Goal: Information Seeking & Learning: Learn about a topic

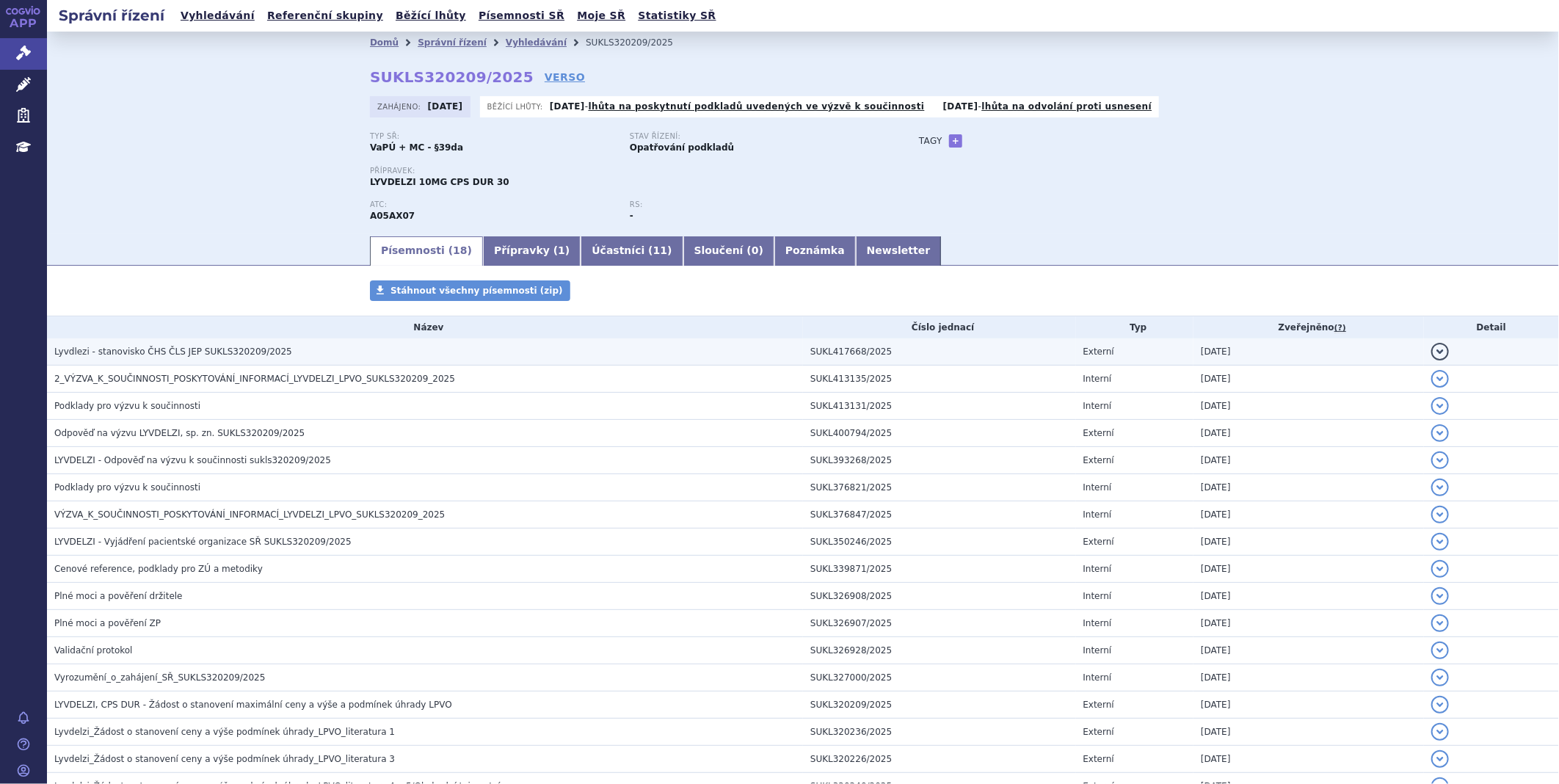
click at [192, 348] on span "Lyvdlezi - stanovisko ČHS ČLS JEP SUKLS320209/2025" at bounding box center [173, 351] width 238 height 10
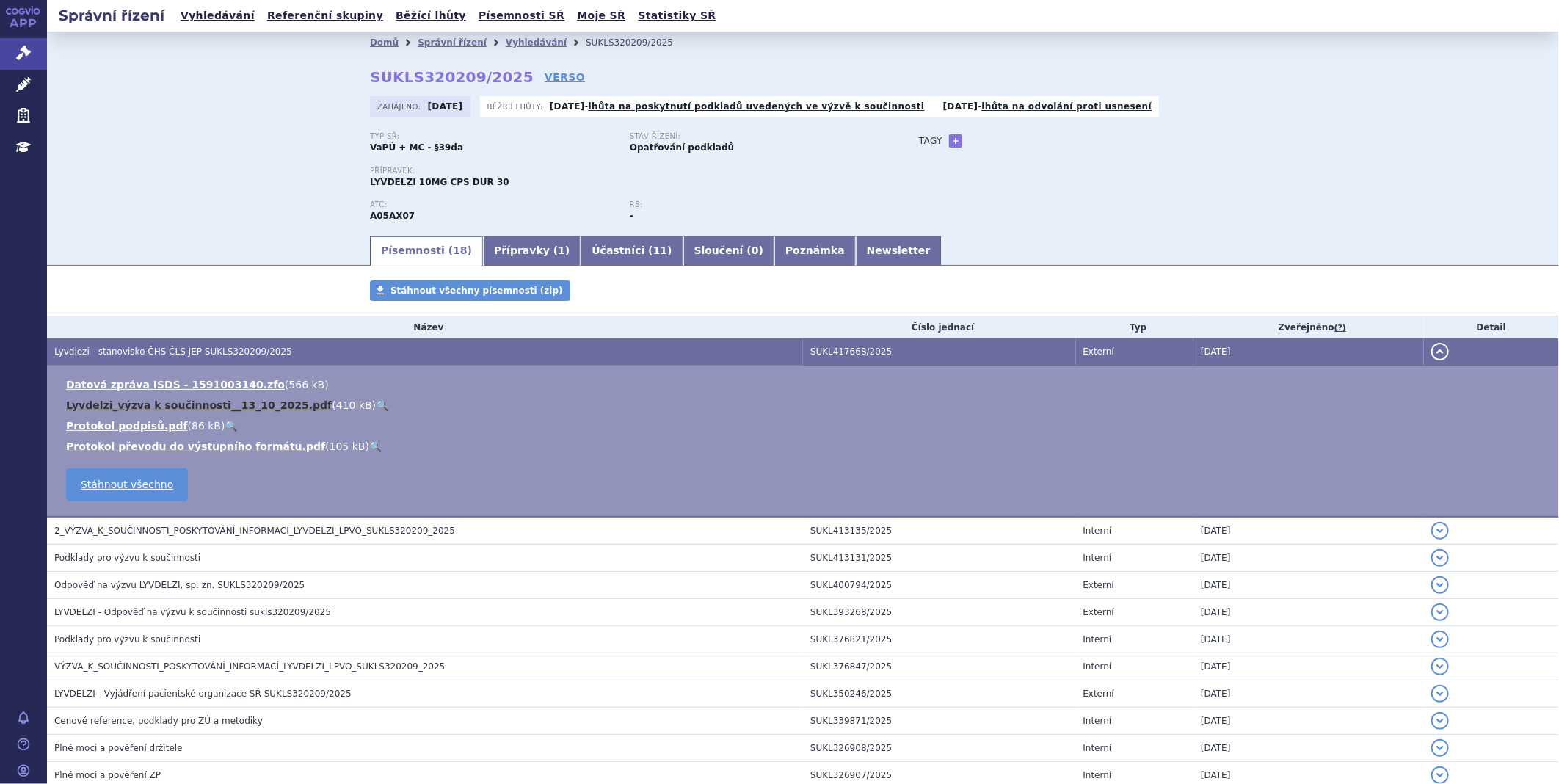
click at [177, 405] on link "Lyvdelzi_výzva k součinnosti__13_10_2025.pdf" at bounding box center [198, 405] width 266 height 12
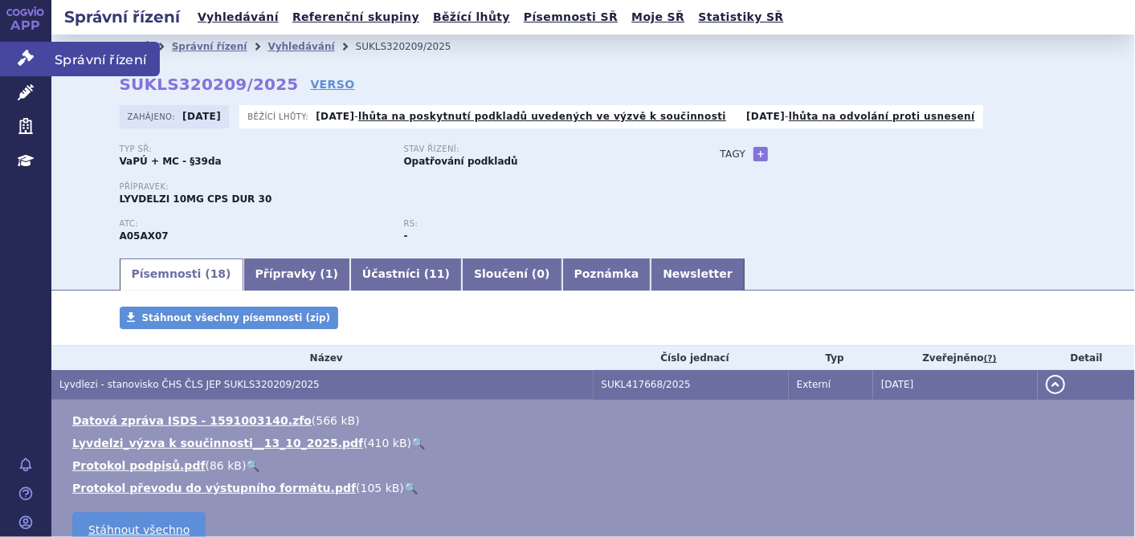
click at [0, 48] on link "Správní řízení" at bounding box center [25, 59] width 51 height 34
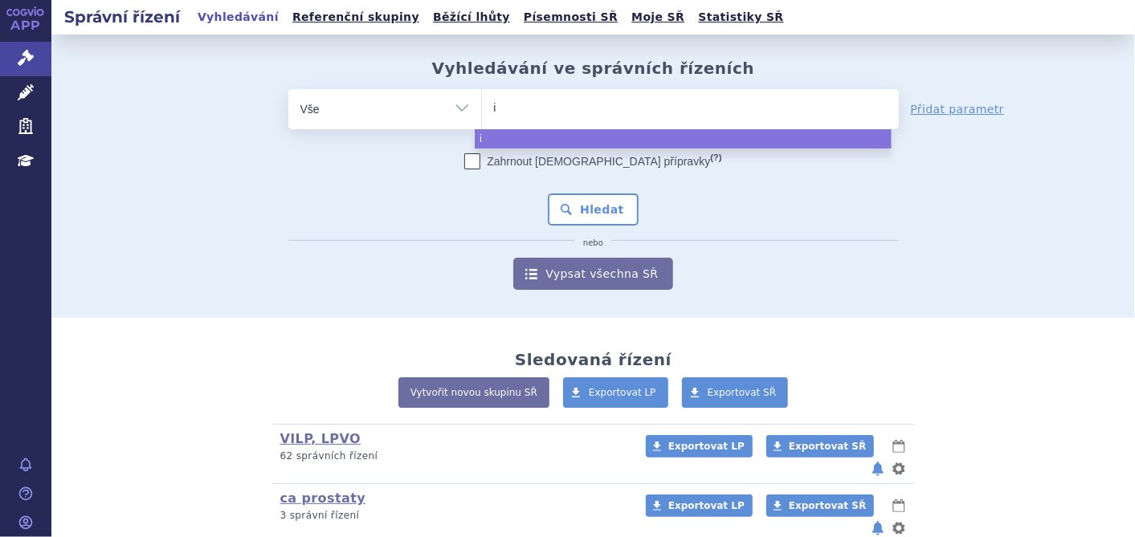
type input "iq"
type input "iqi"
type input "iqir"
type input "iqirv"
type input "iqirvo"
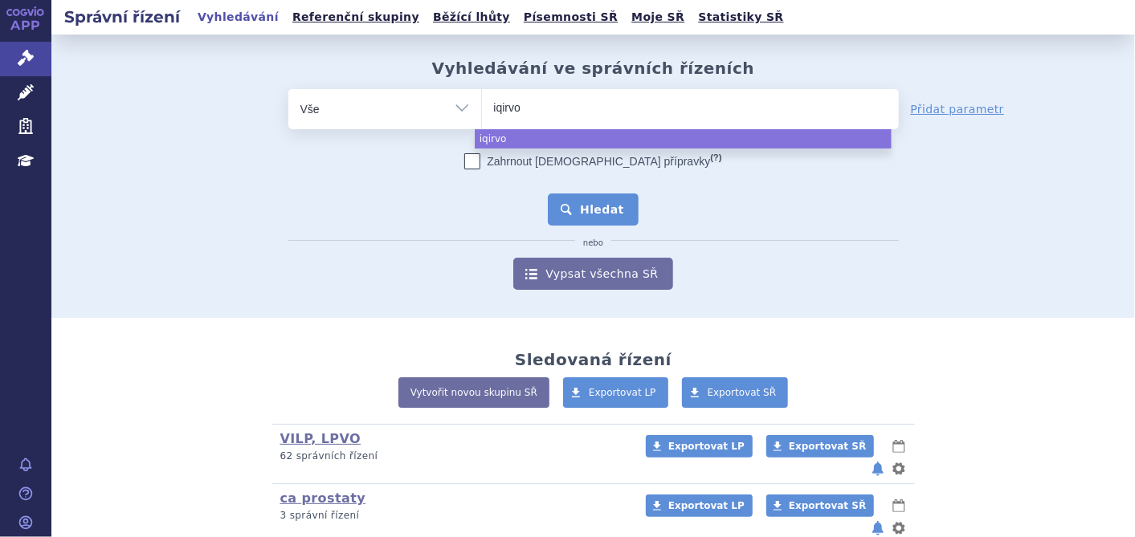
select select "iqirvo"
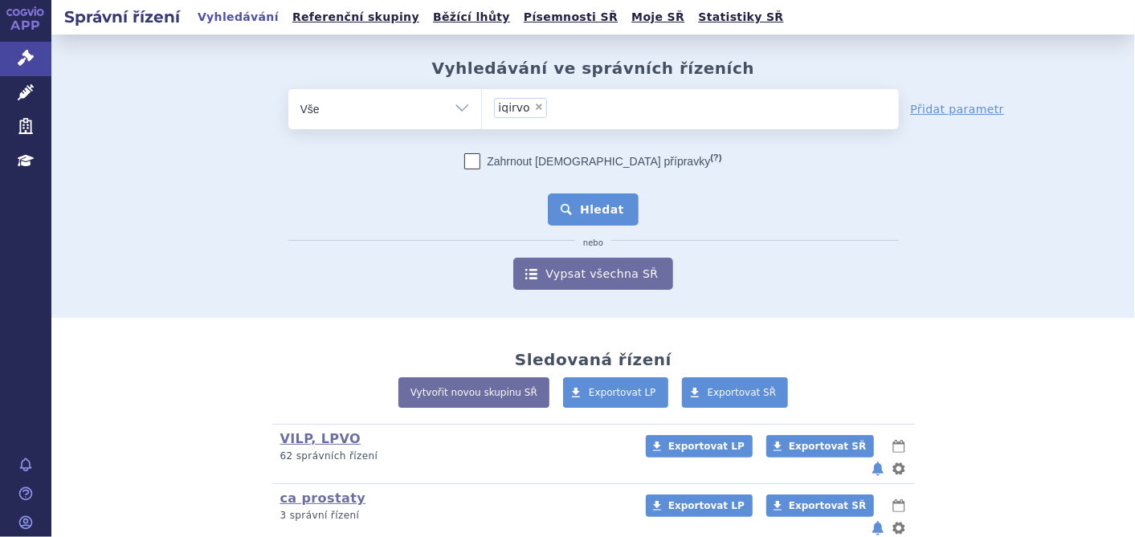
click at [581, 204] on button "Hledat" at bounding box center [593, 210] width 91 height 32
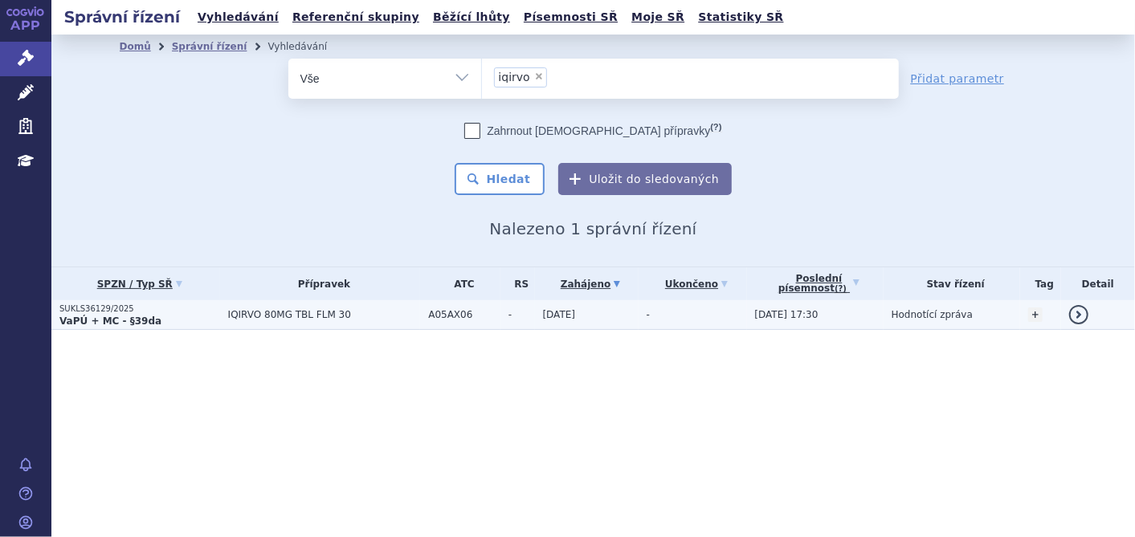
click at [105, 319] on strong "VaPÚ + MC - §39da" at bounding box center [110, 321] width 102 height 11
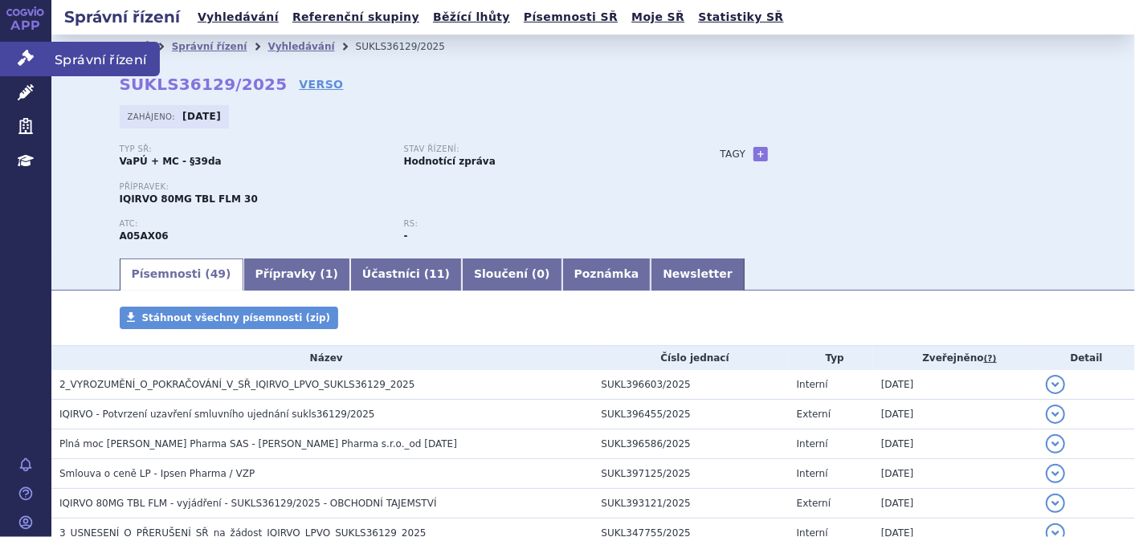
click at [20, 63] on icon at bounding box center [26, 58] width 16 height 16
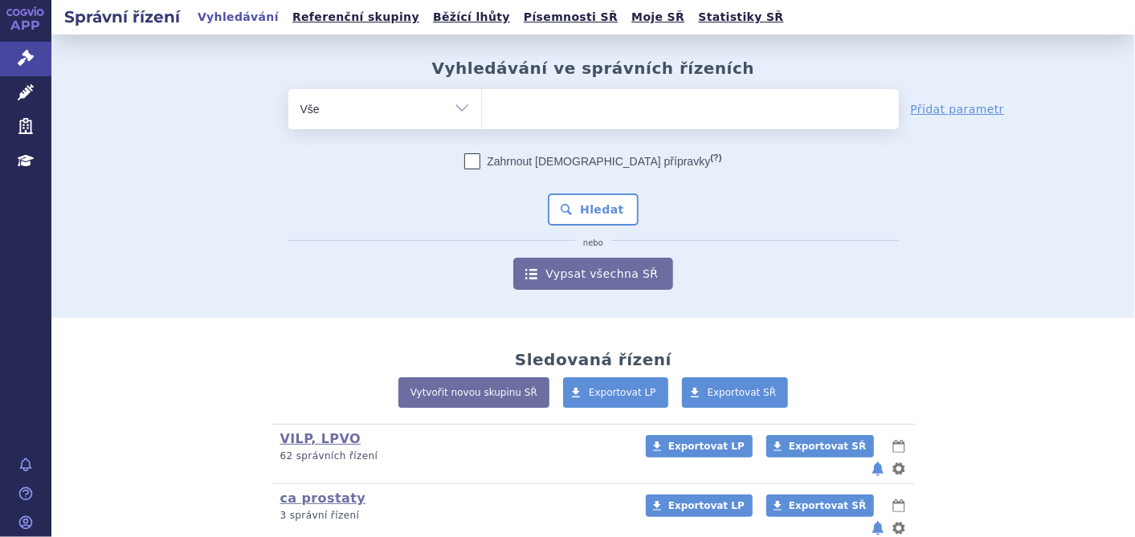
click at [592, 110] on ul at bounding box center [690, 106] width 417 height 34
click at [482, 110] on select at bounding box center [481, 108] width 1 height 40
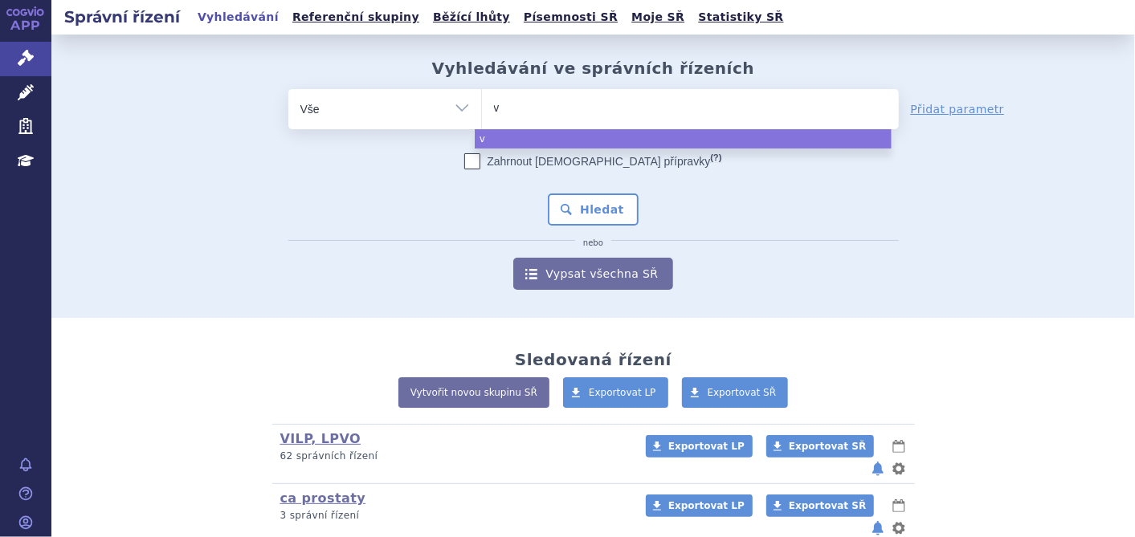
type input "vy"
type input "vyd"
type input "vydu"
type input "vydur"
type input "vydura"
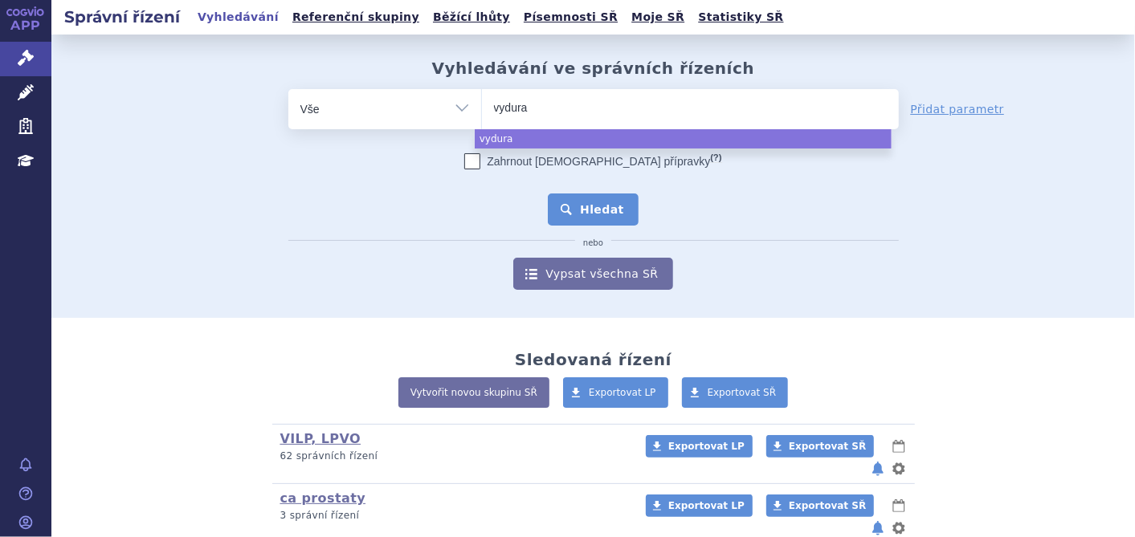
select select "vydura"
click at [611, 208] on button "Hledat" at bounding box center [593, 210] width 91 height 32
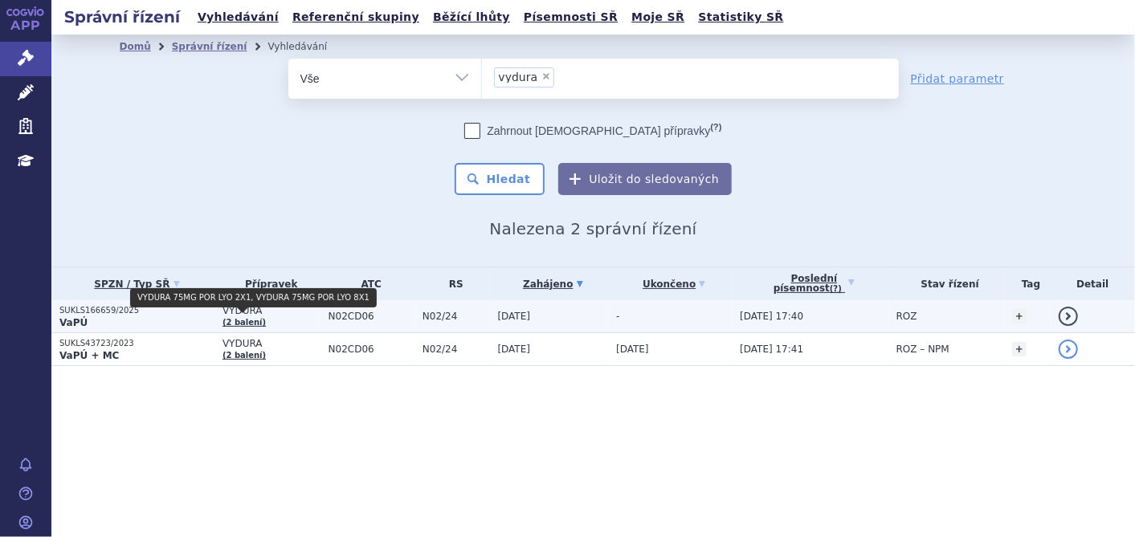
click at [241, 318] on link "(2 balení)" at bounding box center [243, 322] width 43 height 9
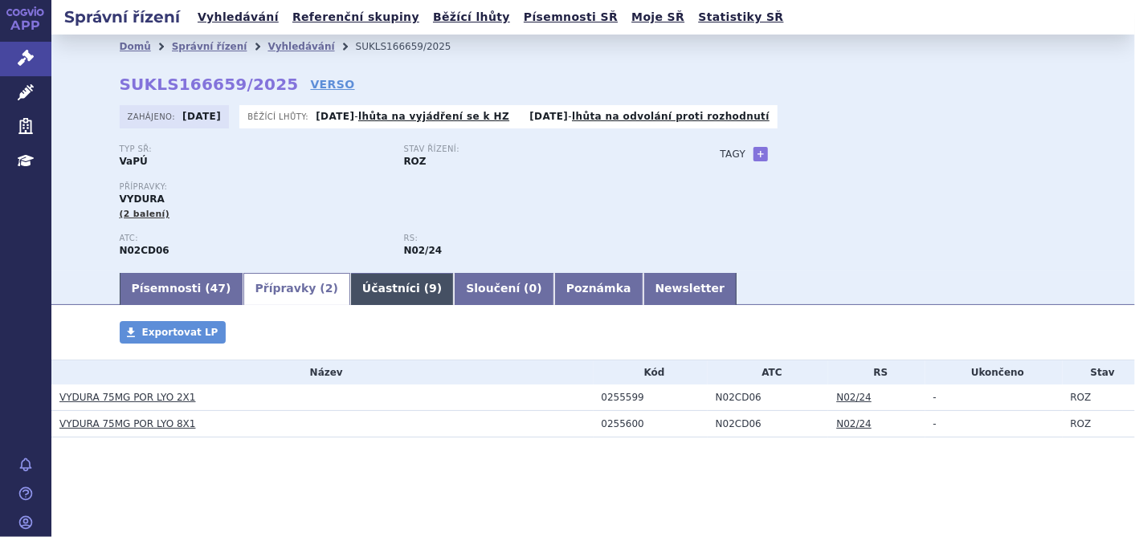
click at [357, 291] on link "Účastníci ( 9 )" at bounding box center [402, 289] width 104 height 32
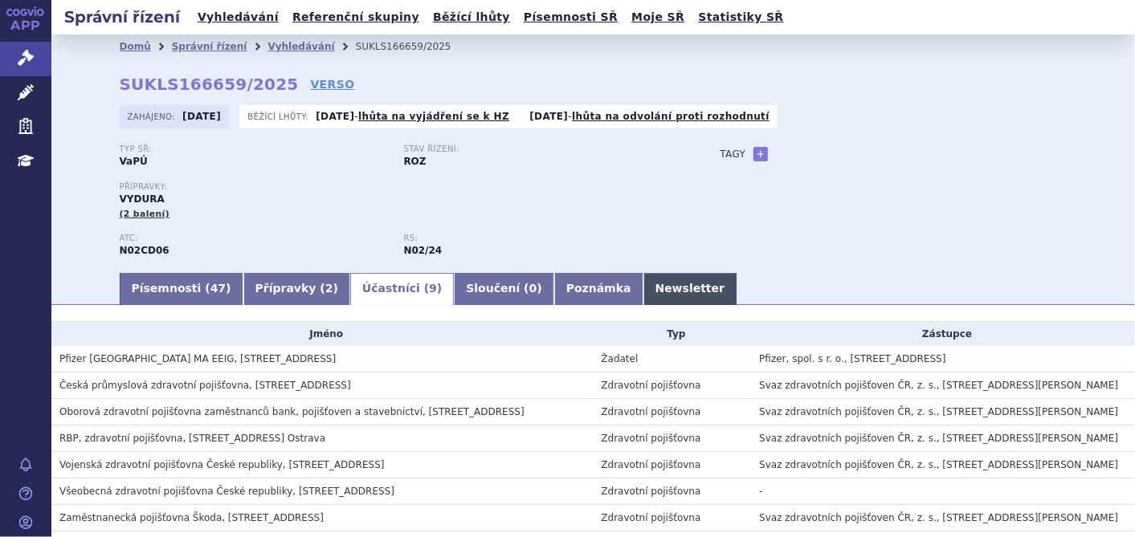
click at [643, 287] on link "Newsletter" at bounding box center [690, 289] width 94 height 32
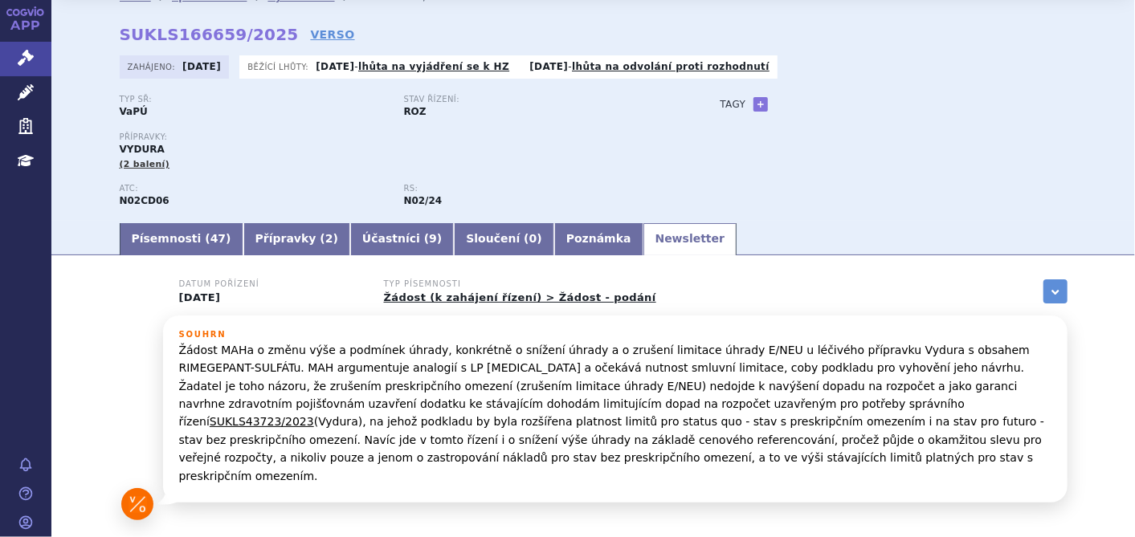
scroll to position [137, 0]
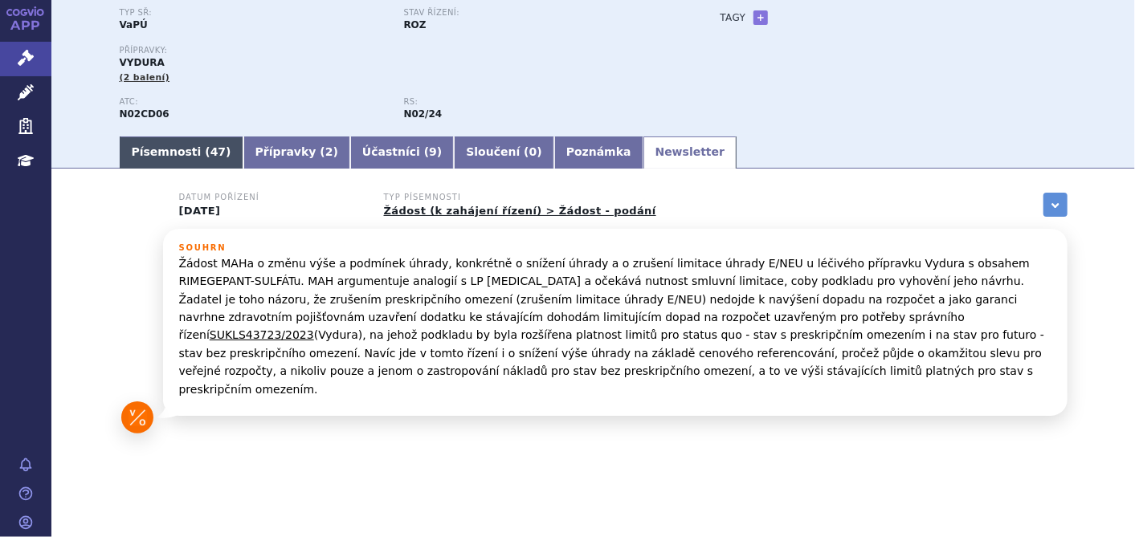
click at [177, 156] on link "Písemnosti ( 47 )" at bounding box center [182, 153] width 124 height 32
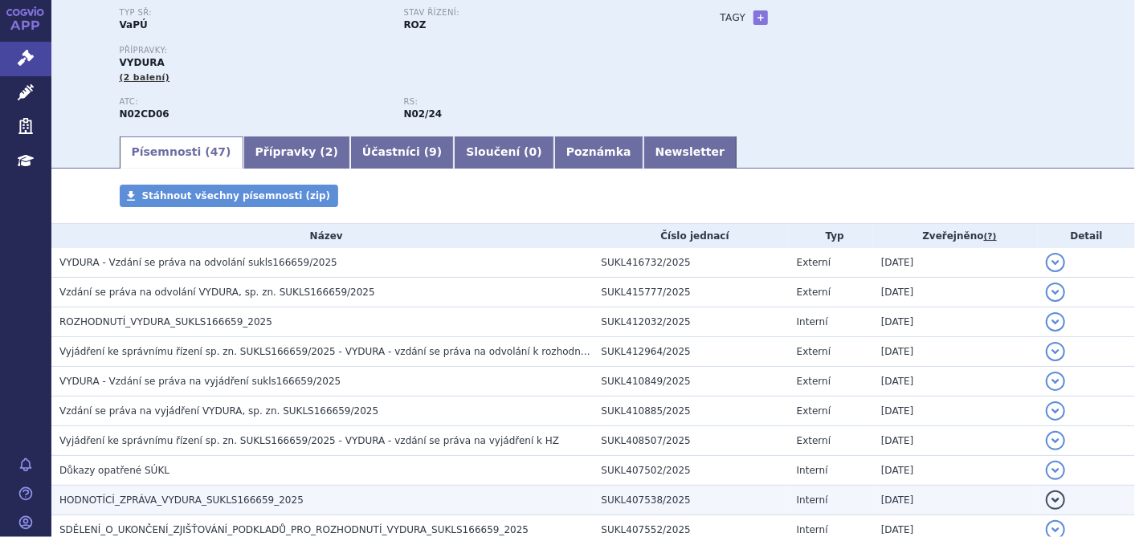
click at [153, 499] on span "HODNOTÍCÍ_ZPRÁVA_VYDURA_SUKLS166659_2025" at bounding box center [181, 500] width 244 height 11
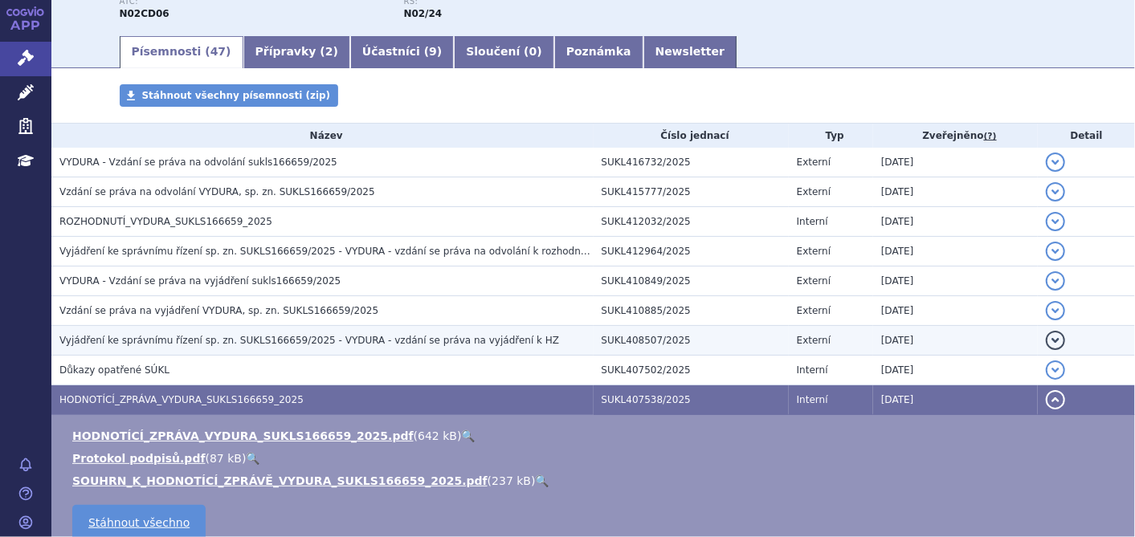
scroll to position [315, 0]
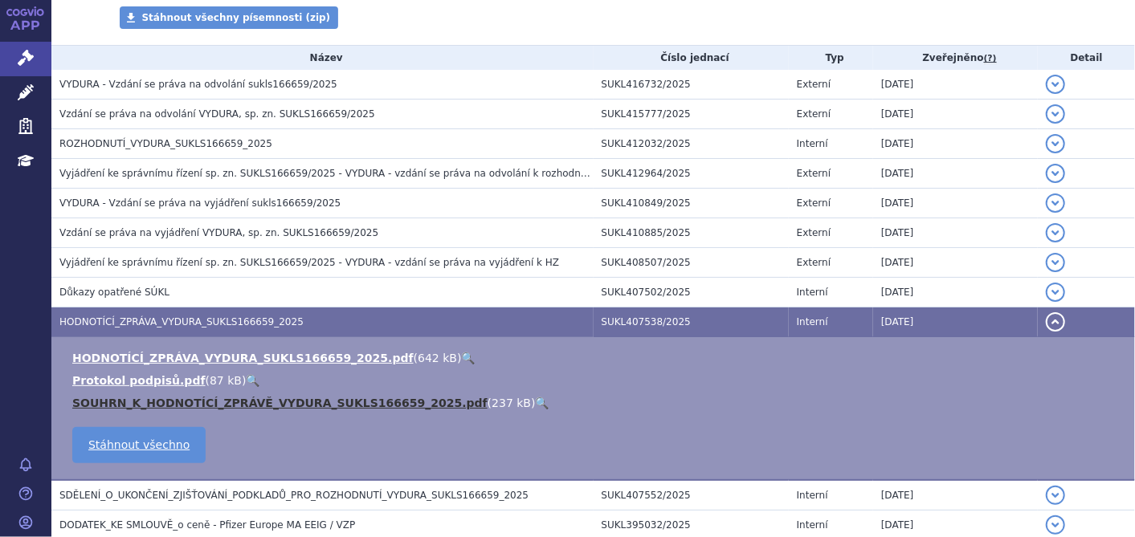
click at [222, 403] on link "SOUHRN_K_HODNOTÍCÍ_ZPRÁVĚ_VYDURA_SUKLS166659_2025.pdf" at bounding box center [279, 403] width 415 height 13
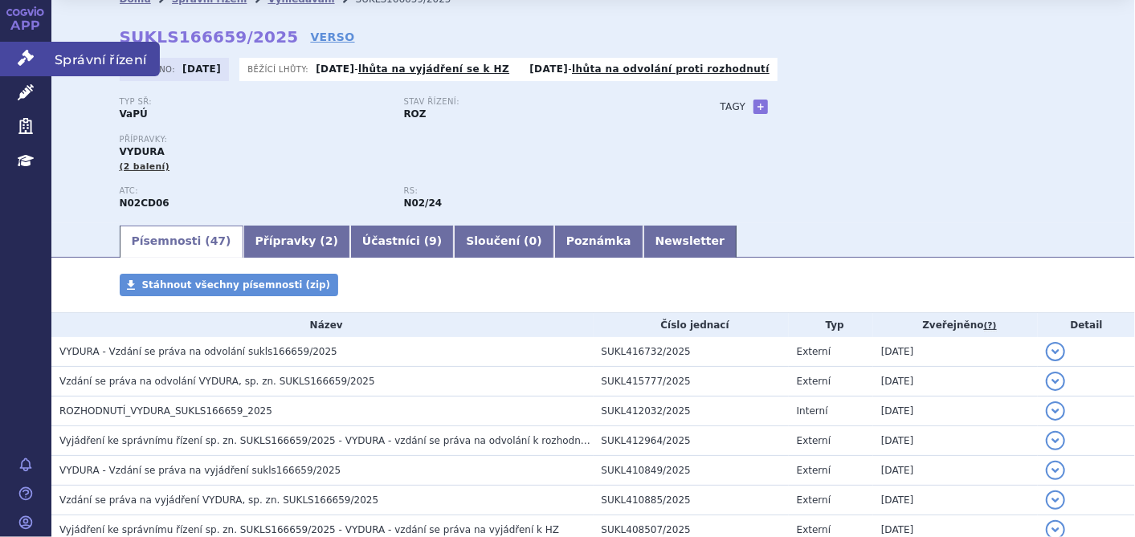
scroll to position [0, 0]
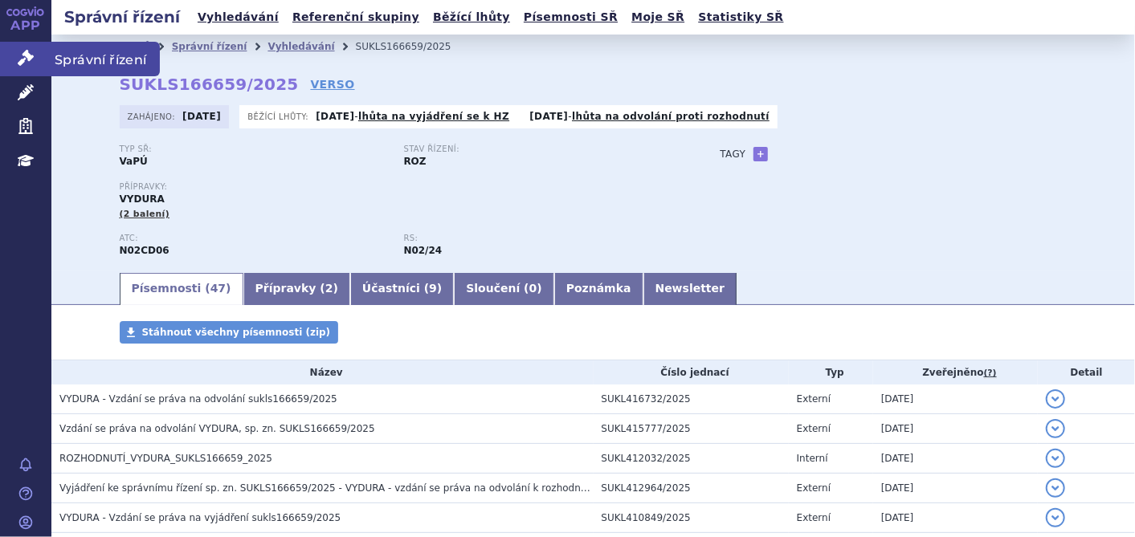
click at [29, 59] on icon at bounding box center [26, 58] width 16 height 16
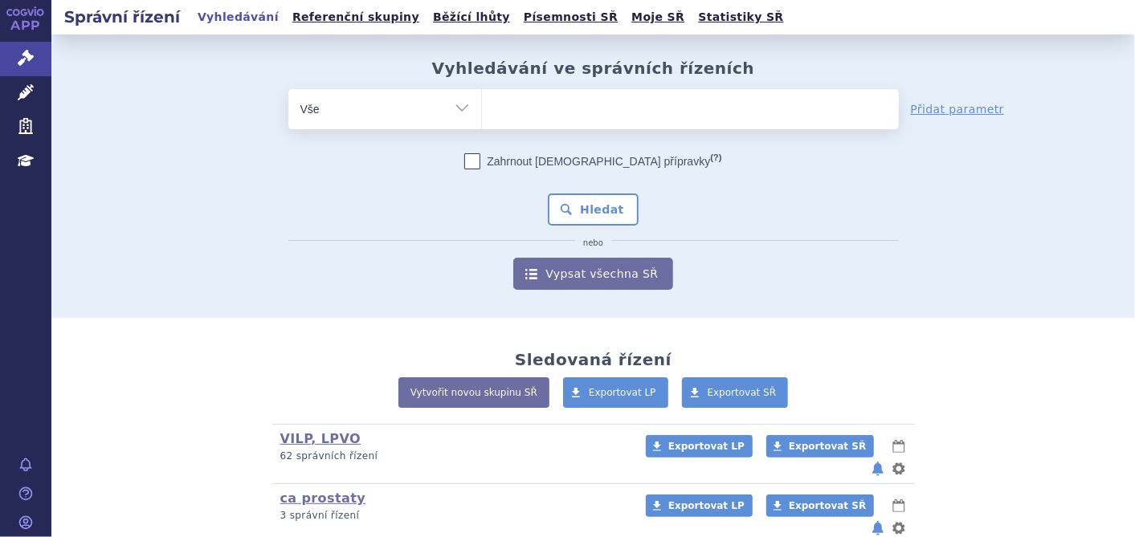
click at [632, 110] on ul at bounding box center [690, 106] width 417 height 34
click at [482, 110] on select at bounding box center [481, 108] width 1 height 40
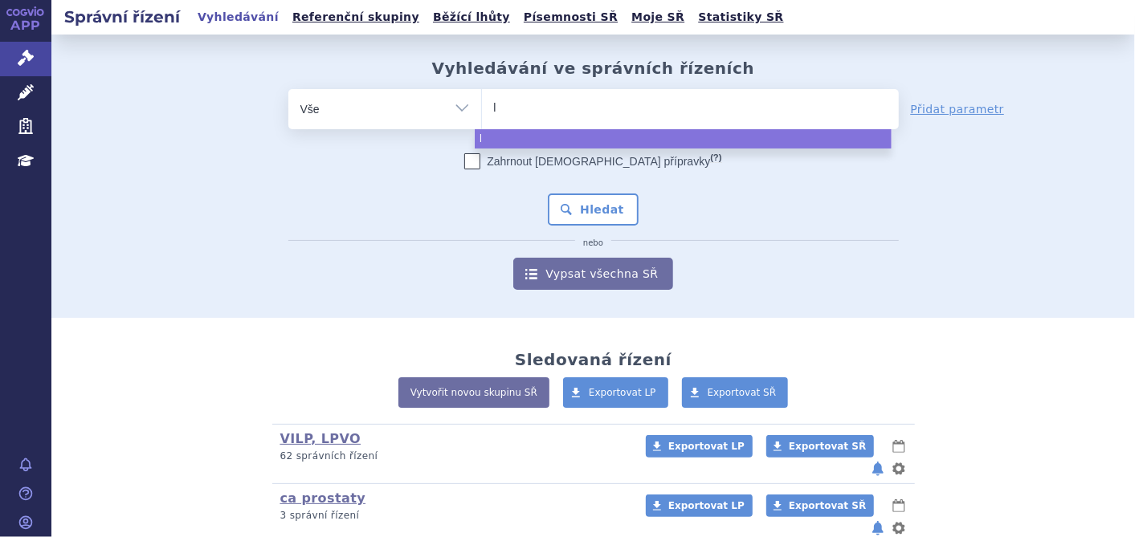
type input "ly"
type input "lyv"
type input "lyvd"
type input "lyvde"
type input "lyvdel"
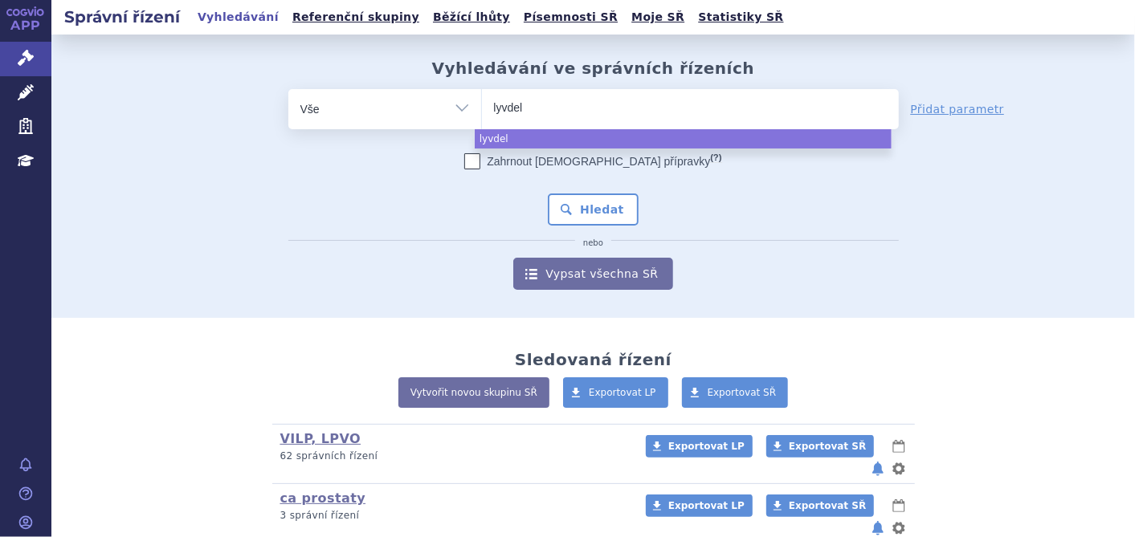
type input "lyvdelz"
type input "lyvdelzi"
select select "lyvdelzi"
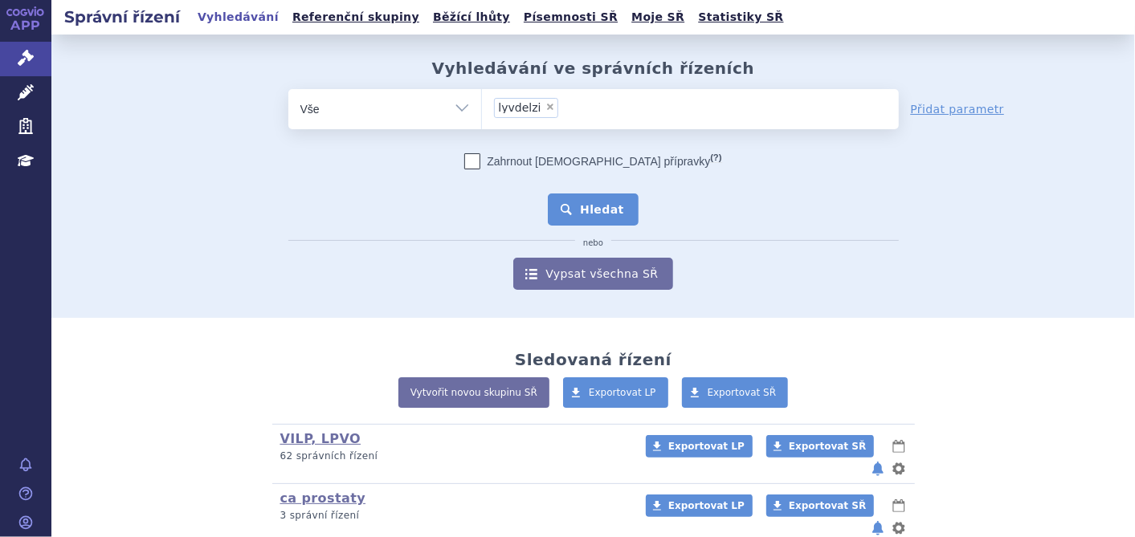
click at [607, 203] on button "Hledat" at bounding box center [593, 210] width 91 height 32
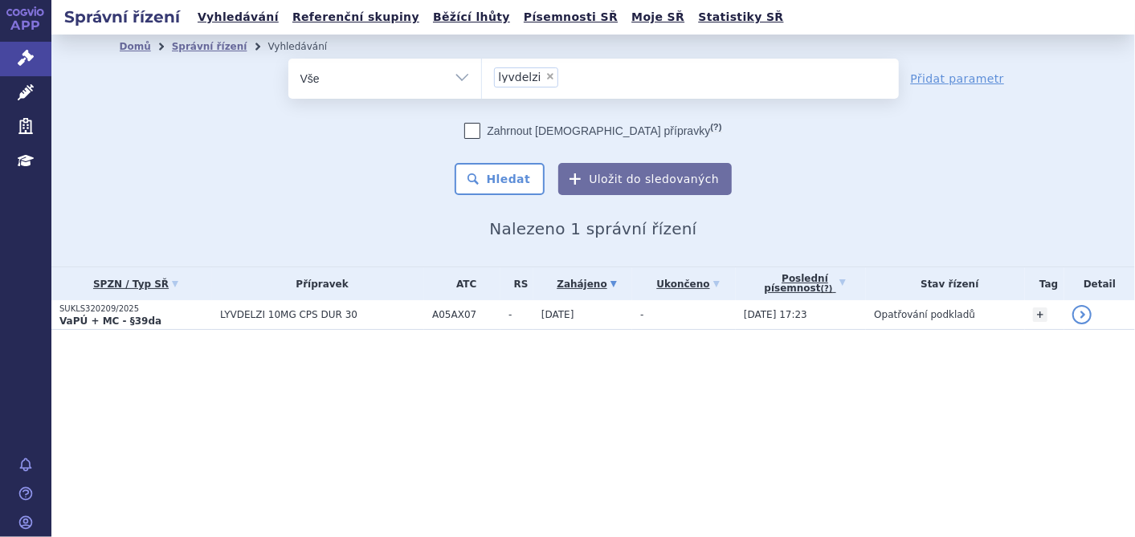
click at [117, 312] on p "SUKLS320209/2025" at bounding box center [135, 309] width 153 height 11
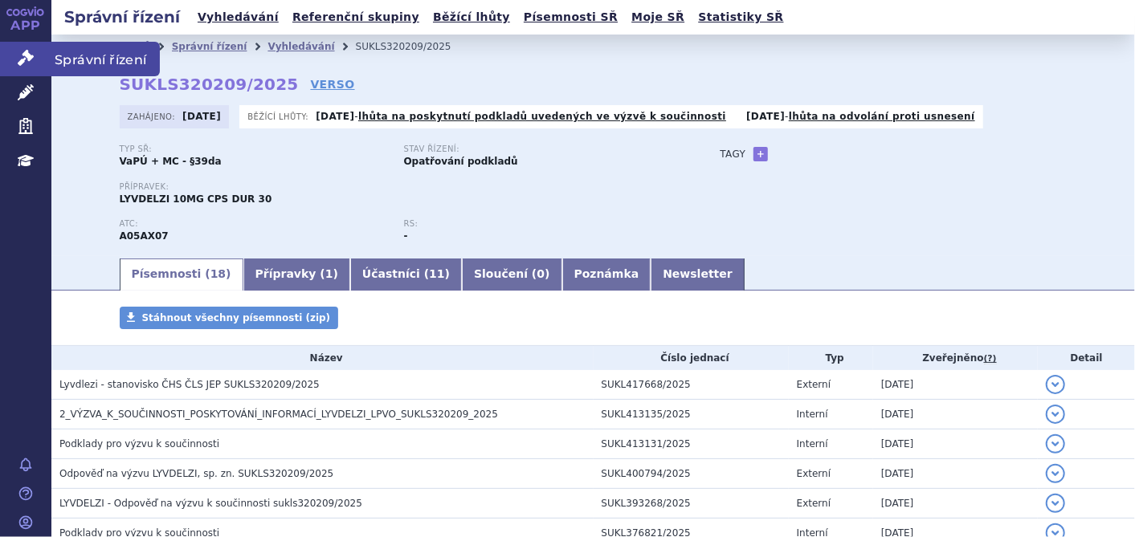
click at [31, 57] on icon at bounding box center [26, 58] width 16 height 16
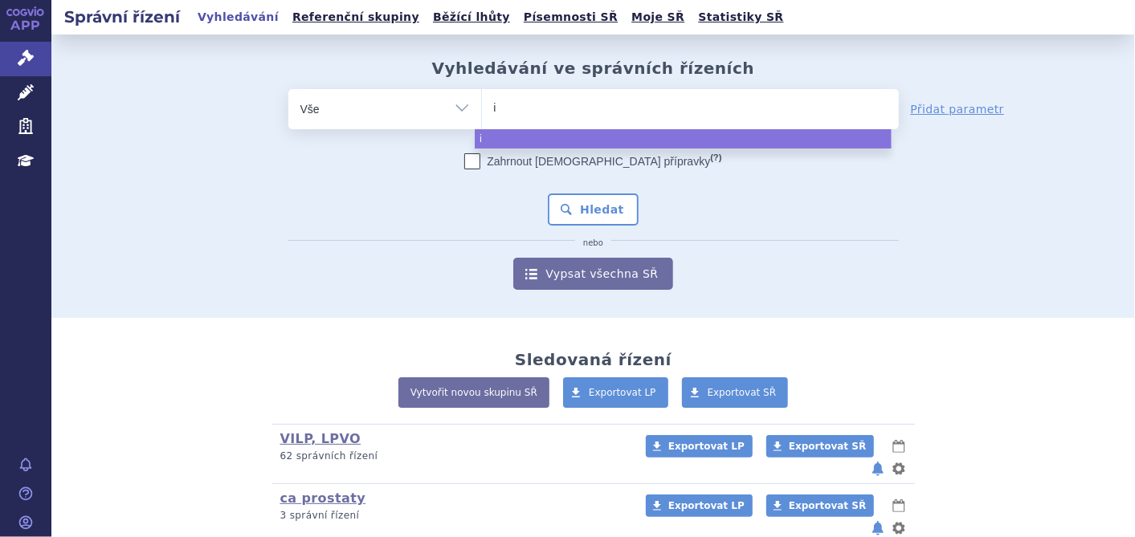
type input "iw"
type input "i"
type input "iq"
type input "iqi"
type input "iqir"
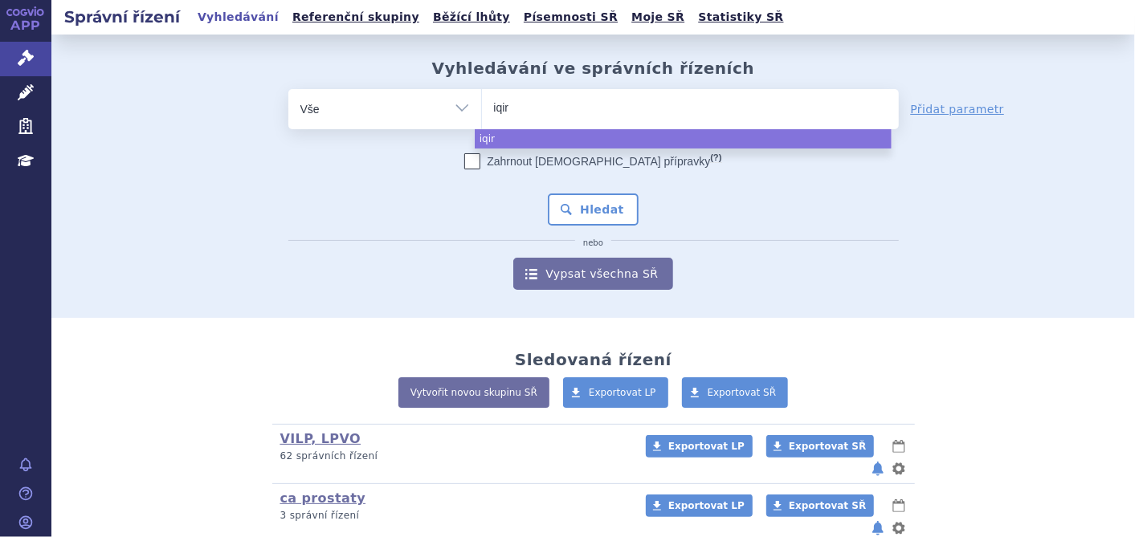
type input "iqirv"
type input "iqirvo"
select select "iqirvo"
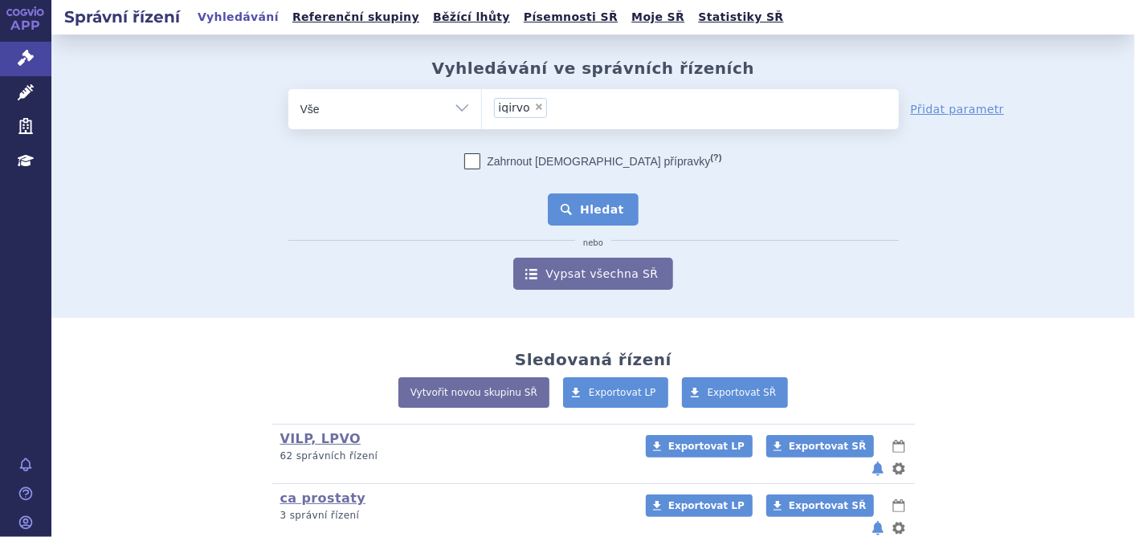
click at [622, 206] on button "Hledat" at bounding box center [593, 210] width 91 height 32
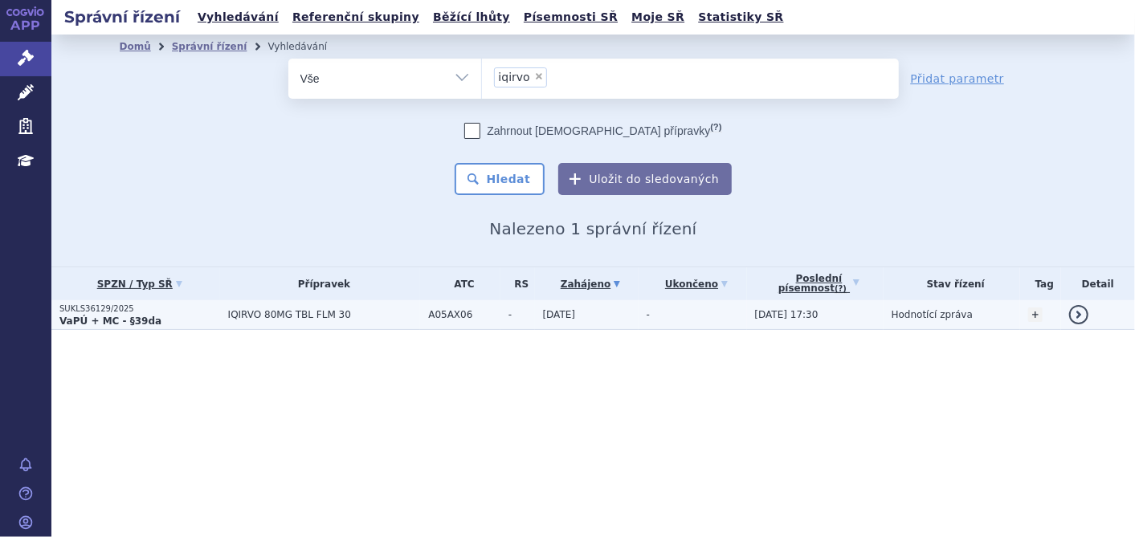
click at [131, 305] on p "SUKLS36129/2025" at bounding box center [139, 309] width 161 height 11
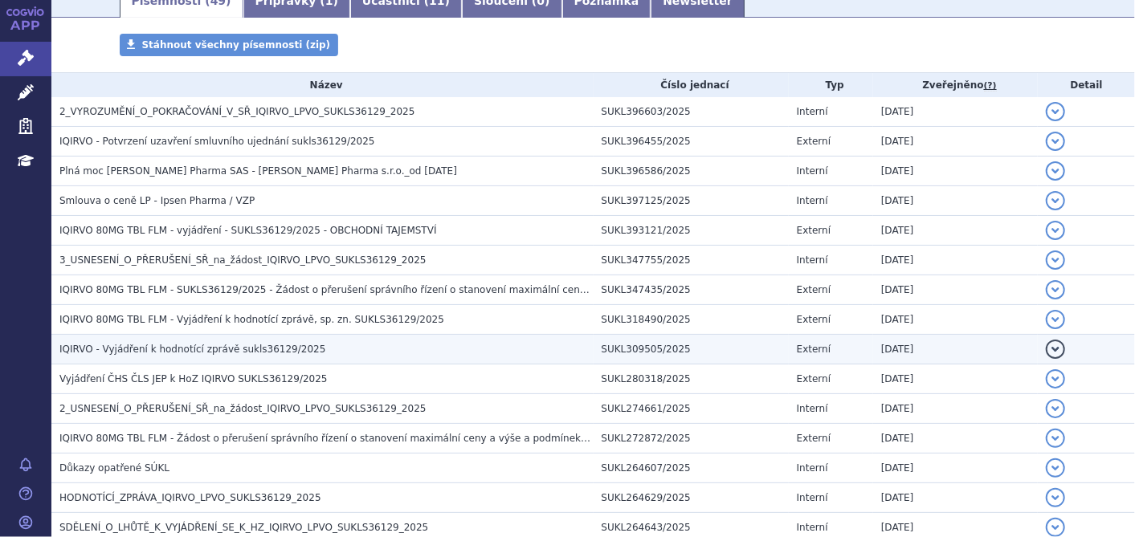
scroll to position [357, 0]
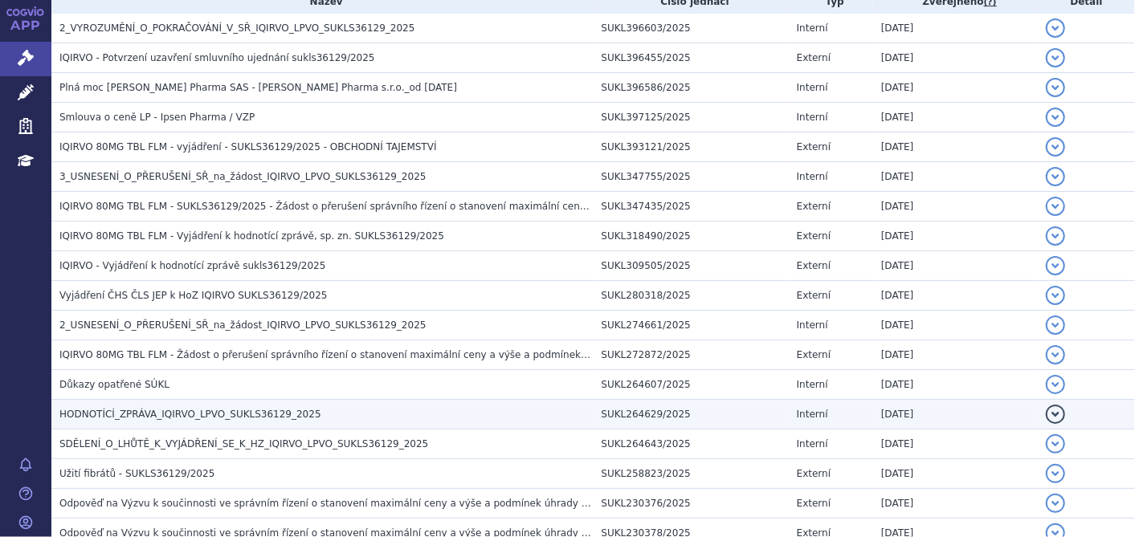
click at [356, 409] on h3 "HODNOTÍCÍ_ZPRÁVA_IQIRVO_LPVO_SUKLS36129_2025" at bounding box center [326, 414] width 534 height 16
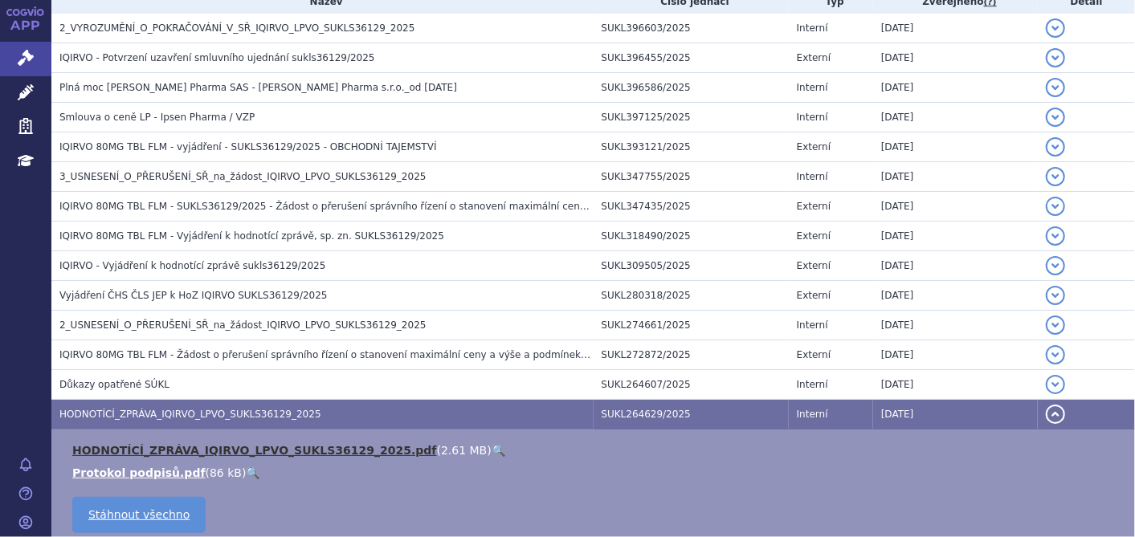
click at [245, 449] on link "HODNOTÍCÍ_ZPRÁVA_IQIRVO_LPVO_SUKLS36129_2025.pdf" at bounding box center [254, 450] width 365 height 13
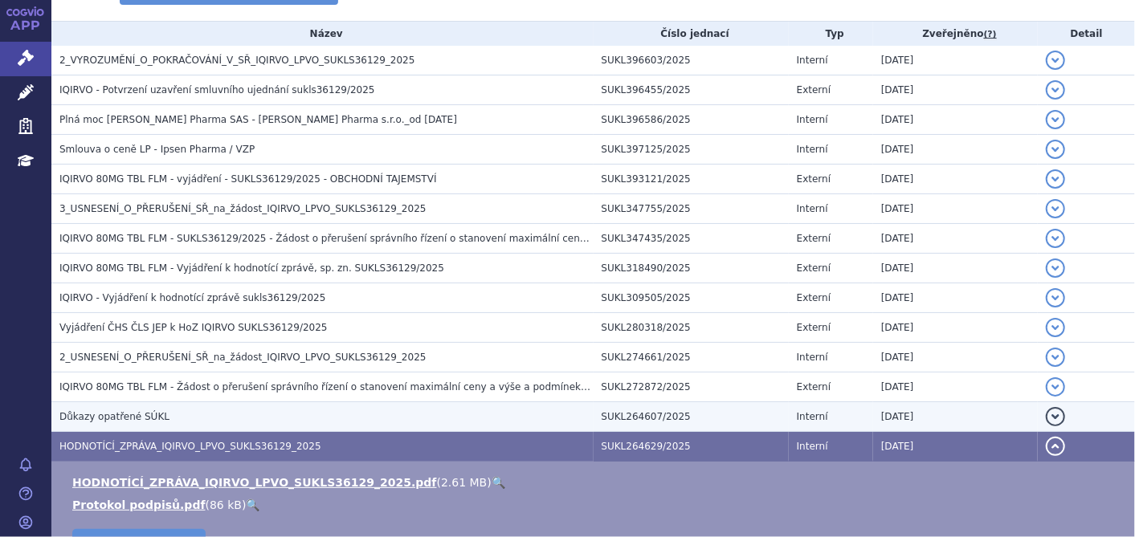
scroll to position [178, 0]
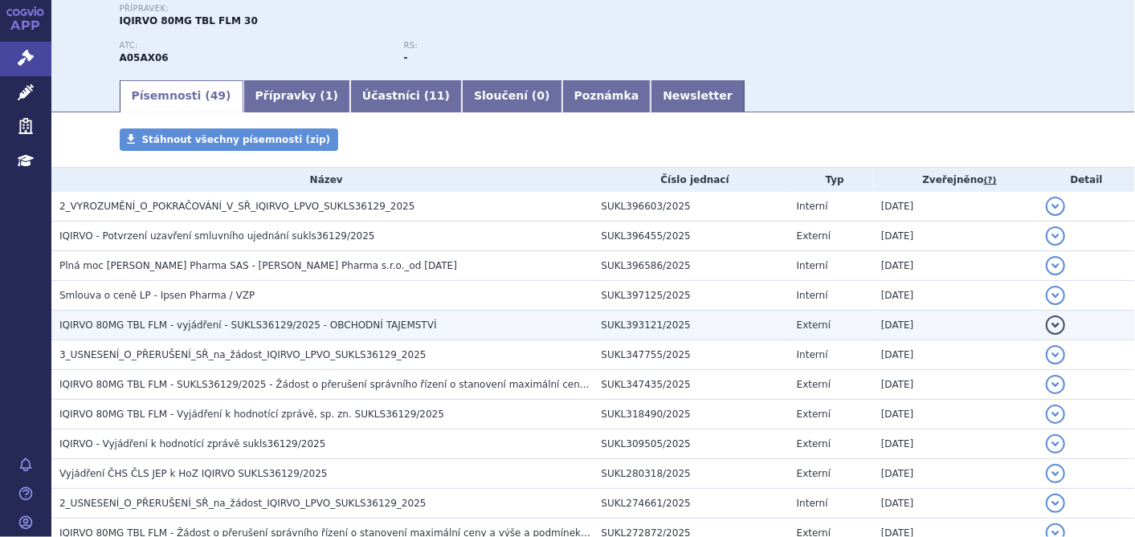
click at [207, 326] on span "IQIRVO 80MG TBL FLM - vyjádření - SUKLS36129/2025 - OBCHODNÍ TAJEMSTVÍ" at bounding box center [247, 325] width 377 height 11
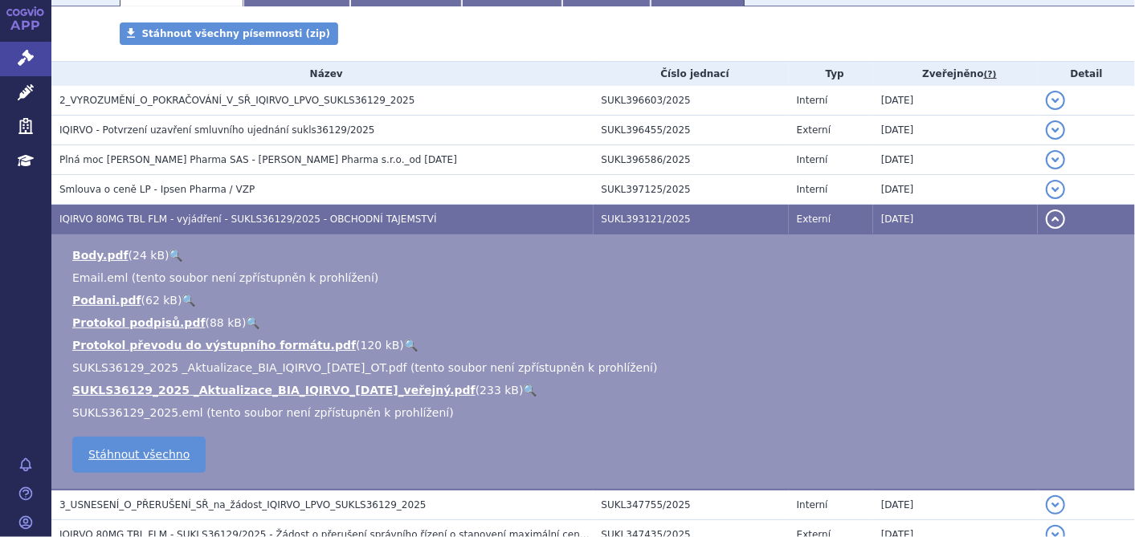
scroll to position [357, 0]
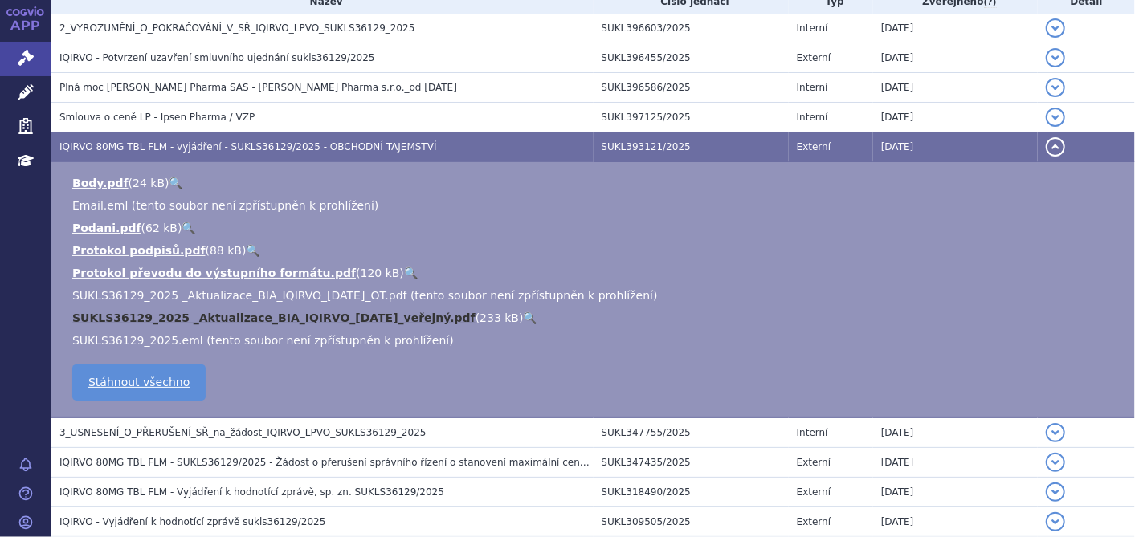
click at [218, 319] on link "SUKLS36129_2025 _Aktualizace_BIA_IQIRVO_2025-09-29_veřejný.pdf" at bounding box center [273, 318] width 403 height 13
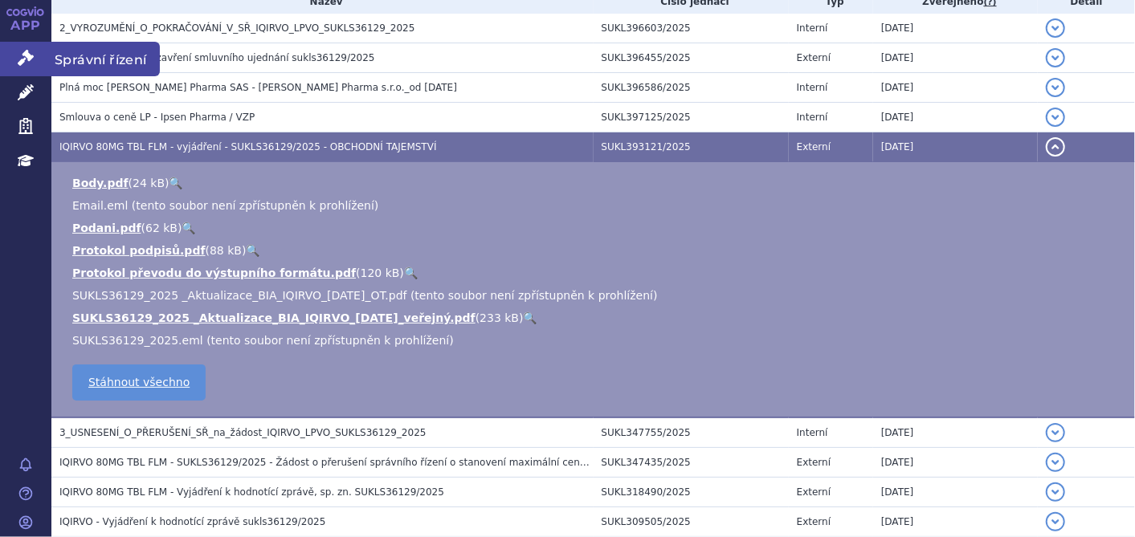
click at [44, 48] on link "Správní řízení" at bounding box center [25, 59] width 51 height 34
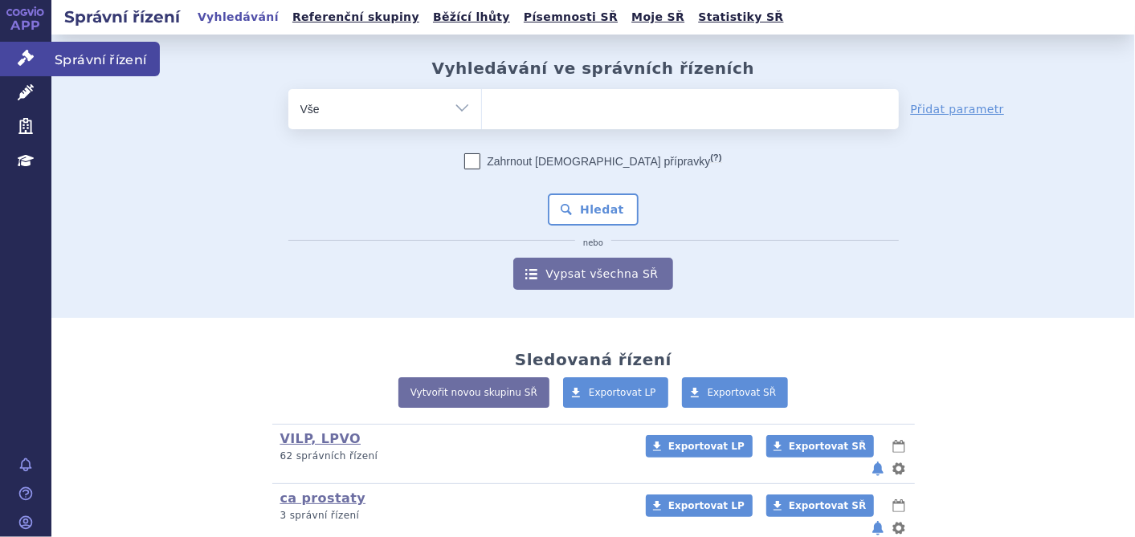
click at [23, 55] on icon at bounding box center [26, 58] width 16 height 16
click at [546, 116] on ul at bounding box center [690, 106] width 417 height 34
click at [482, 116] on select at bounding box center [481, 108] width 1 height 40
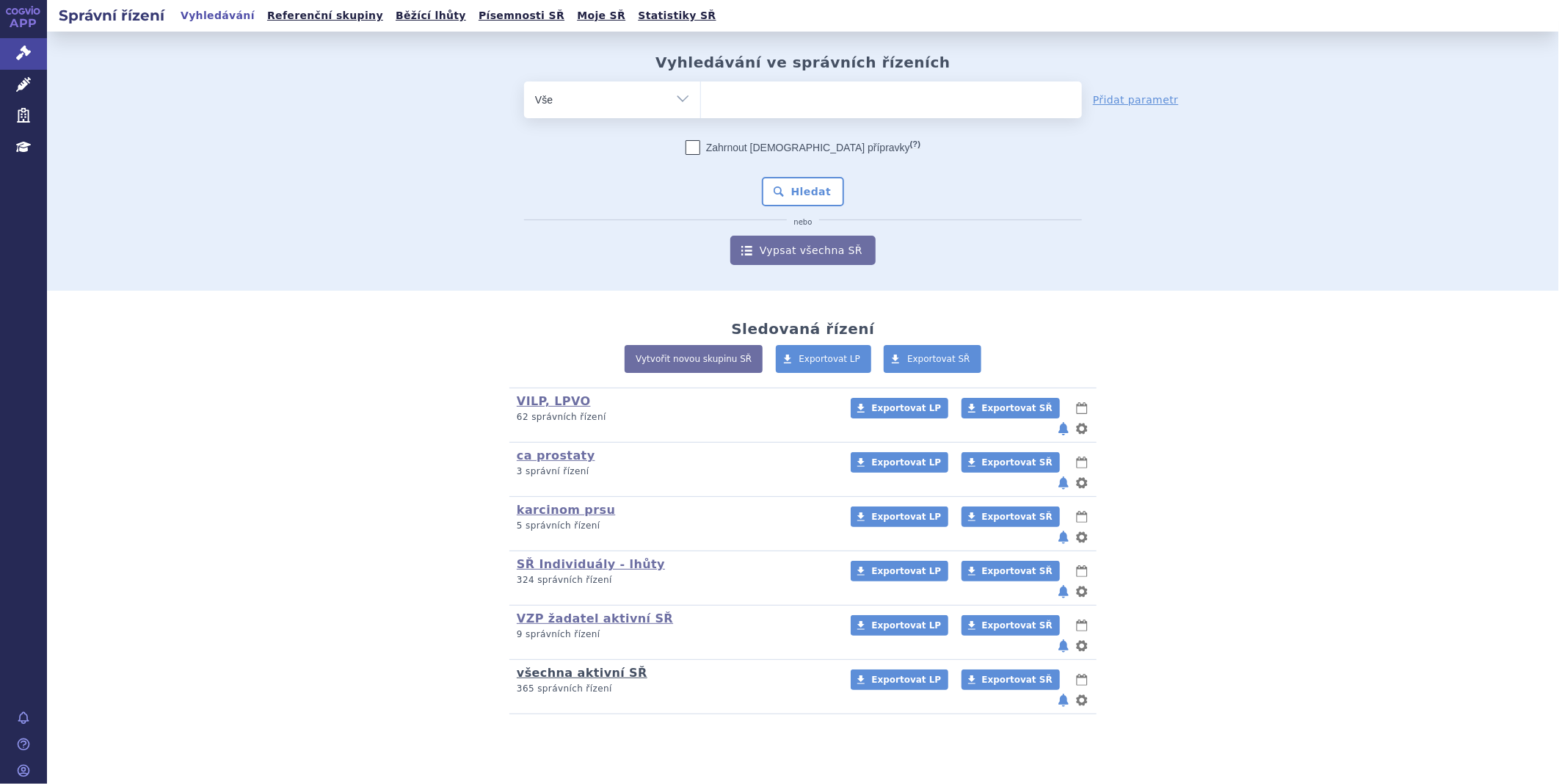
click at [565, 490] on link "všechna aktivní SŘ" at bounding box center [581, 672] width 131 height 14
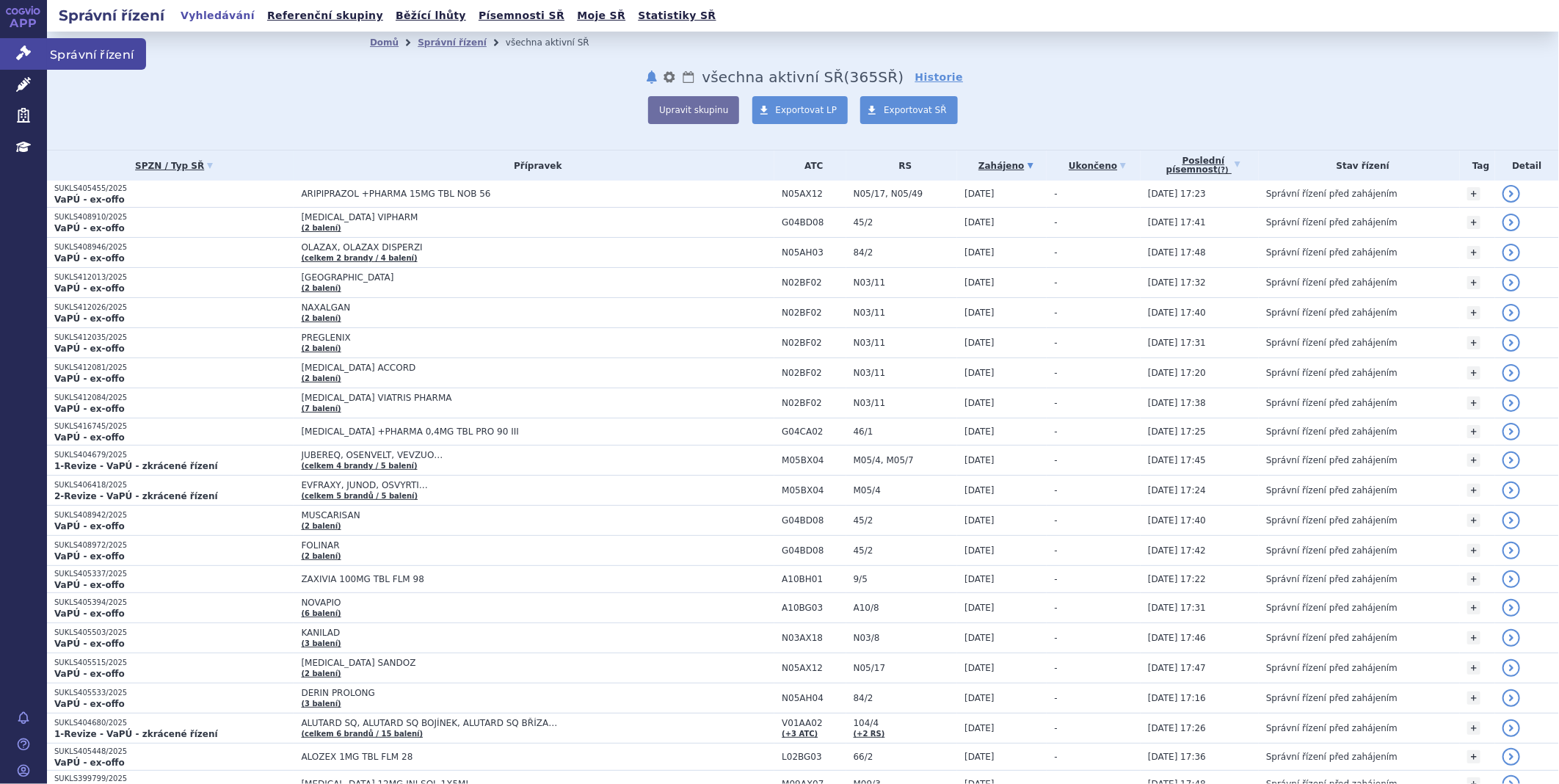
click at [15, 59] on link "Správní řízení" at bounding box center [23, 54] width 47 height 31
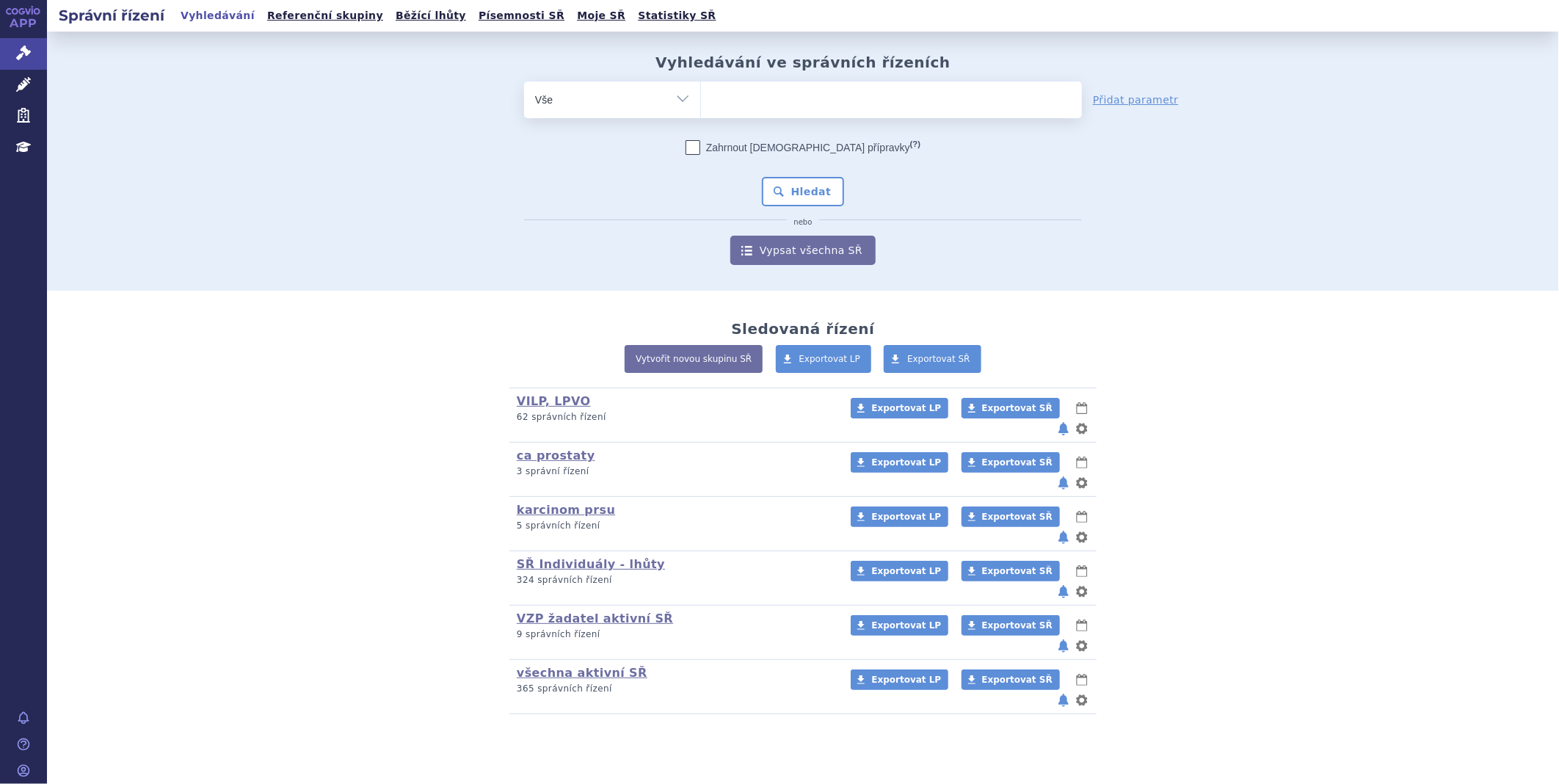
click at [812, 87] on ul at bounding box center [891, 97] width 381 height 31
click at [701, 87] on select at bounding box center [700, 99] width 1 height 37
type input "da"
type input "dar"
type input "darza"
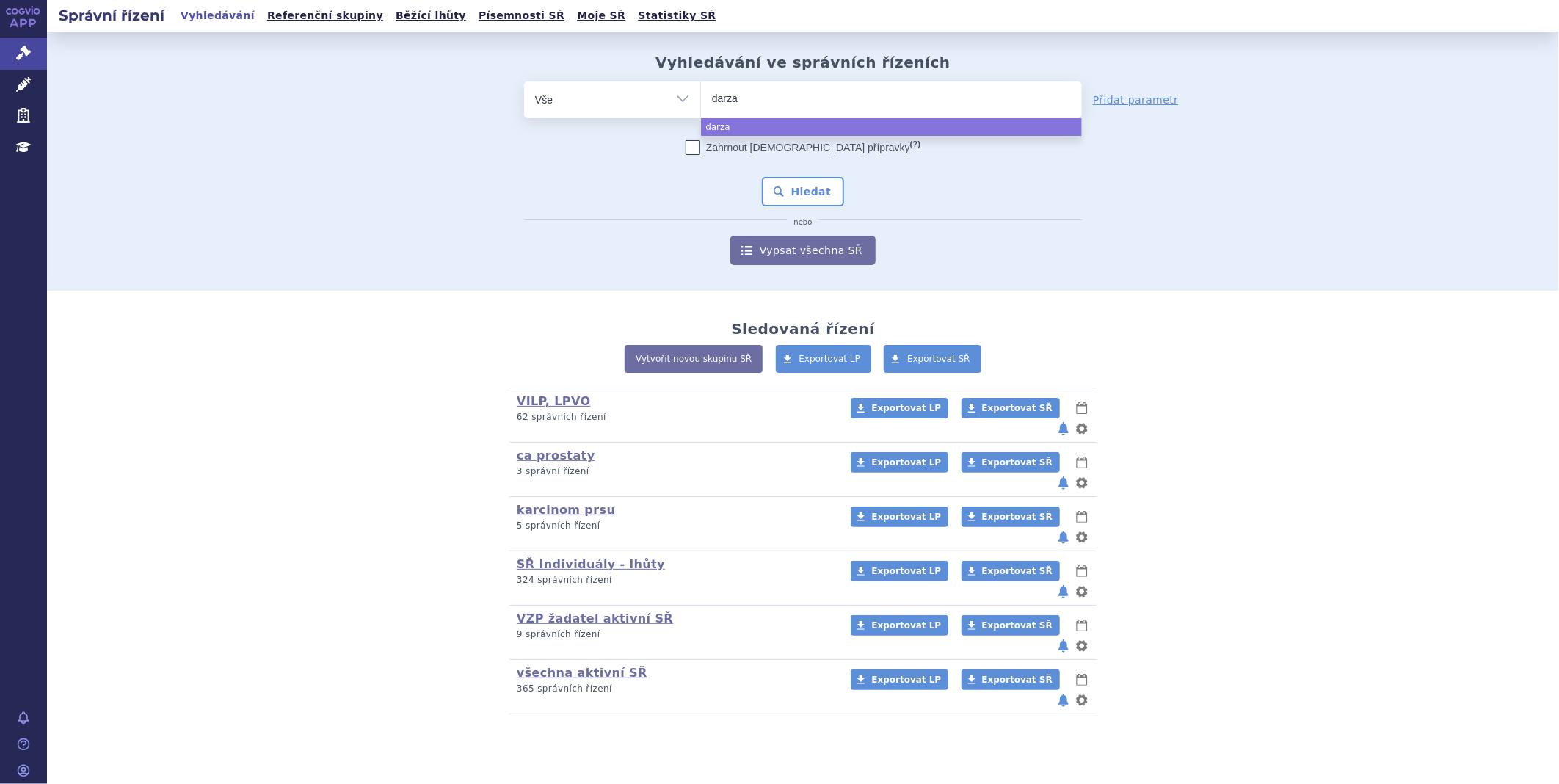
type input "darzal"
type input "darzale"
type input "darzalex"
select select "darzalex"
click at [813, 189] on button "Hledat" at bounding box center [803, 192] width 83 height 29
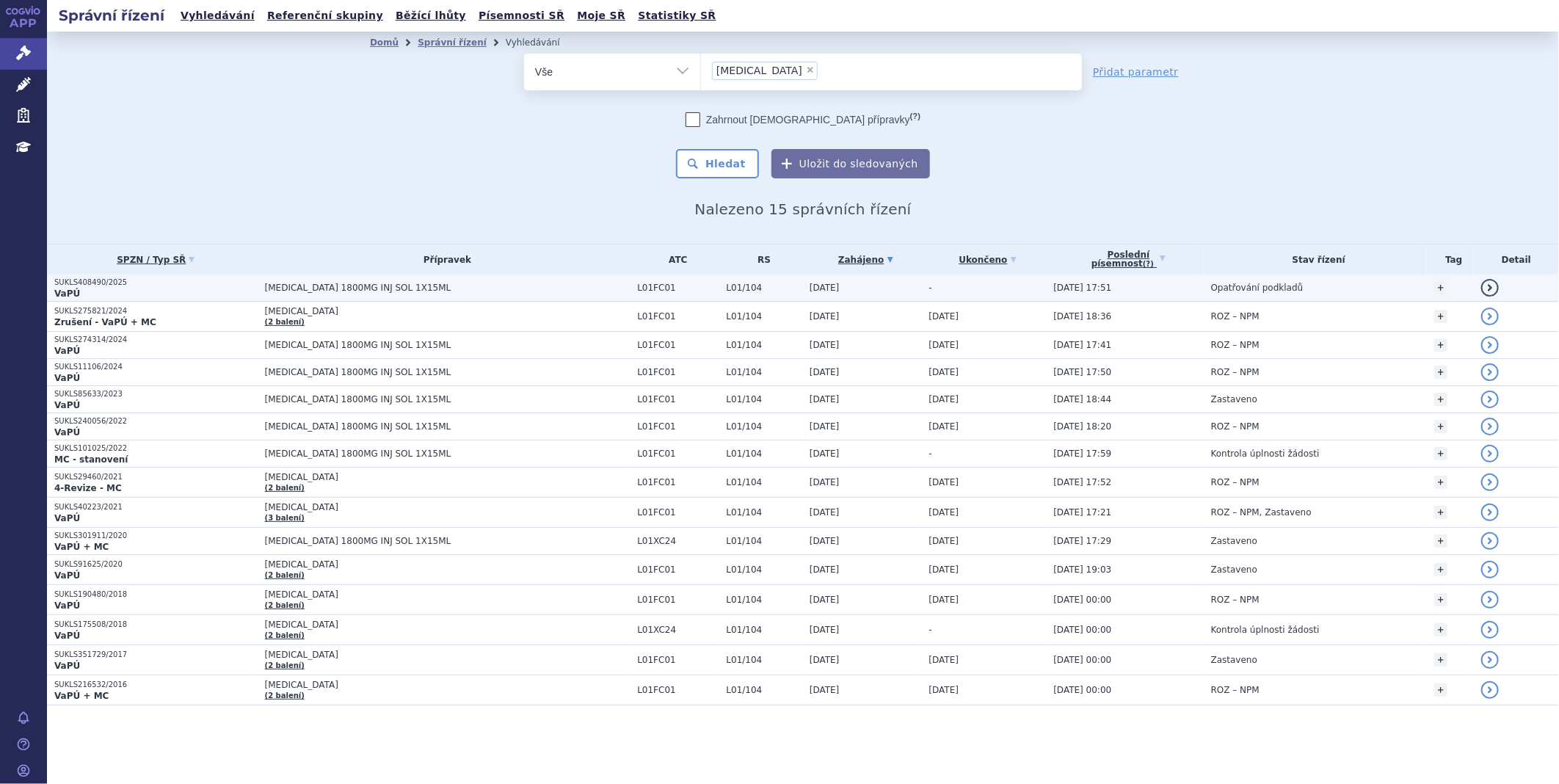
click at [379, 291] on span "[MEDICAL_DATA] 1800MG INJ SOL 1X15ML" at bounding box center [448, 287] width 366 height 10
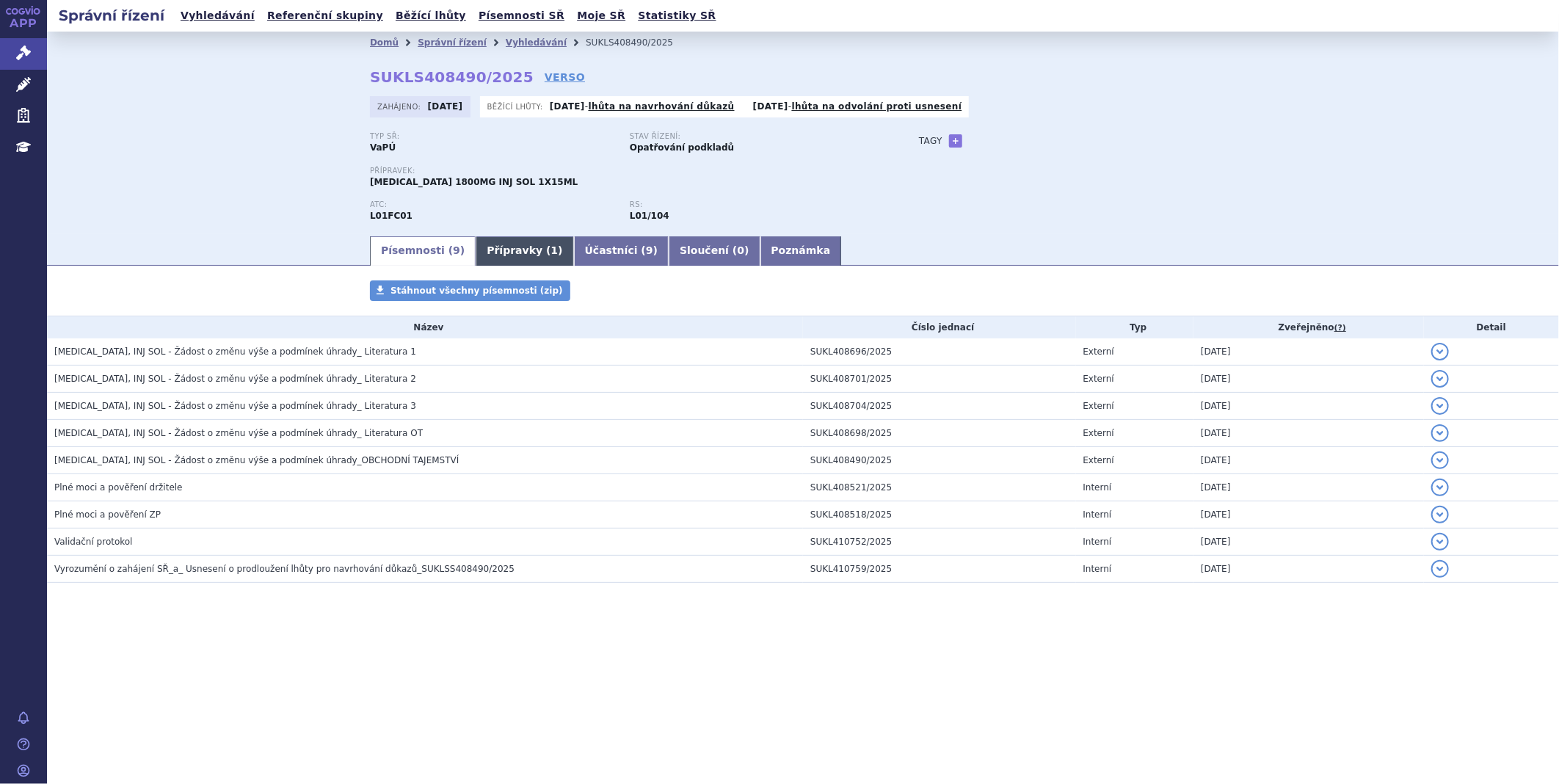
click at [492, 261] on link "Přípravky ( 1 )" at bounding box center [524, 251] width 98 height 29
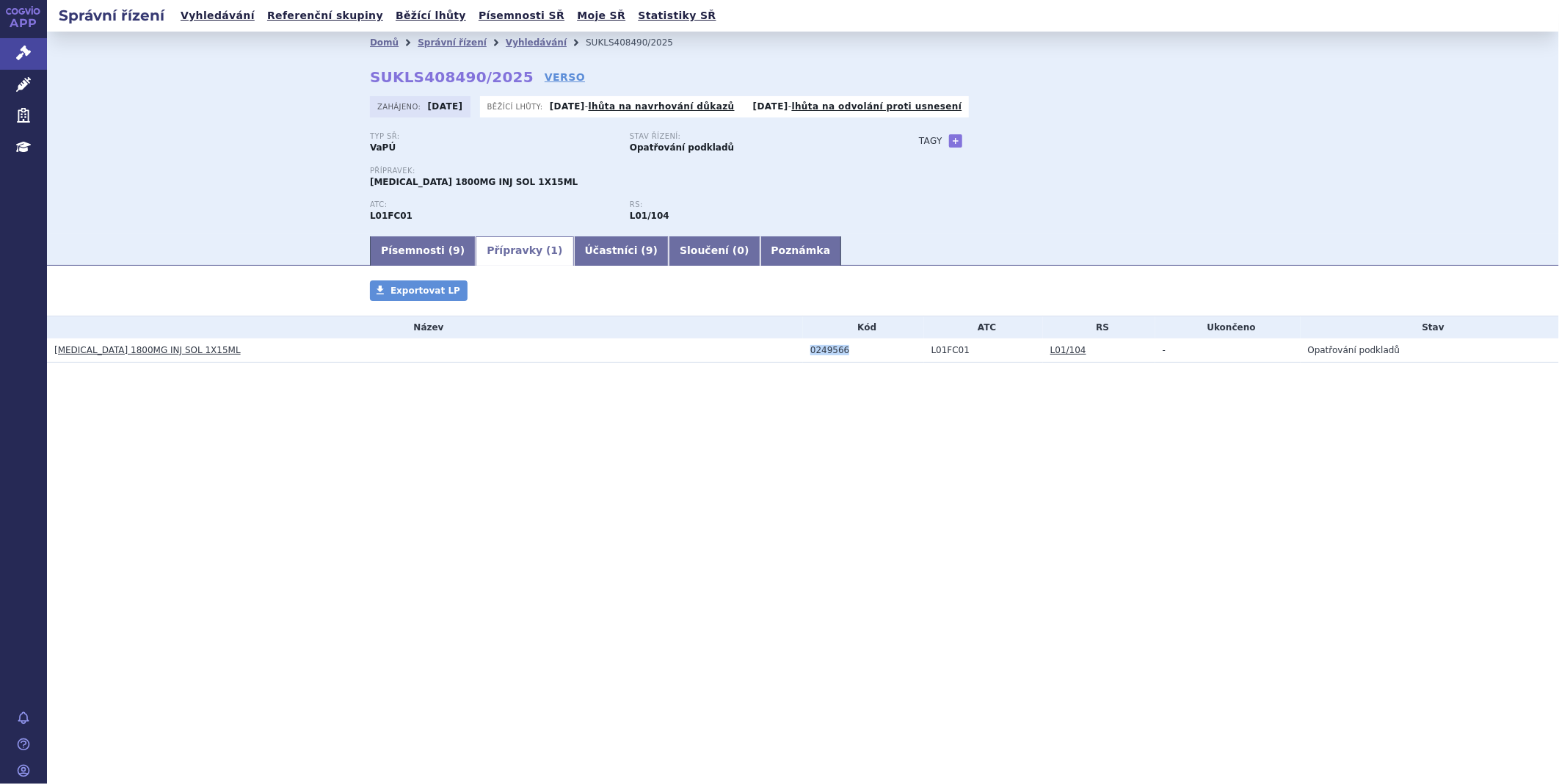
drag, startPoint x: 848, startPoint y: 351, endPoint x: 809, endPoint y: 357, distance: 39.5
click at [809, 357] on td "0249566" at bounding box center [864, 350] width 122 height 25
copy div "0249566"
click at [13, 75] on link "Léčivé přípravky" at bounding box center [23, 85] width 47 height 31
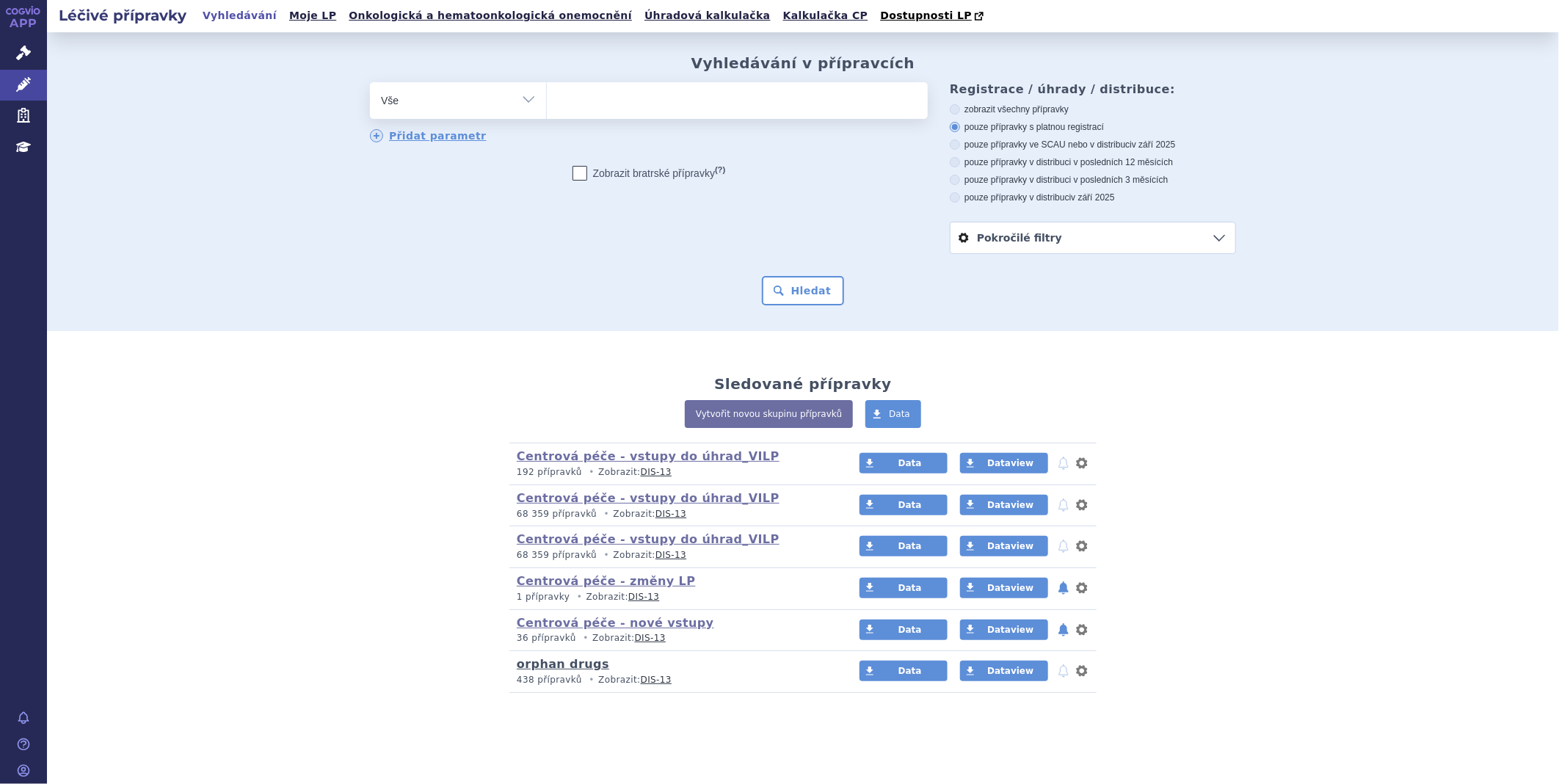
click at [542, 666] on link "orphan drugs" at bounding box center [562, 663] width 92 height 14
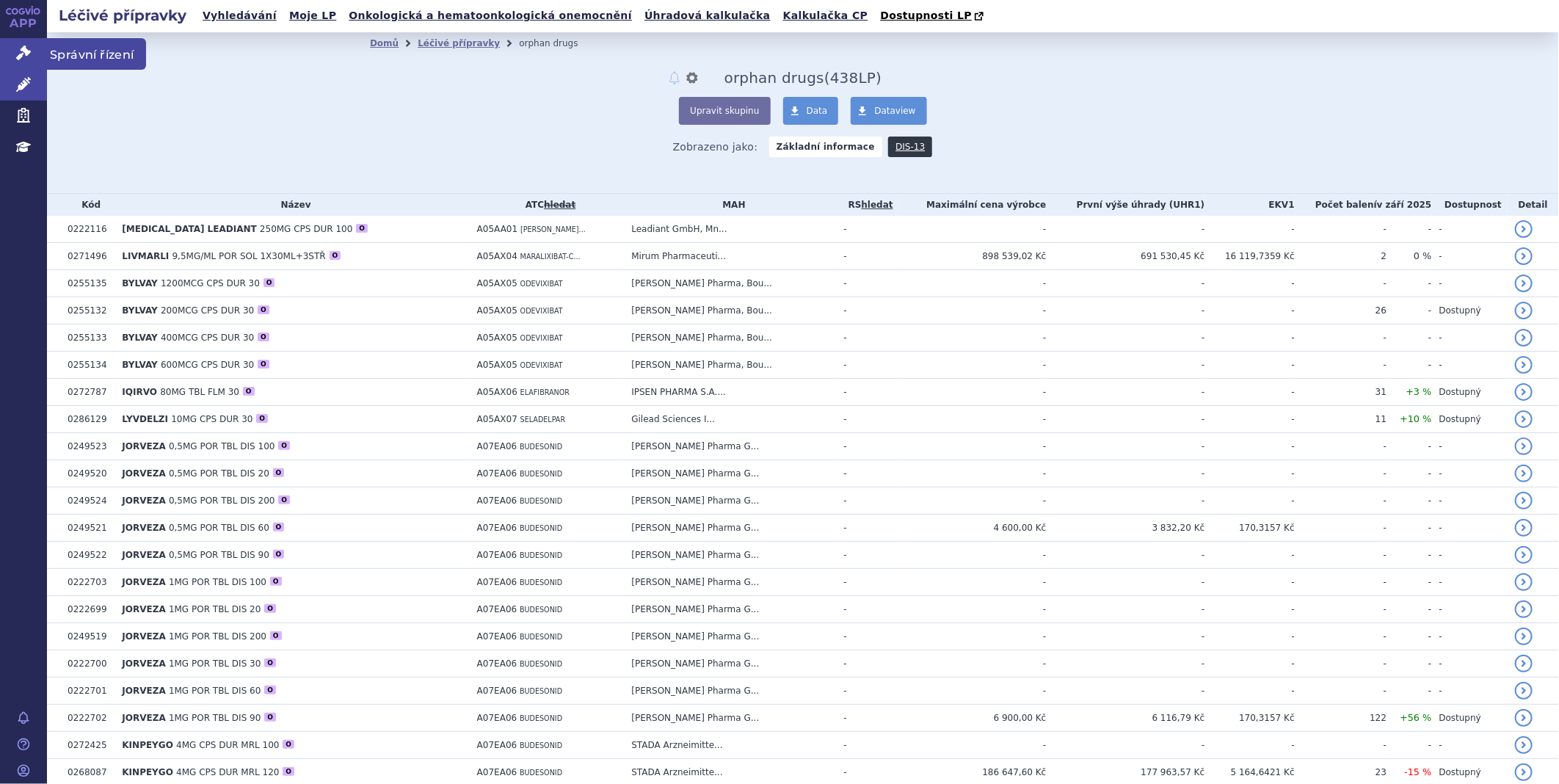
click at [39, 48] on link "Správní řízení" at bounding box center [23, 54] width 47 height 31
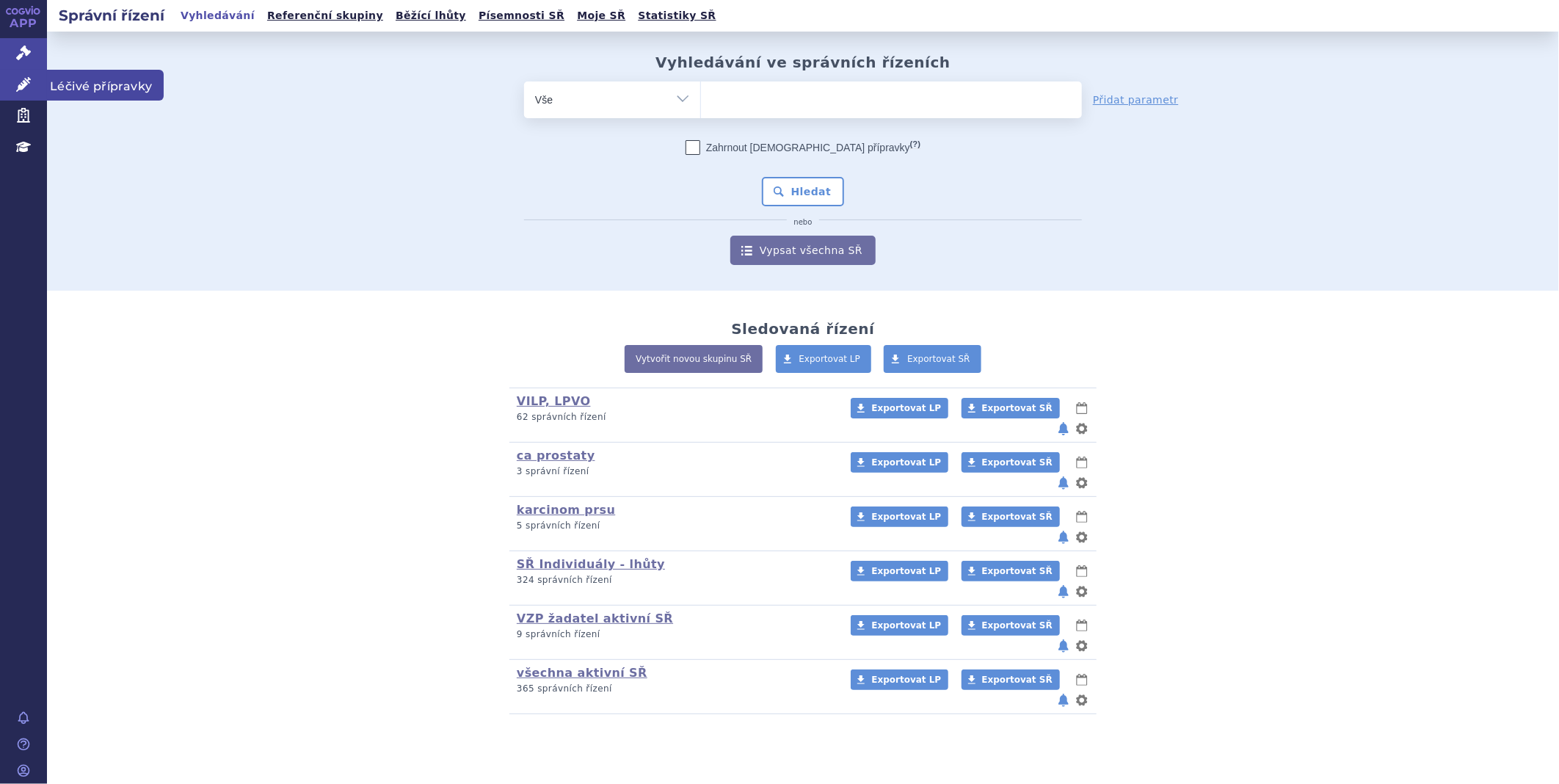
click at [7, 82] on link "Léčivé přípravky" at bounding box center [23, 85] width 47 height 31
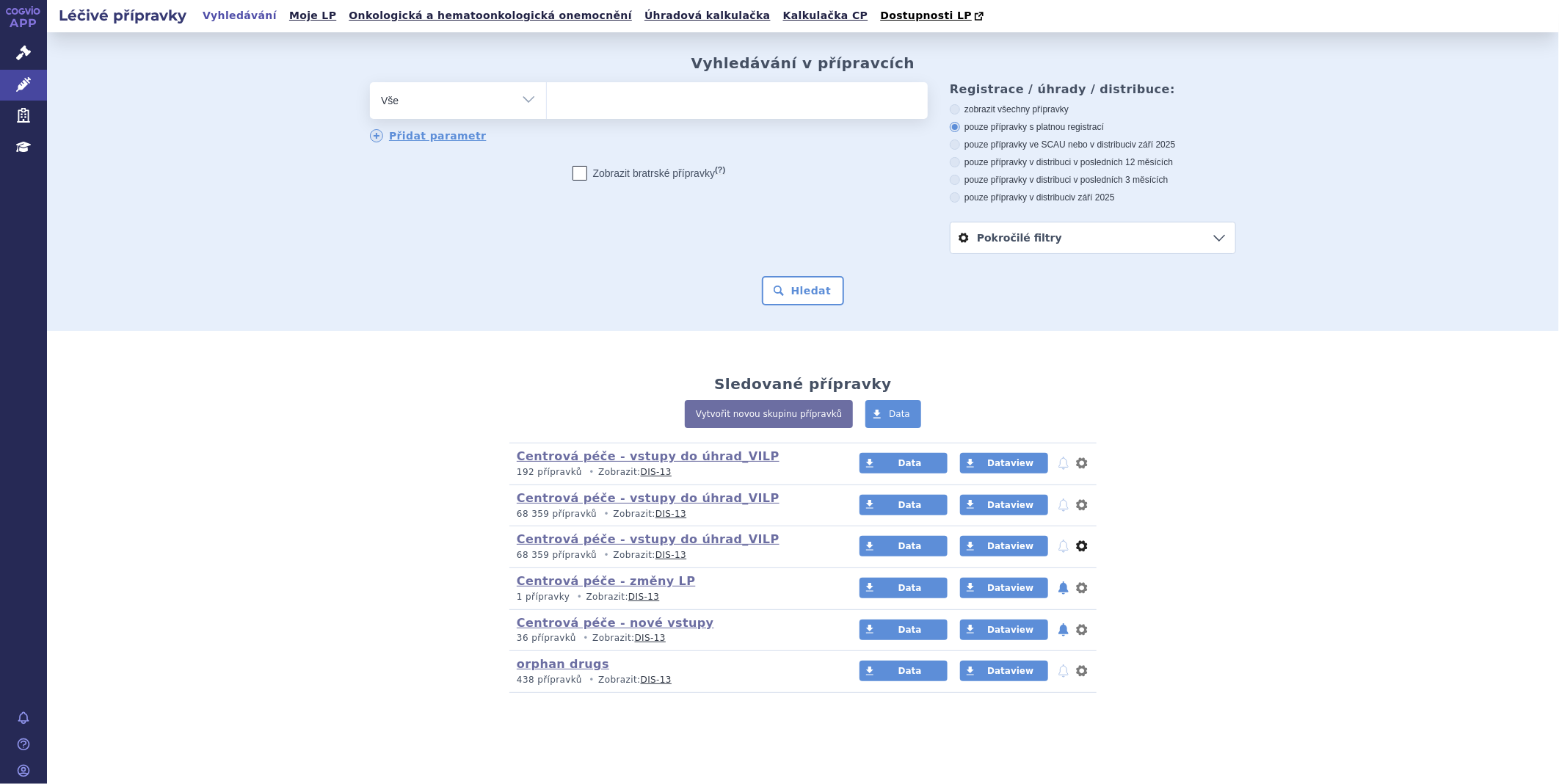
click at [1088, 547] on button "nastavení" at bounding box center [1082, 546] width 15 height 17
click at [1060, 602] on button "Smazat" at bounding box center [1036, 606] width 121 height 21
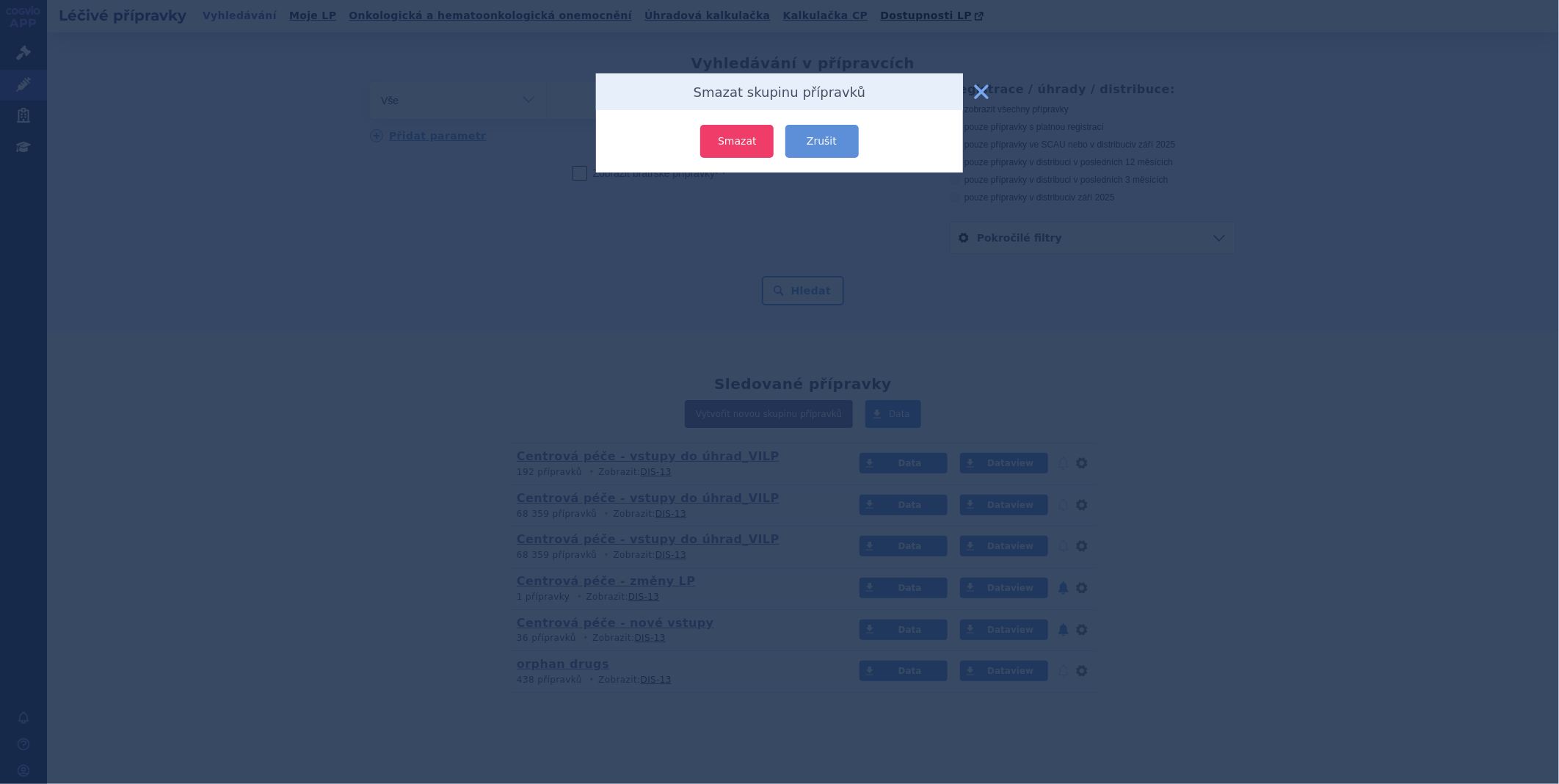
click at [744, 151] on button "Smazat" at bounding box center [737, 142] width 73 height 33
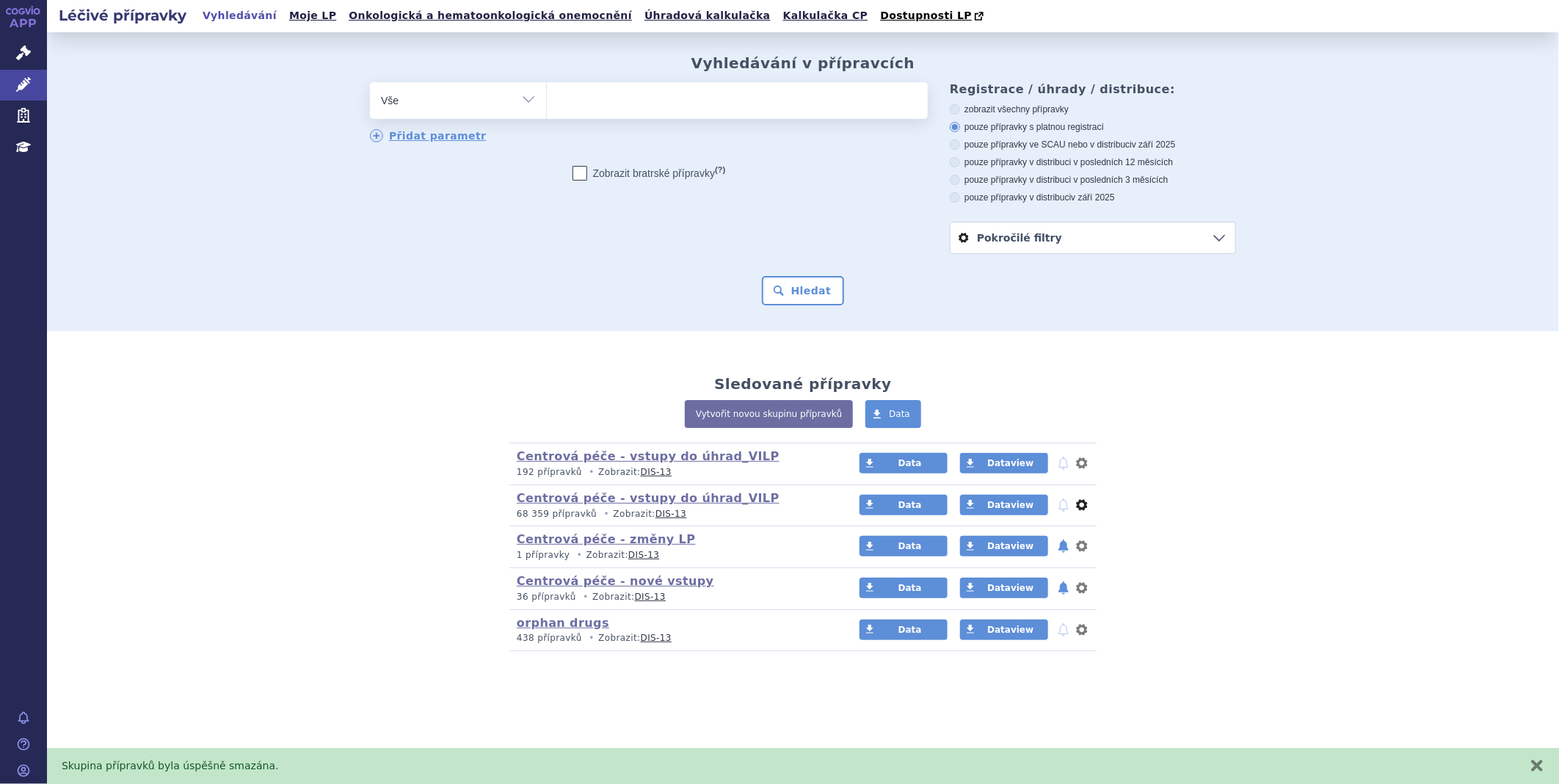
click at [1082, 504] on button "nastavení" at bounding box center [1082, 504] width 15 height 17
click at [1045, 560] on button "Smazat" at bounding box center [1036, 564] width 121 height 21
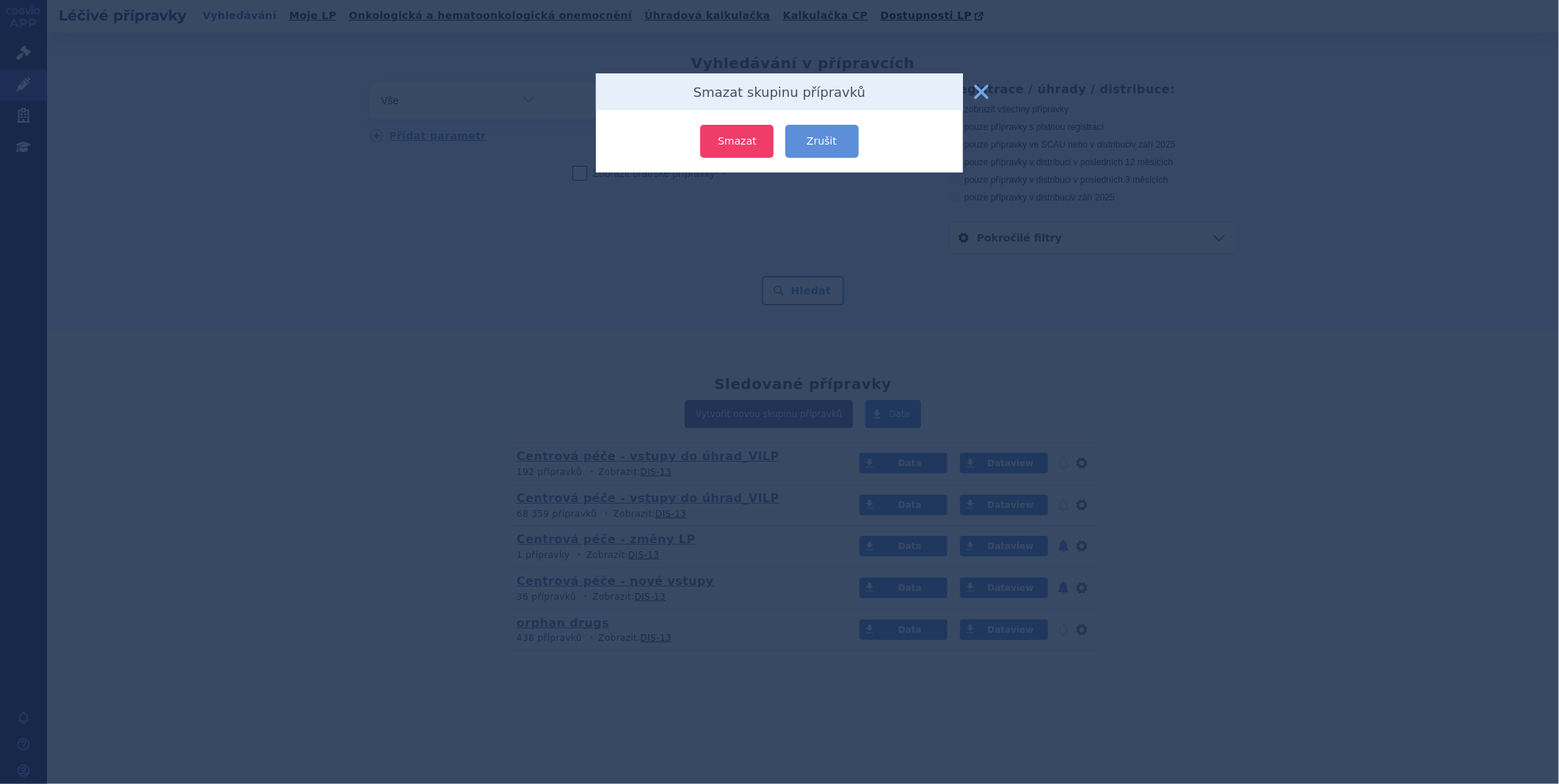
click at [728, 135] on button "Smazat" at bounding box center [737, 142] width 73 height 33
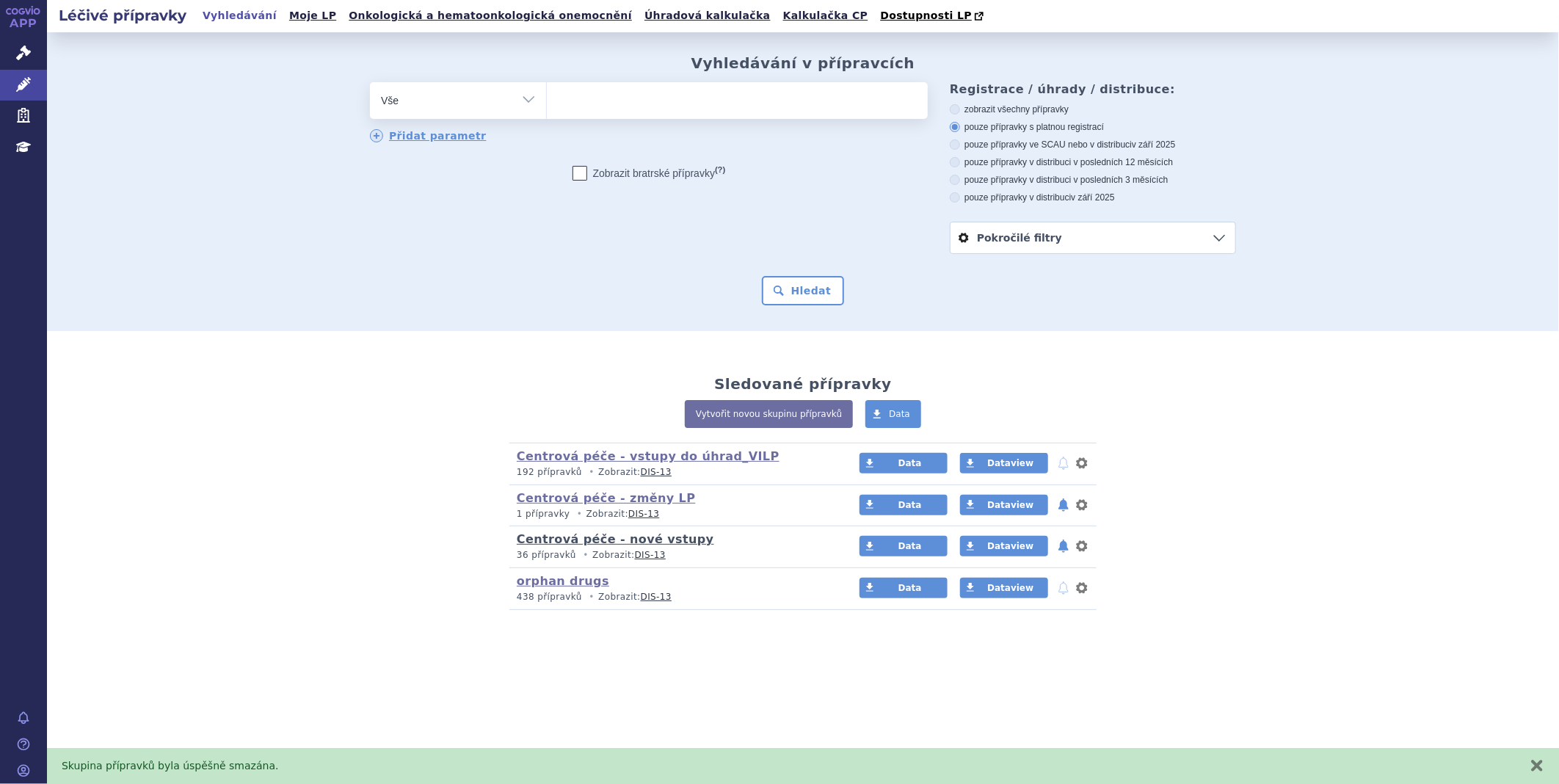
click at [562, 537] on link "Centrová péče - nové vstupy" at bounding box center [615, 538] width 197 height 14
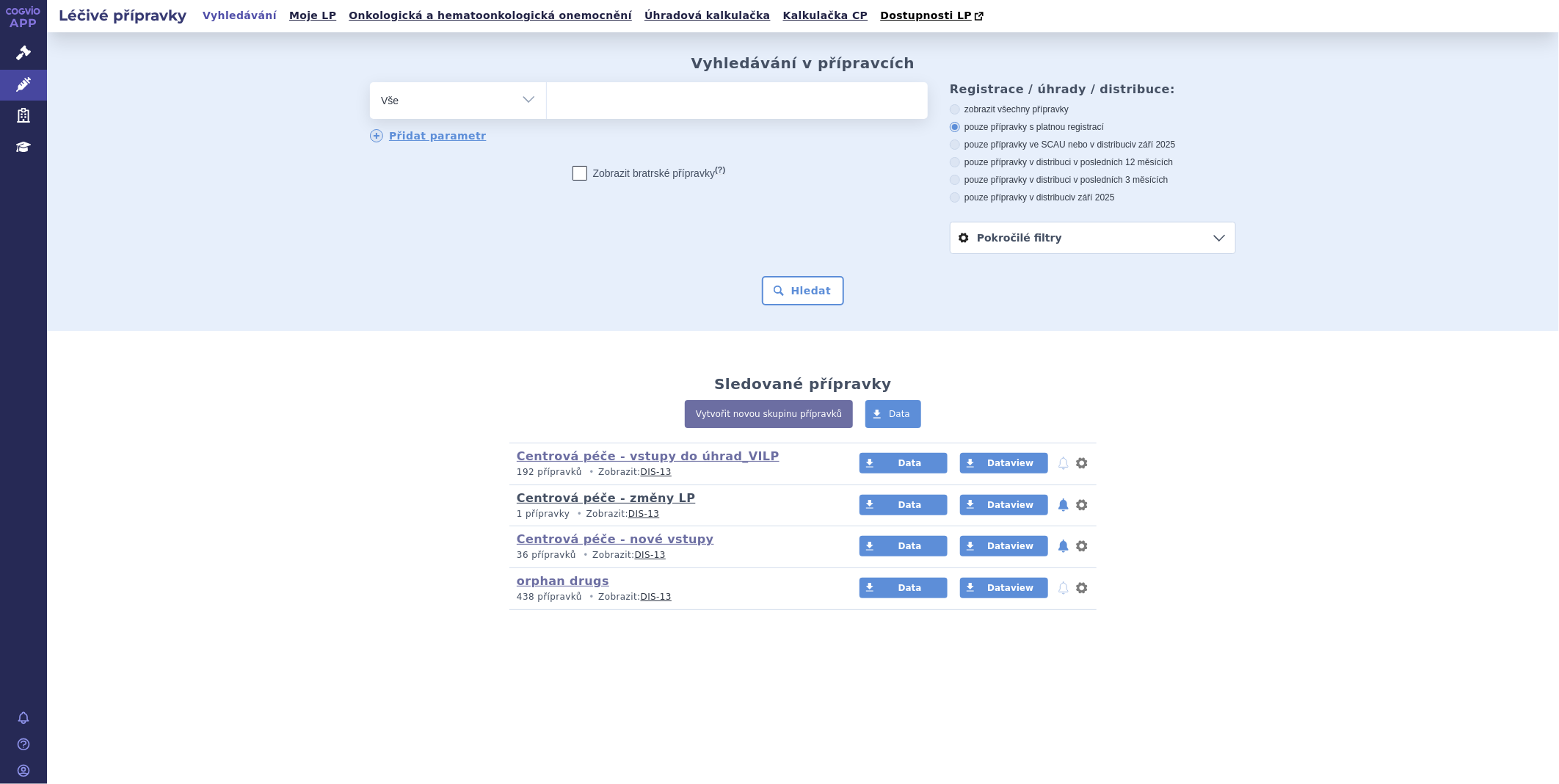
click at [641, 499] on link "Centrová péče - změny LP" at bounding box center [605, 497] width 178 height 14
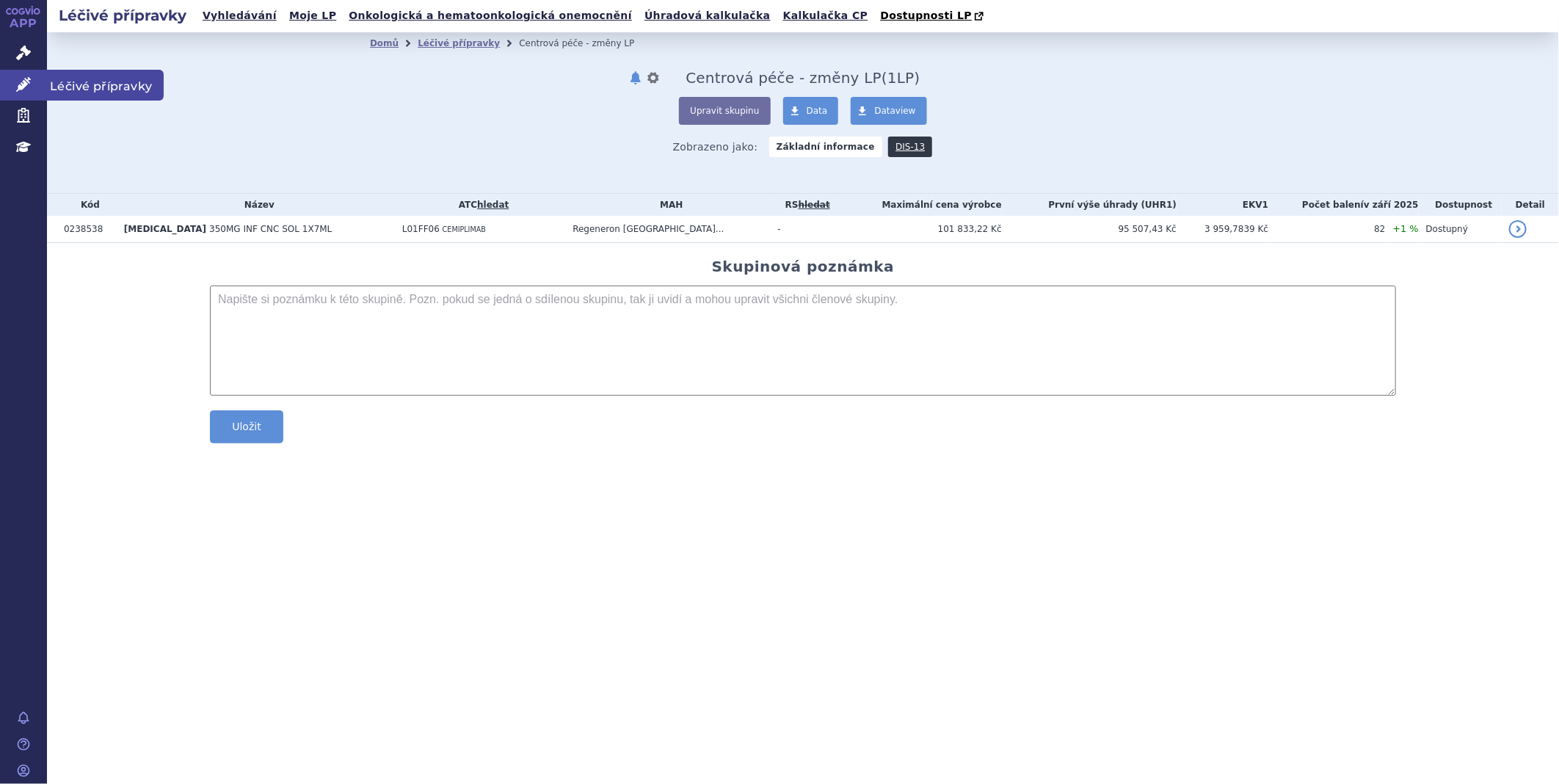
click at [32, 84] on link "Léčivé přípravky" at bounding box center [23, 85] width 47 height 31
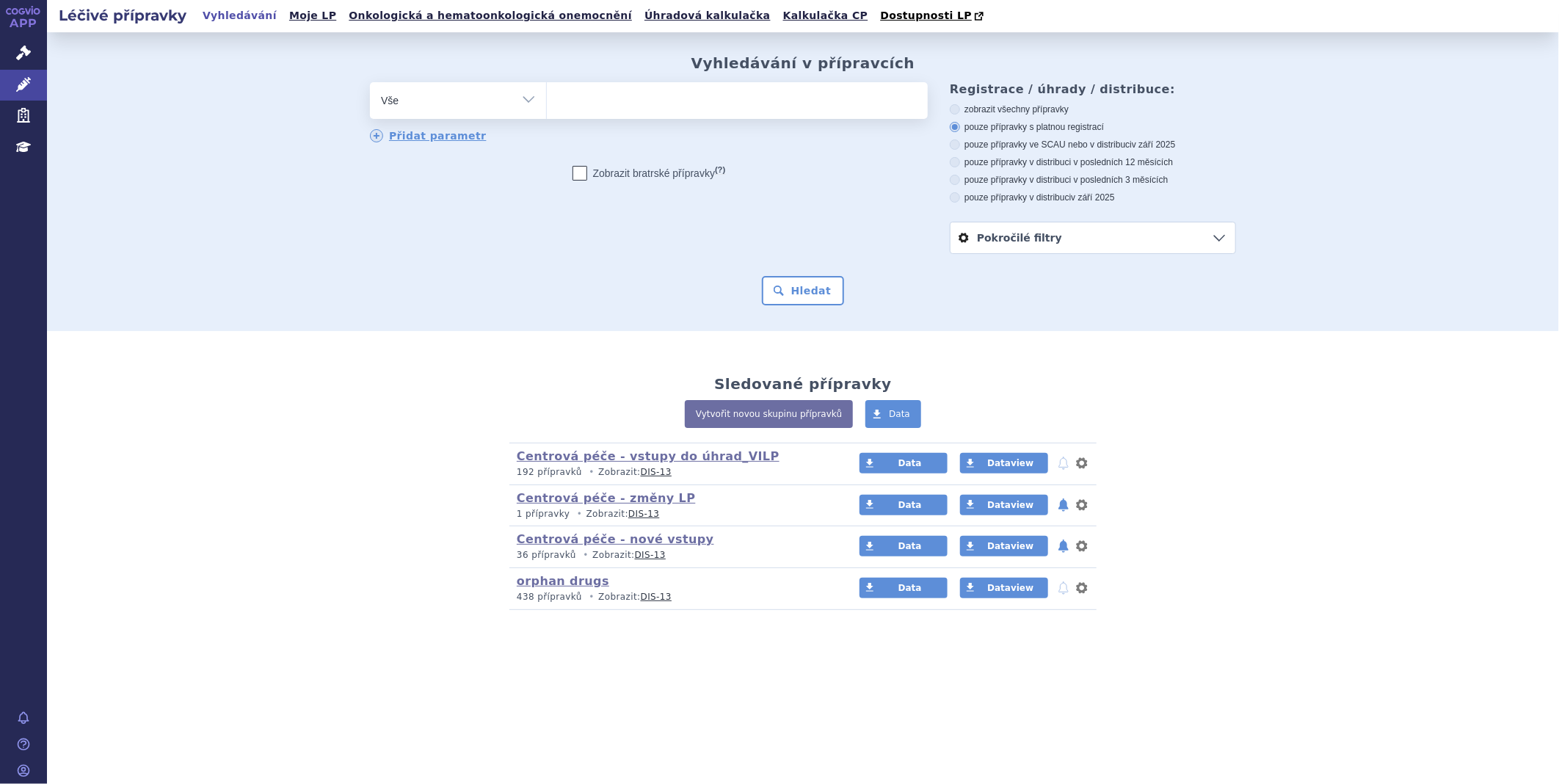
click at [699, 99] on ul at bounding box center [737, 98] width 381 height 31
click at [546, 99] on select at bounding box center [546, 100] width 1 height 37
type input "ba"
type input "bav"
type input "bave"
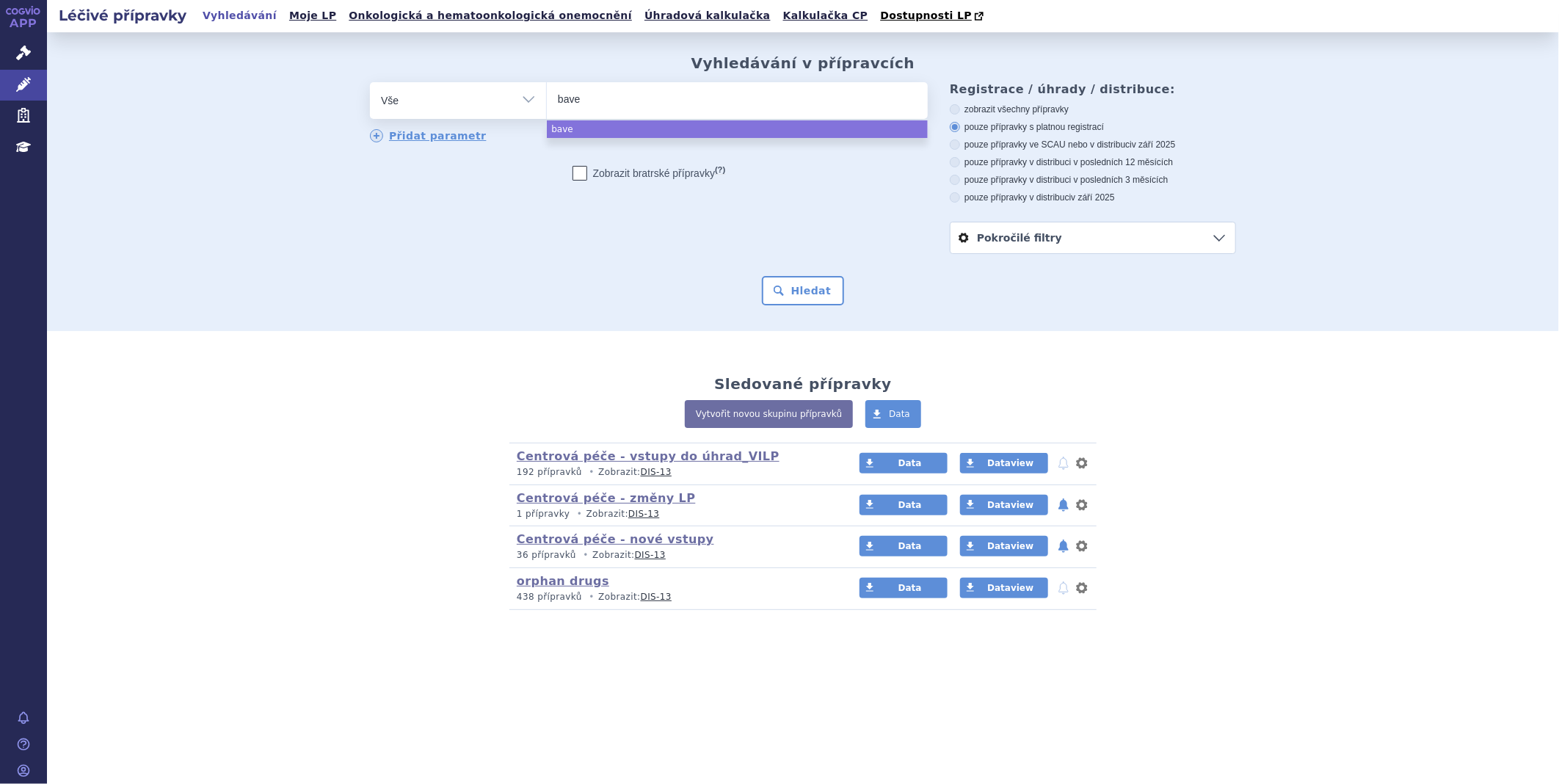
type input "baven"
type input "bavenci"
type input "[MEDICAL_DATA]"
select select "bavencio"
click at [793, 285] on button "Hledat" at bounding box center [803, 291] width 83 height 29
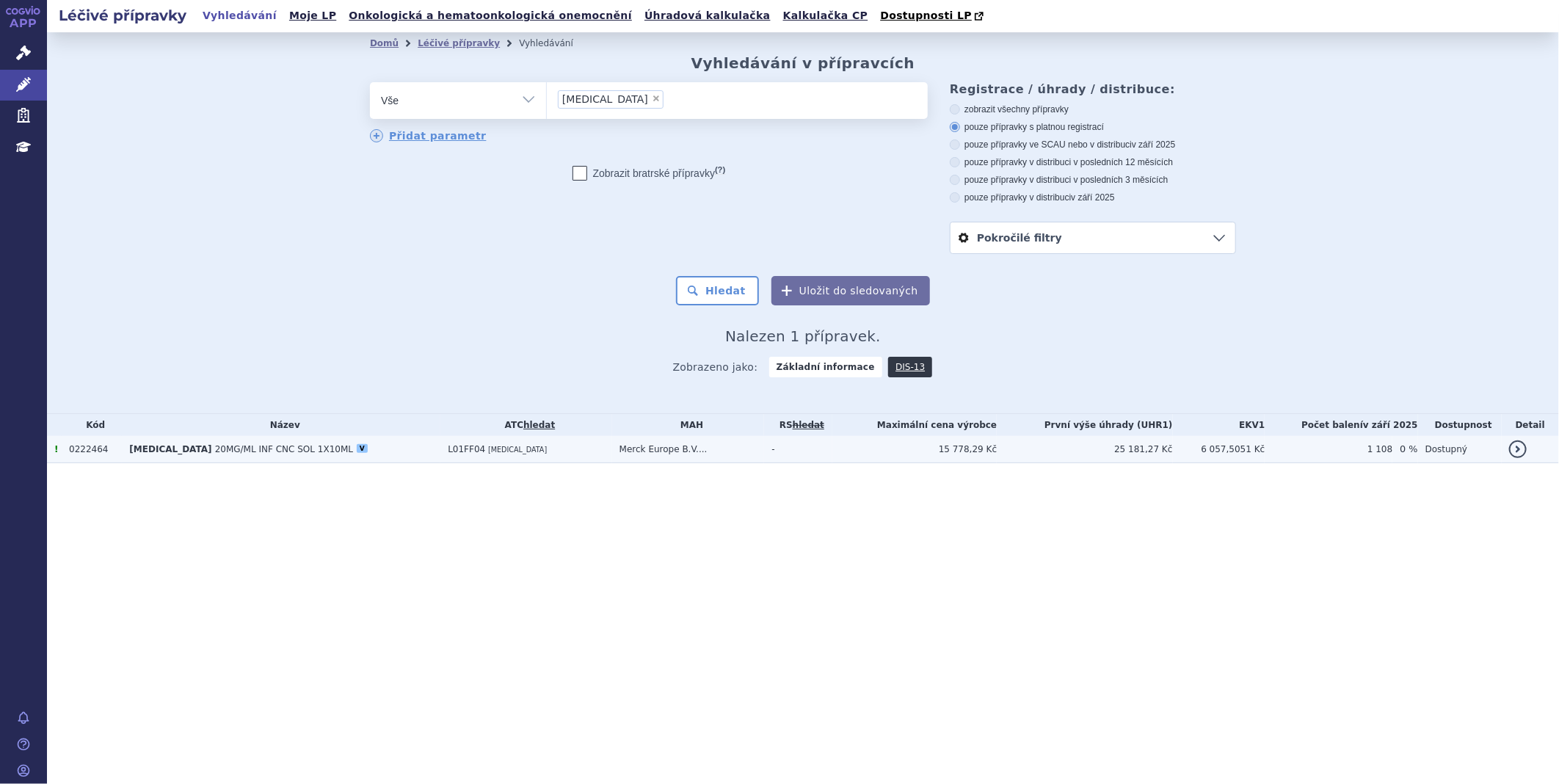
click at [440, 442] on td "L01FF04 [MEDICAL_DATA]" at bounding box center [526, 450] width 172 height 27
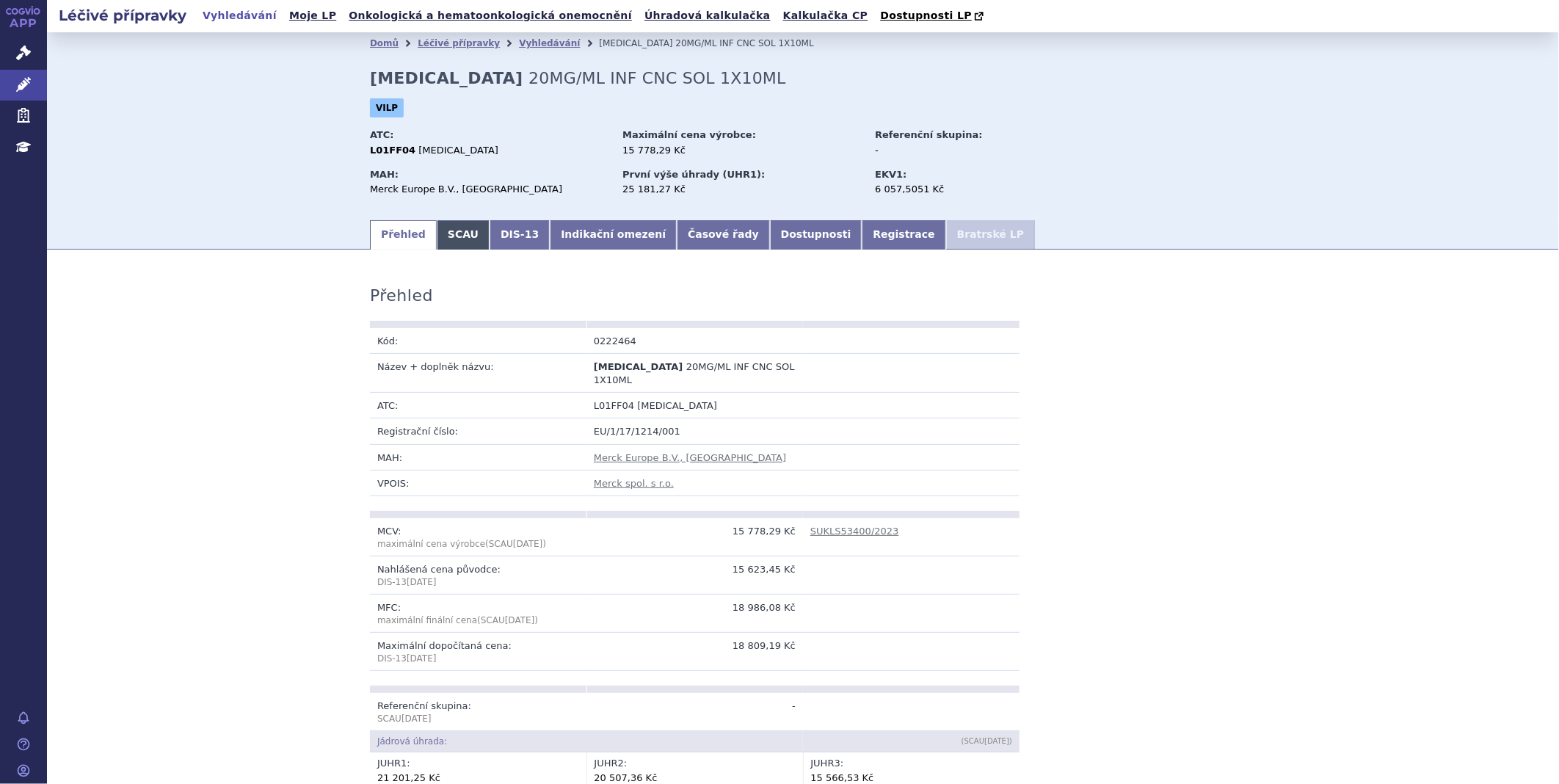
click at [440, 240] on link "SCAU" at bounding box center [463, 235] width 53 height 29
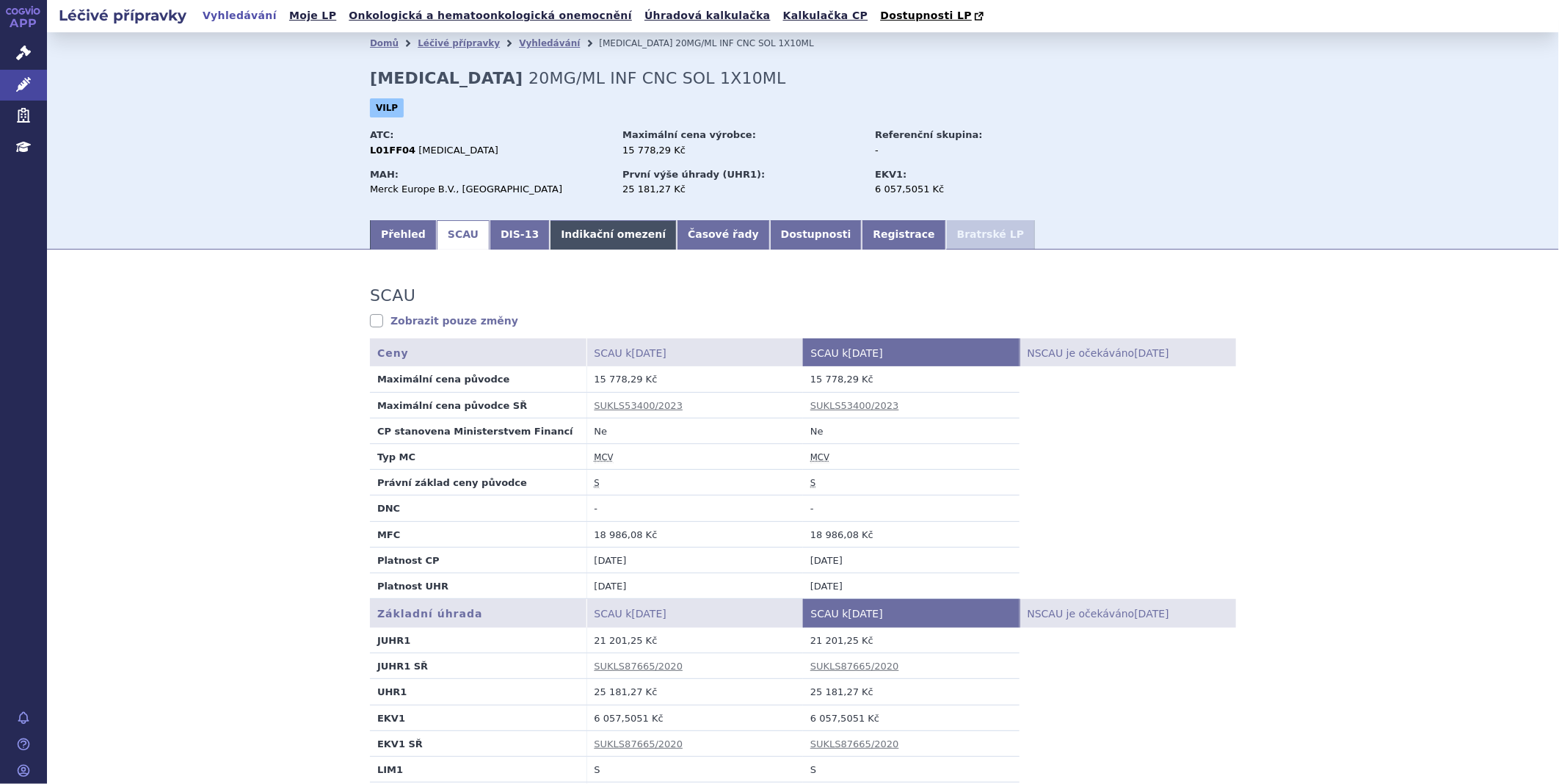
click at [585, 240] on link "Indikační omezení" at bounding box center [613, 235] width 127 height 29
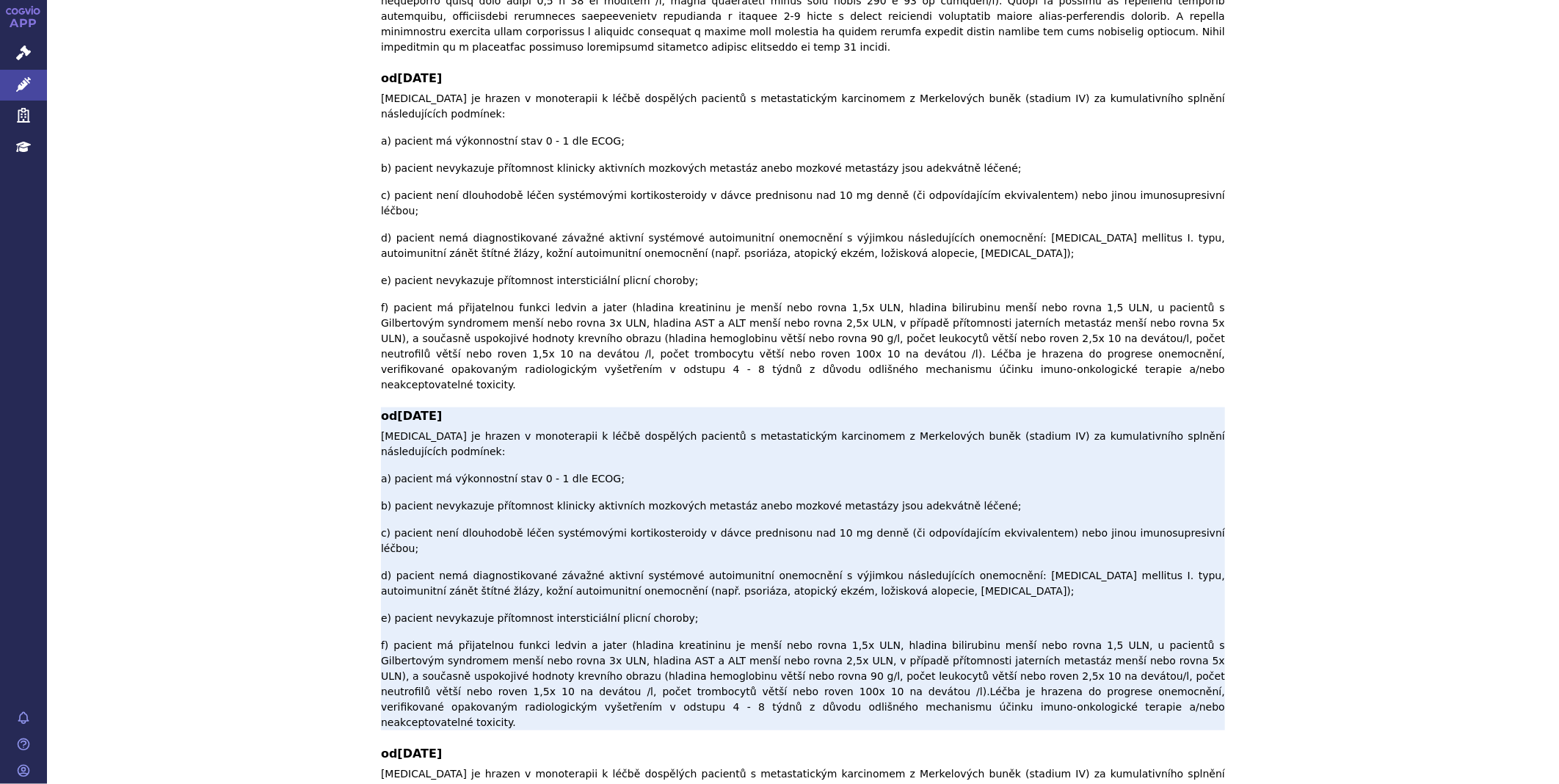
scroll to position [734, 0]
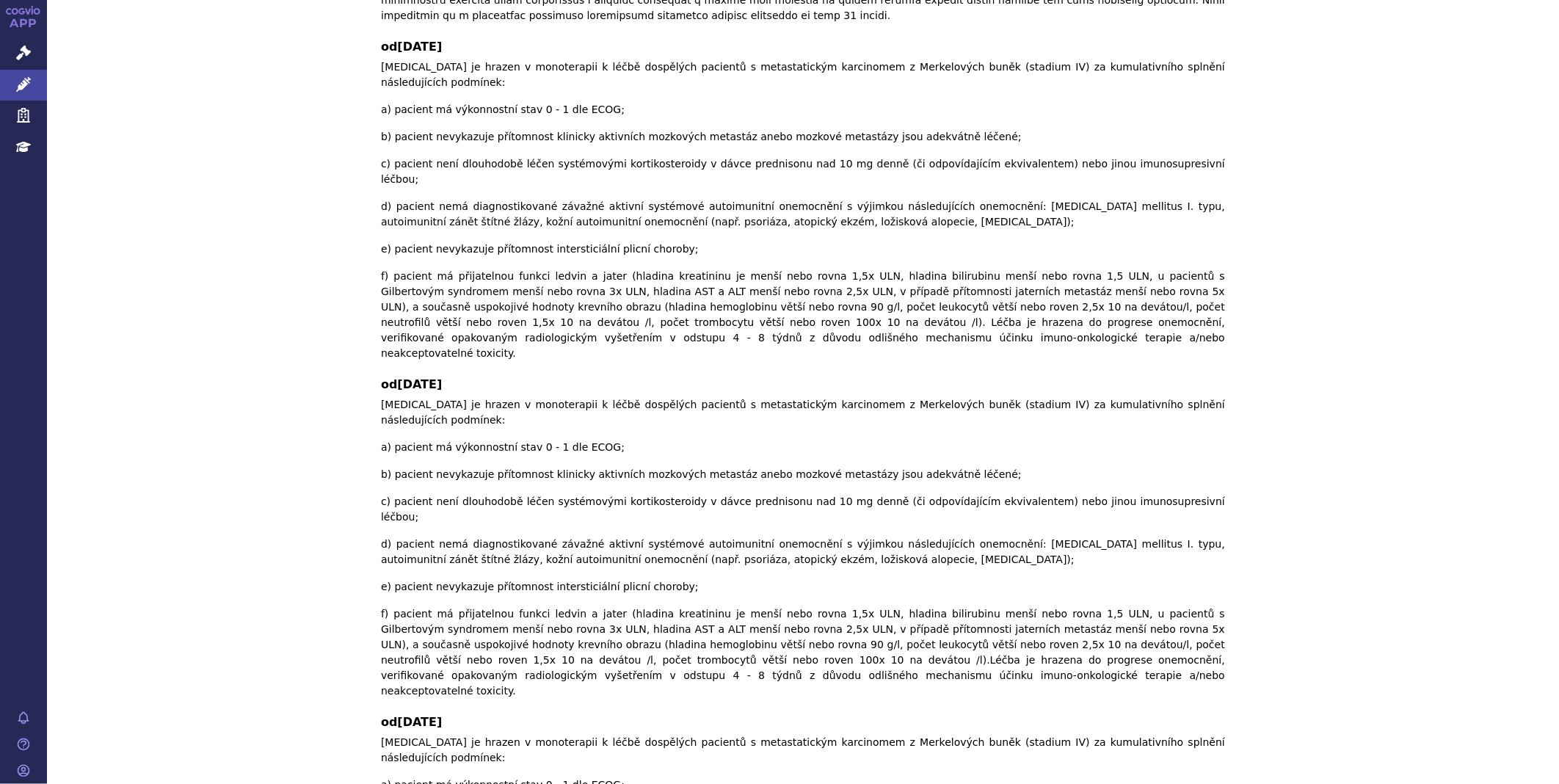
checkbox input "true"
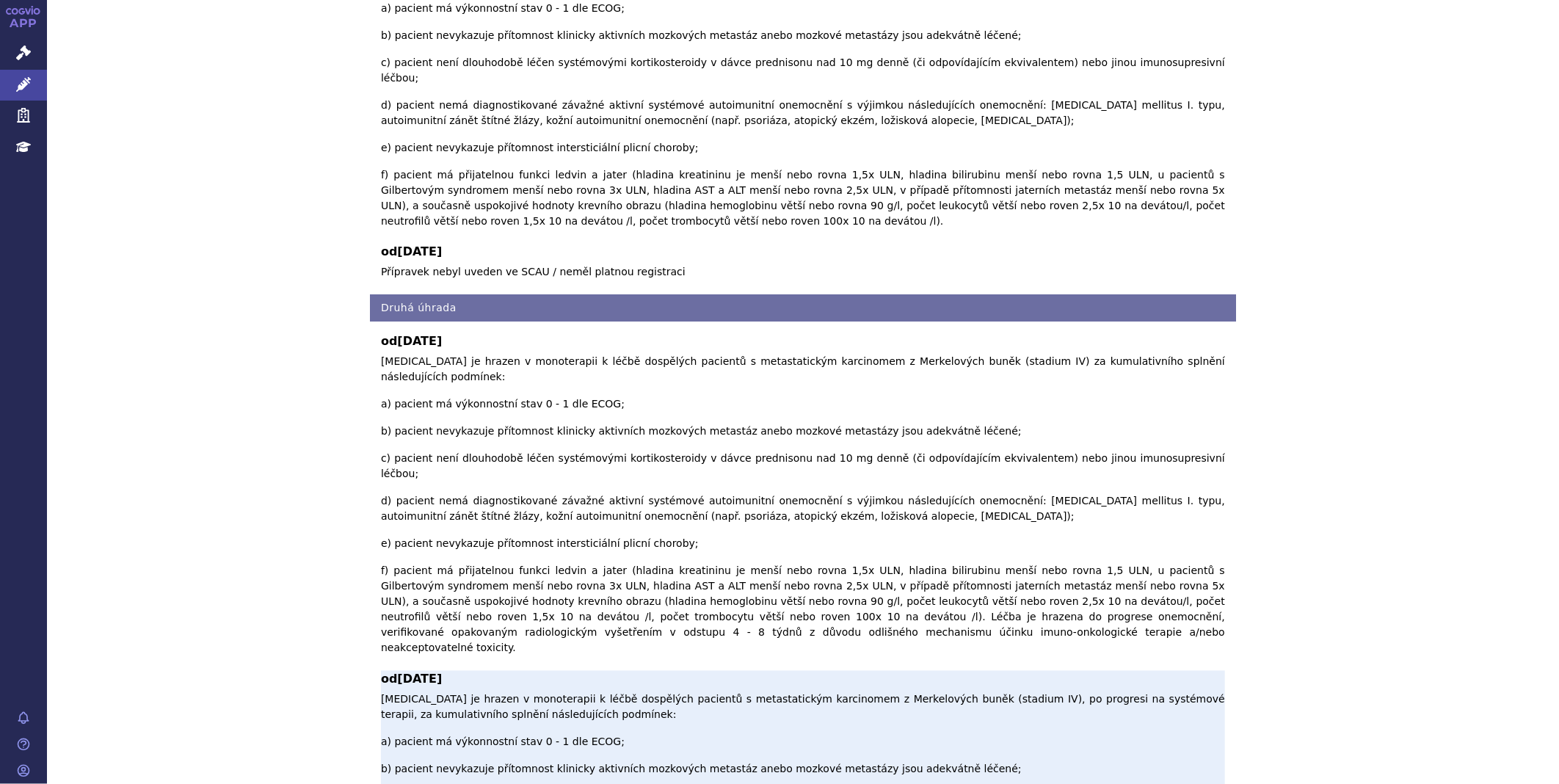
scroll to position [1534, 0]
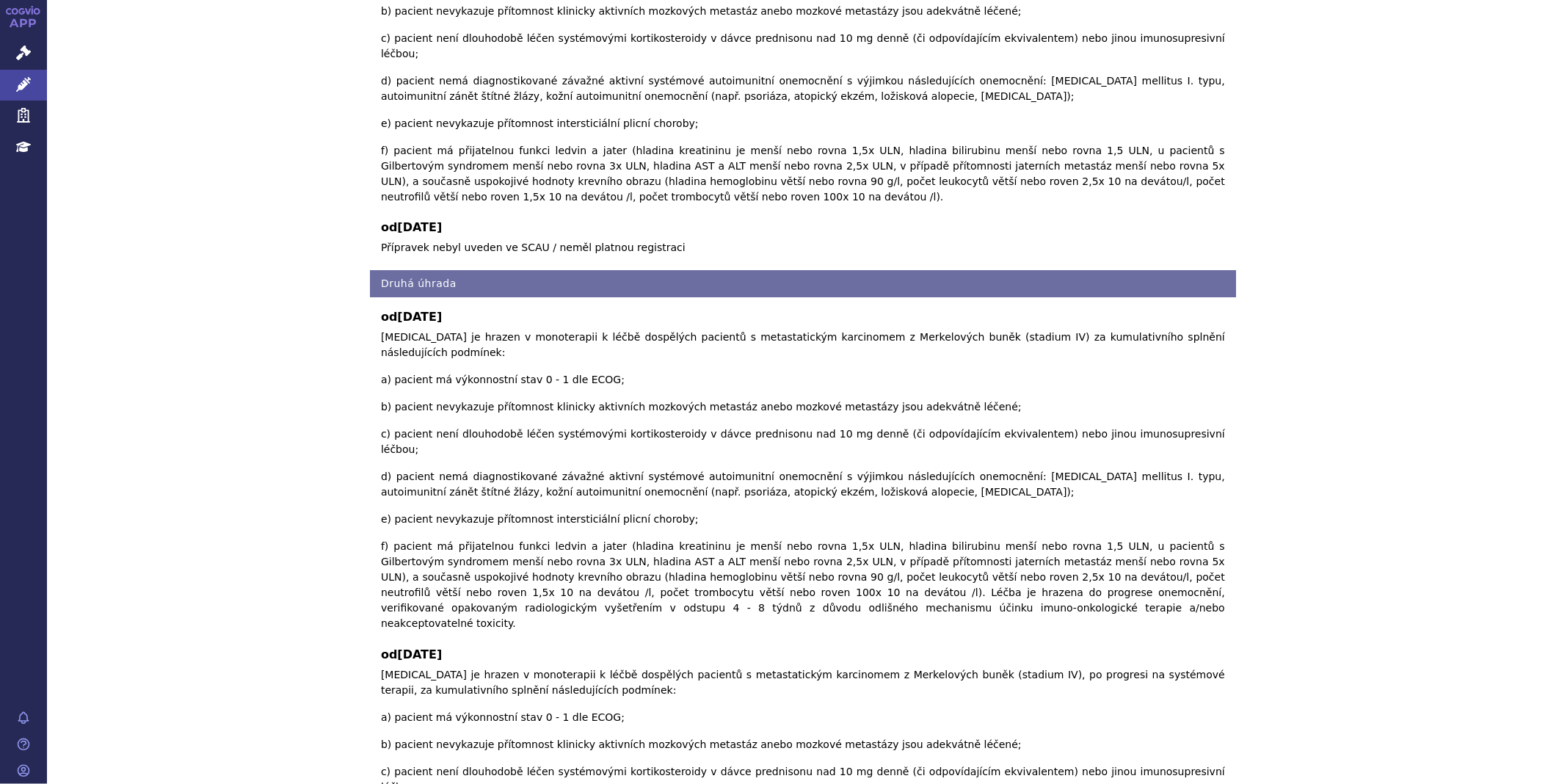
checkbox input "true"
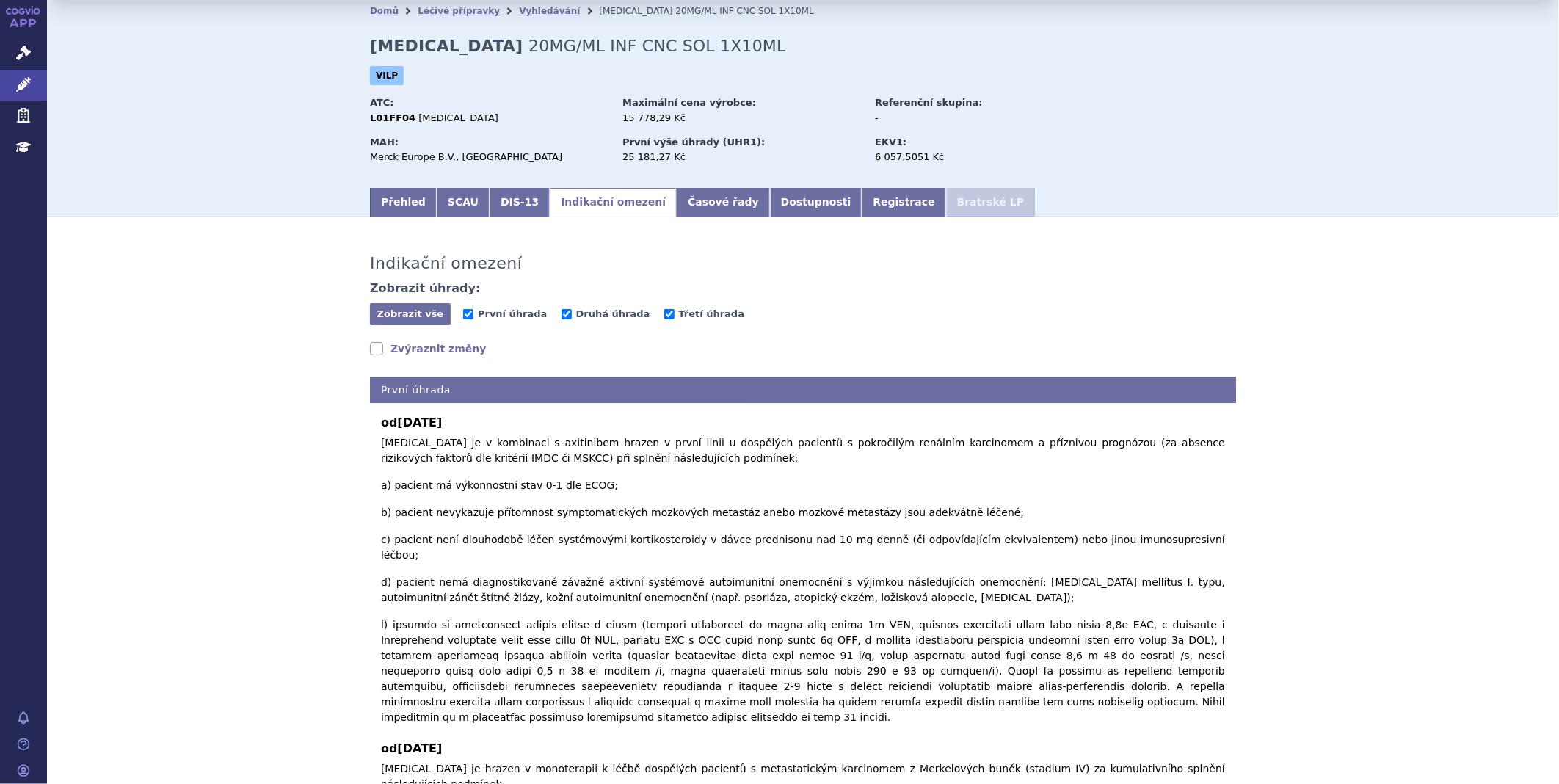
scroll to position [0, 0]
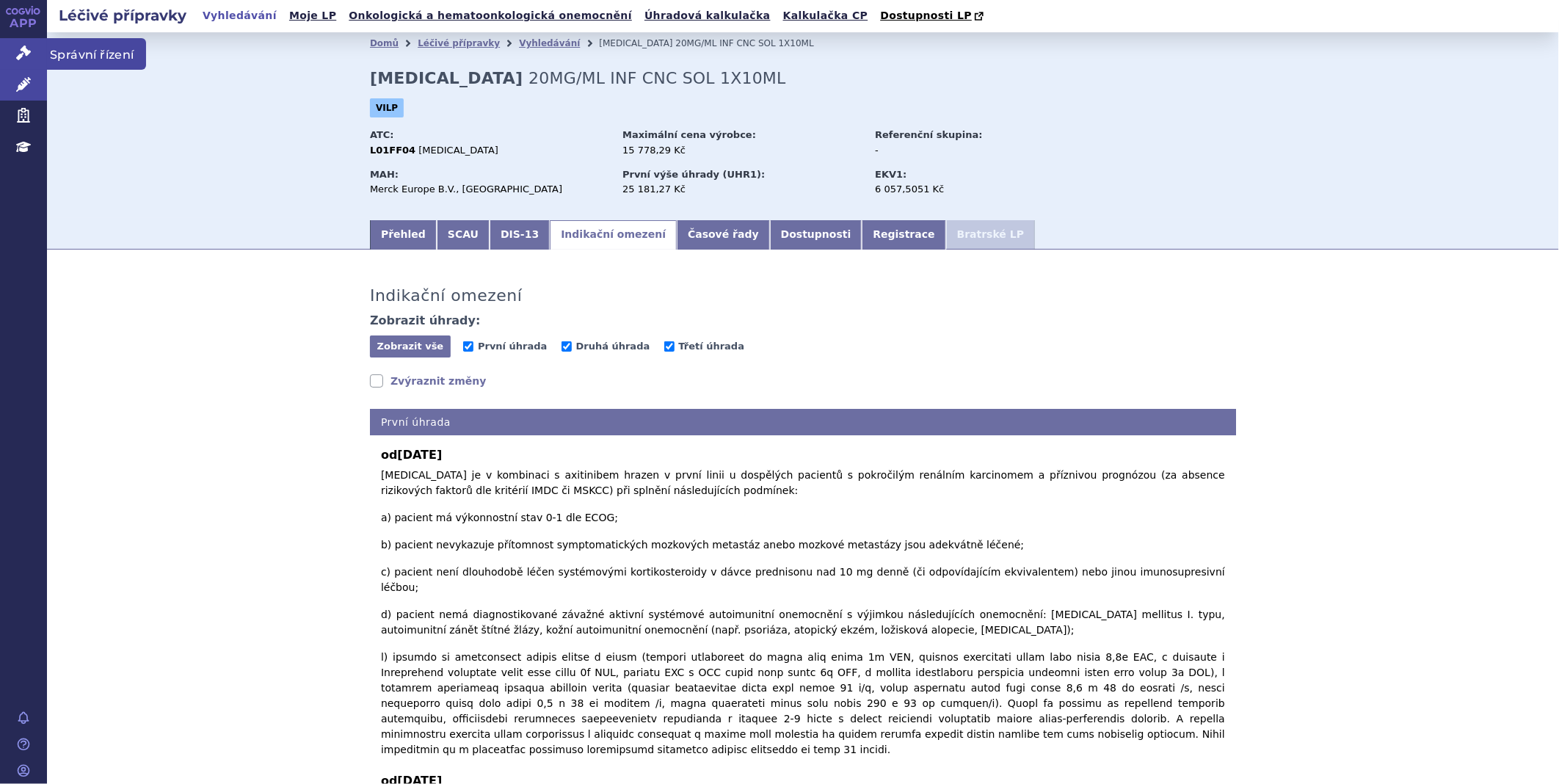
click at [29, 39] on link "Správní řízení" at bounding box center [23, 54] width 47 height 31
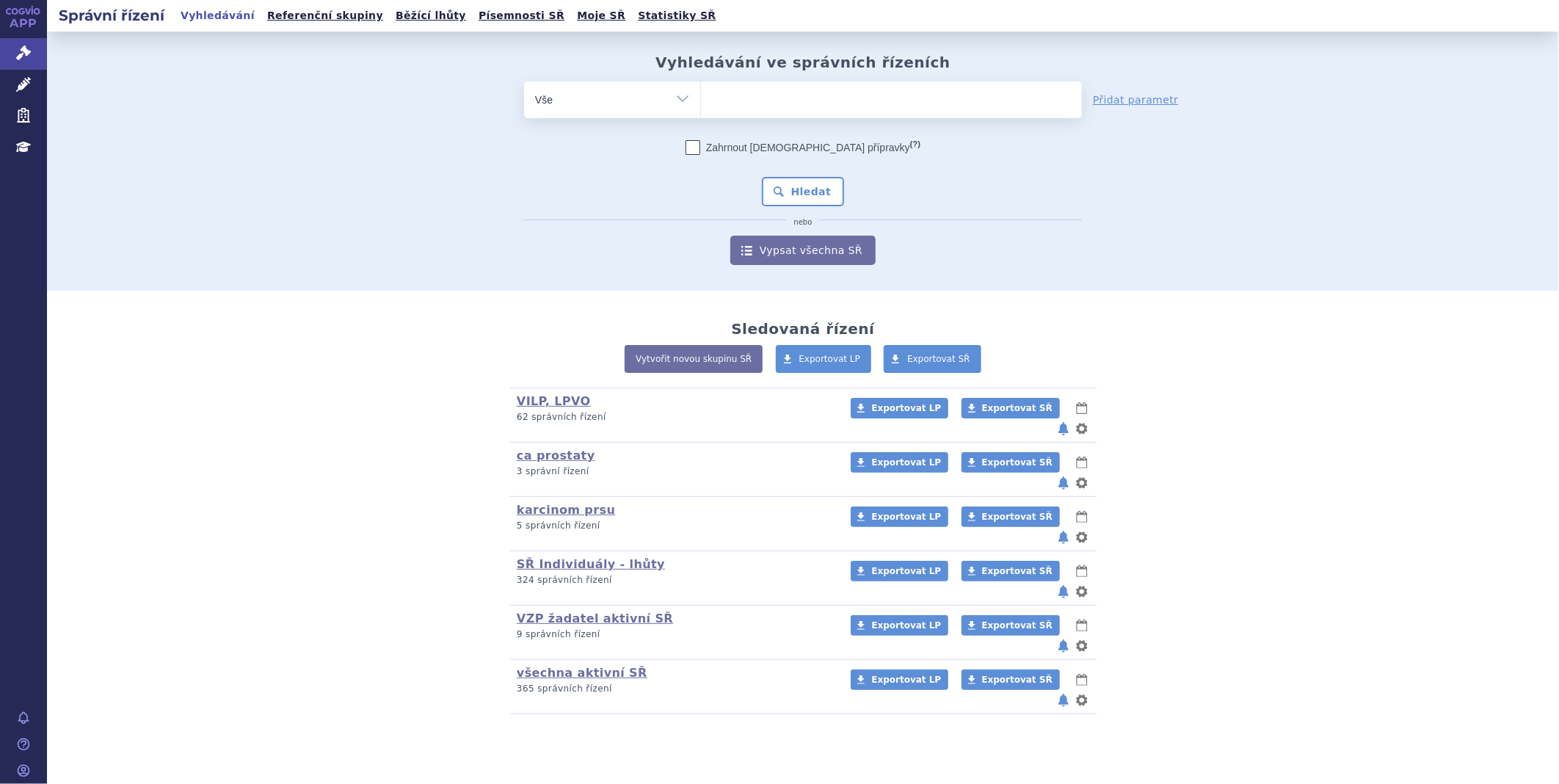
click at [832, 103] on ul at bounding box center [891, 97] width 381 height 31
click at [701, 103] on select at bounding box center [700, 99] width 1 height 37
type input "ba"
type input "bav"
type input "bave"
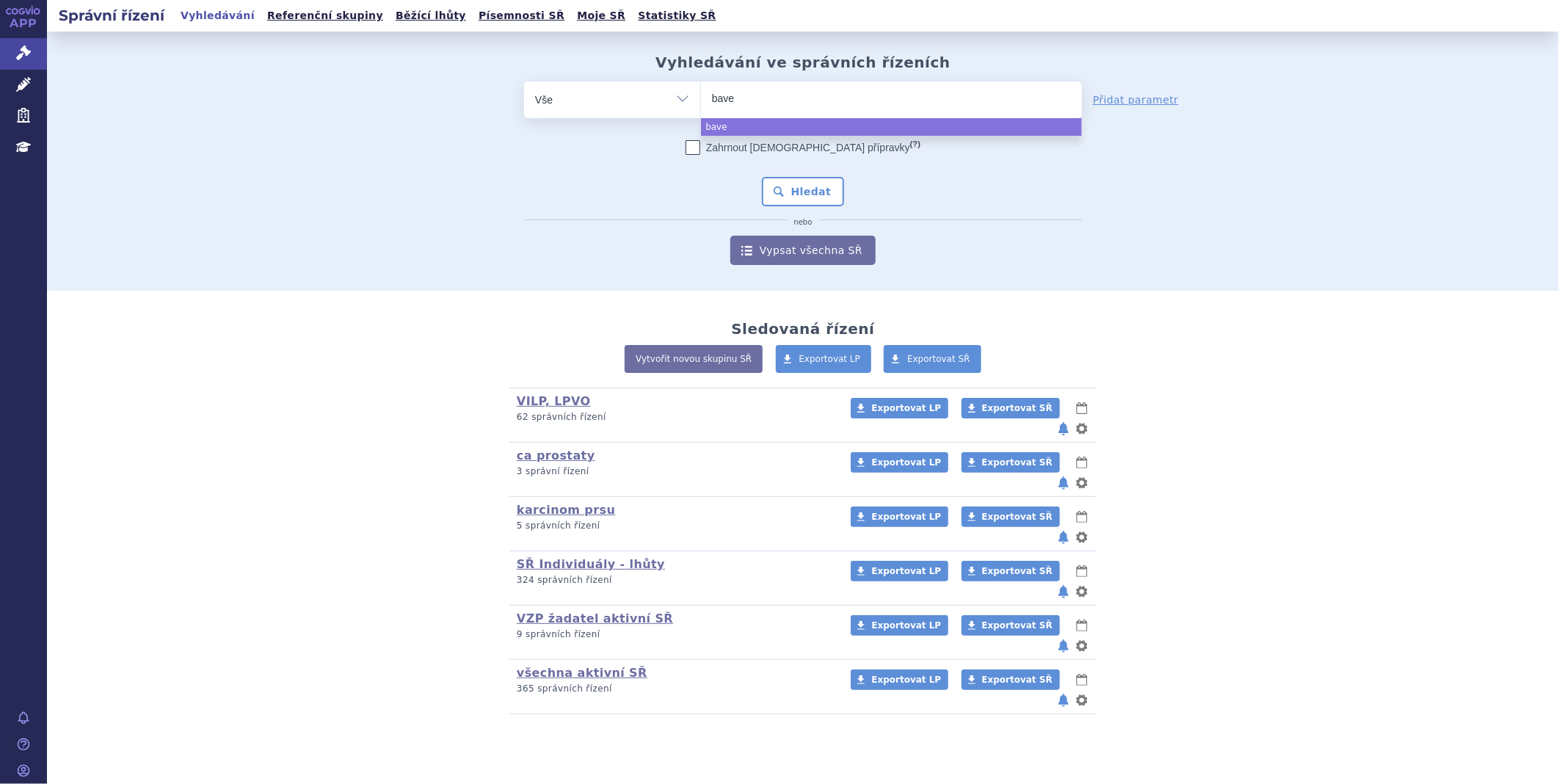
type input "baven"
type input "bavenc"
type input "bavencio"
select select "bavencio"
click at [831, 195] on button "Hledat" at bounding box center [803, 192] width 83 height 29
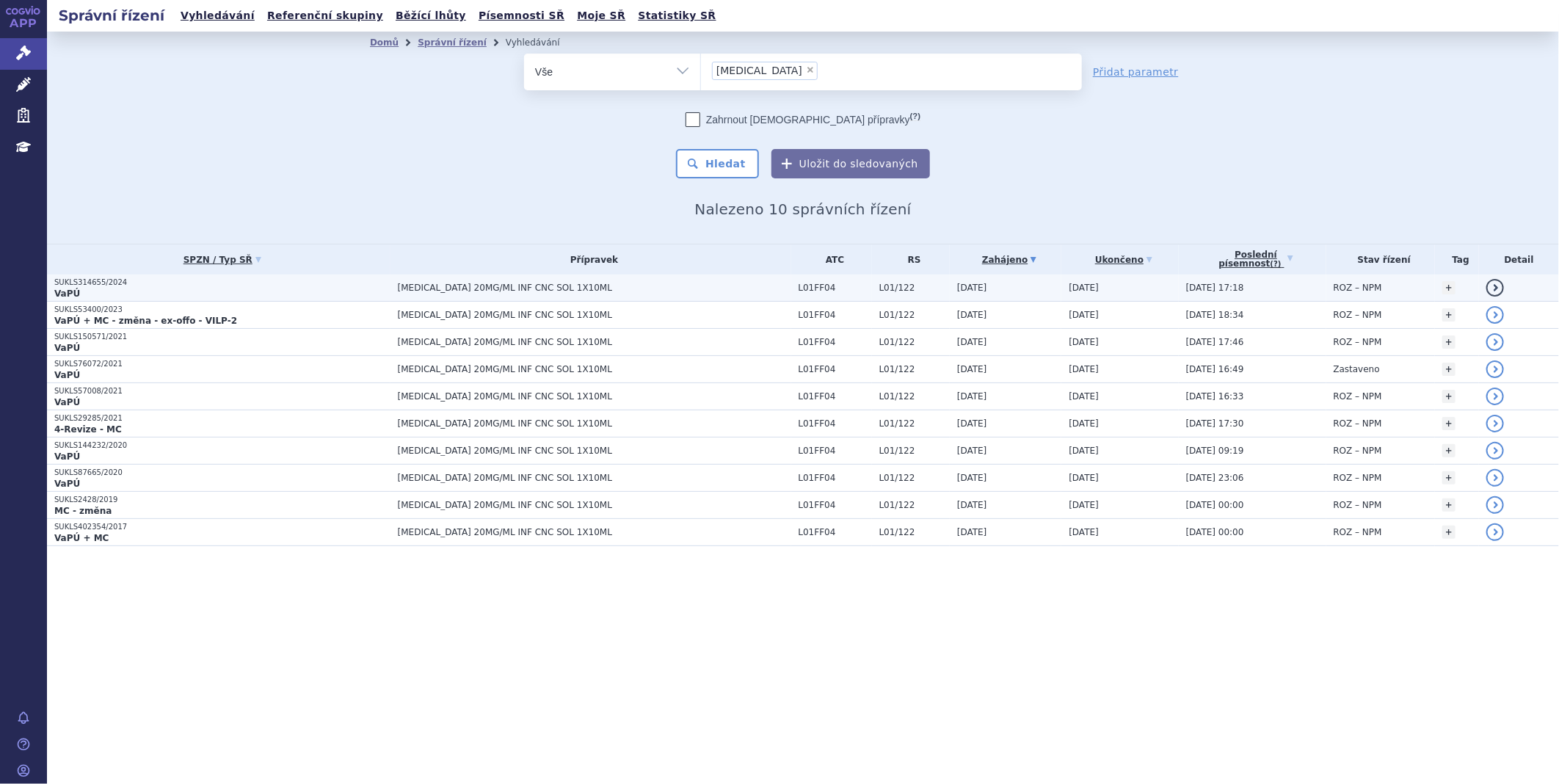
click at [143, 296] on p "VaPÚ" at bounding box center [222, 293] width 336 height 12
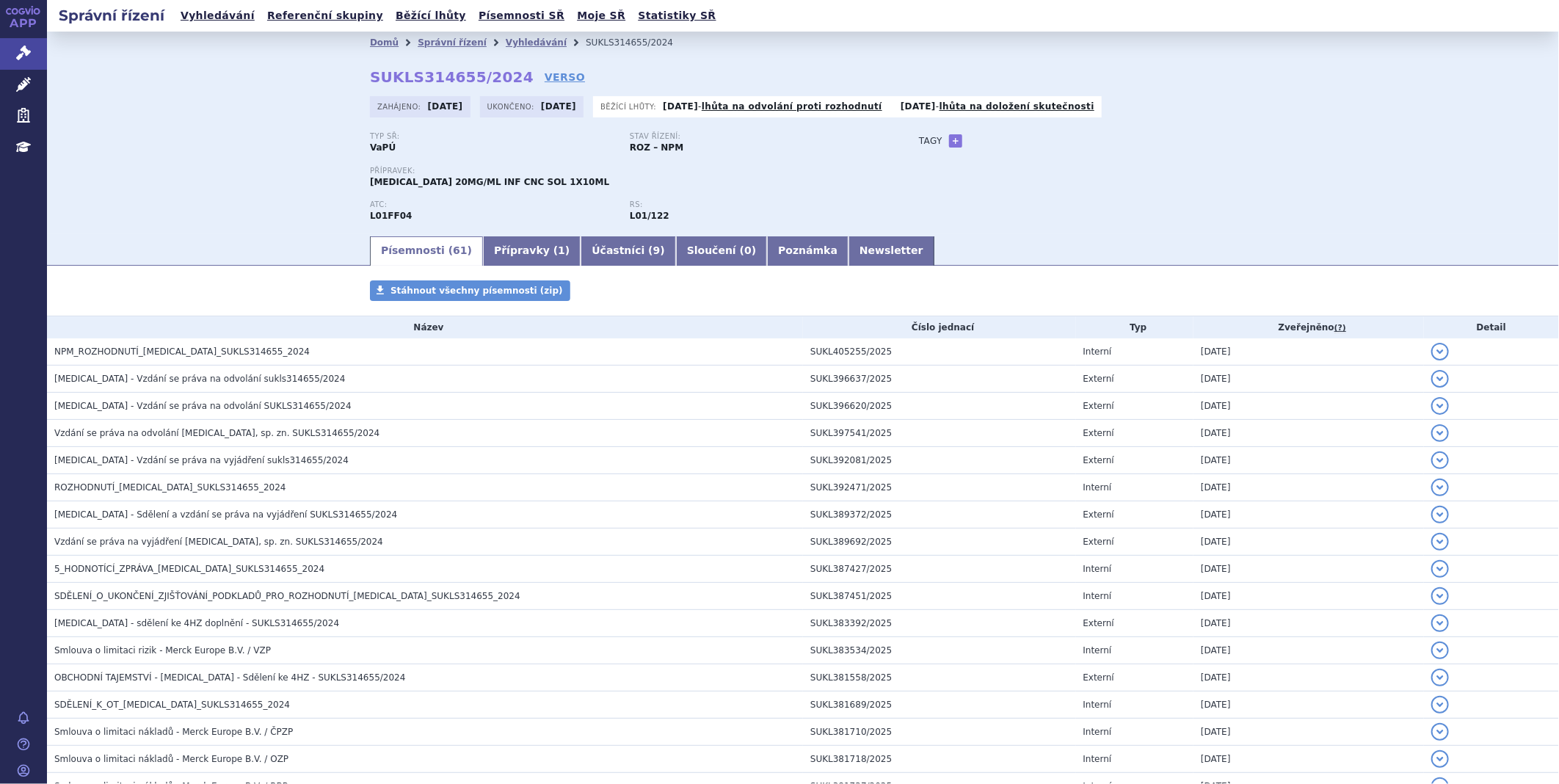
click at [859, 263] on ul "Písemnosti ( 61 ) Přípravky ( 1 ) Účastníci ( 9 ) Sloučení ( 0 ) Poznámka Newsl…" at bounding box center [803, 250] width 866 height 31
click at [848, 240] on link "Newsletter" at bounding box center [891, 251] width 86 height 29
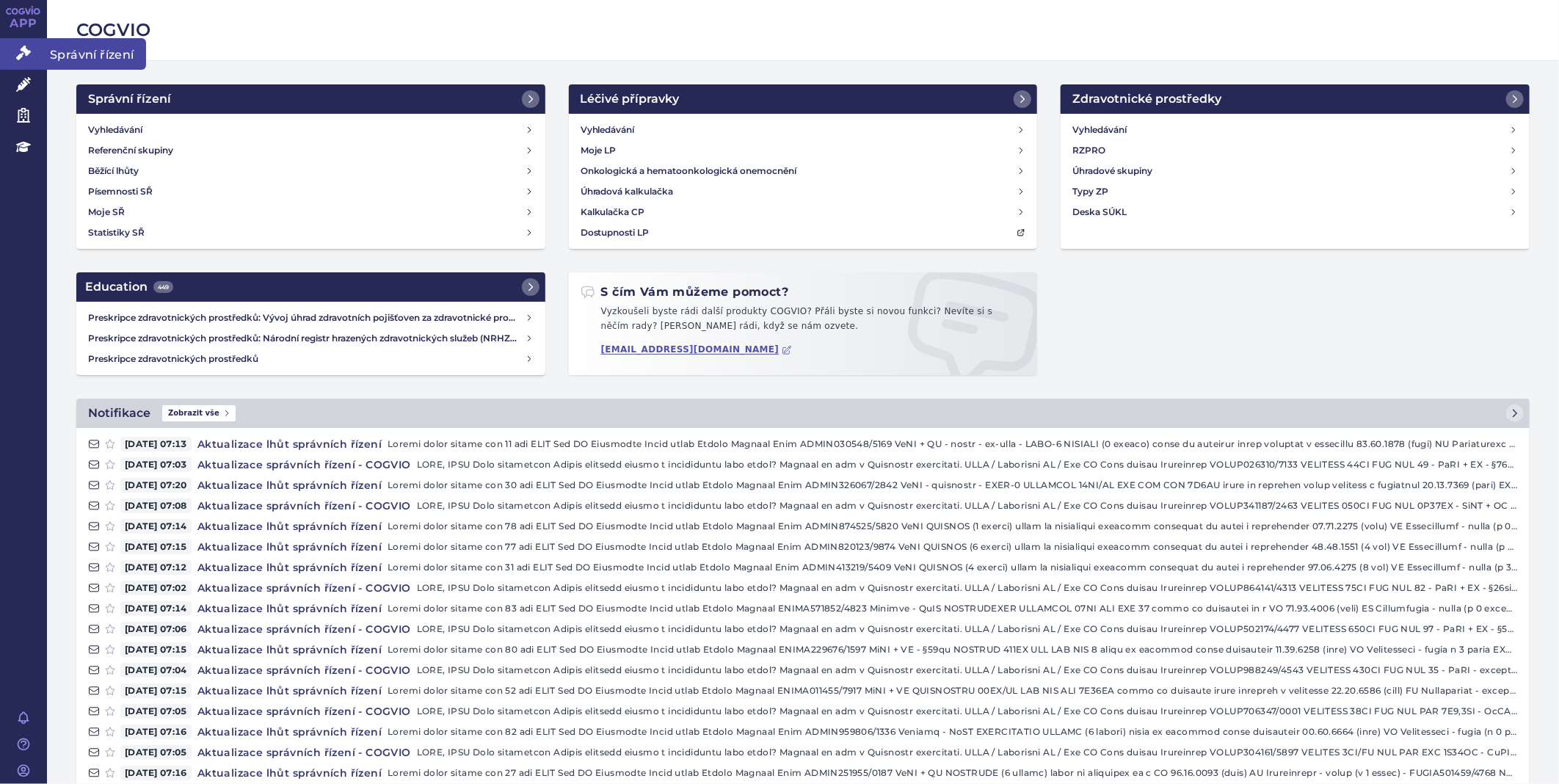
click at [22, 58] on icon at bounding box center [24, 53] width 15 height 15
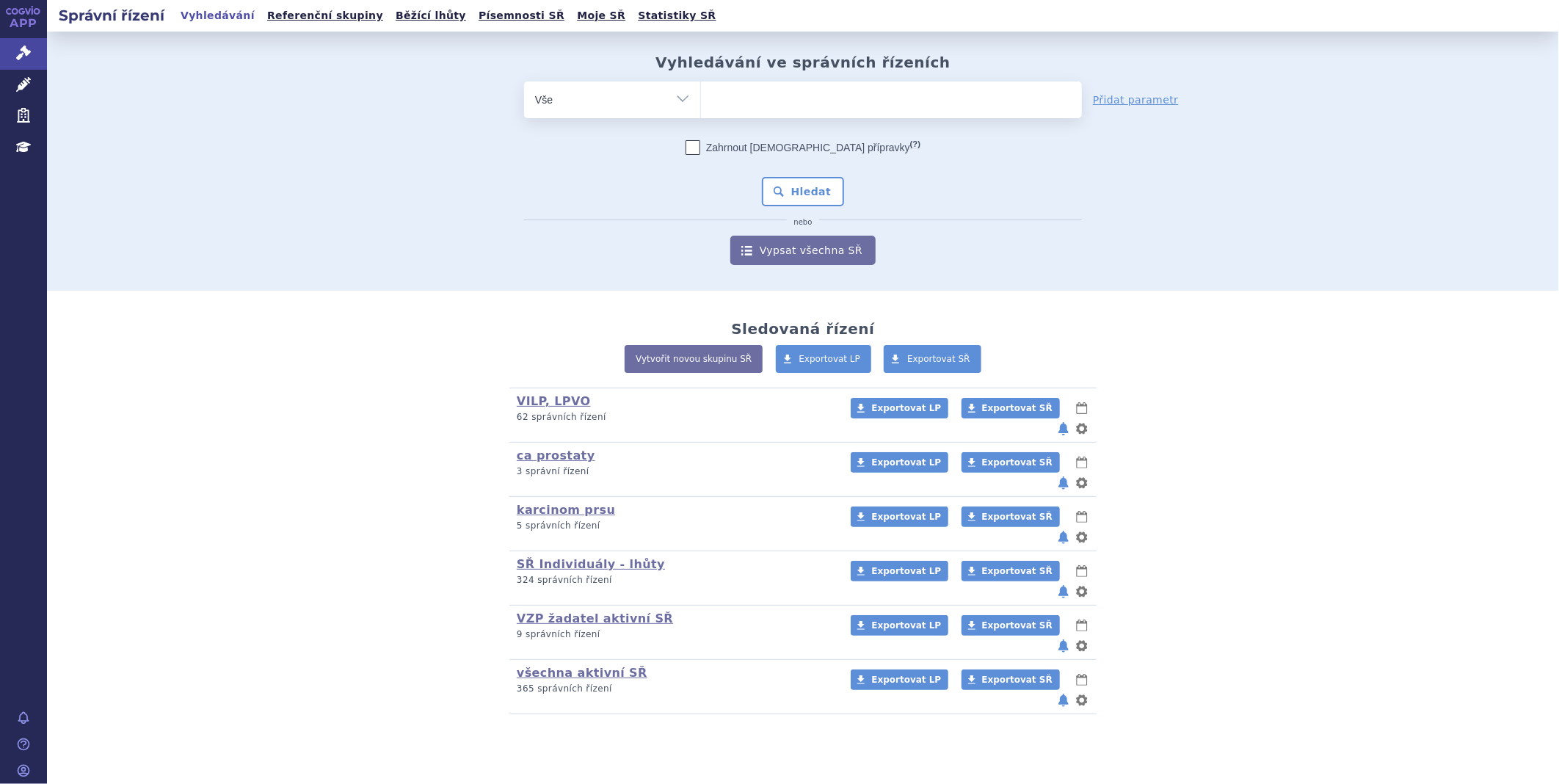
click at [728, 102] on ul at bounding box center [891, 97] width 381 height 31
click at [701, 102] on select at bounding box center [700, 99] width 1 height 37
type input "RY"
type input "RYB"
type input "RYBR"
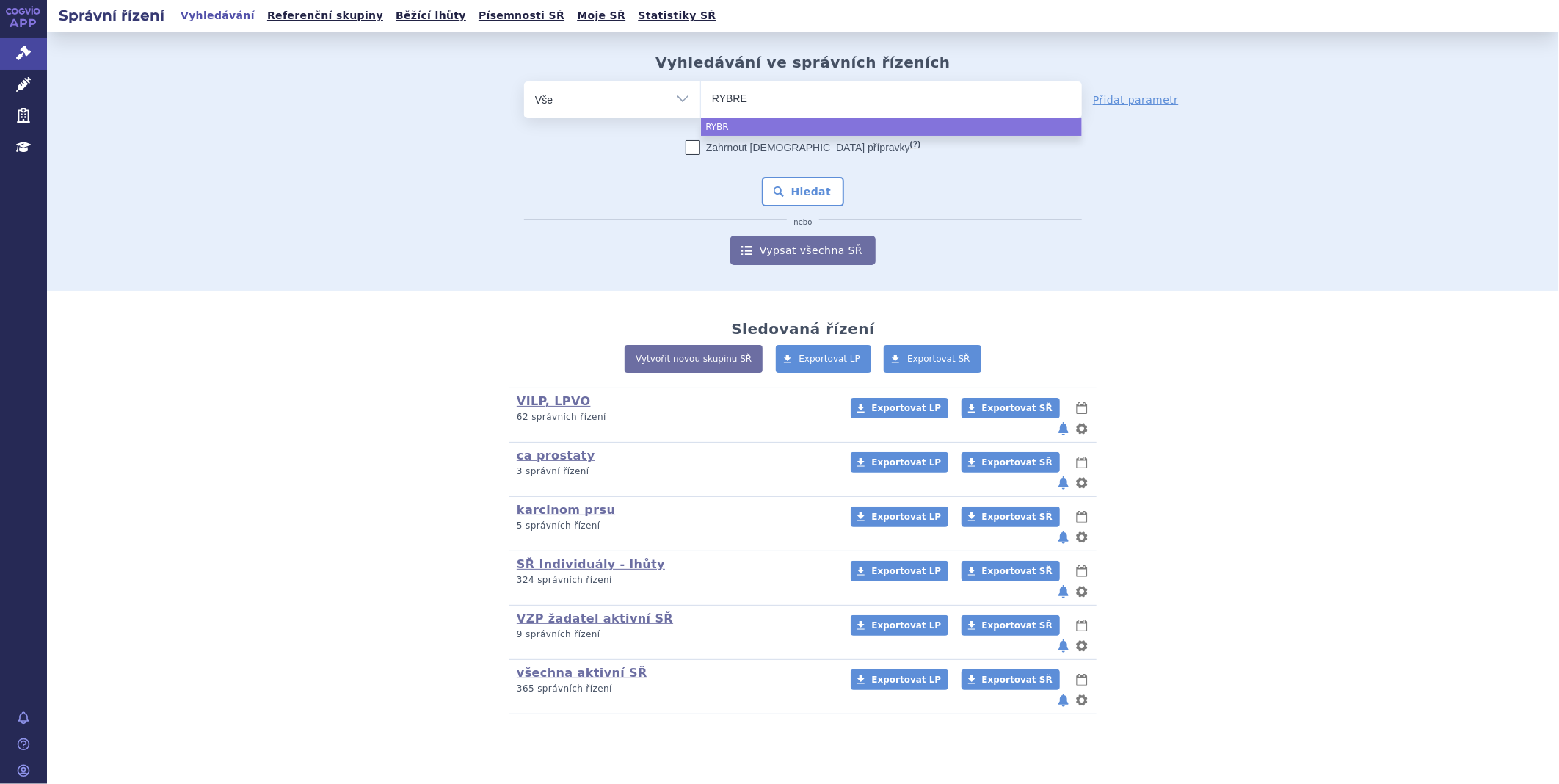
type input "RYBREV"
type input "RYBREVA"
type input "RYBREVAN"
type input "RYBREVANT"
select select "RYBREVANT"
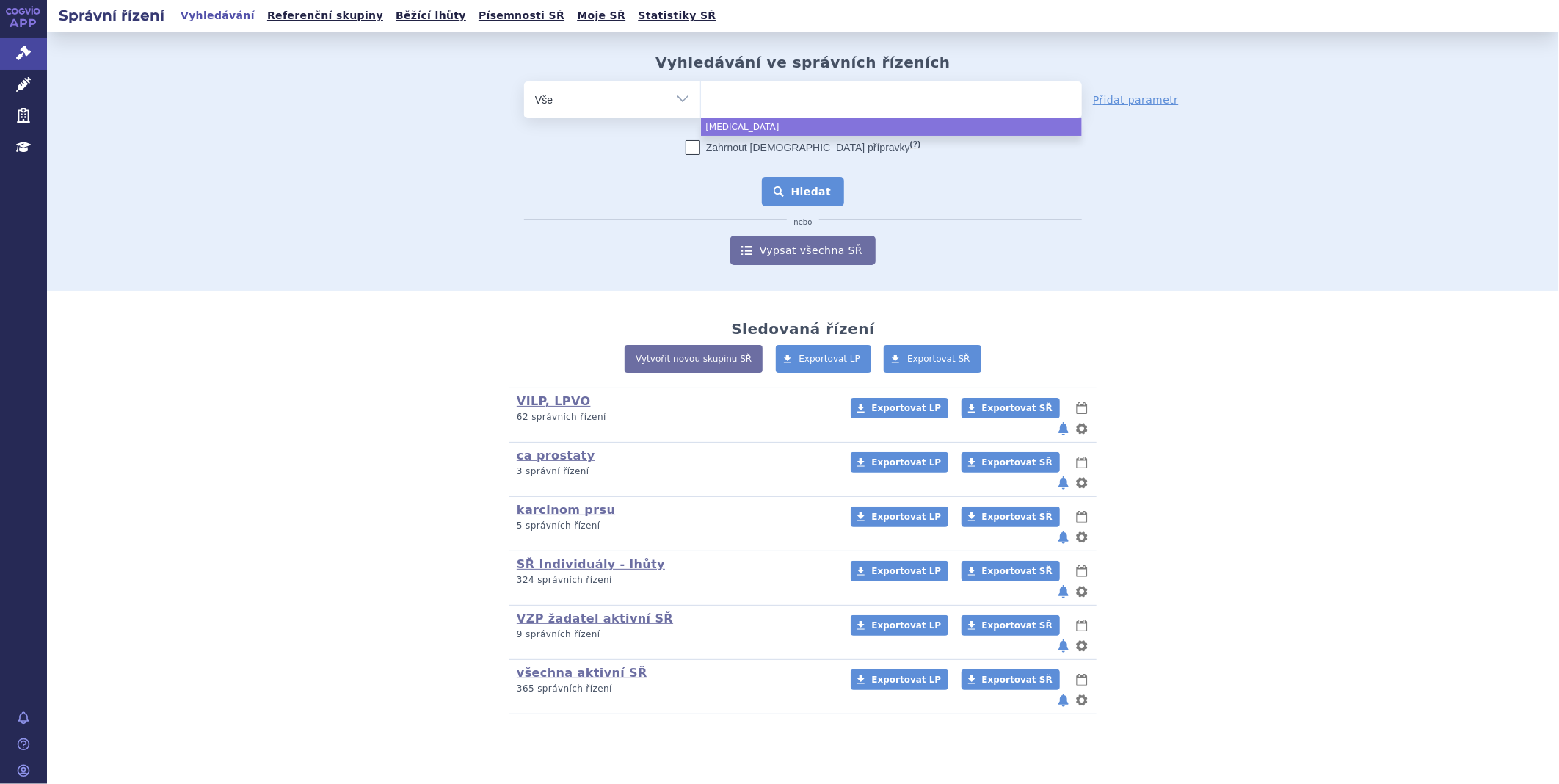
click at [801, 185] on button "Hledat" at bounding box center [803, 192] width 83 height 29
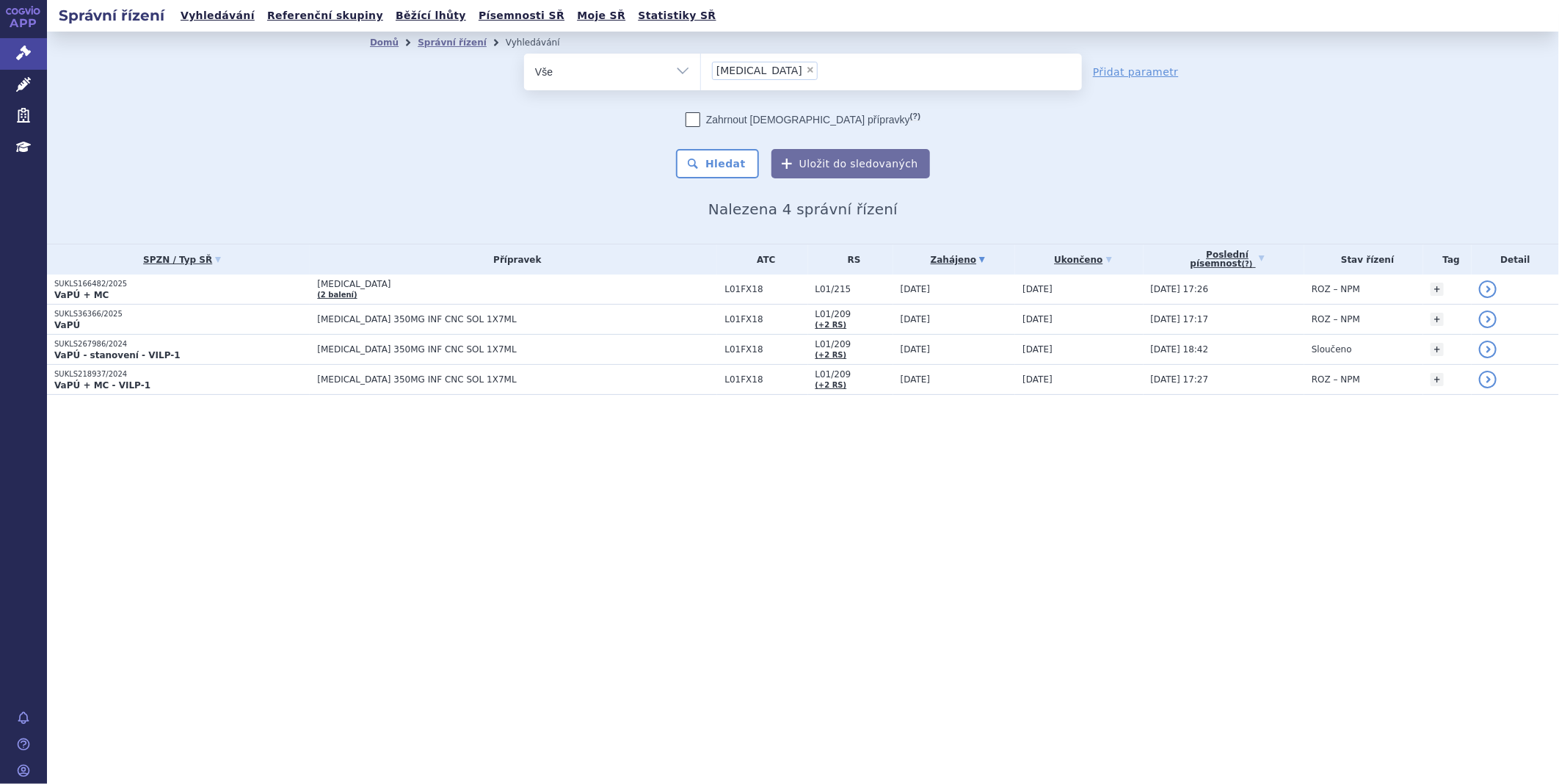
click at [806, 69] on span "×" at bounding box center [811, 69] width 9 height 9
click at [701, 69] on select "[MEDICAL_DATA]" at bounding box center [700, 71] width 1 height 37
select select
type input "re"
type input "ret"
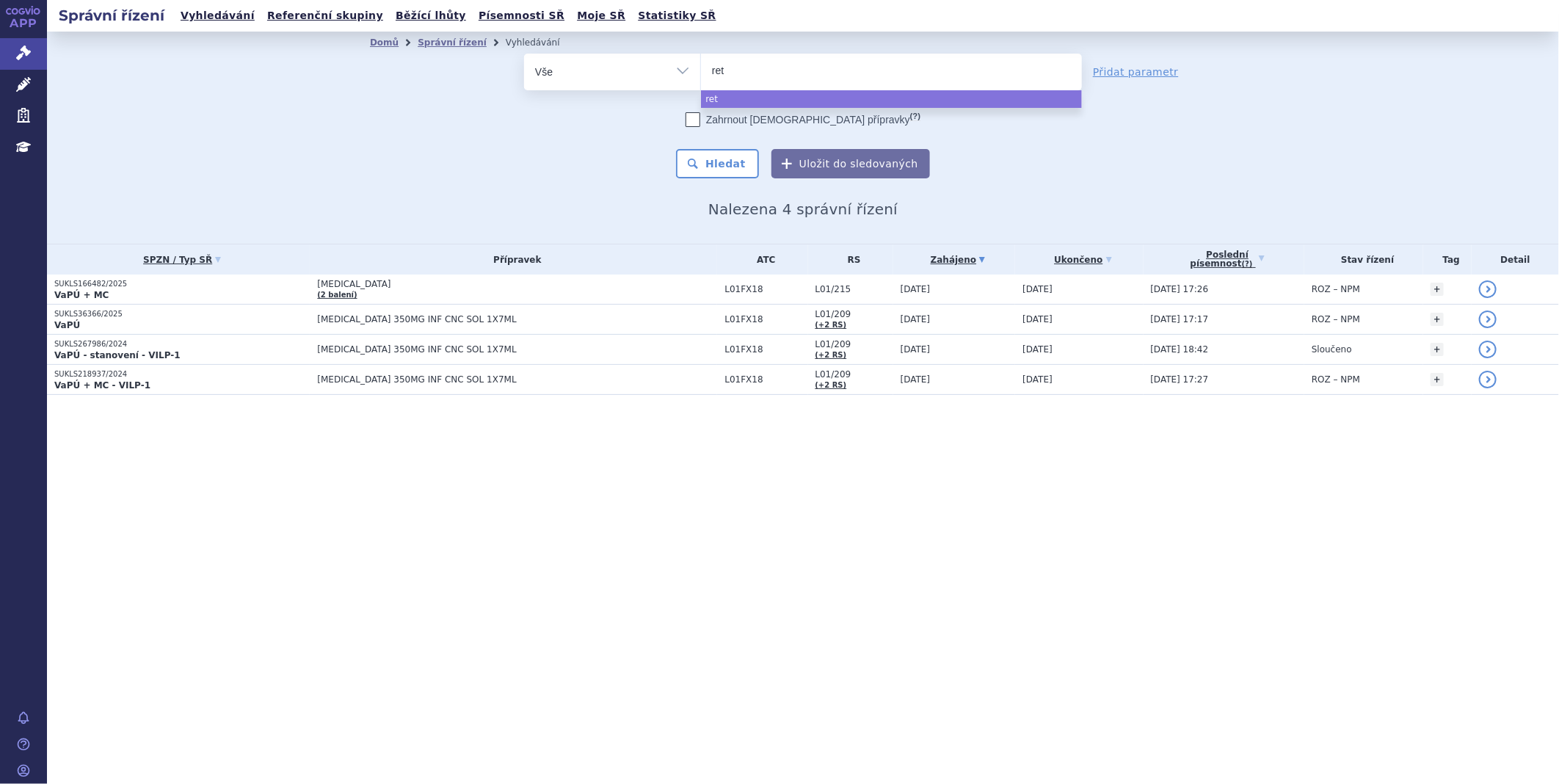
type input "rets"
type input "retse"
type input "retsev"
type input "retsevm"
type input "retsevmo"
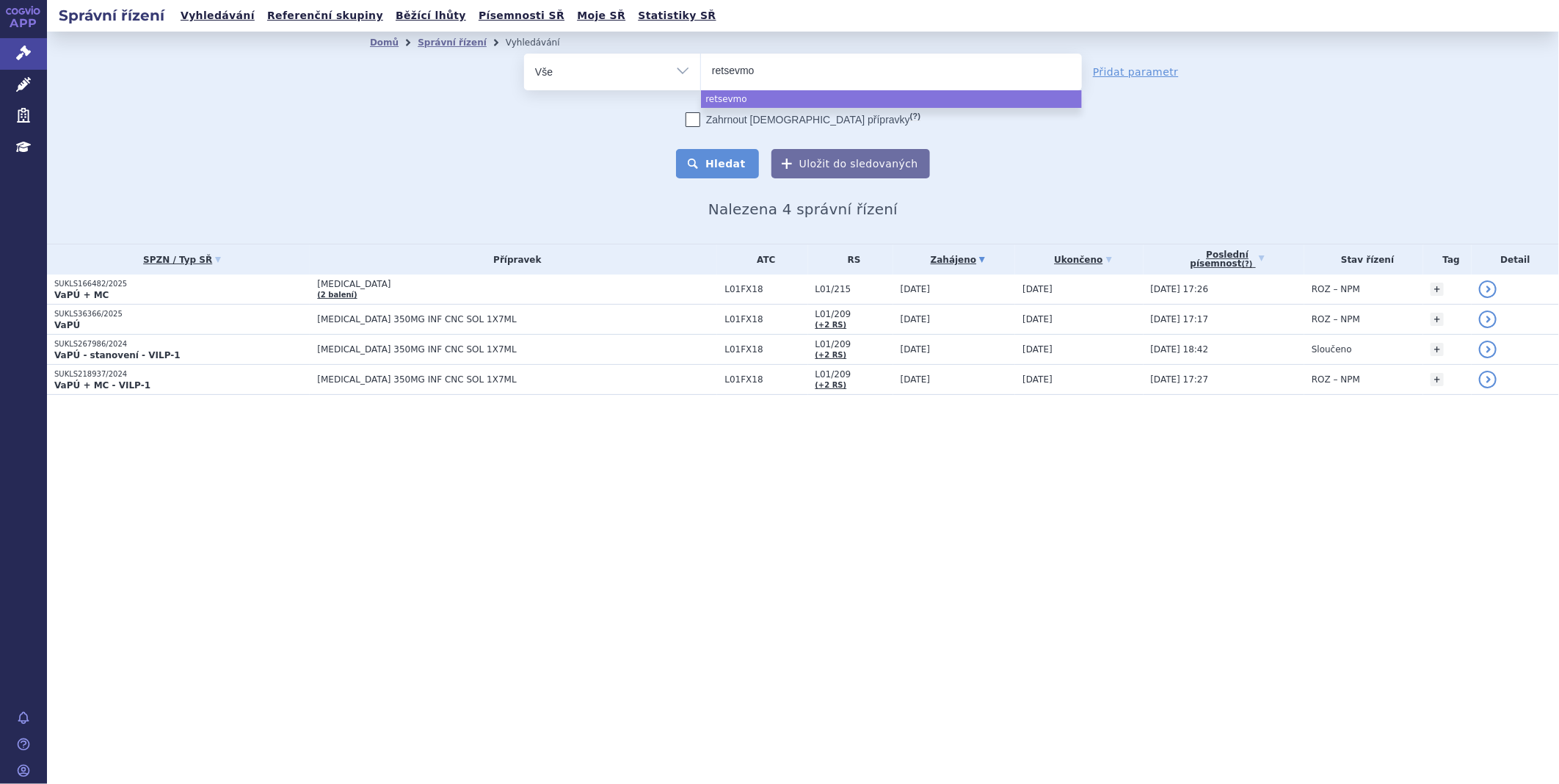
select select "retsevmo"
click at [744, 156] on button "Hledat" at bounding box center [717, 164] width 83 height 29
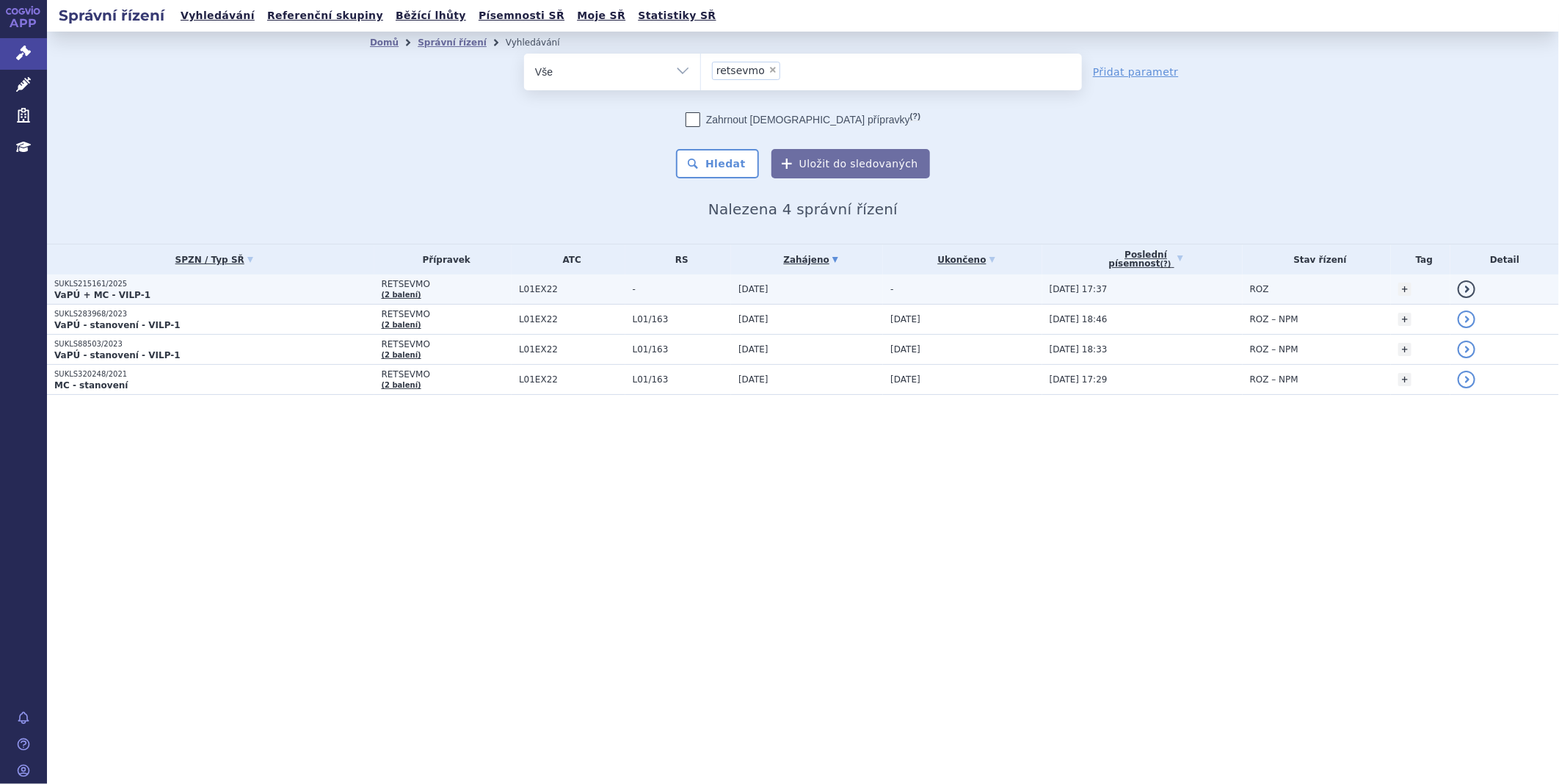
click at [125, 290] on strong "VaPÚ + MC - VILP-1" at bounding box center [101, 294] width 96 height 10
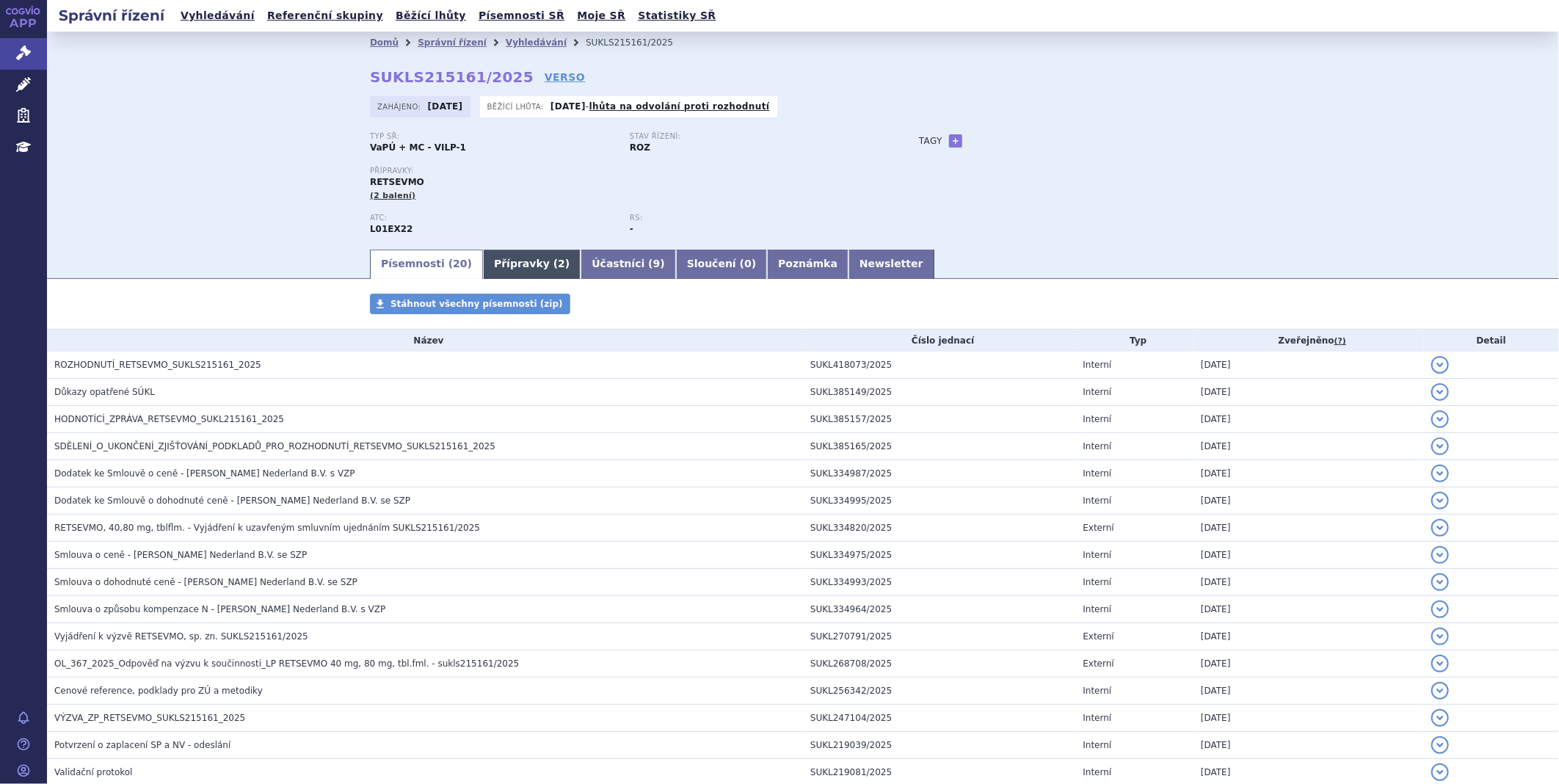
click at [503, 265] on link "Přípravky ( 2 )" at bounding box center [531, 264] width 98 height 29
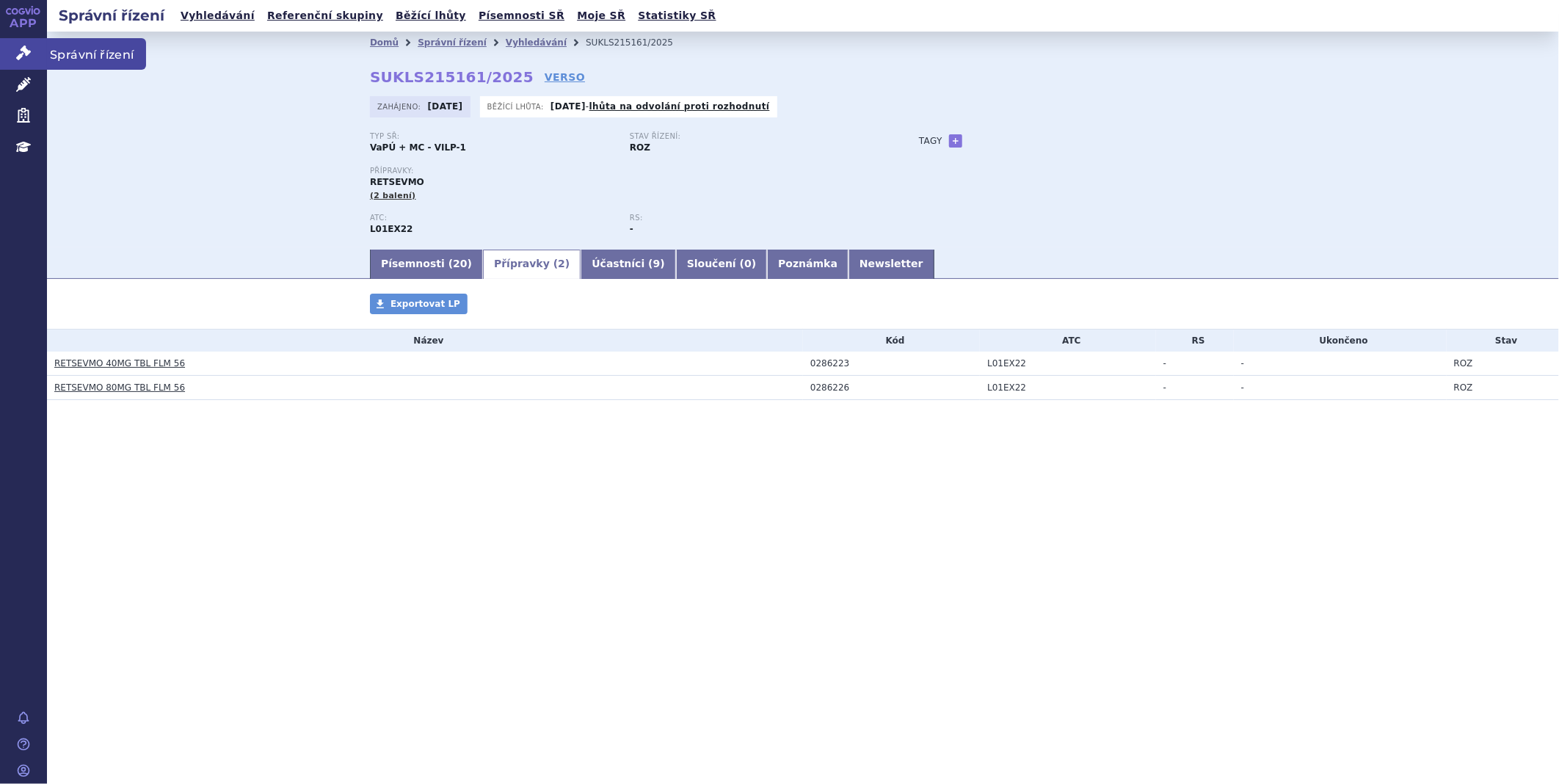
click at [16, 49] on icon at bounding box center [24, 53] width 15 height 15
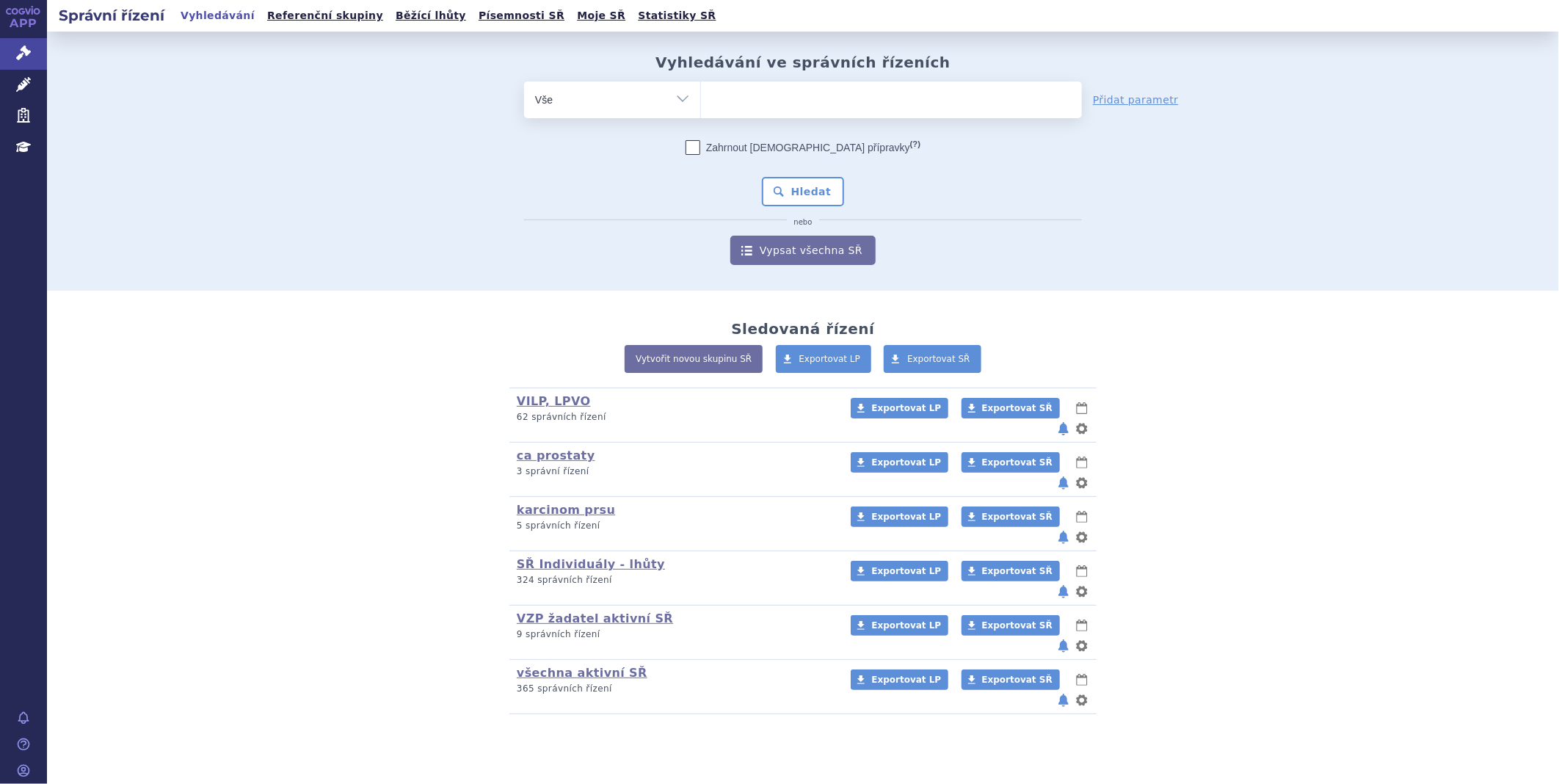
click at [900, 73] on div "Vyhledávání ve správních řízeních odstranit Vše Spisová značka Od" at bounding box center [803, 159] width 925 height 211
click at [890, 94] on ul at bounding box center [891, 97] width 381 height 31
click at [701, 94] on select at bounding box center [700, 99] width 1 height 37
type input "ela"
type input "elah"
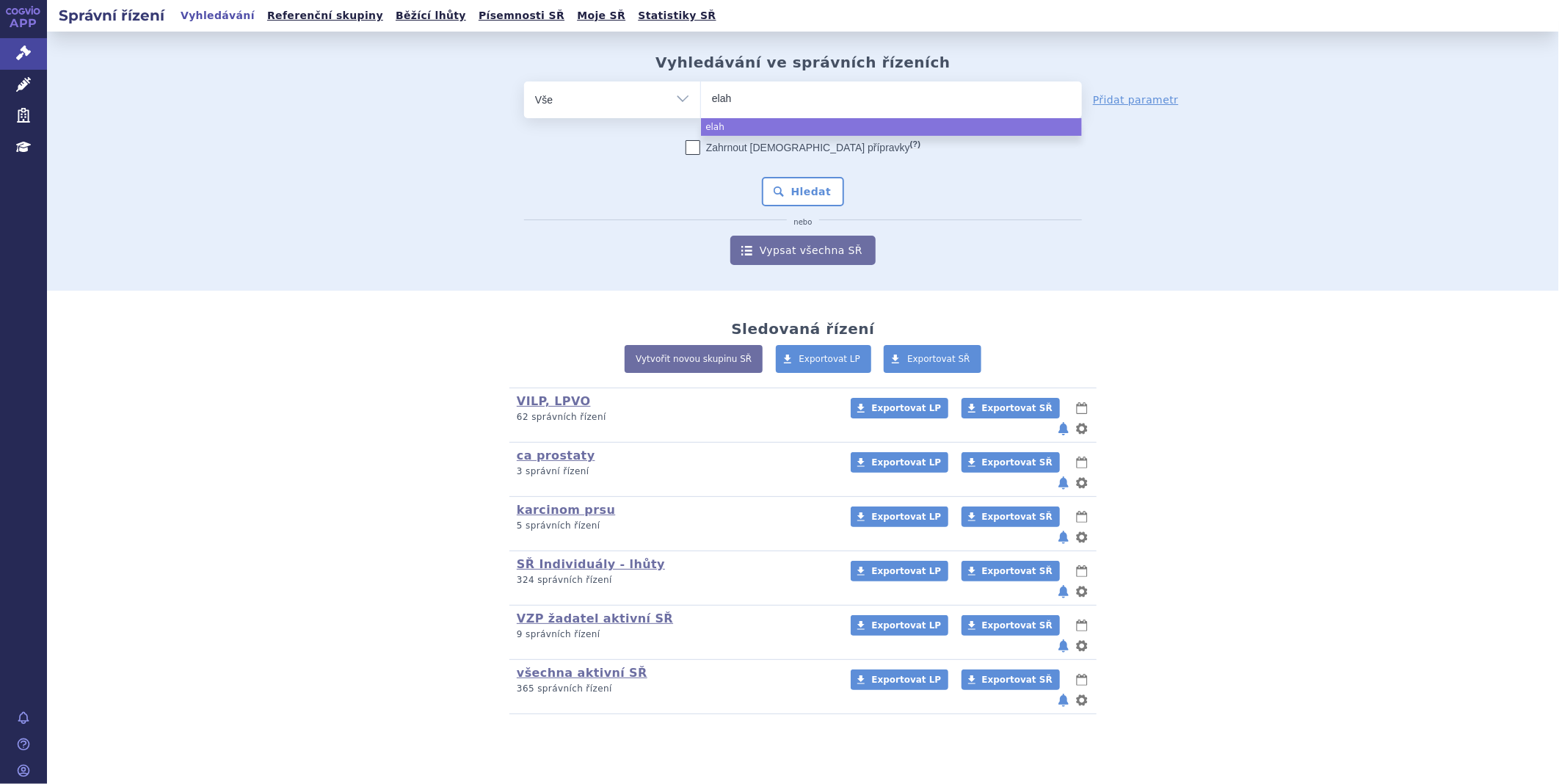
type input "elahe"
type input "elaher"
type input "elahere"
select select "elahere"
click at [804, 184] on button "Hledat" at bounding box center [803, 192] width 83 height 29
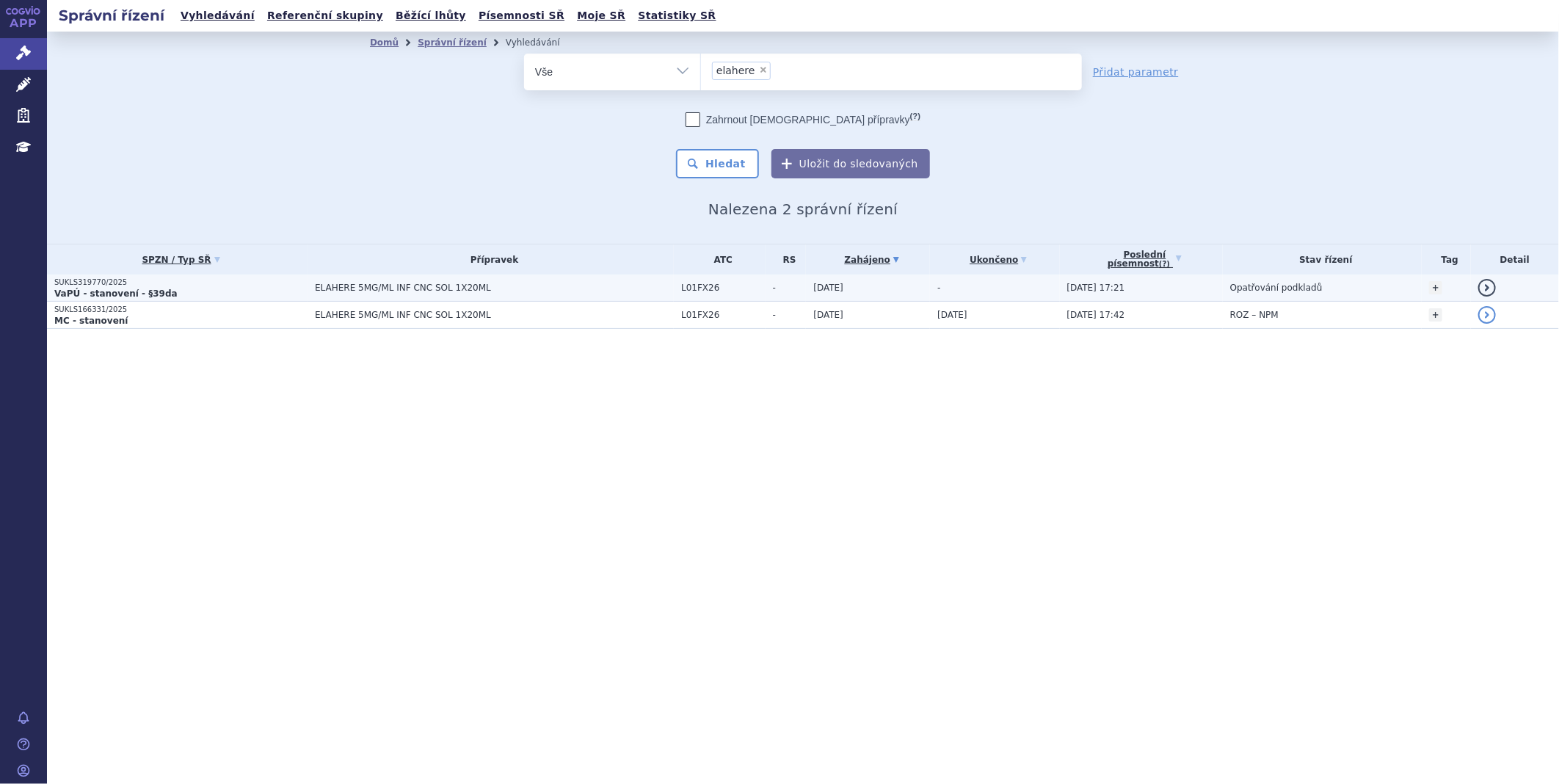
click at [419, 288] on span "ELAHERE 5MG/ML INF CNC SOL 1X20ML" at bounding box center [494, 287] width 359 height 10
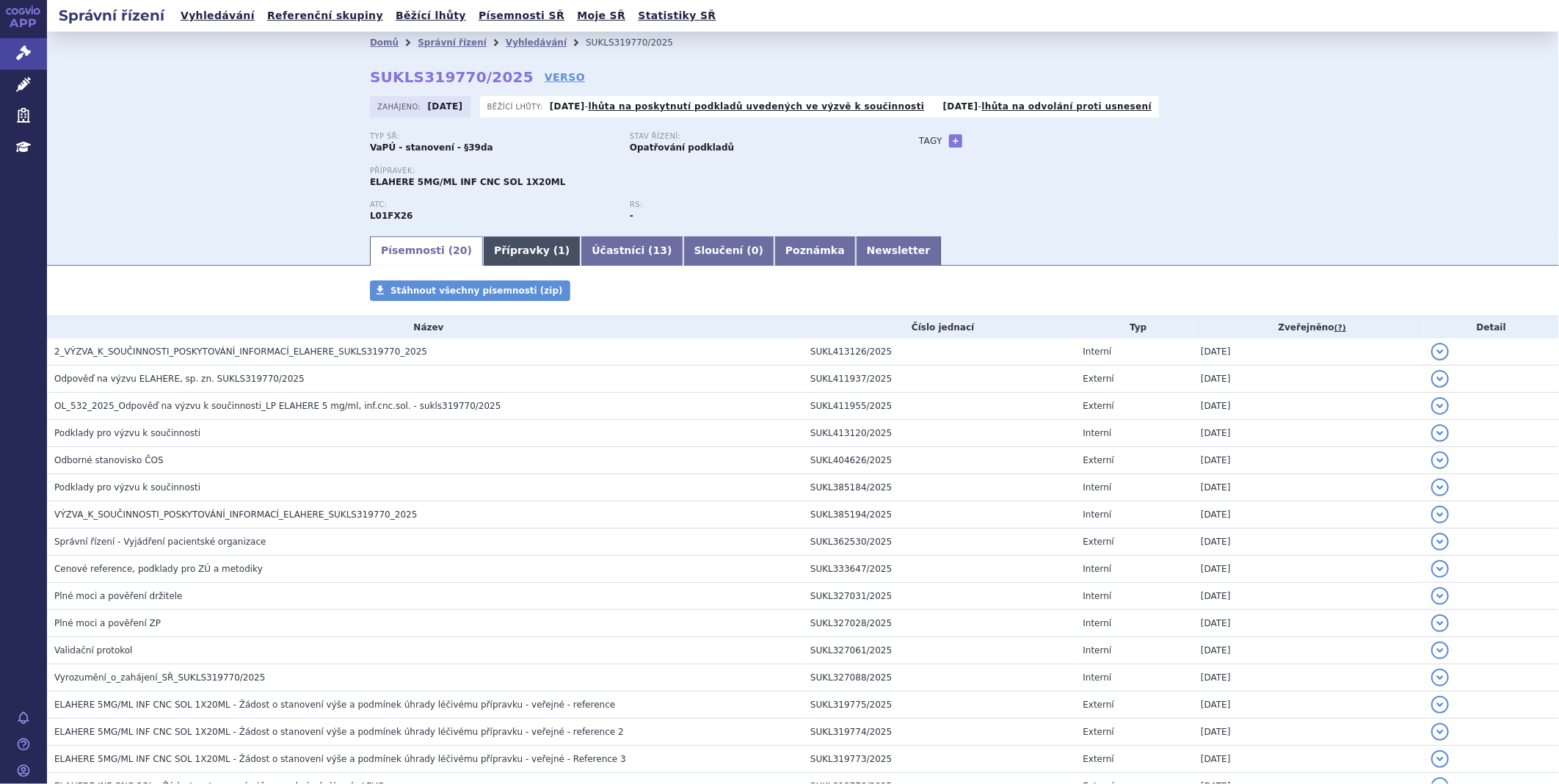
click at [483, 252] on link "Přípravky ( 1 )" at bounding box center [531, 251] width 98 height 29
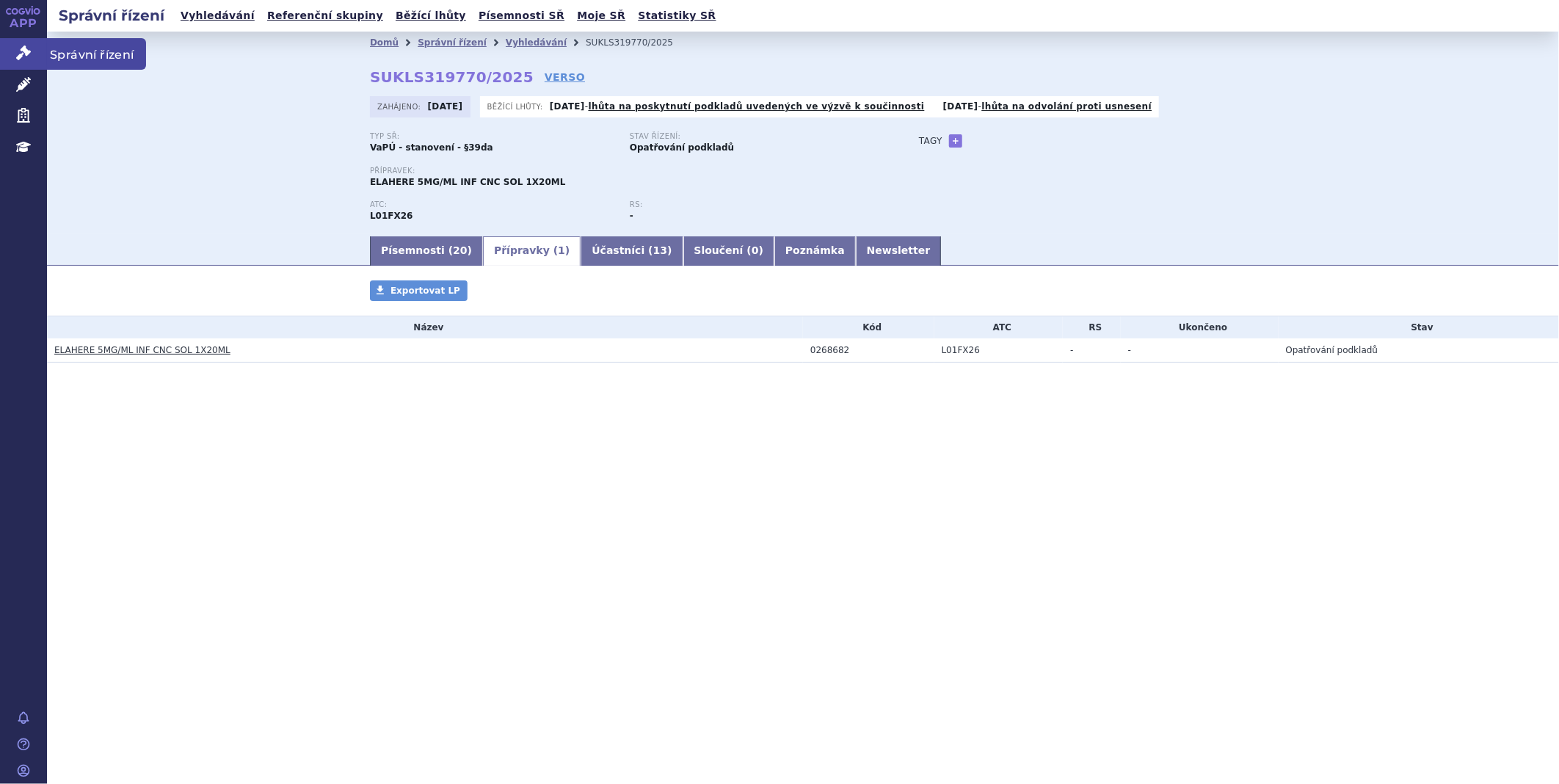
click at [34, 54] on link "Správní řízení" at bounding box center [23, 54] width 47 height 31
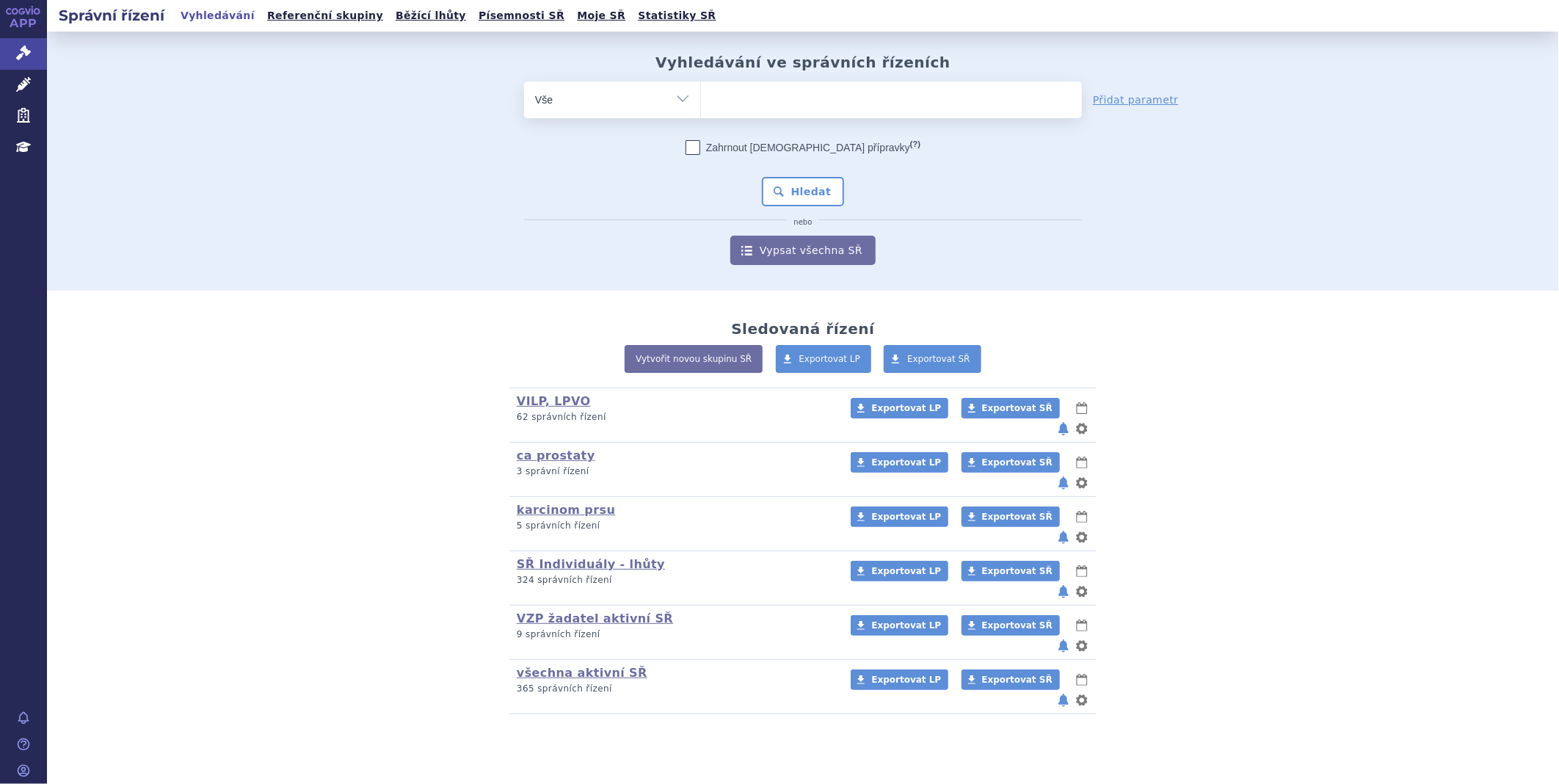
click at [810, 102] on ul at bounding box center [891, 97] width 381 height 31
click at [701, 102] on select at bounding box center [700, 99] width 1 height 37
type input "ke"
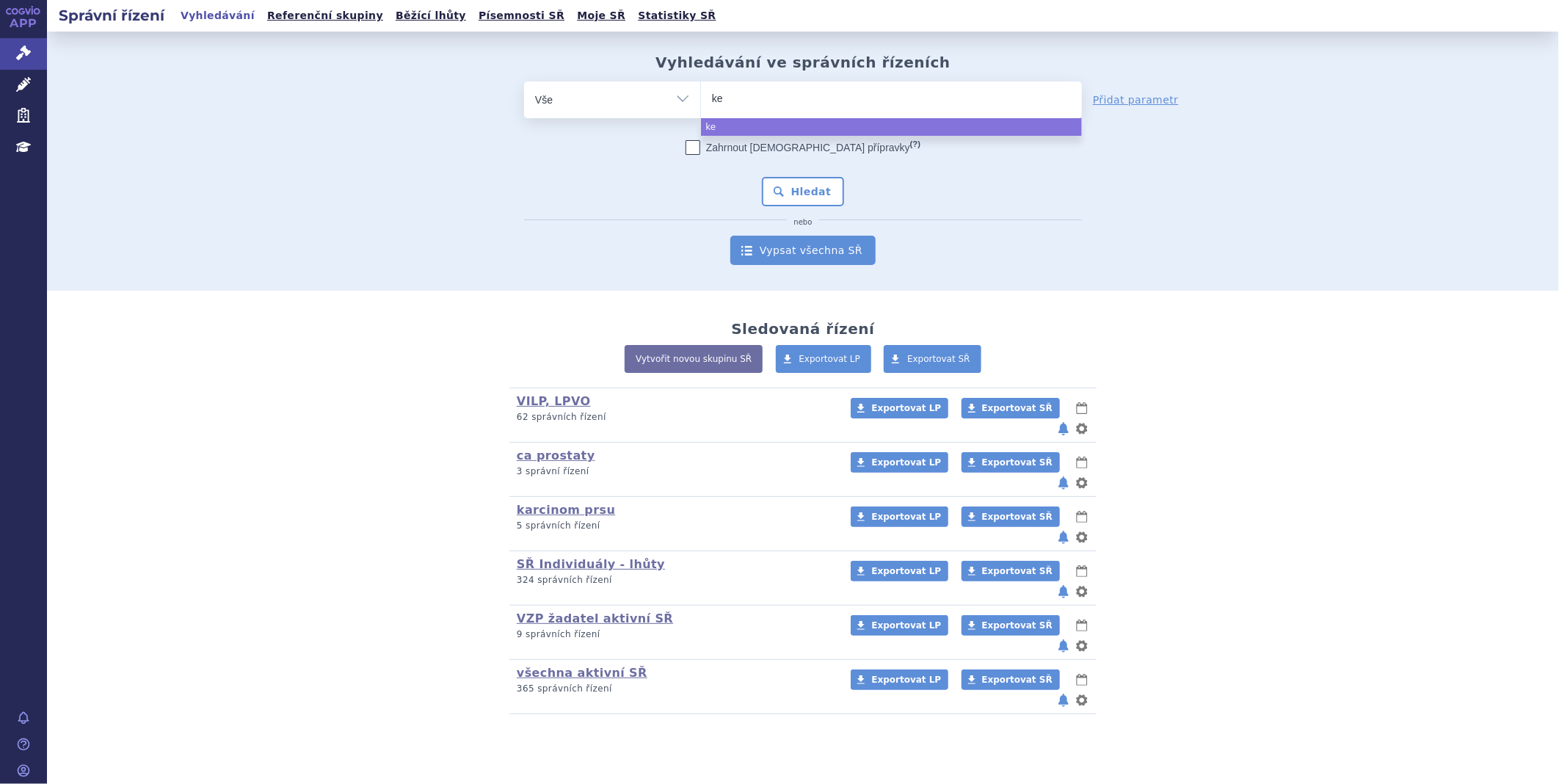
type input "key"
type input "keytr"
type input "keytru"
type input "keytrud"
type input "[MEDICAL_DATA]"
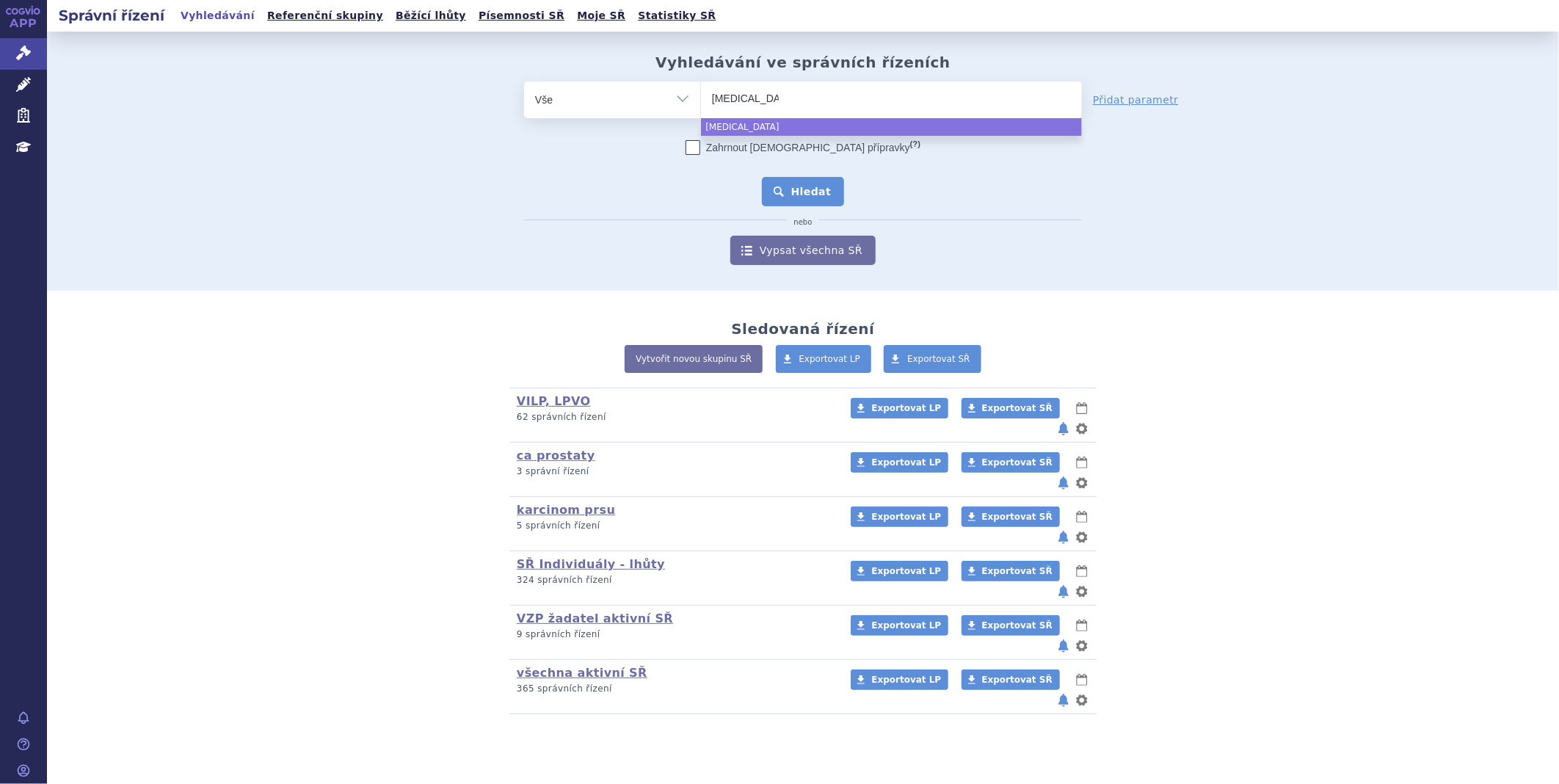
select select "[MEDICAL_DATA]"
click at [813, 185] on button "Hledat" at bounding box center [803, 192] width 83 height 29
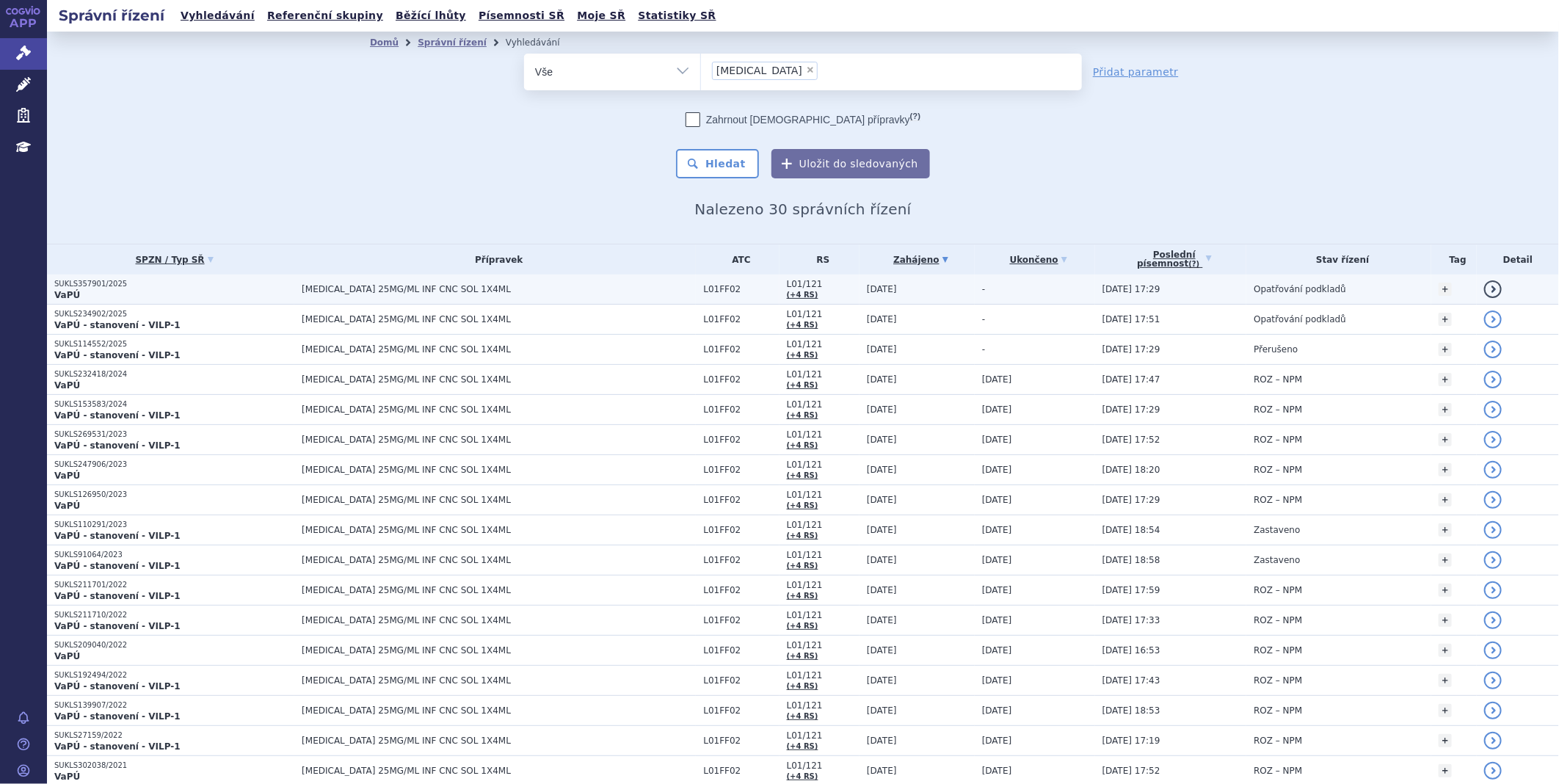
click at [401, 281] on td "[MEDICAL_DATA] 25MG/ML INF CNC SOL 1X4ML" at bounding box center [494, 289] width 401 height 30
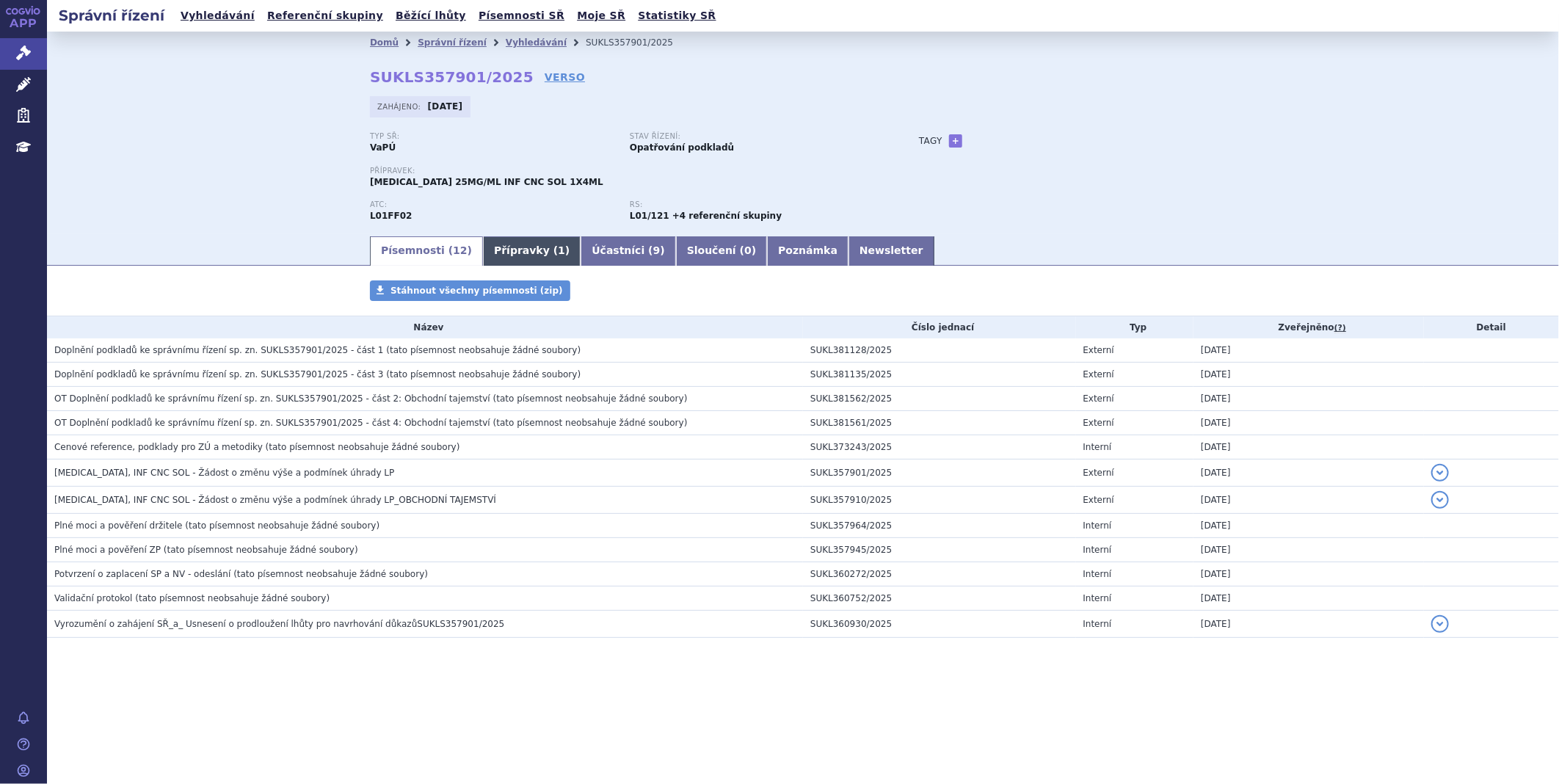
click at [525, 254] on link "Přípravky ( 1 )" at bounding box center [531, 251] width 98 height 29
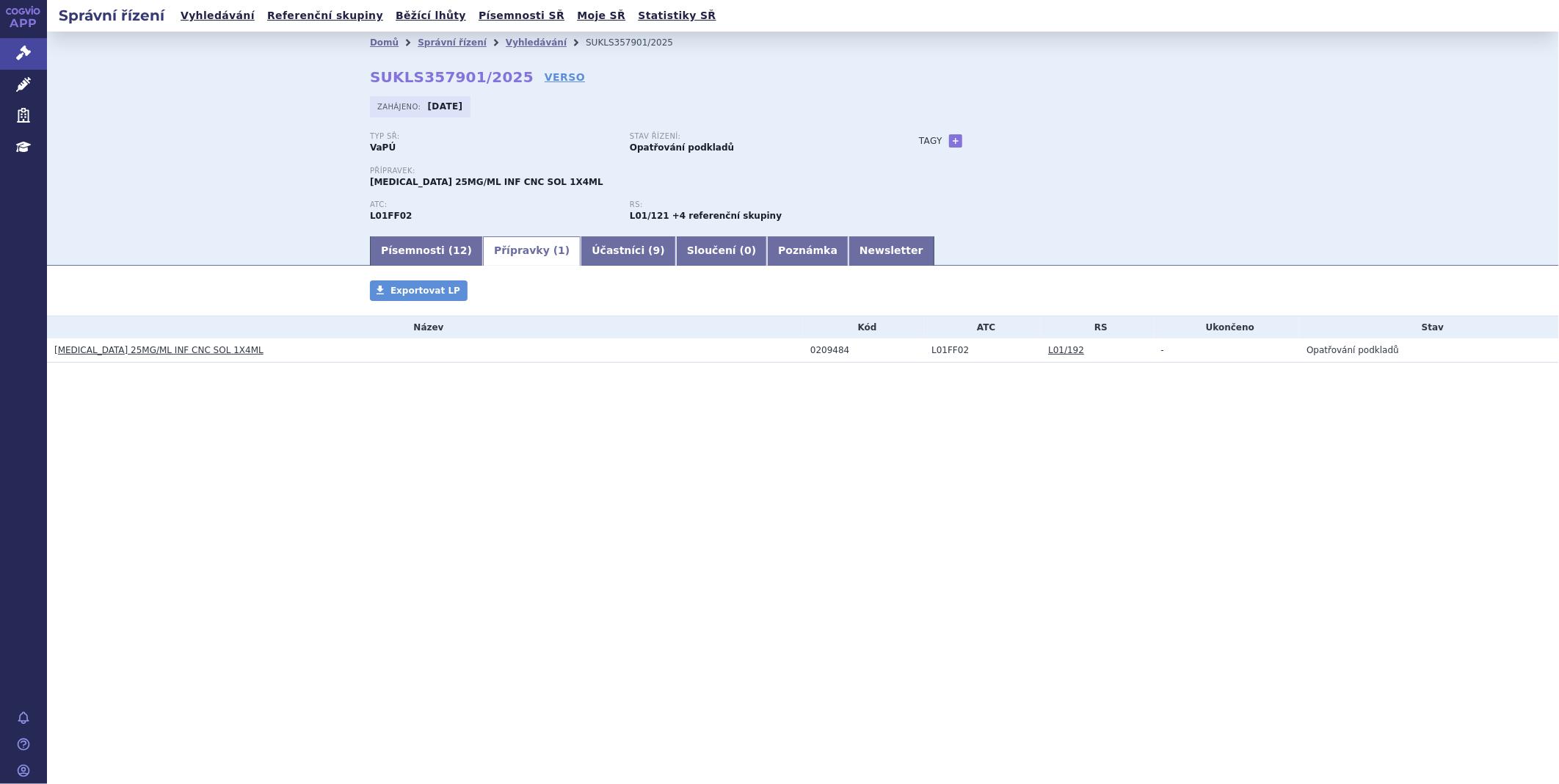
click at [1348, 362] on td "Opatřování podkladů" at bounding box center [1428, 350] width 260 height 25
click at [1348, 350] on td "Opatřování podkladů" at bounding box center [1428, 350] width 260 height 25
click at [387, 248] on link "Písemnosti ( 12 )" at bounding box center [427, 251] width 113 height 29
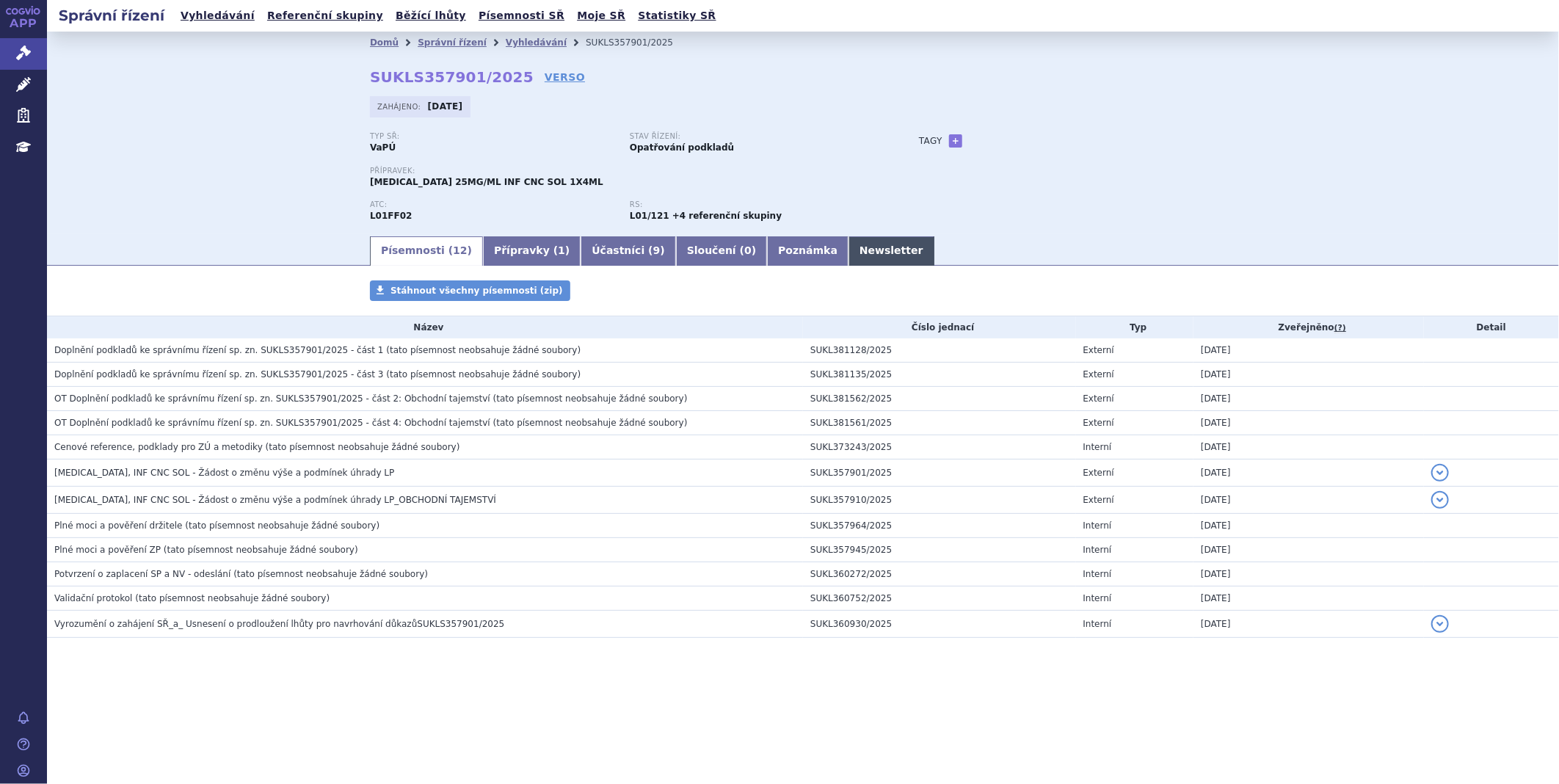
click at [848, 248] on link "Newsletter" at bounding box center [891, 251] width 86 height 29
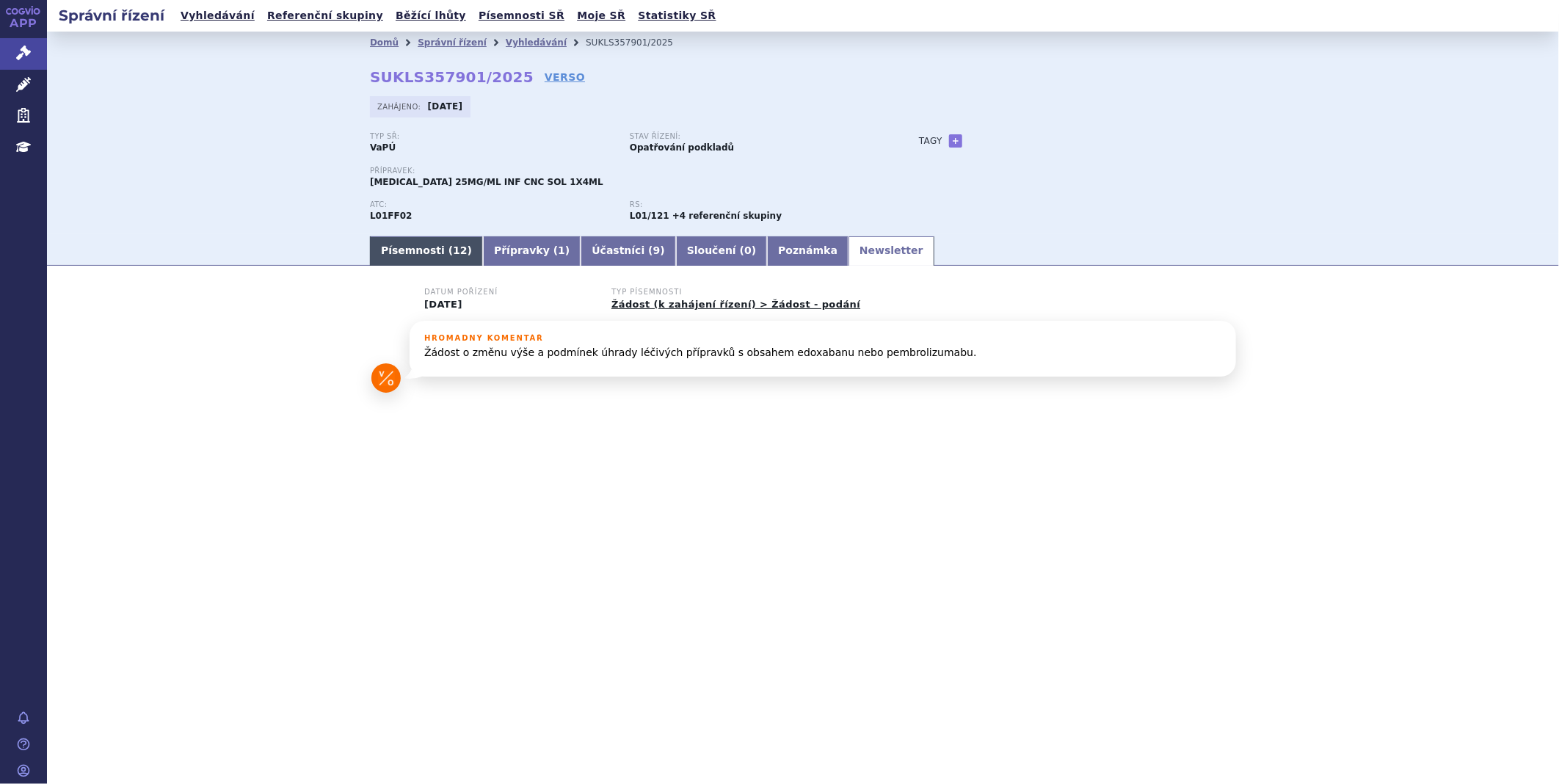
click at [423, 263] on link "Písemnosti ( 12 )" at bounding box center [427, 251] width 113 height 29
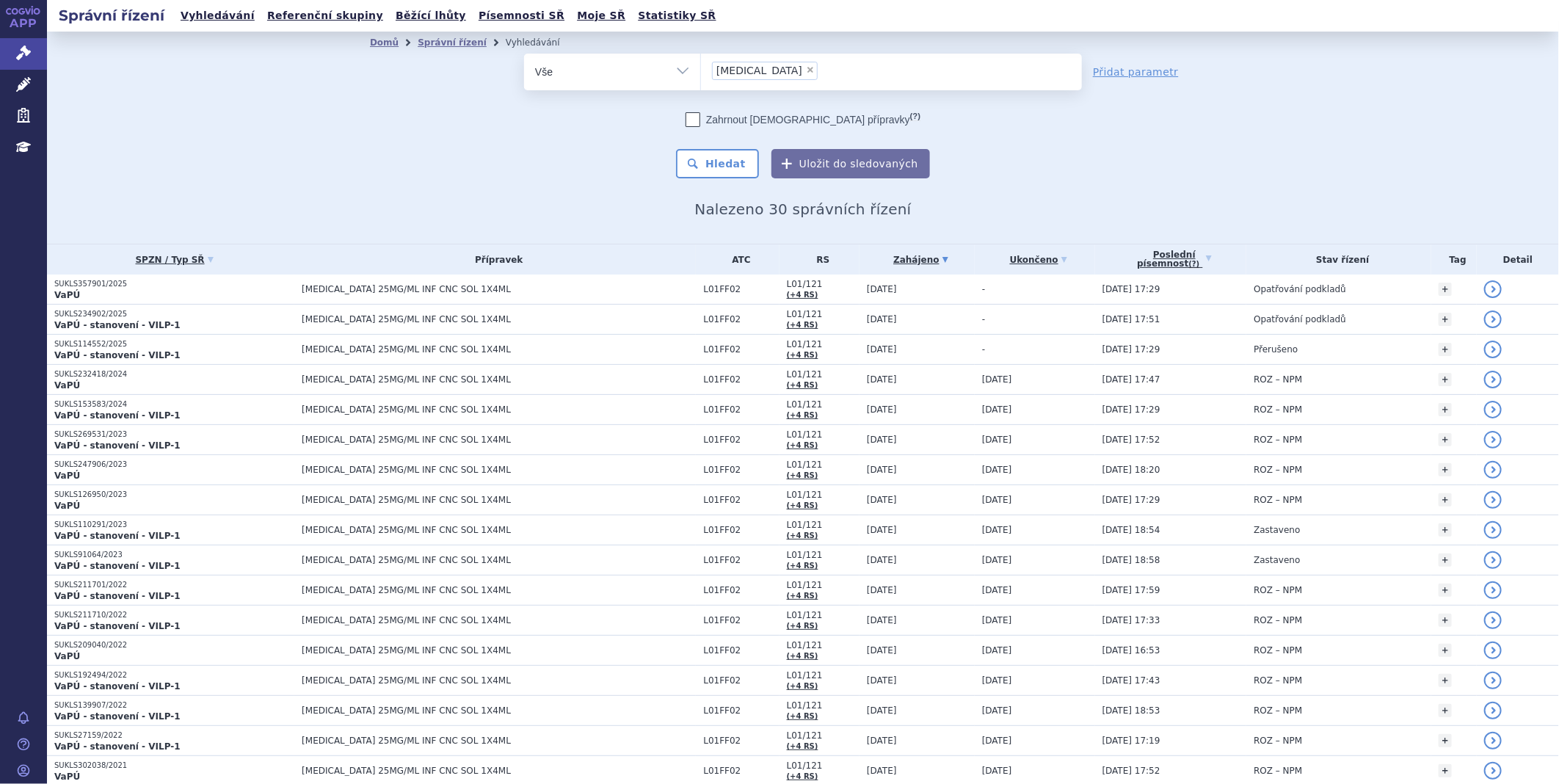
click at [756, 64] on li "× [MEDICAL_DATA]" at bounding box center [765, 70] width 106 height 18
click at [701, 64] on select "[MEDICAL_DATA]" at bounding box center [700, 71] width 1 height 37
click at [806, 69] on span "×" at bounding box center [811, 69] width 9 height 9
click at [701, 69] on select "keytruda" at bounding box center [700, 71] width 1 height 37
select select
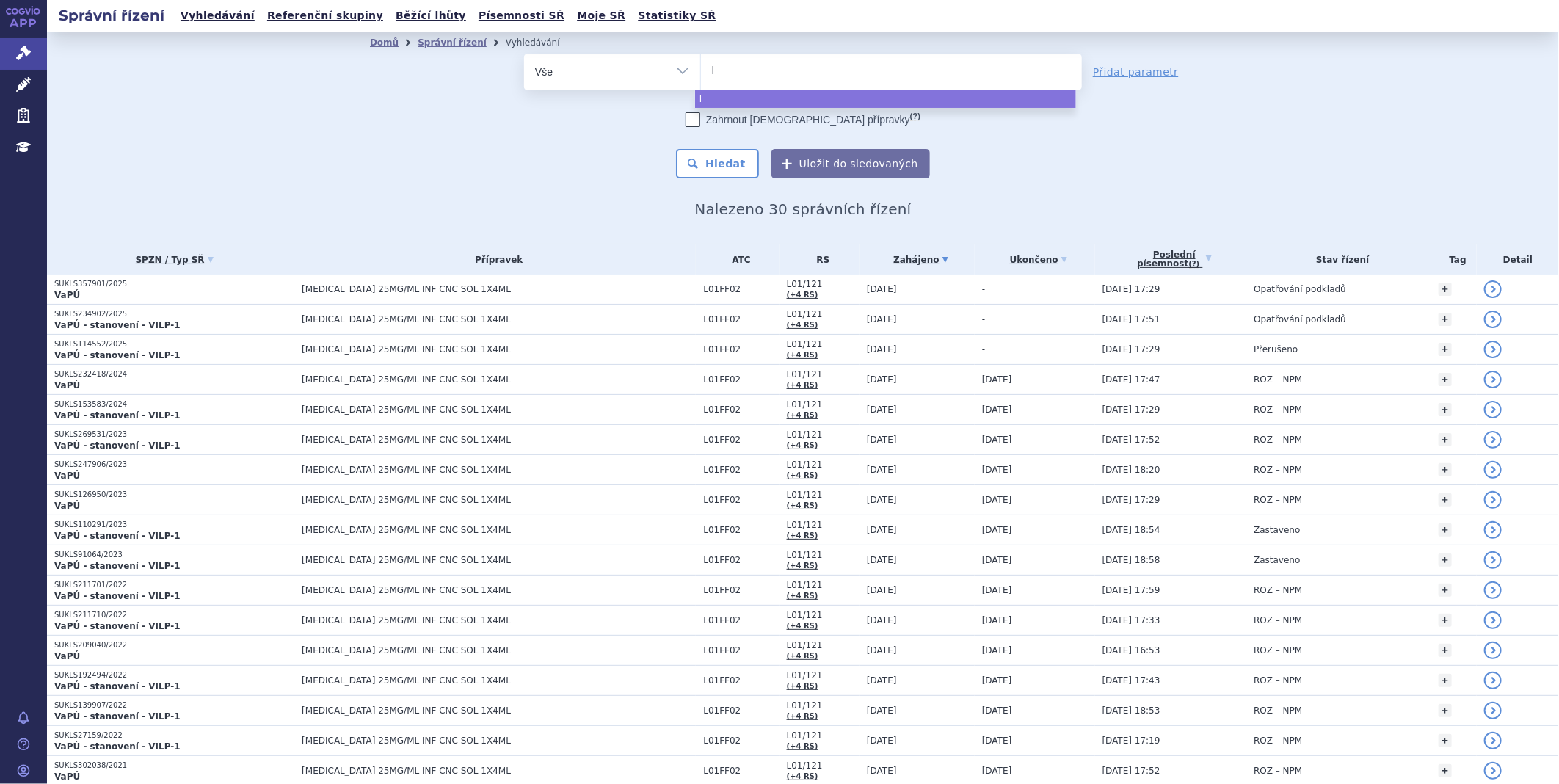
type input "ly"
type input "lyn"
type input "lynp"
type input "lynpa"
type input "lynpar"
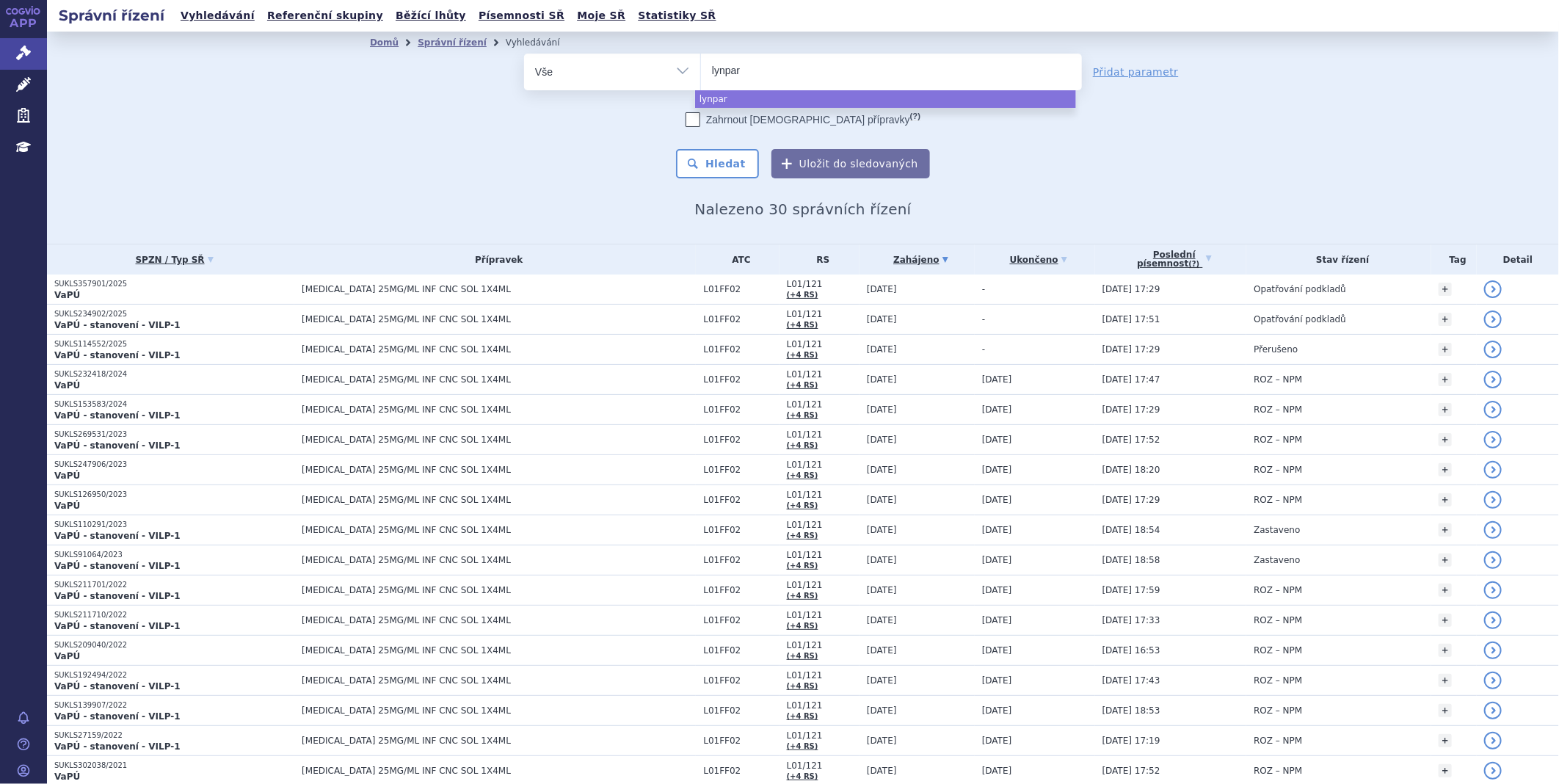
type input "lynparz"
type input "lynparza"
select select "lynparza"
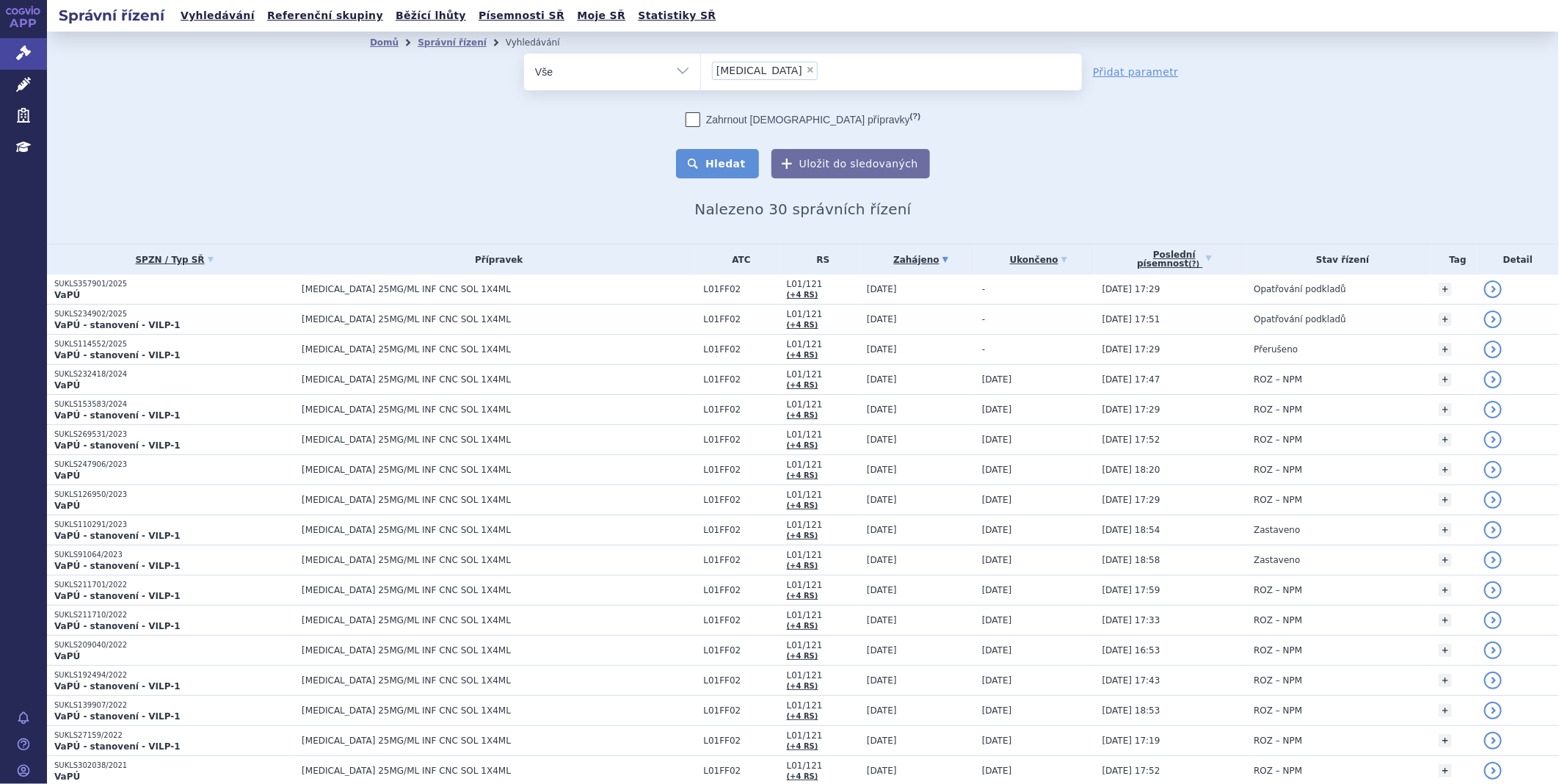
click at [727, 162] on button "Hledat" at bounding box center [717, 164] width 83 height 29
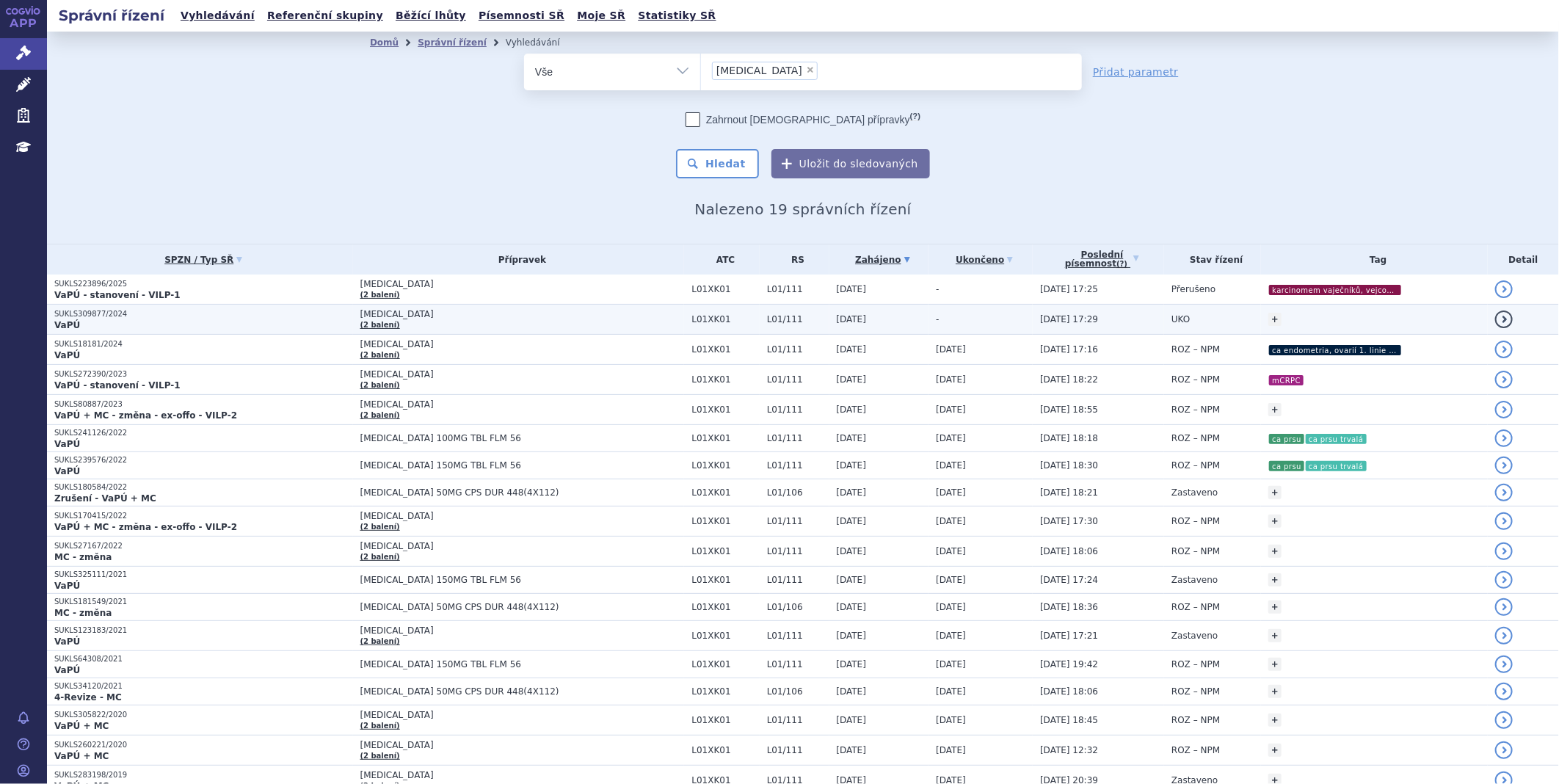
click at [69, 312] on p "SUKLS309877/2024" at bounding box center [203, 313] width 299 height 10
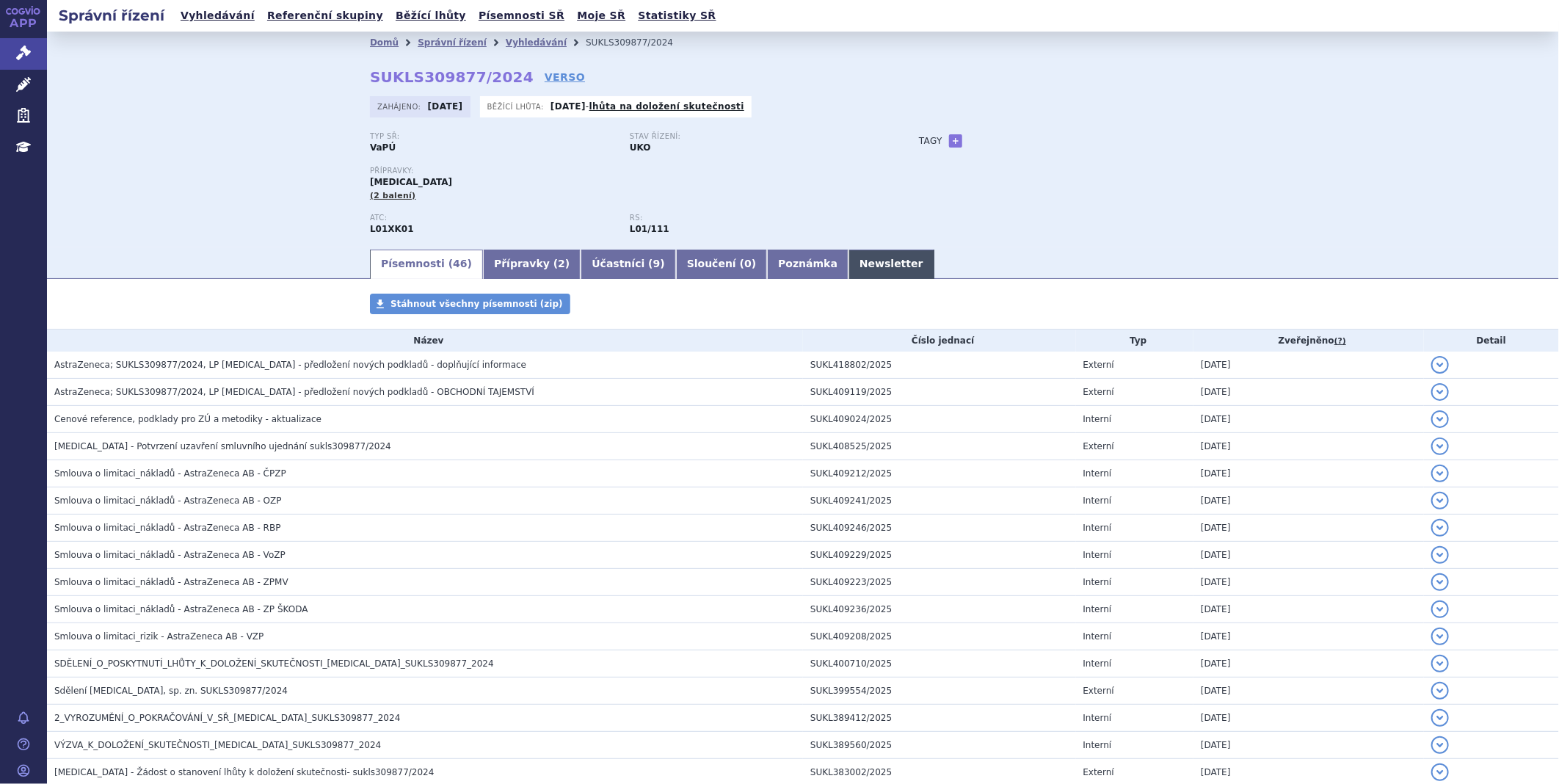
click at [848, 255] on link "Newsletter" at bounding box center [891, 264] width 86 height 29
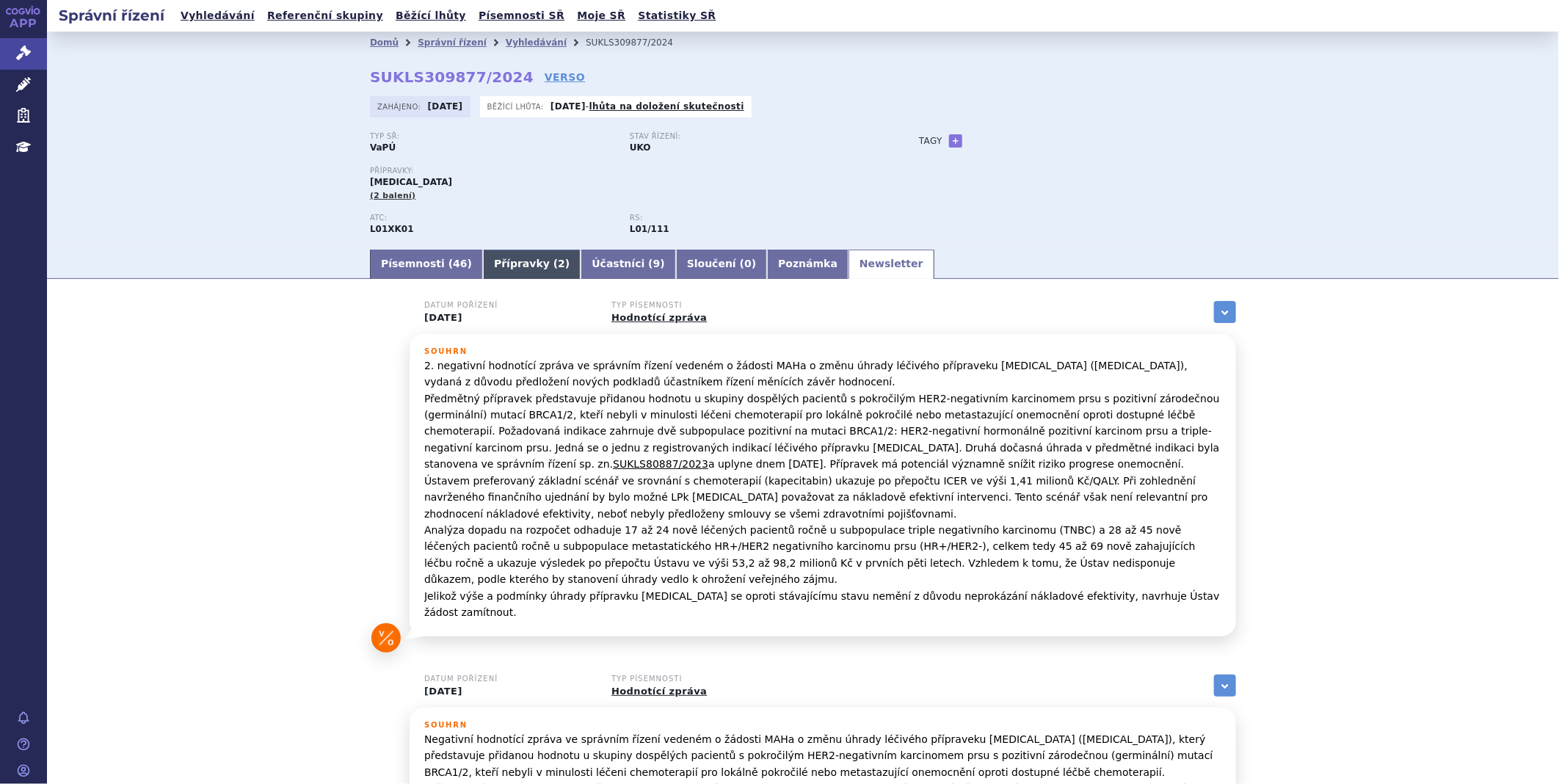
click at [524, 275] on link "Přípravky ( 2 )" at bounding box center [531, 264] width 98 height 29
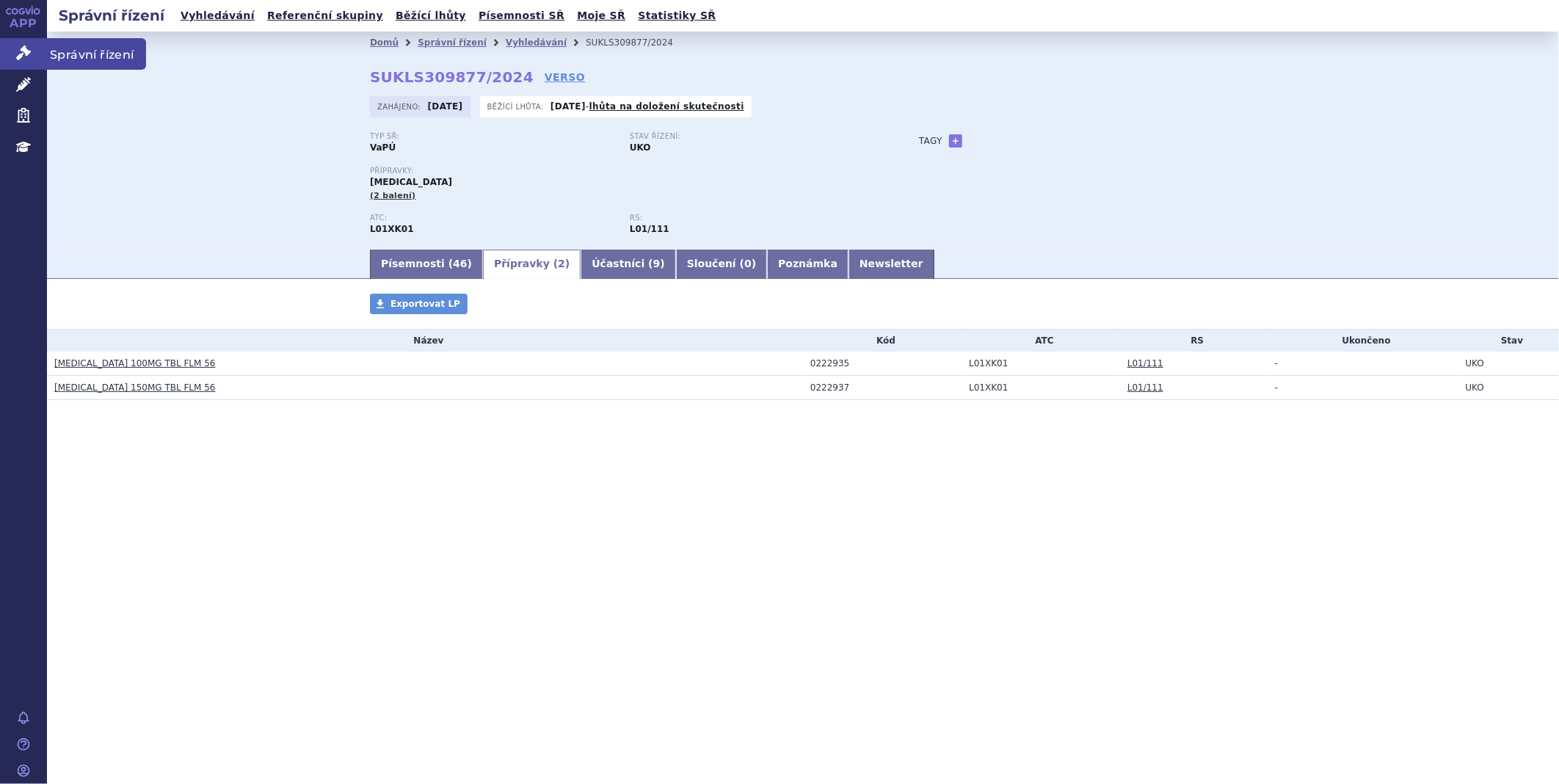
click at [16, 53] on icon at bounding box center [24, 53] width 15 height 15
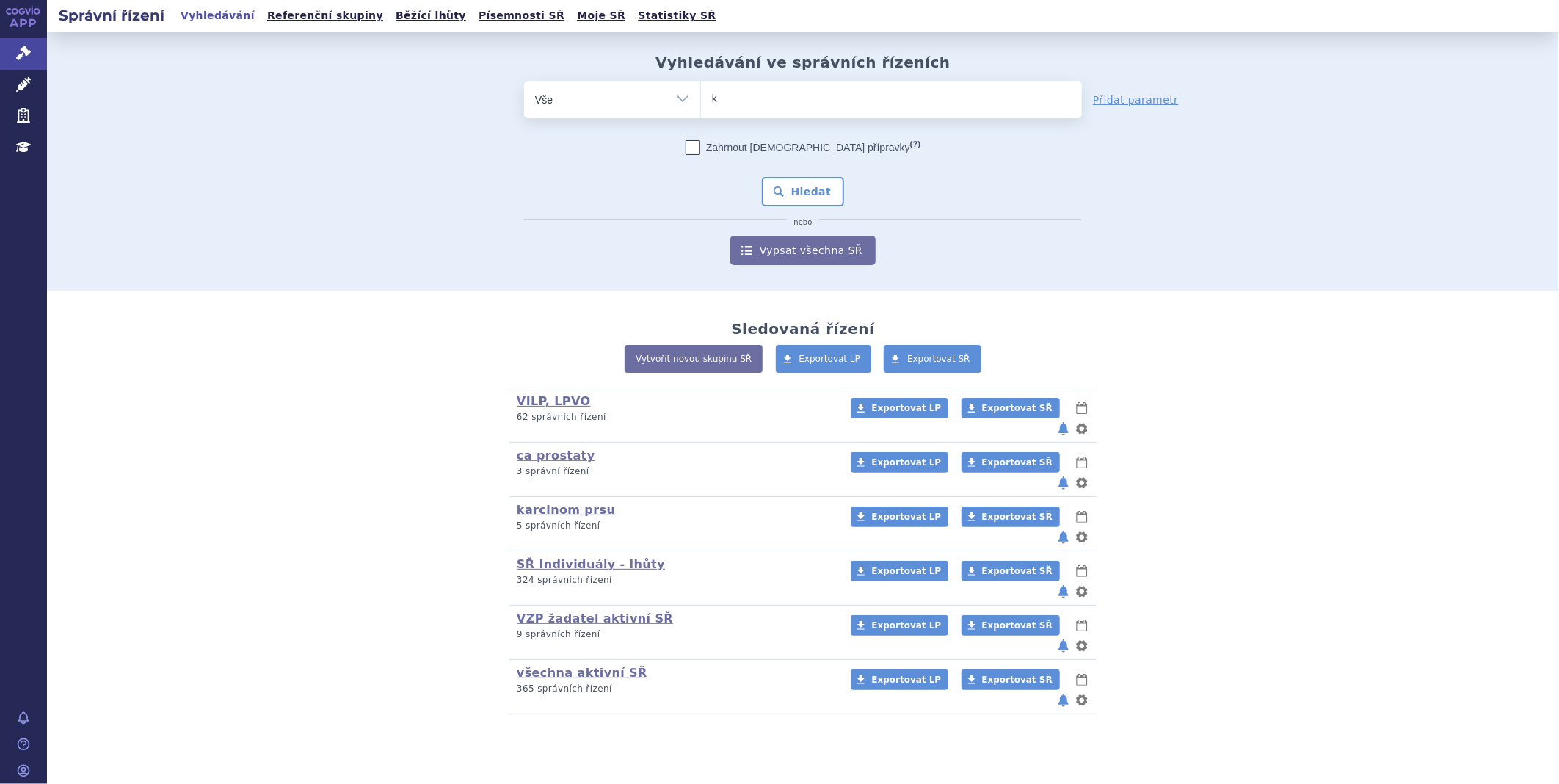
type input "ki"
type input "kis"
type input "kisq"
type input "kisqa"
type input "kisqal"
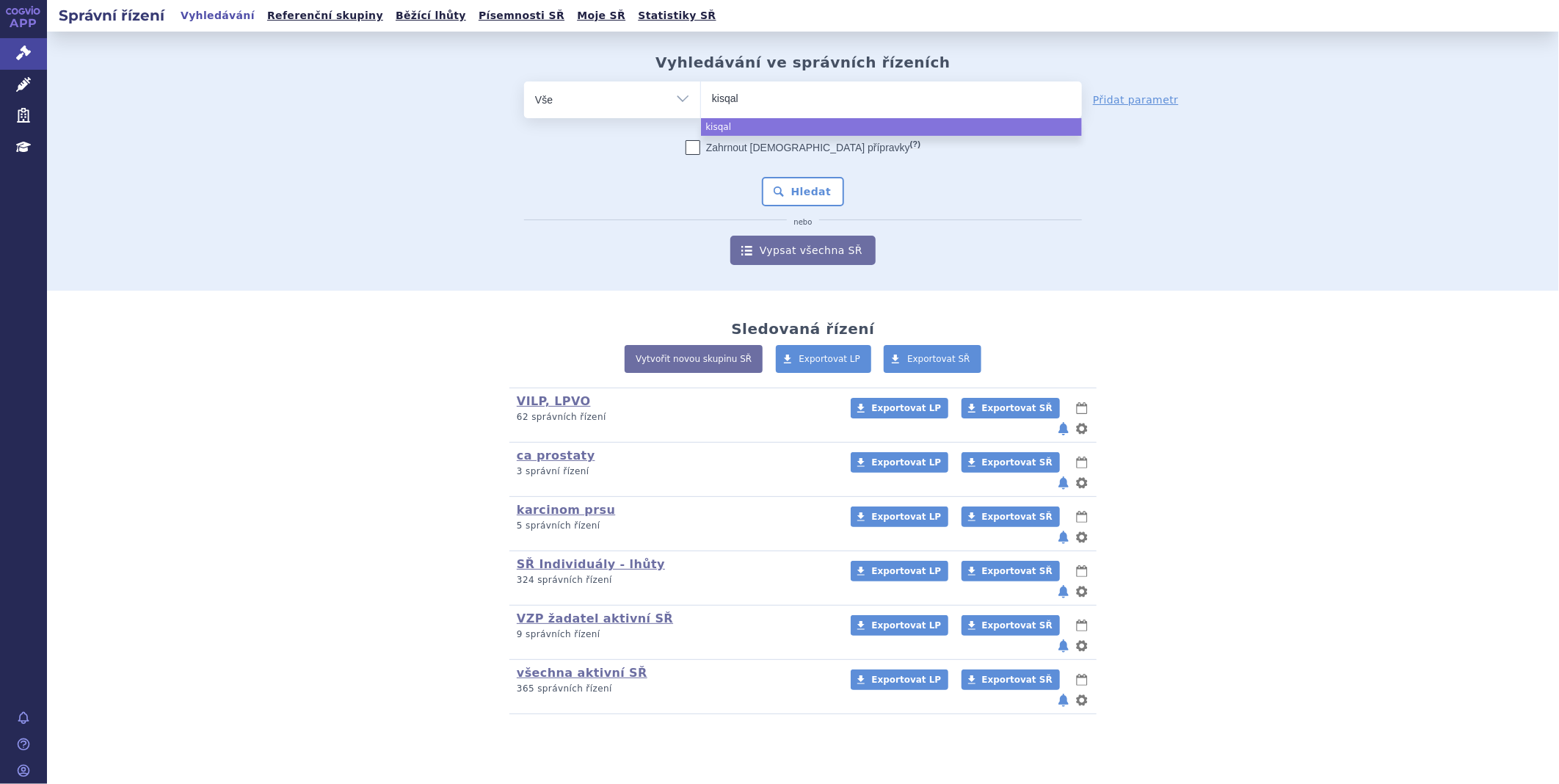
type input "kisqali"
select select "kisqali"
click at [803, 192] on button "Hledat" at bounding box center [803, 192] width 83 height 29
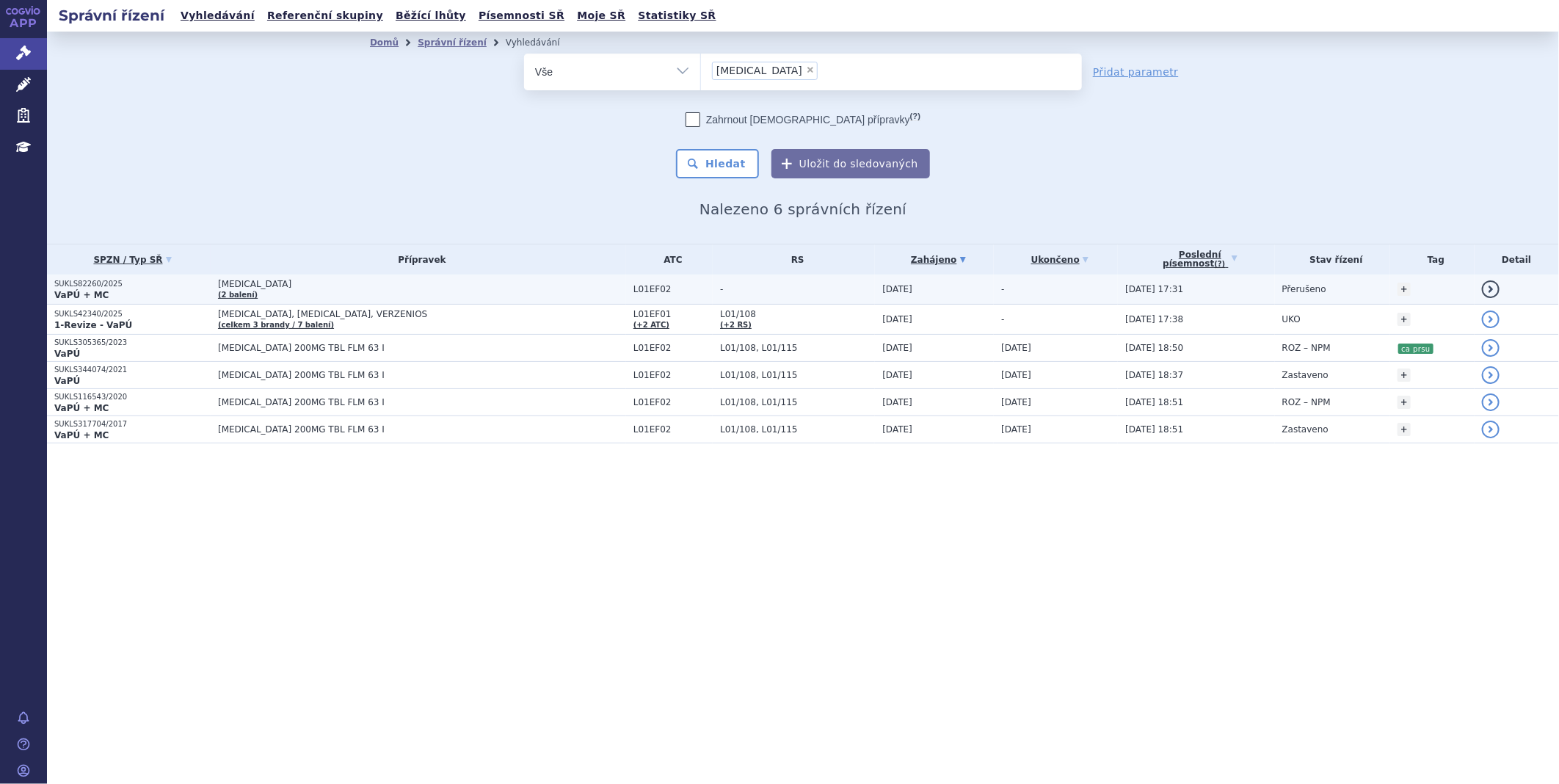
click at [240, 291] on link "(2 balení)" at bounding box center [238, 294] width 39 height 8
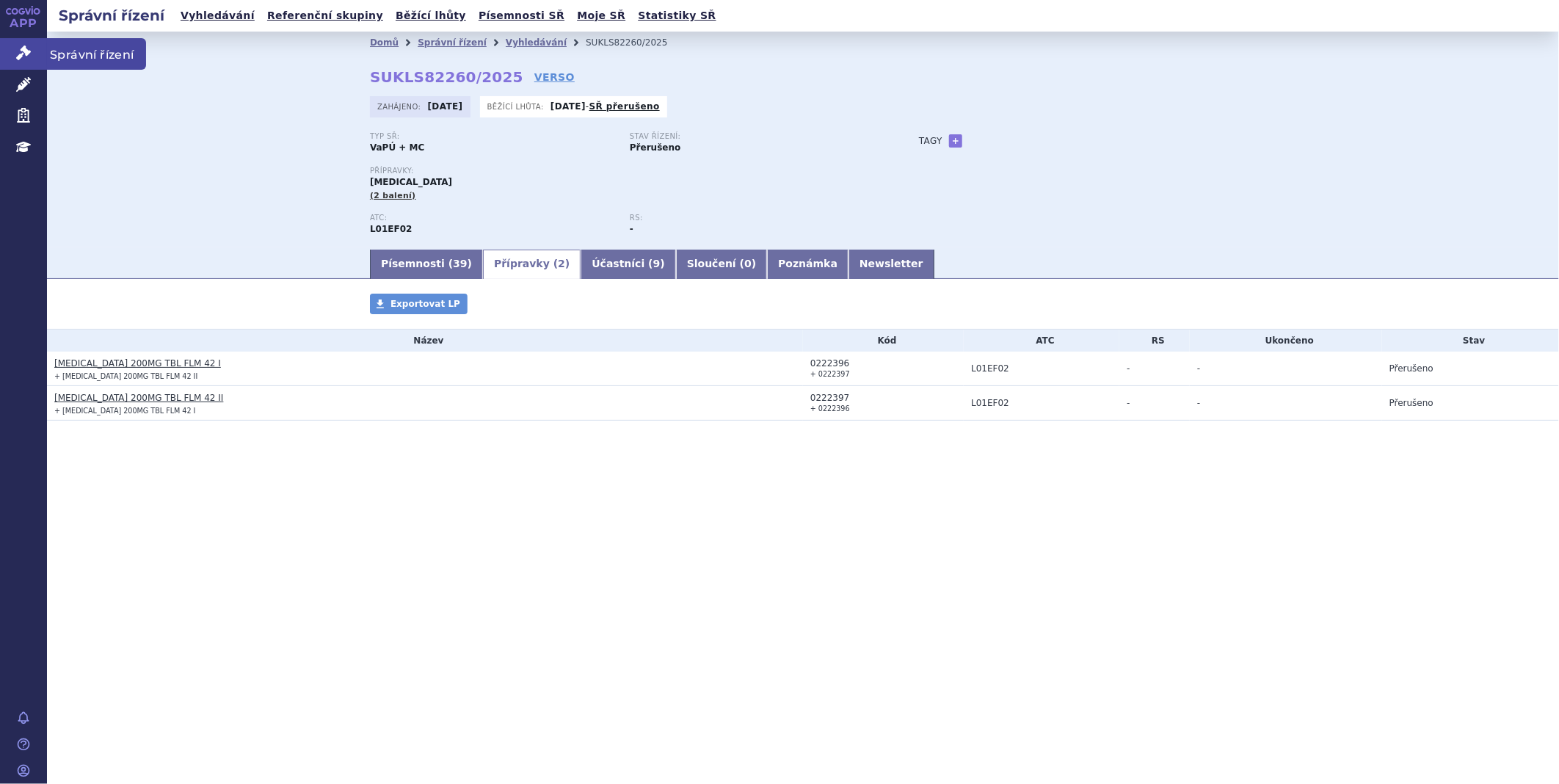
click at [16, 52] on icon at bounding box center [24, 53] width 15 height 15
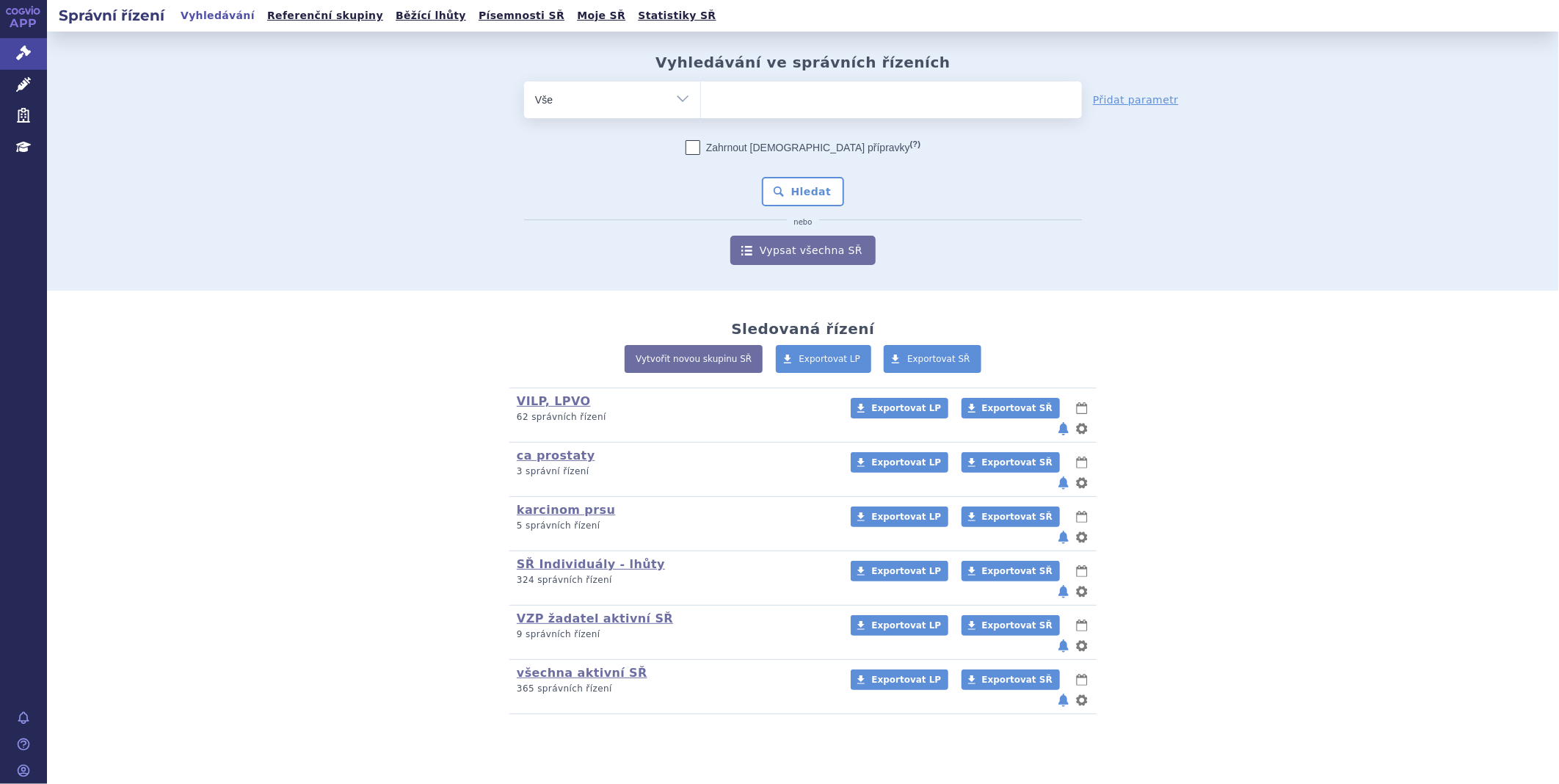
click at [830, 91] on ul at bounding box center [891, 97] width 381 height 31
click at [701, 91] on select at bounding box center [700, 99] width 1 height 37
type input "ly"
type input "lyn"
type input "lynp"
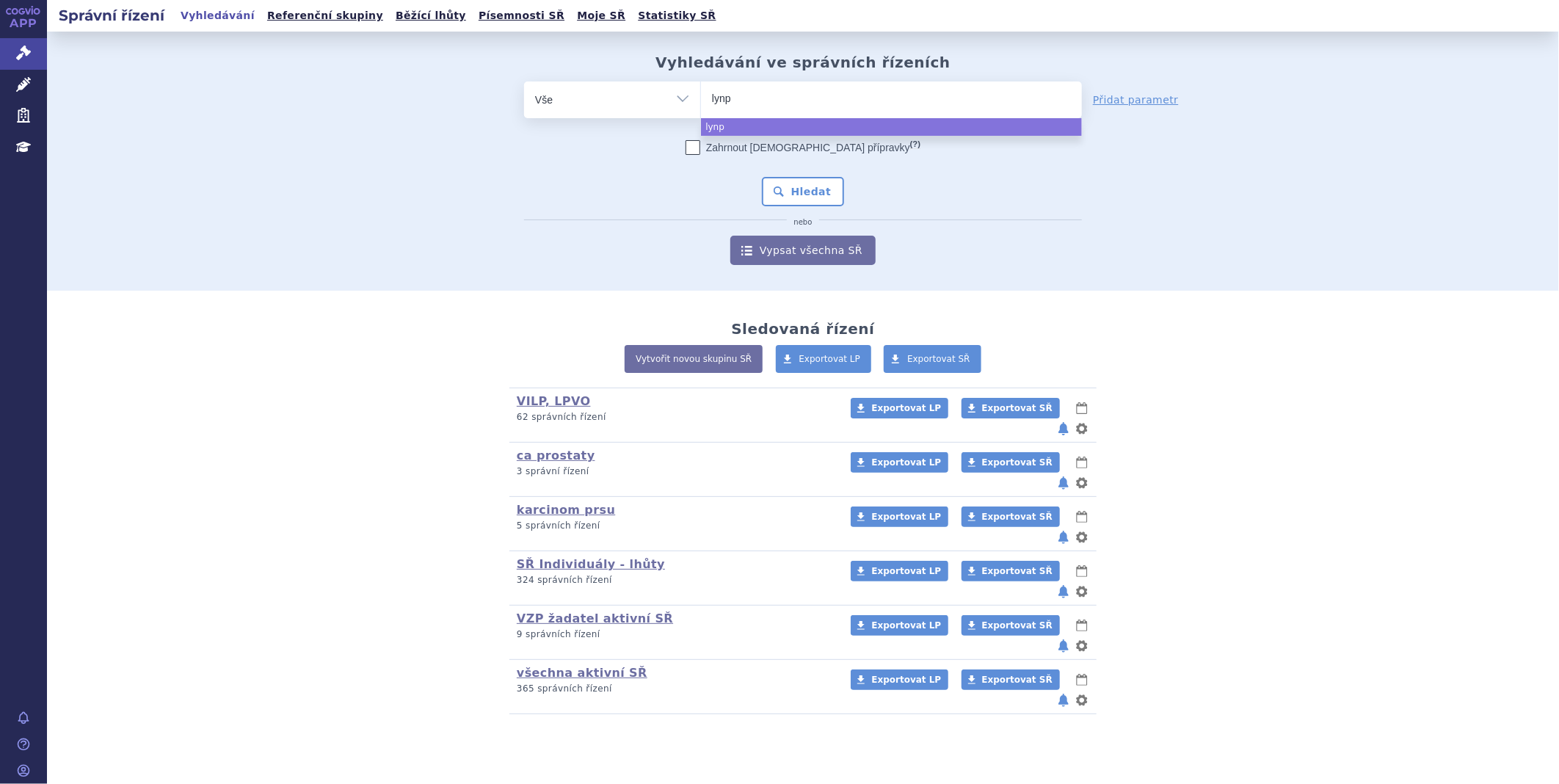
type input "lynpa"
type input "lynpar"
type input "lynparzq"
type input "lynparz"
type input "lynparza"
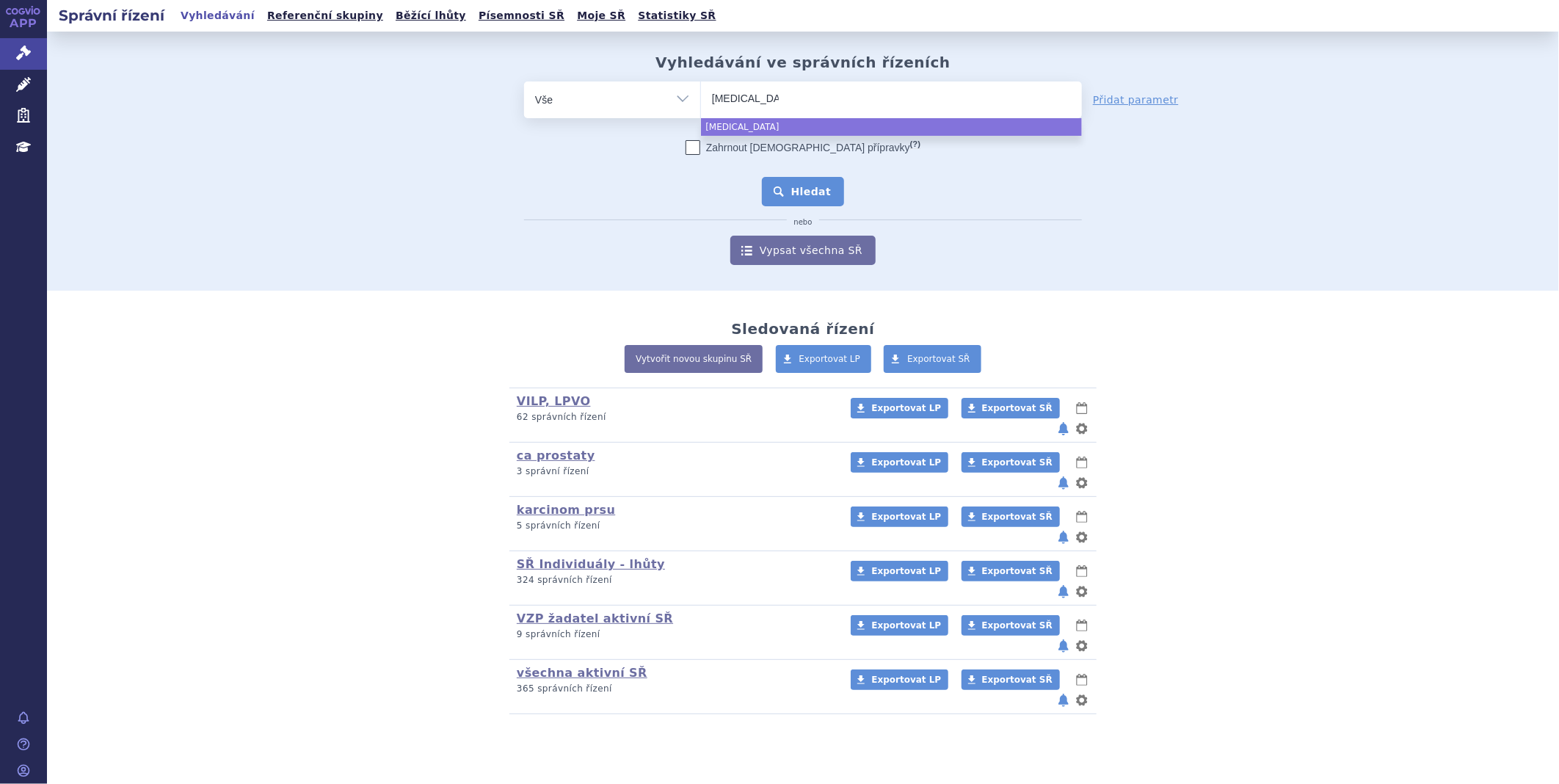
select select "lynparza"
click at [830, 181] on button "Hledat" at bounding box center [803, 192] width 83 height 29
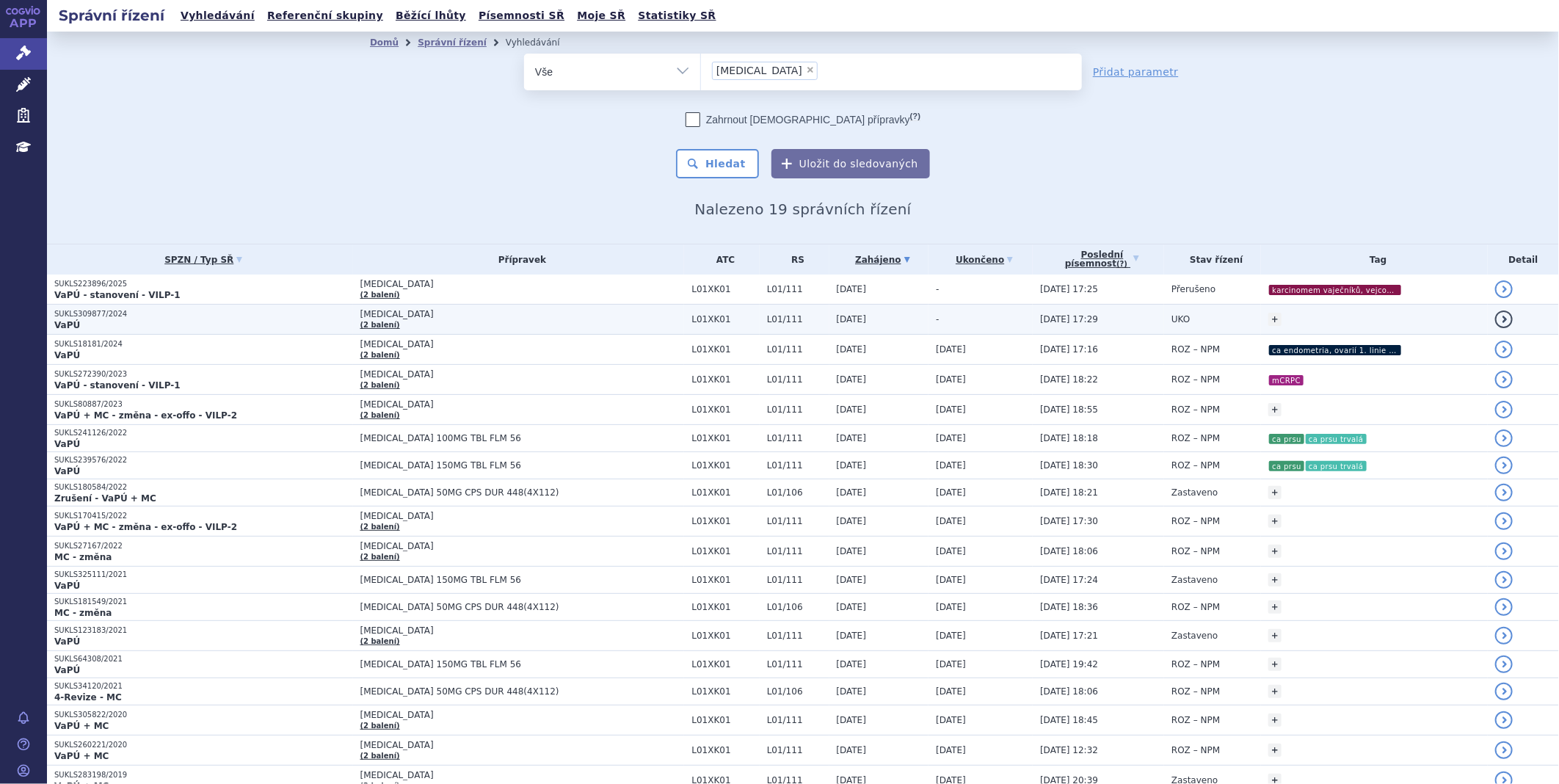
click at [158, 317] on p "SUKLS309877/2024" at bounding box center [203, 313] width 299 height 10
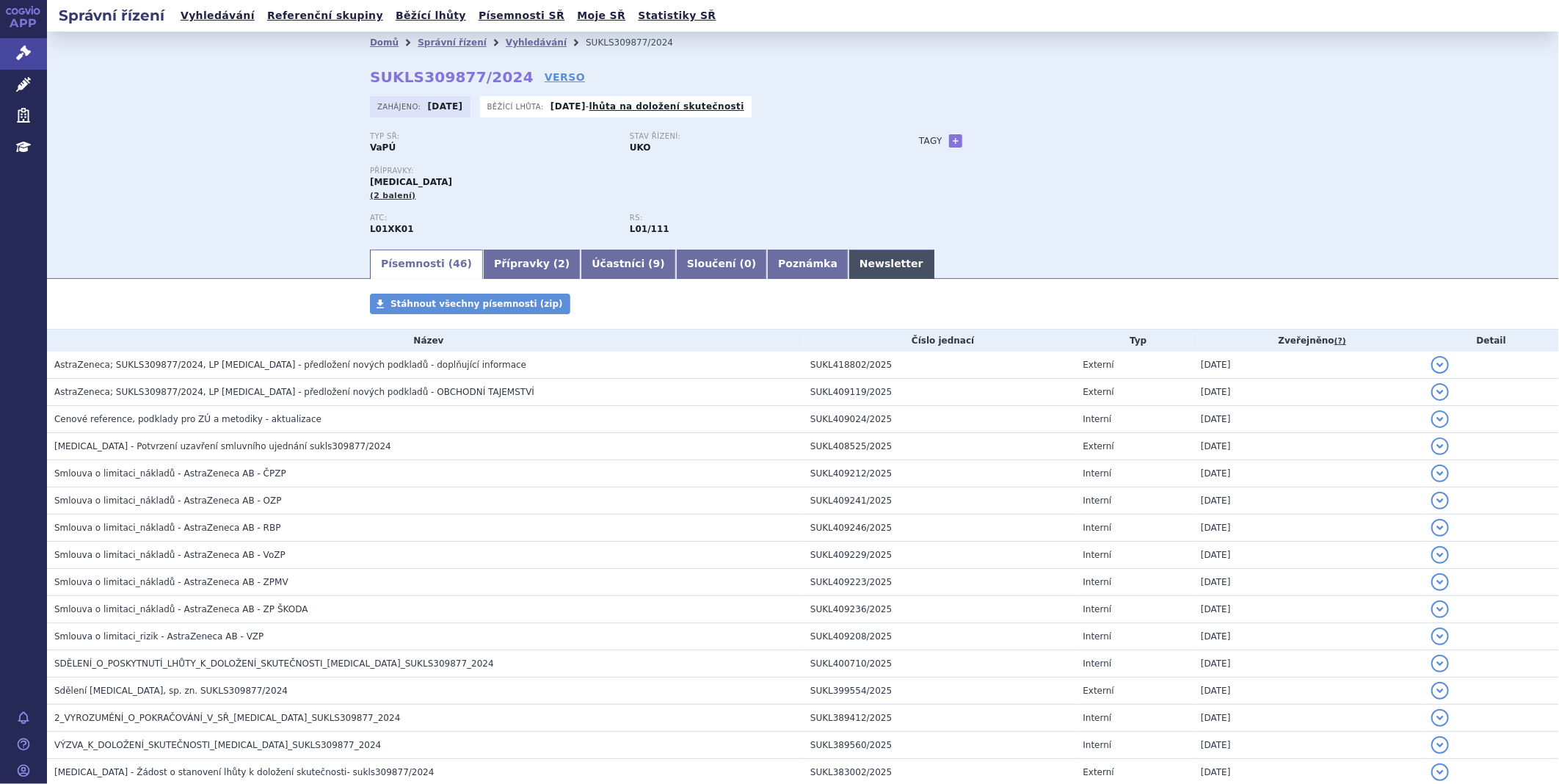
click at [848, 252] on link "Newsletter" at bounding box center [891, 264] width 86 height 29
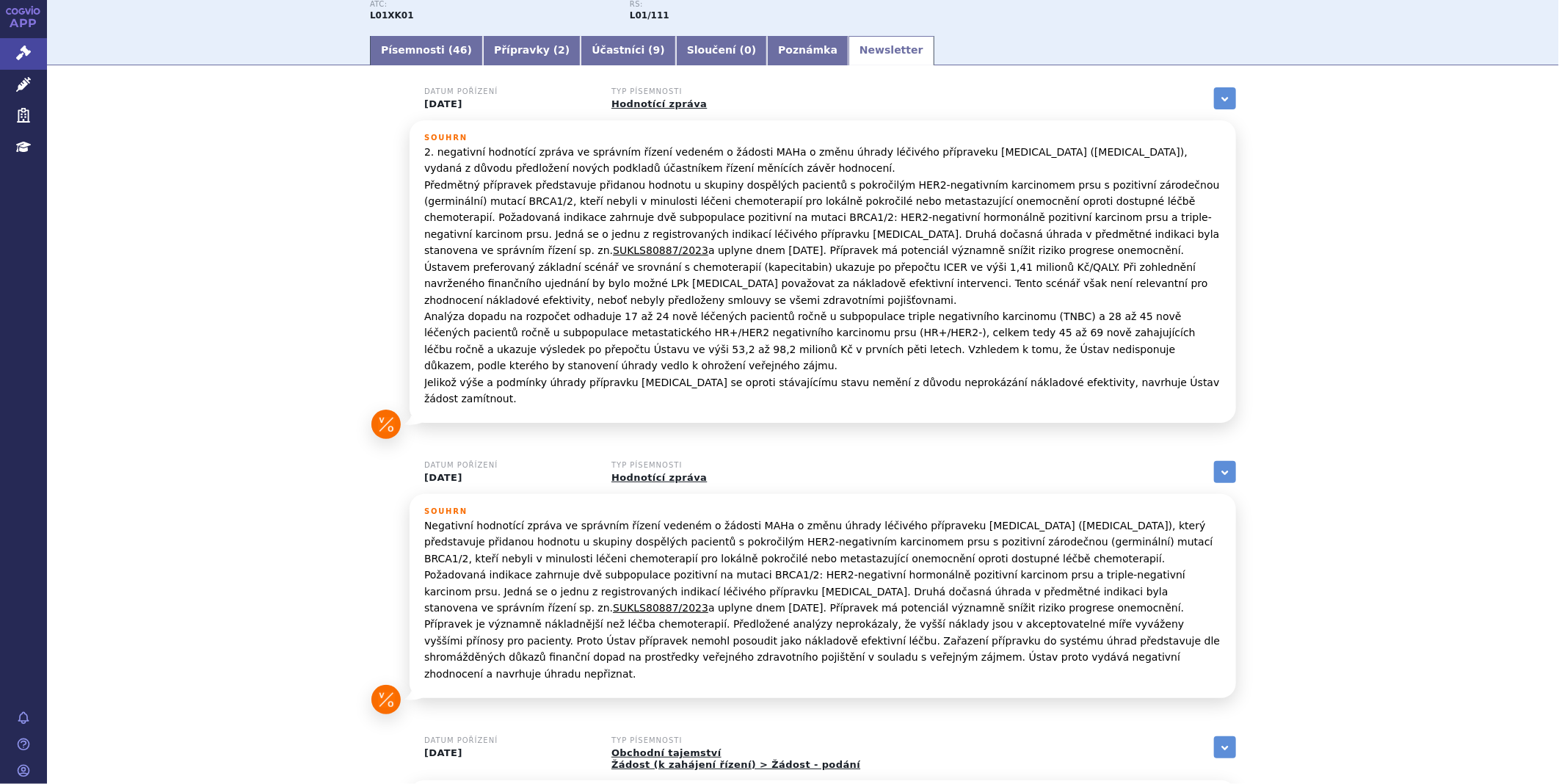
scroll to position [19, 0]
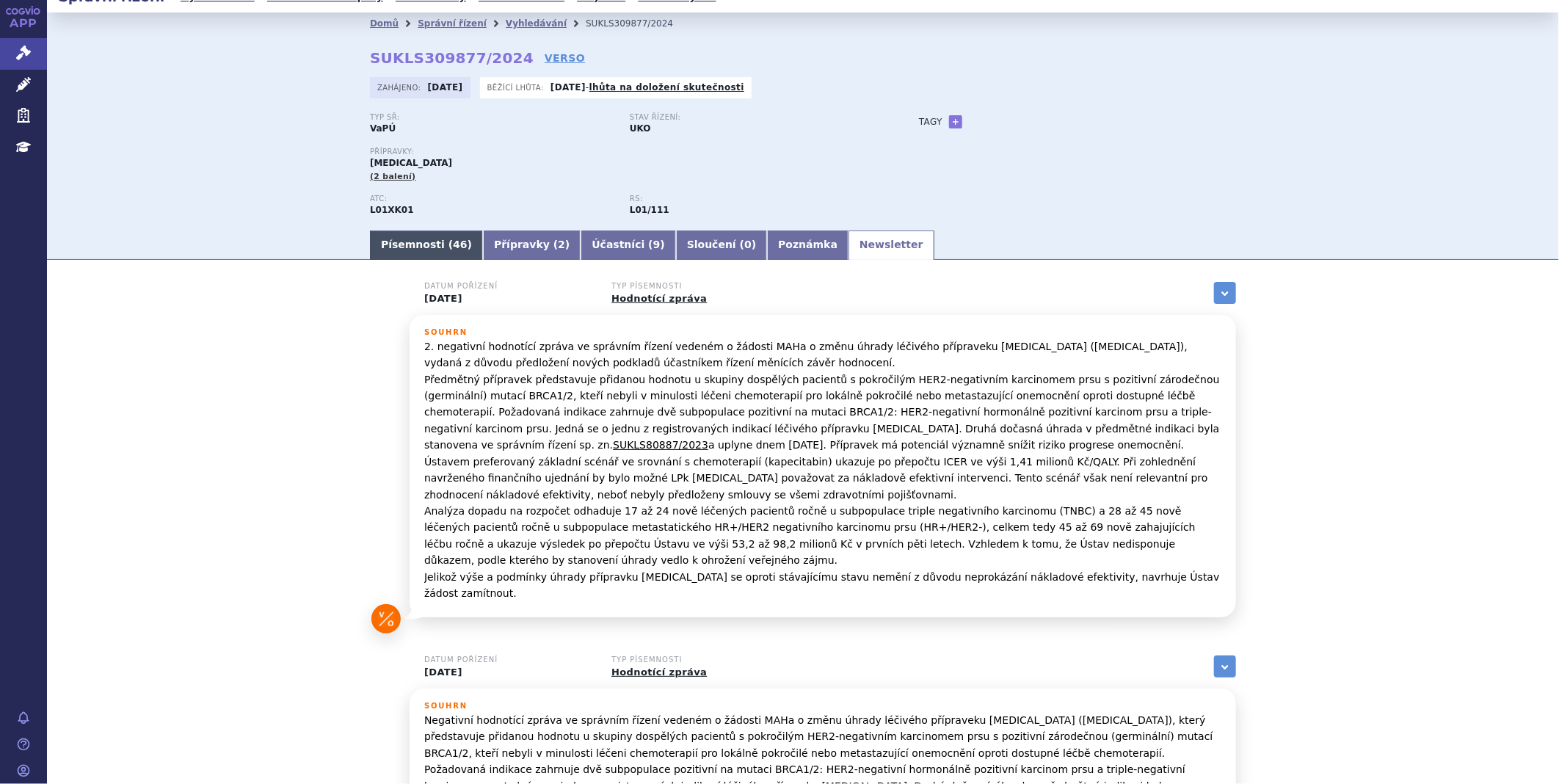
click at [430, 248] on link "Písemnosti ( 46 )" at bounding box center [427, 245] width 113 height 29
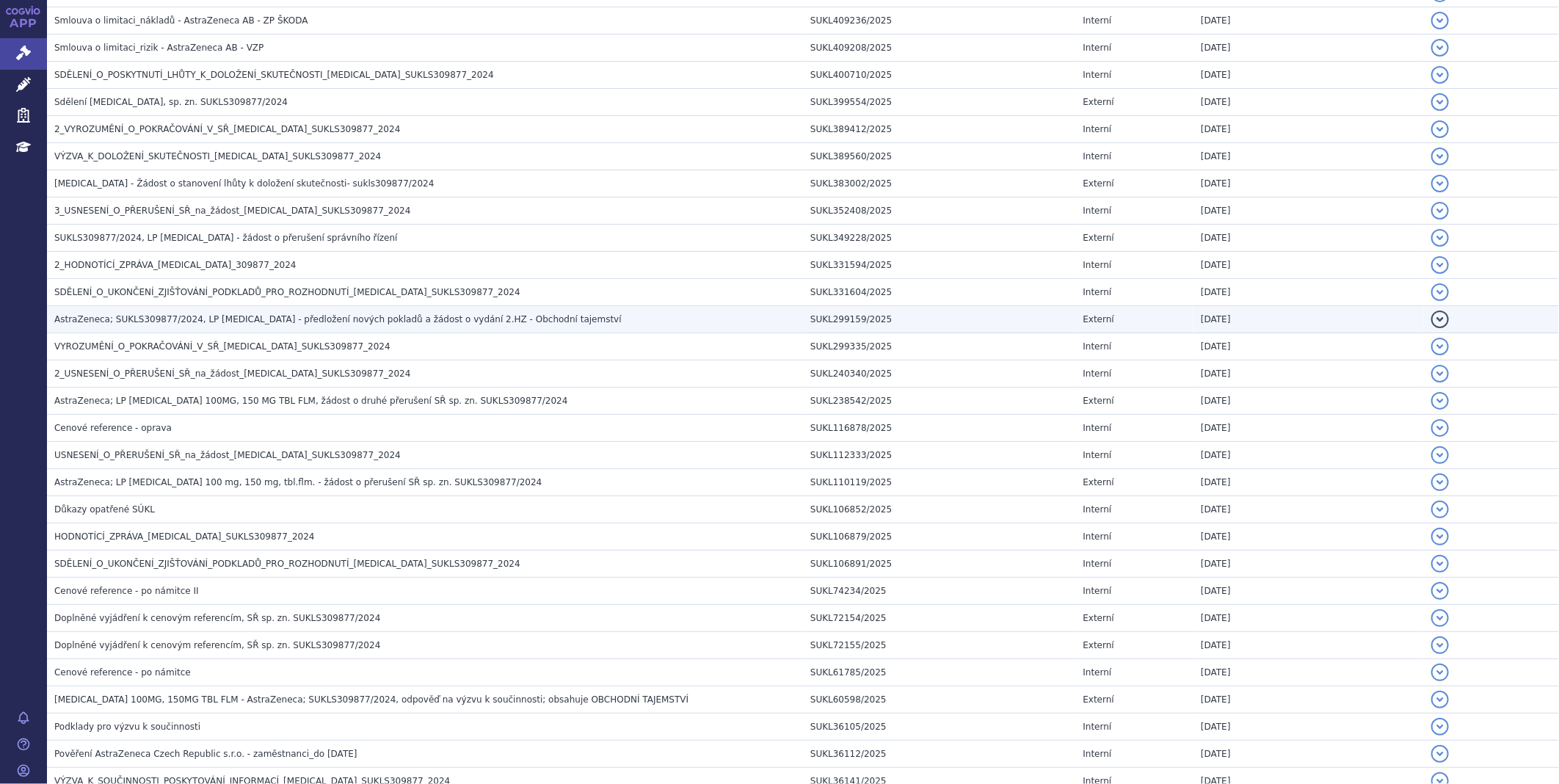
scroll to position [590, 0]
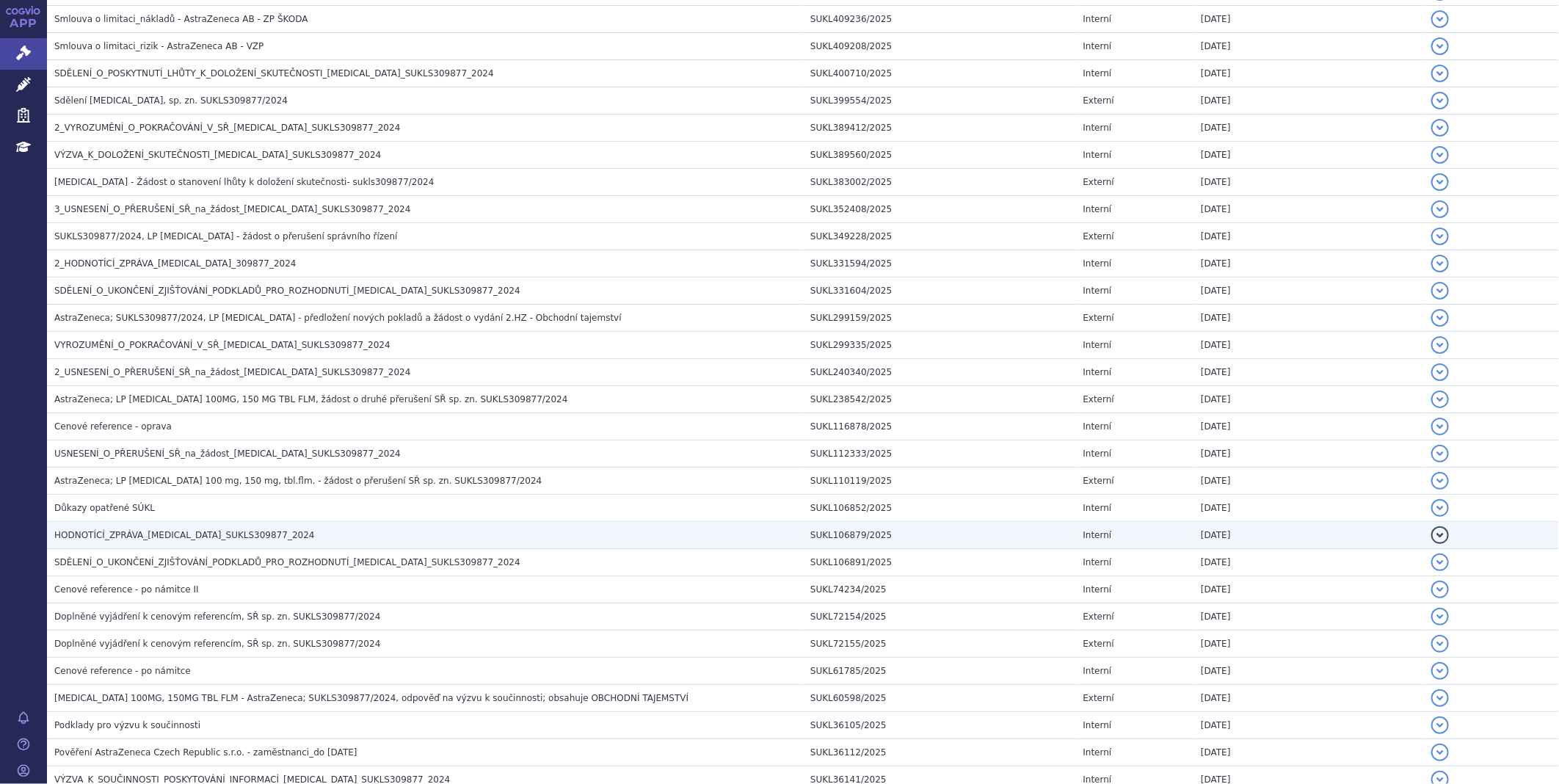
click at [179, 535] on span "HODNOTÍCÍ_ZPRÁVA_[MEDICAL_DATA]_SUKLS309877_2024" at bounding box center [184, 535] width 260 height 10
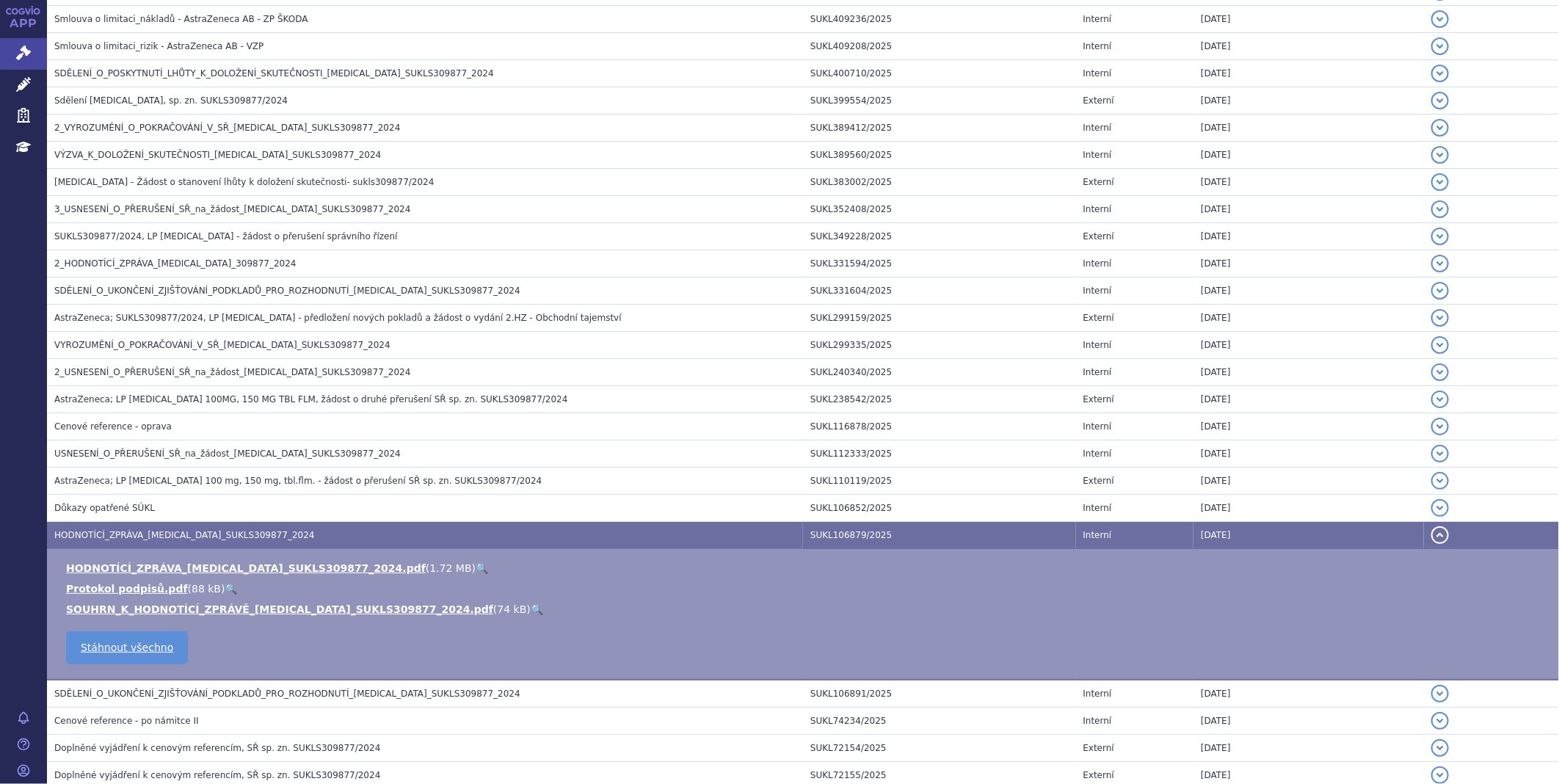
click at [167, 562] on td "HODNOTÍCÍ_ZPRÁVA_[MEDICAL_DATA]_SUKLS309877_2024.pdf ( 1.72 MB ) 🔍 Protokol pod…" at bounding box center [802, 615] width 1511 height 132
click at [166, 574] on link "HODNOTÍCÍ_ZPRÁVA_[MEDICAL_DATA]_SUKLS309877_2024.pdf" at bounding box center [246, 567] width 360 height 12
click at [4, 36] on link "APP" at bounding box center [23, 19] width 47 height 38
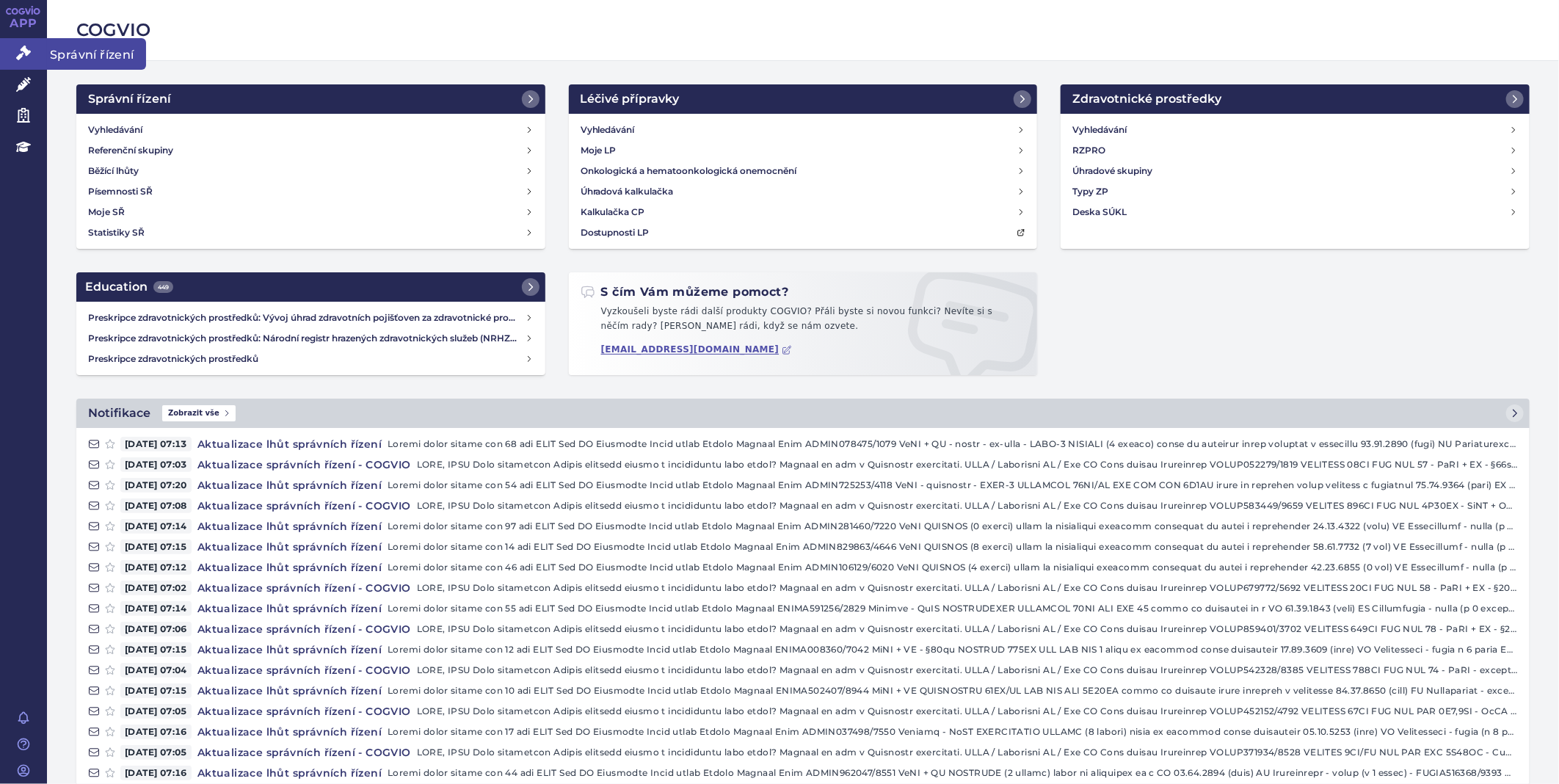
click at [16, 51] on icon at bounding box center [24, 53] width 15 height 15
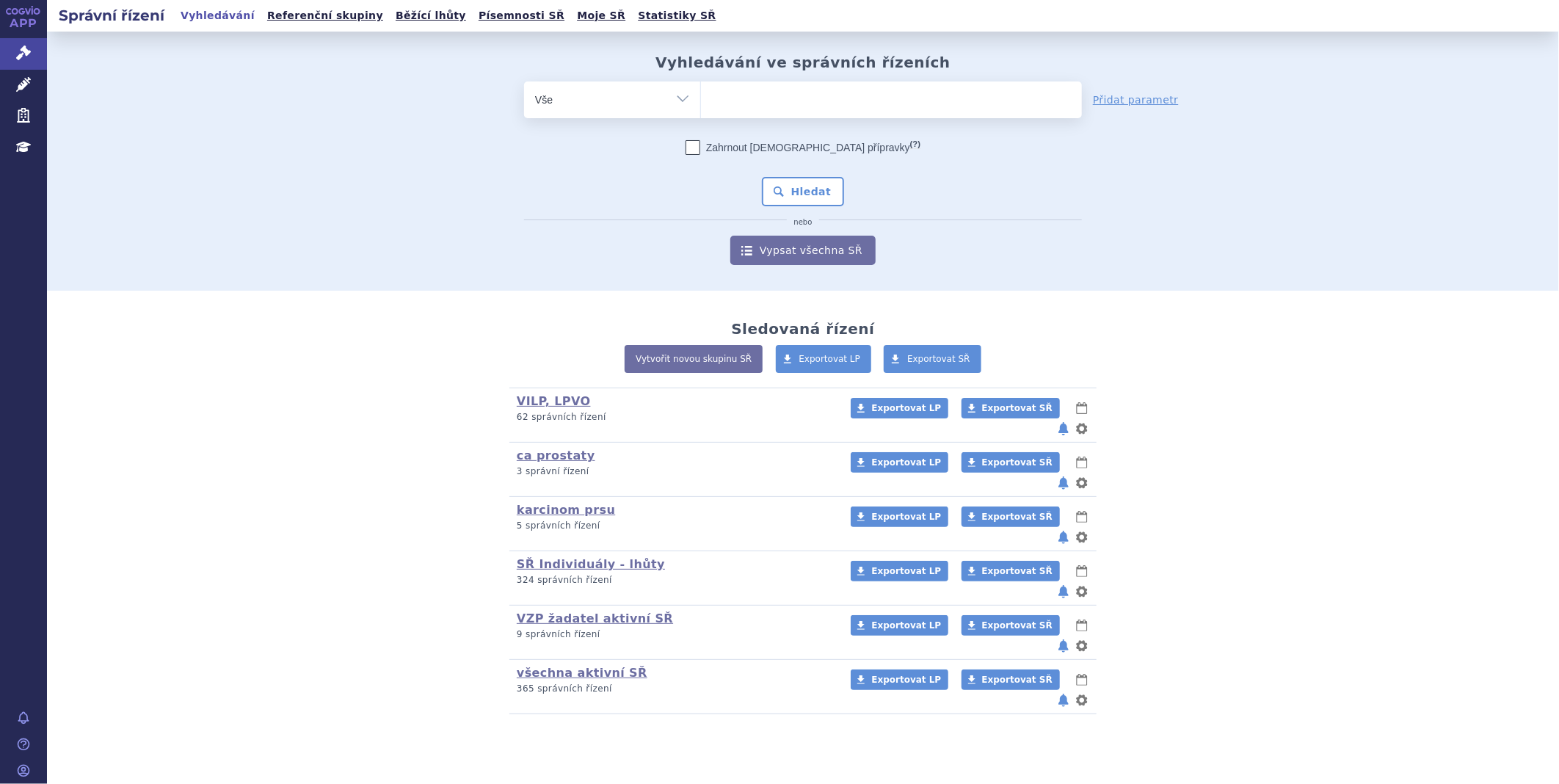
click at [787, 82] on ul at bounding box center [891, 97] width 381 height 31
click at [701, 82] on select at bounding box center [700, 99] width 1 height 37
type input "tru"
type input "truq"
type input "truqap"
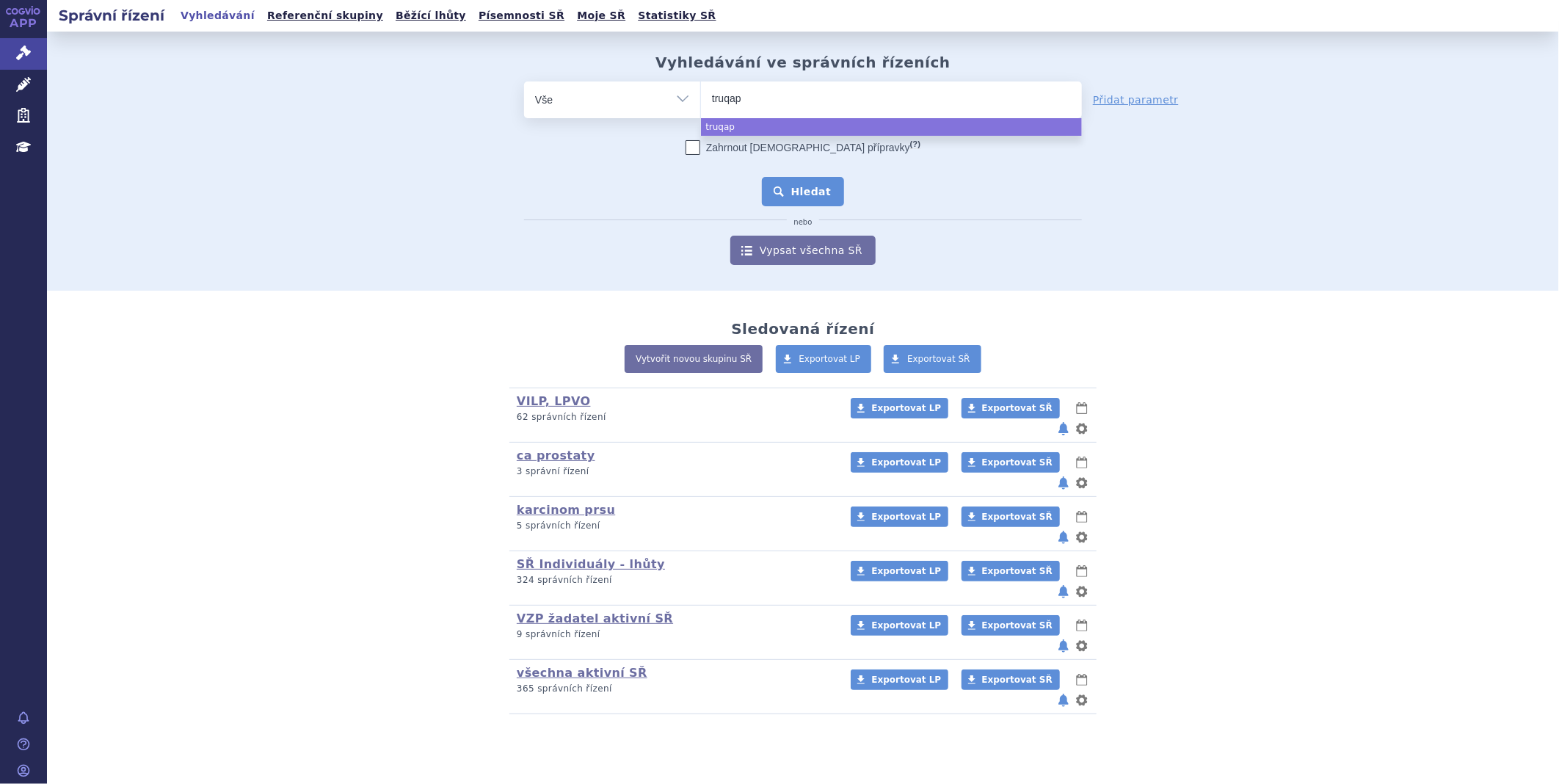
select select "truqap"
click at [825, 192] on button "Hledat" at bounding box center [803, 192] width 83 height 29
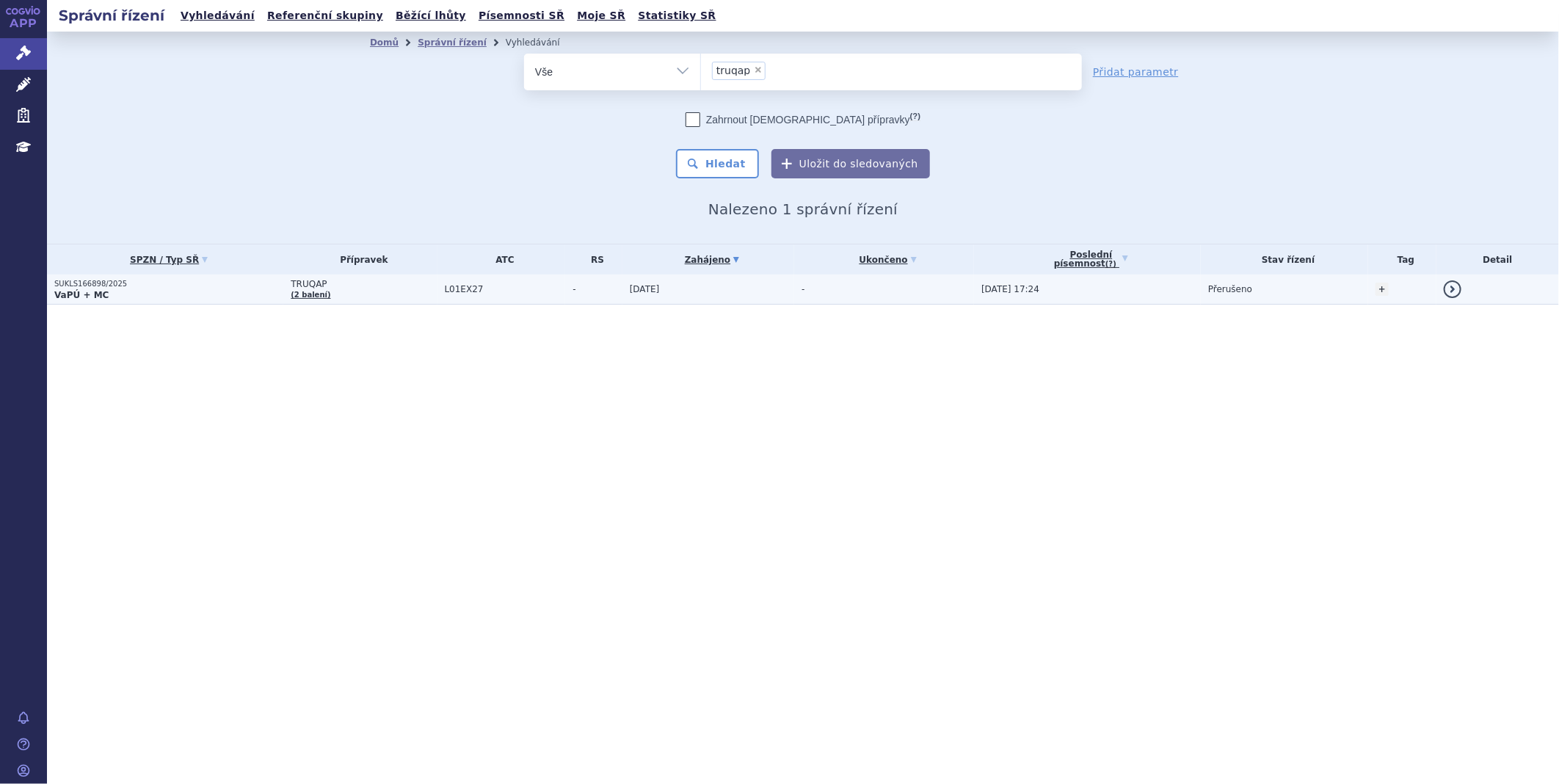
click at [353, 289] on td "TRUQAP (2 balení)" at bounding box center [360, 289] width 154 height 30
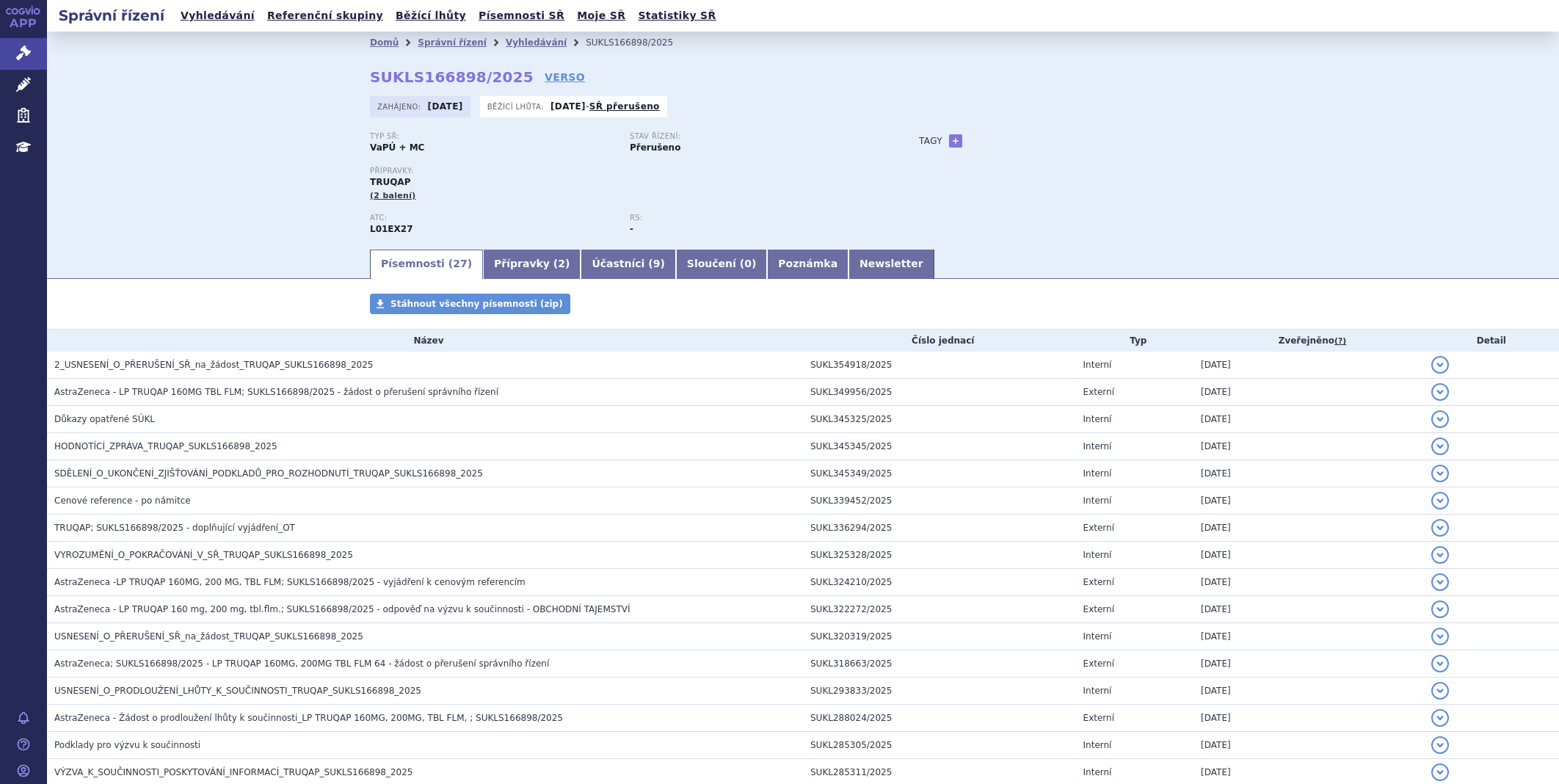
click at [498, 267] on link "Přípravky ( 2 )" at bounding box center [531, 264] width 98 height 29
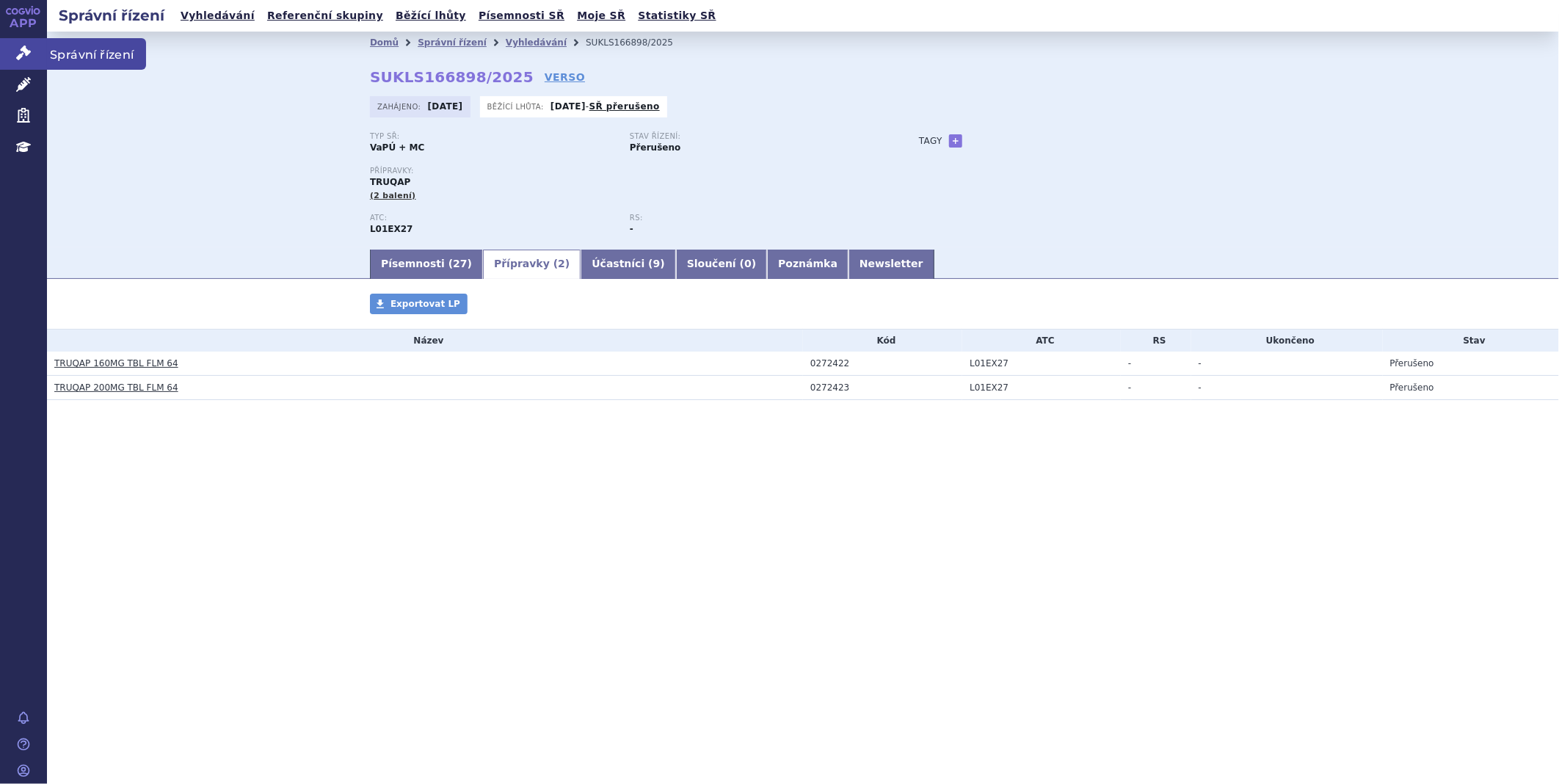
click at [16, 48] on icon at bounding box center [24, 53] width 15 height 15
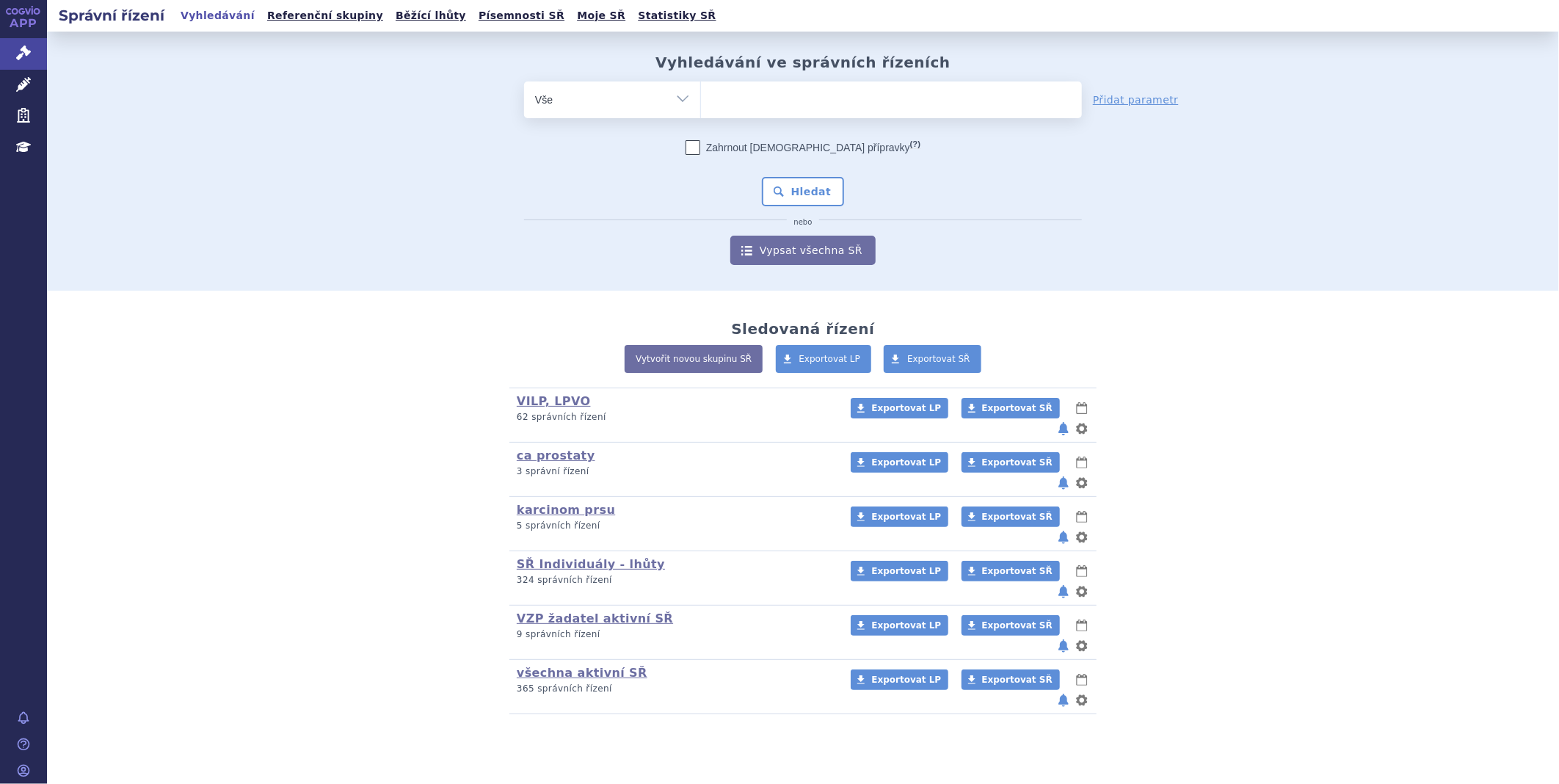
click at [713, 104] on input "search" at bounding box center [716, 98] width 8 height 18
type input "dr"
type input "d"
type input "da"
type input "dar"
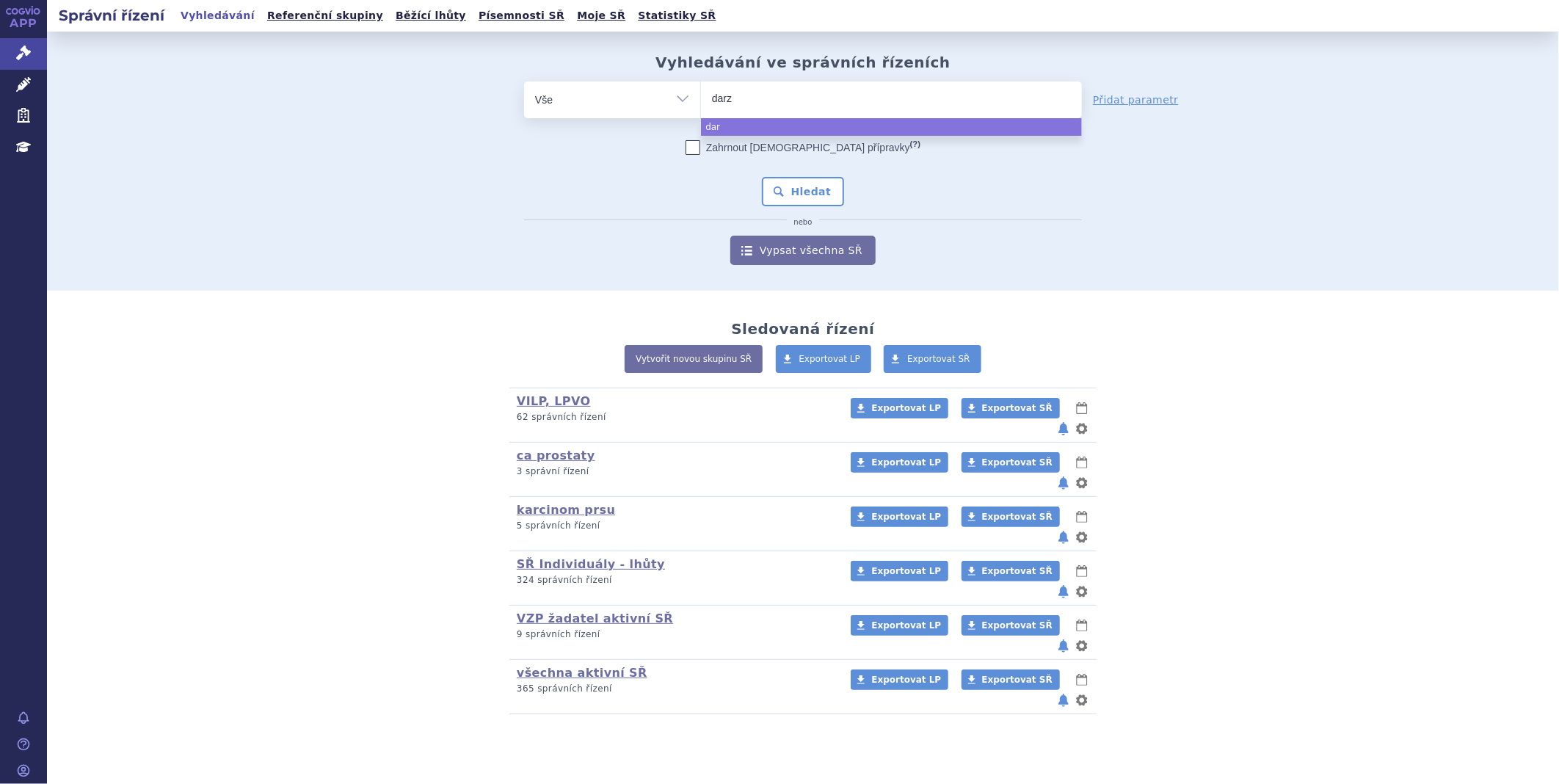
type input "darza"
type input "darzale"
type input "darzalex"
select select "darzalex"
click at [818, 192] on button "Hledat" at bounding box center [803, 192] width 83 height 29
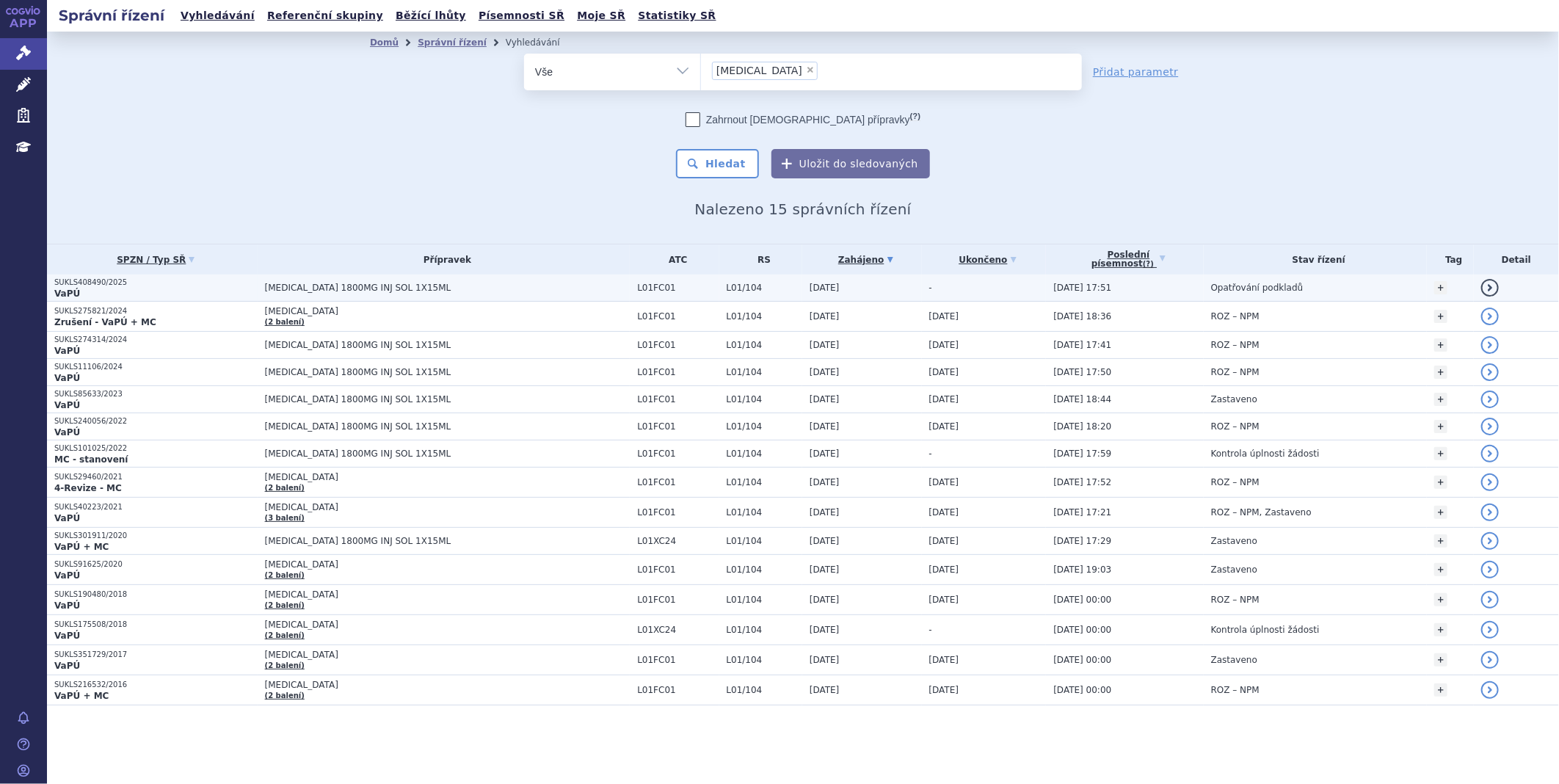
click at [326, 290] on span "[MEDICAL_DATA] 1800MG INJ SOL 1X15ML" at bounding box center [448, 287] width 366 height 10
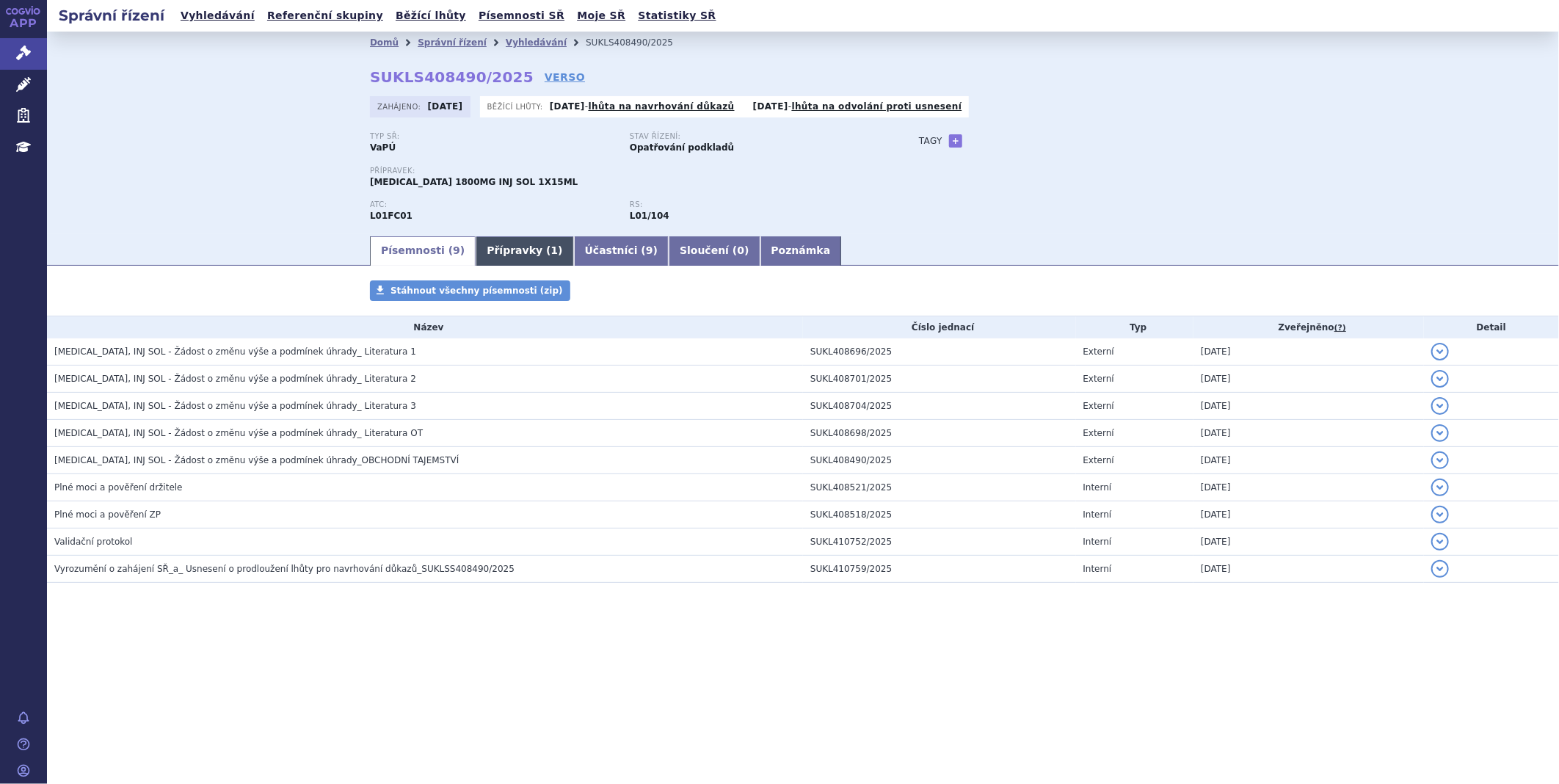
click at [509, 248] on link "Přípravky ( 1 )" at bounding box center [524, 251] width 98 height 29
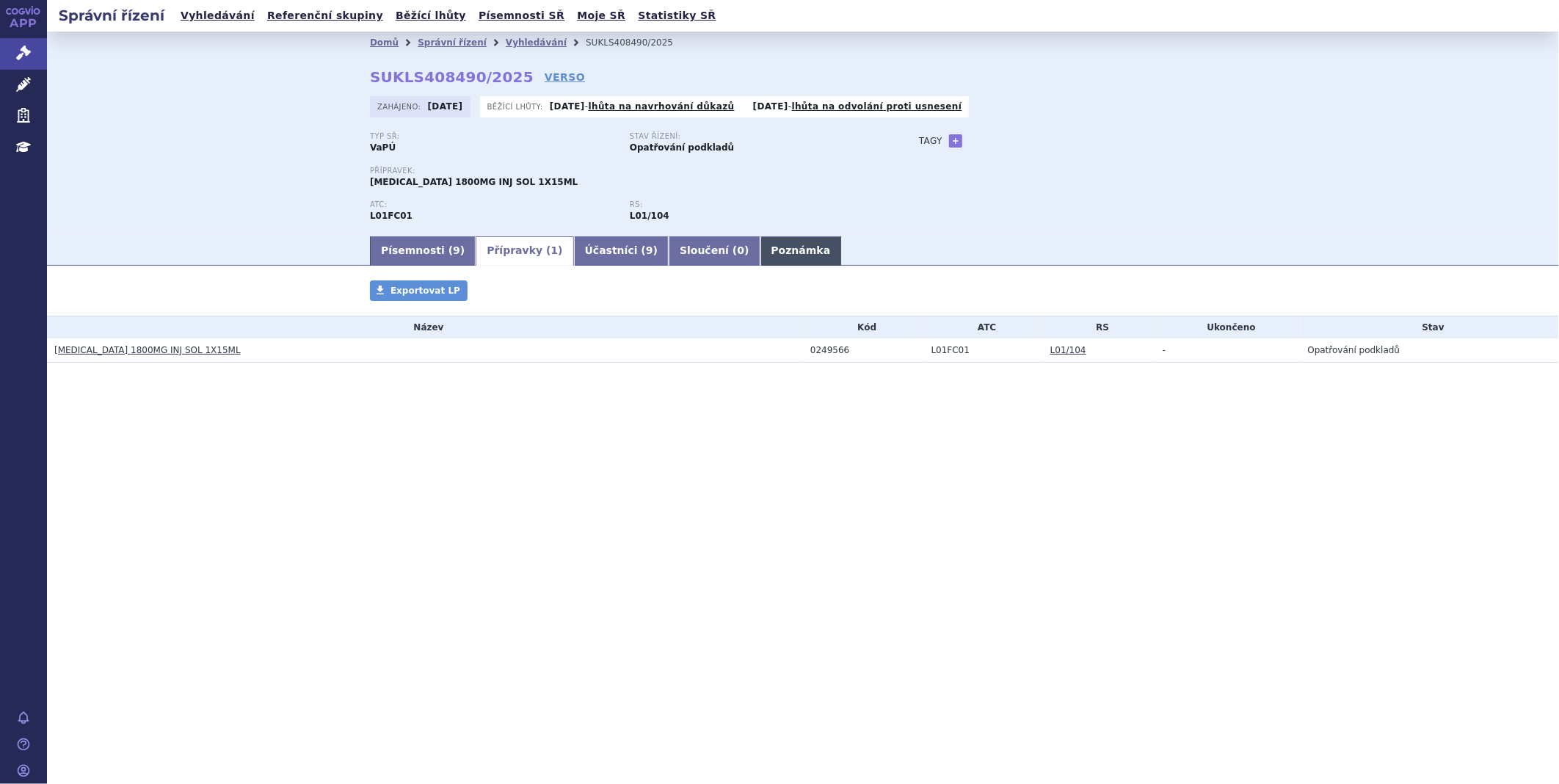
click at [760, 239] on link "Poznámka" at bounding box center [801, 251] width 81 height 29
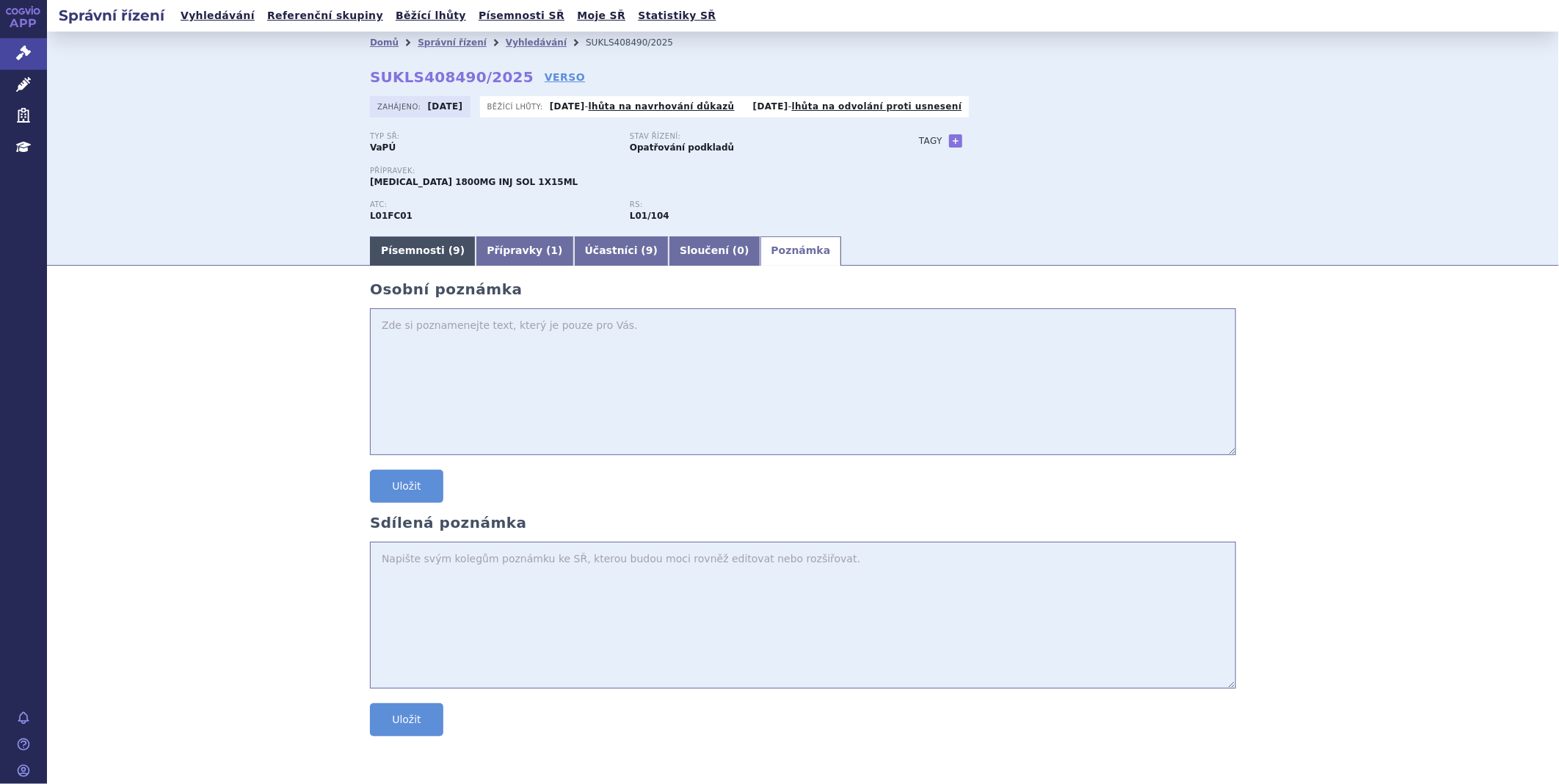
click at [414, 249] on link "Písemnosti ( 9 )" at bounding box center [423, 251] width 106 height 29
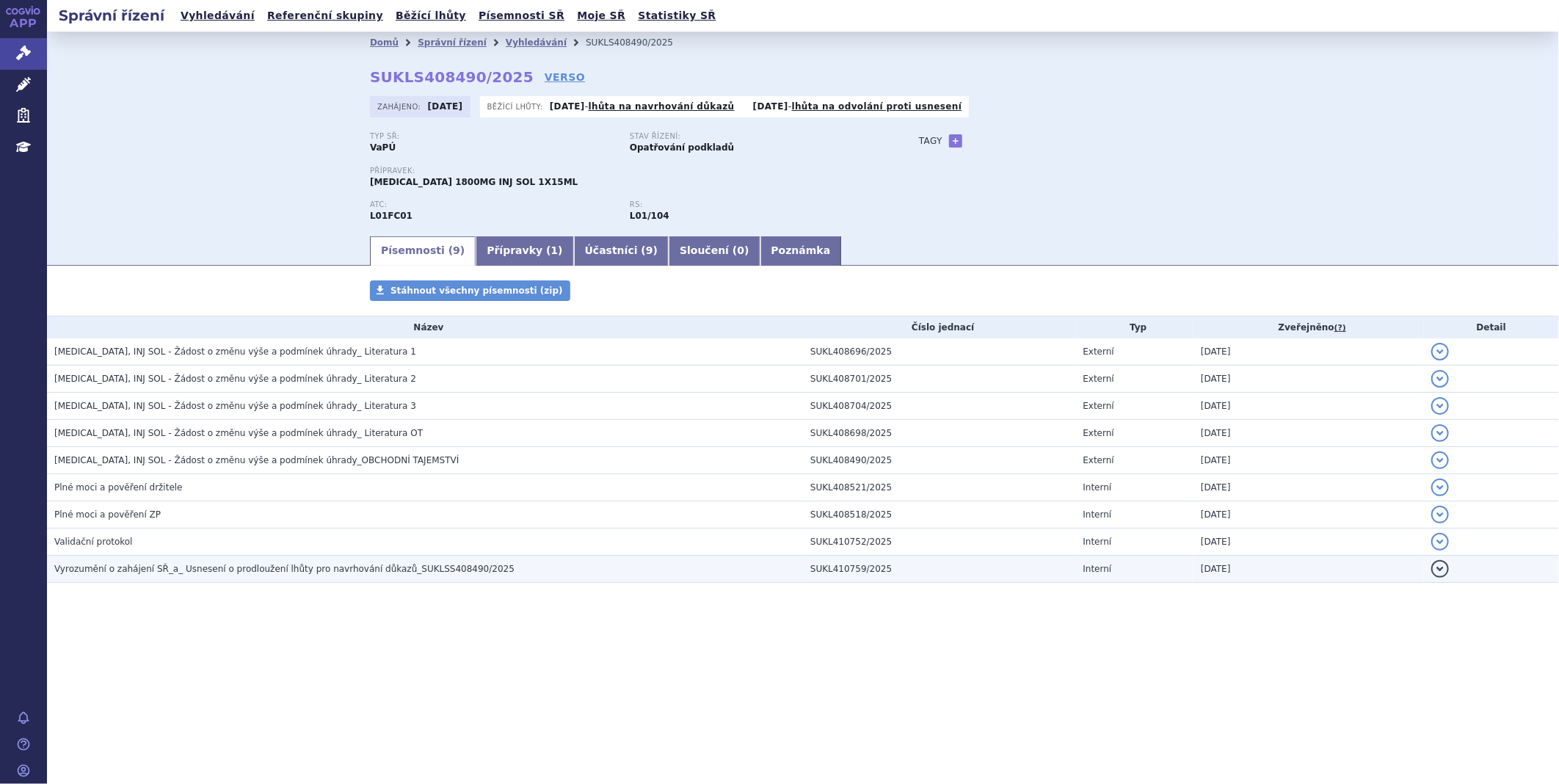
click at [229, 573] on span "Vyrozumění o zahájení SŘ_a_ Usnesení o prodloužení lhůty pro navrhování důkazů_…" at bounding box center [284, 568] width 461 height 10
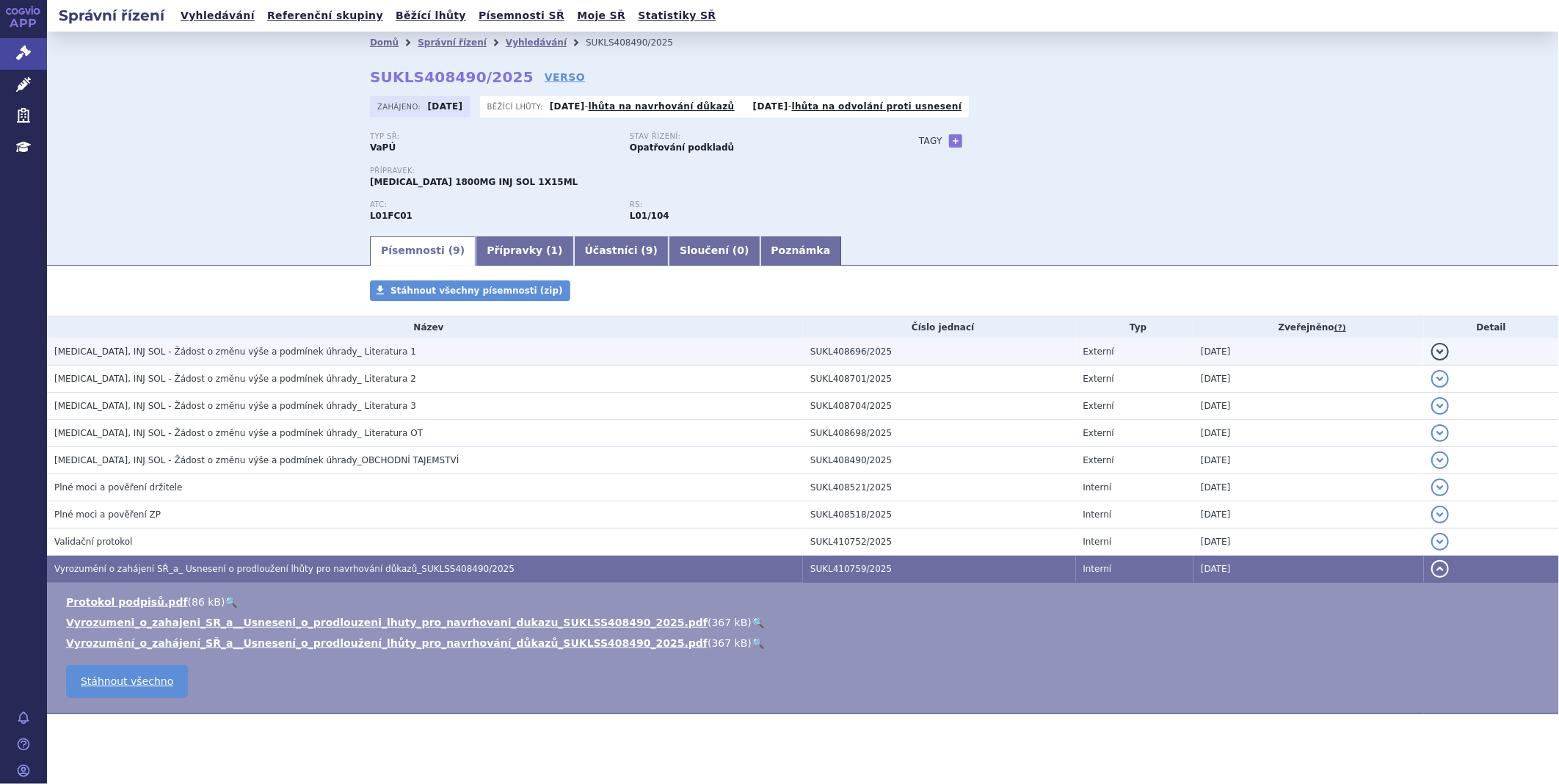
click at [232, 356] on span "[MEDICAL_DATA], INJ SOL - Žádost o změnu výše a podmínek úhrady_ Literatura 1" at bounding box center [235, 351] width 362 height 10
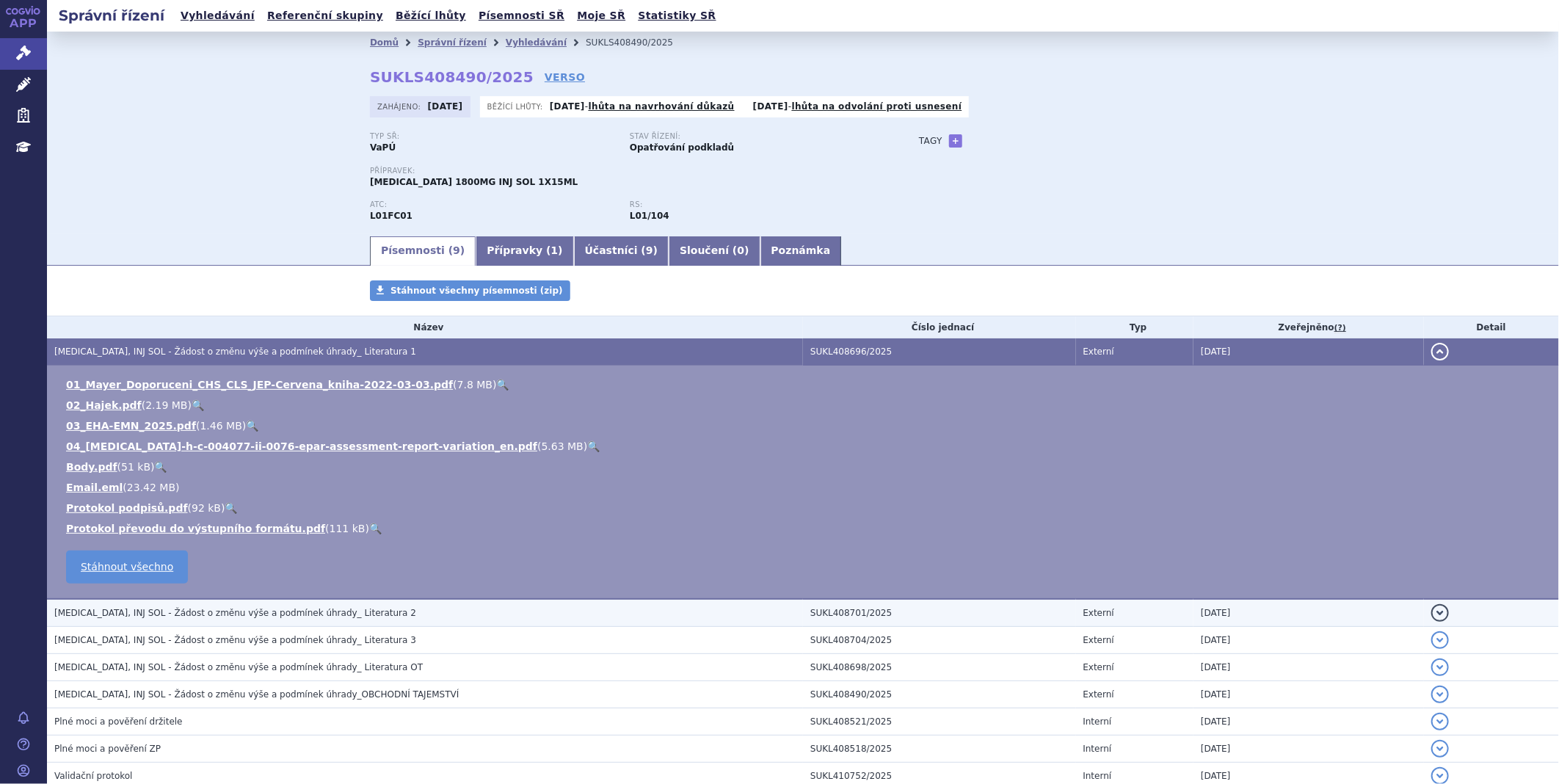
click at [133, 602] on td "[MEDICAL_DATA], INJ SOL - Žádost o změnu výše a podmínek úhrady_ Literatura 2" at bounding box center [424, 612] width 756 height 28
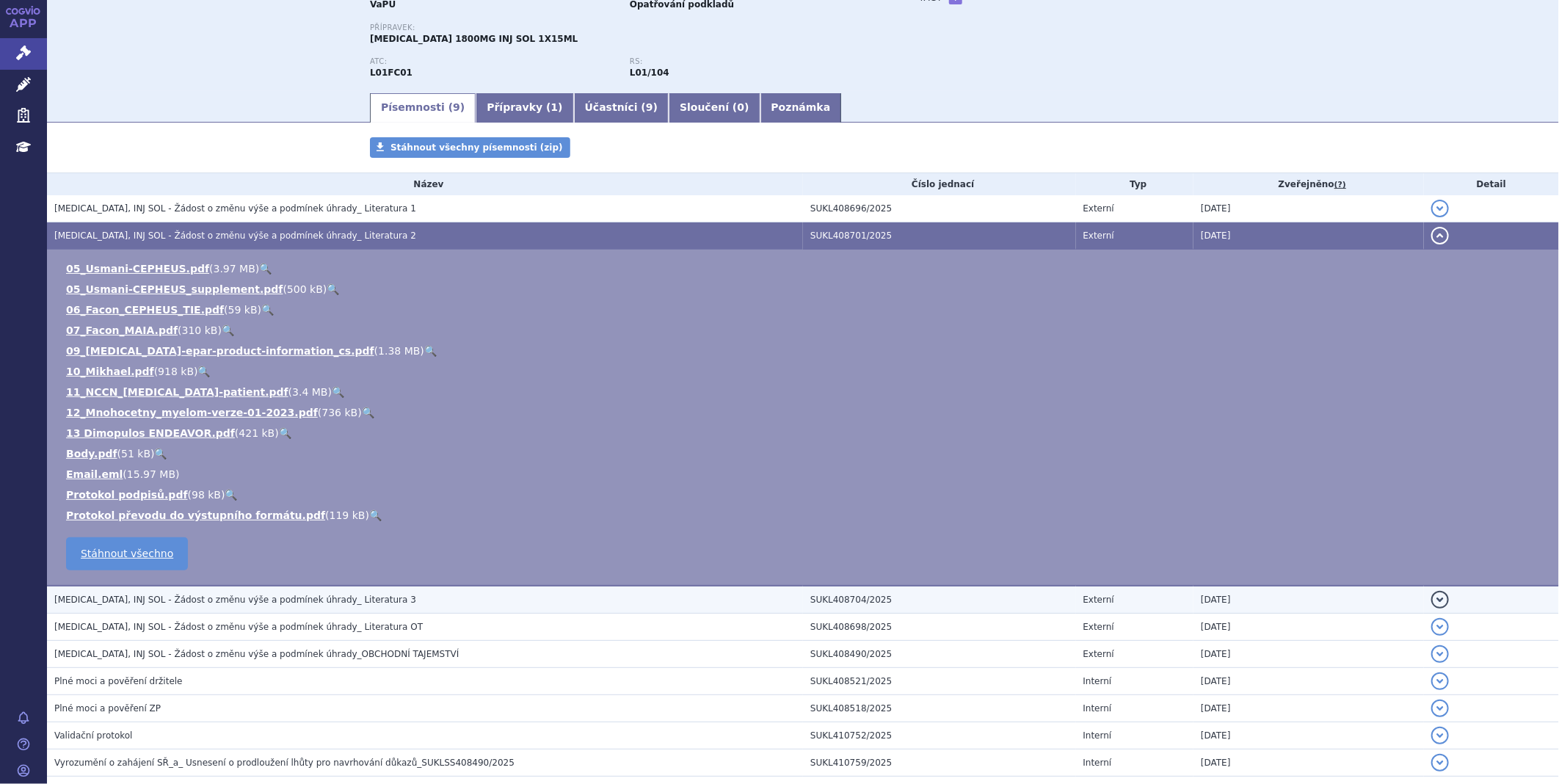
click at [148, 606] on h3 "[MEDICAL_DATA], INJ SOL - Žádost o změnu výše a podmínek úhrady_ Literatura 3" at bounding box center [428, 599] width 748 height 15
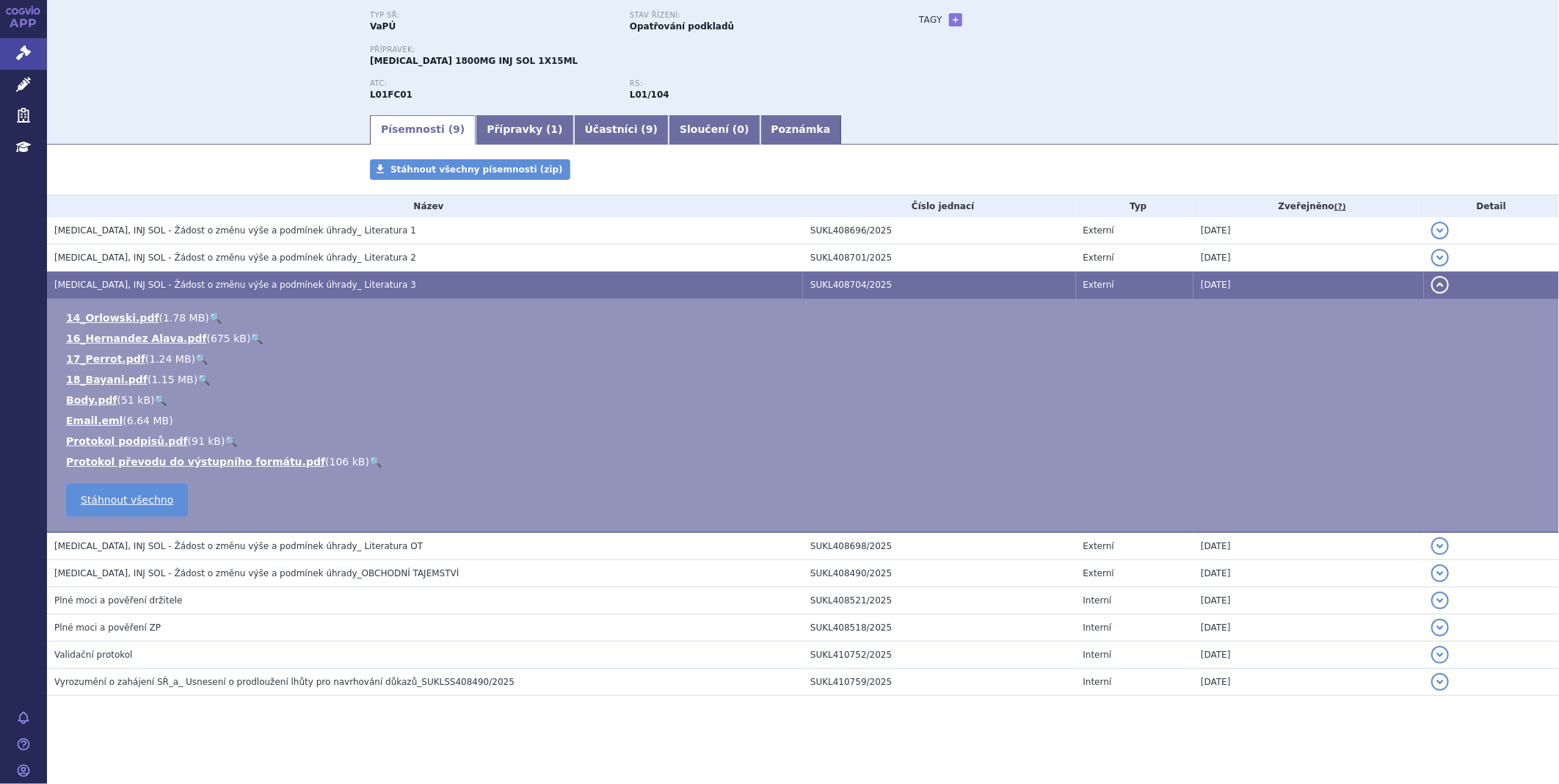
scroll to position [122, 0]
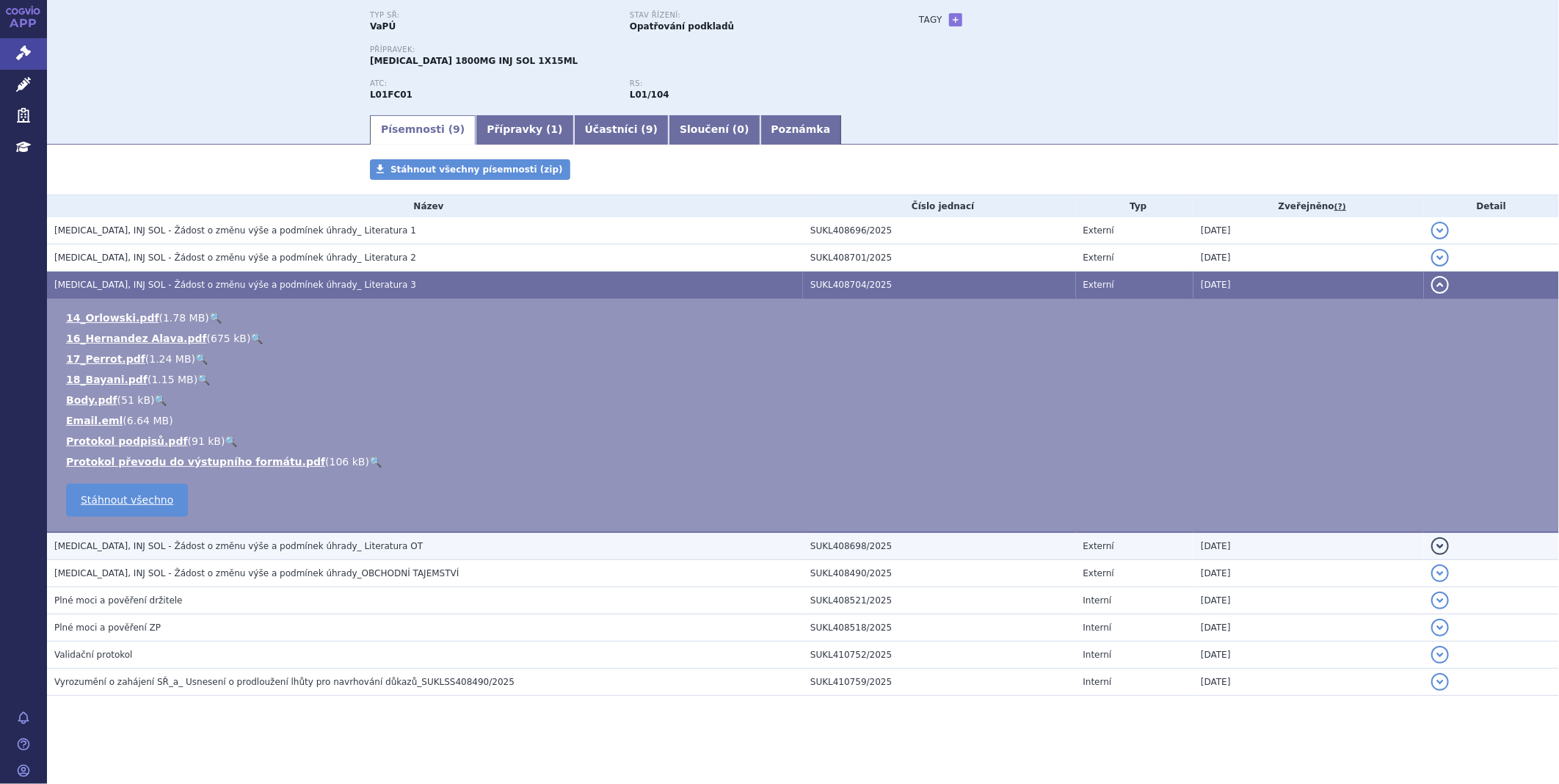
click at [141, 547] on span "[MEDICAL_DATA], INJ SOL - Žádost o změnu výše a podmínek úhrady_ Literatura OT" at bounding box center [238, 546] width 368 height 10
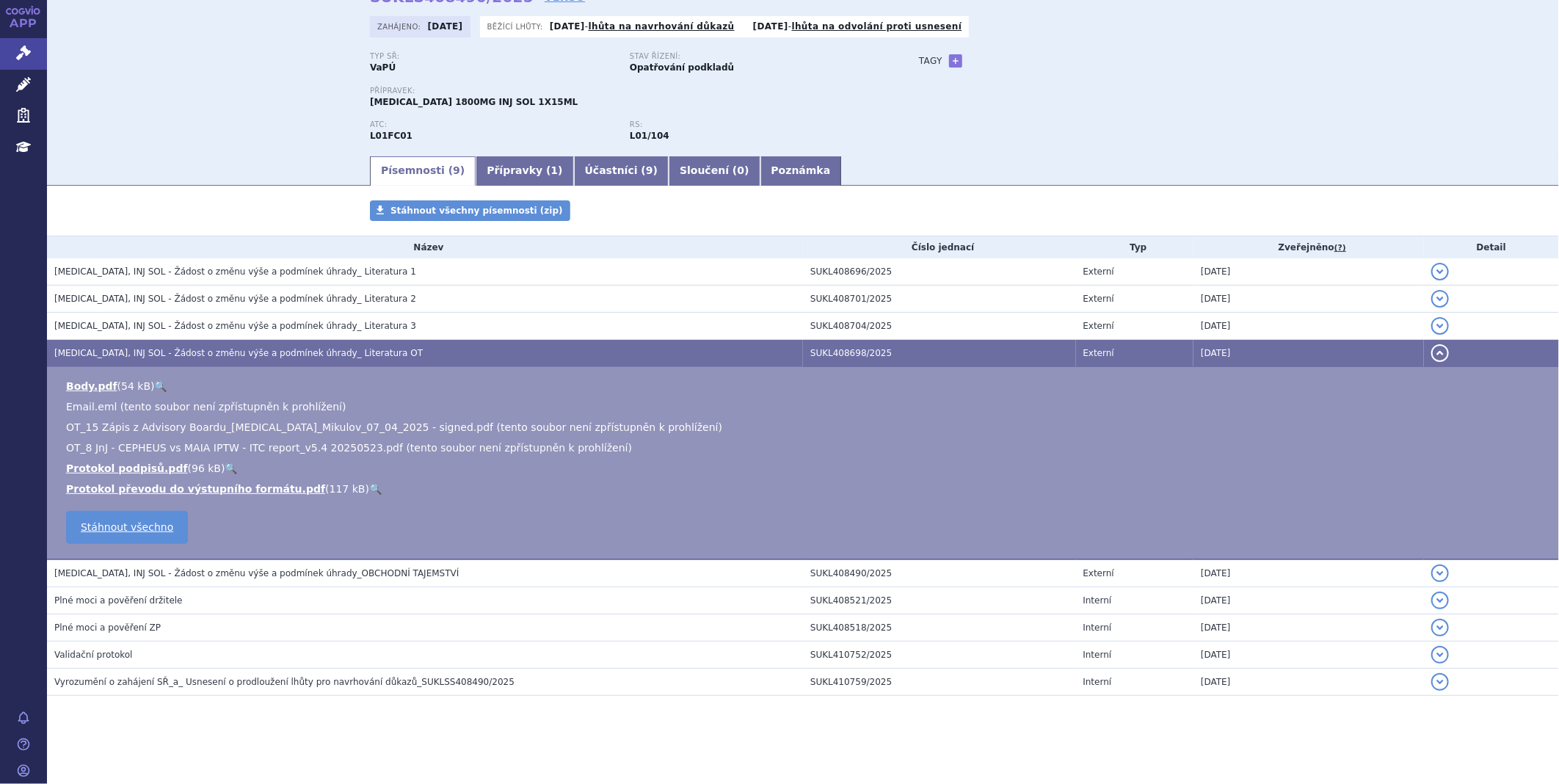
scroll to position [81, 0]
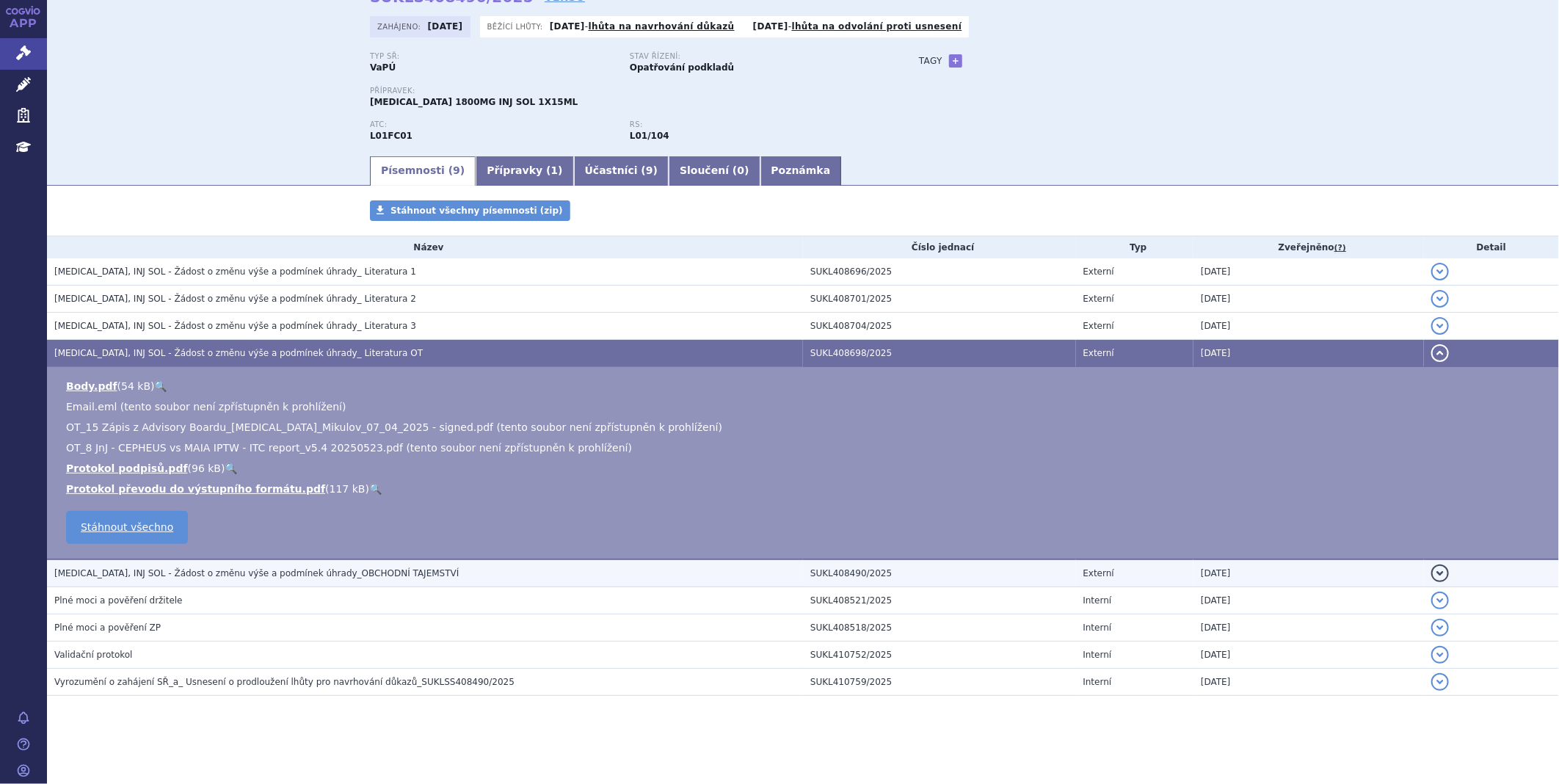
click at [127, 576] on span "[MEDICAL_DATA], INJ SOL - Žádost o změnu výše a podmínek úhrady_OBCHODNÍ TAJEMS…" at bounding box center [256, 573] width 405 height 10
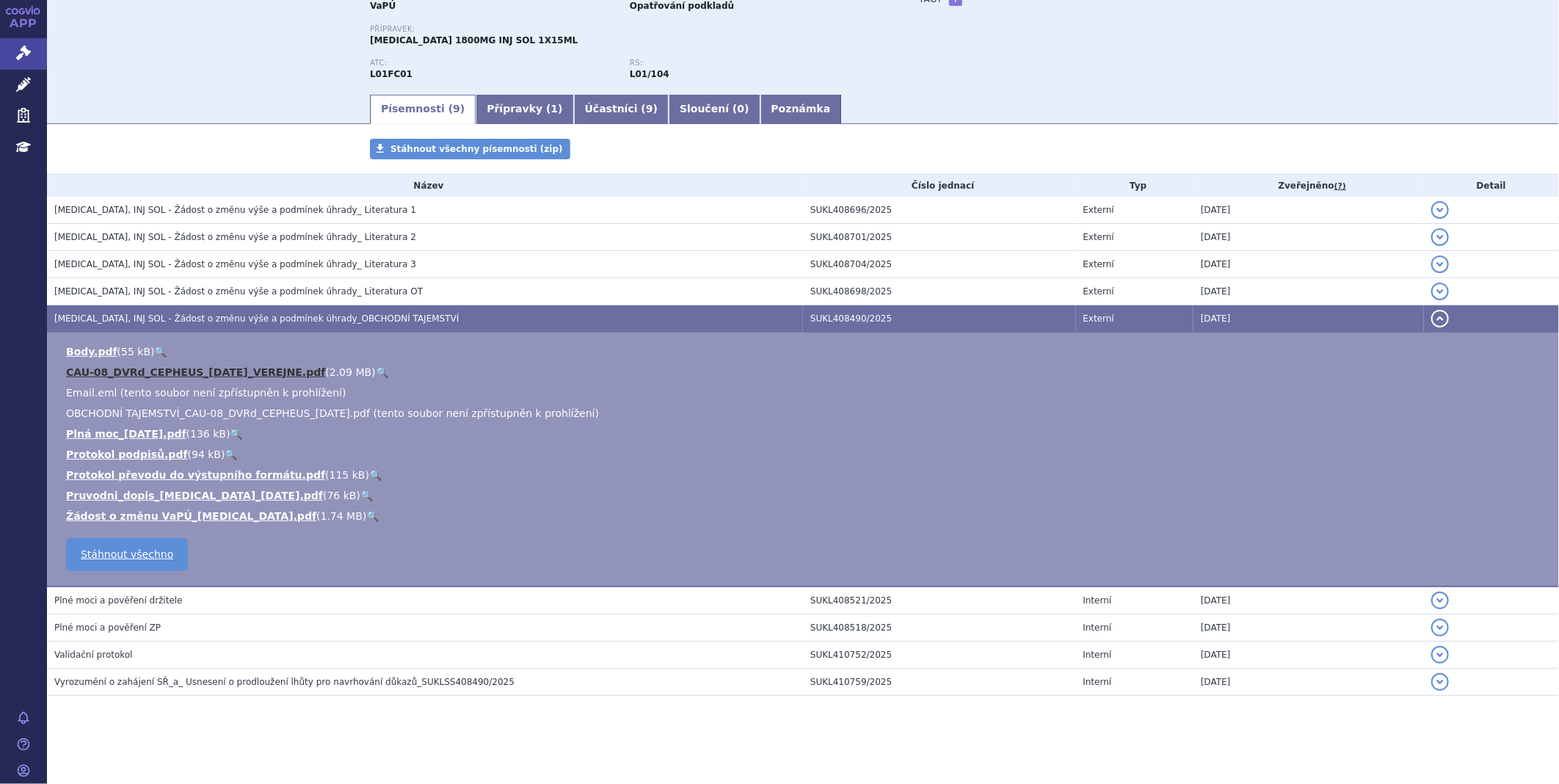
click at [152, 371] on link "CAU-08_DVRd_CEPHEUS_[DATE]_VEREJNE.pdf" at bounding box center [195, 372] width 259 height 12
click at [5, 47] on link "Správní řízení" at bounding box center [23, 54] width 47 height 31
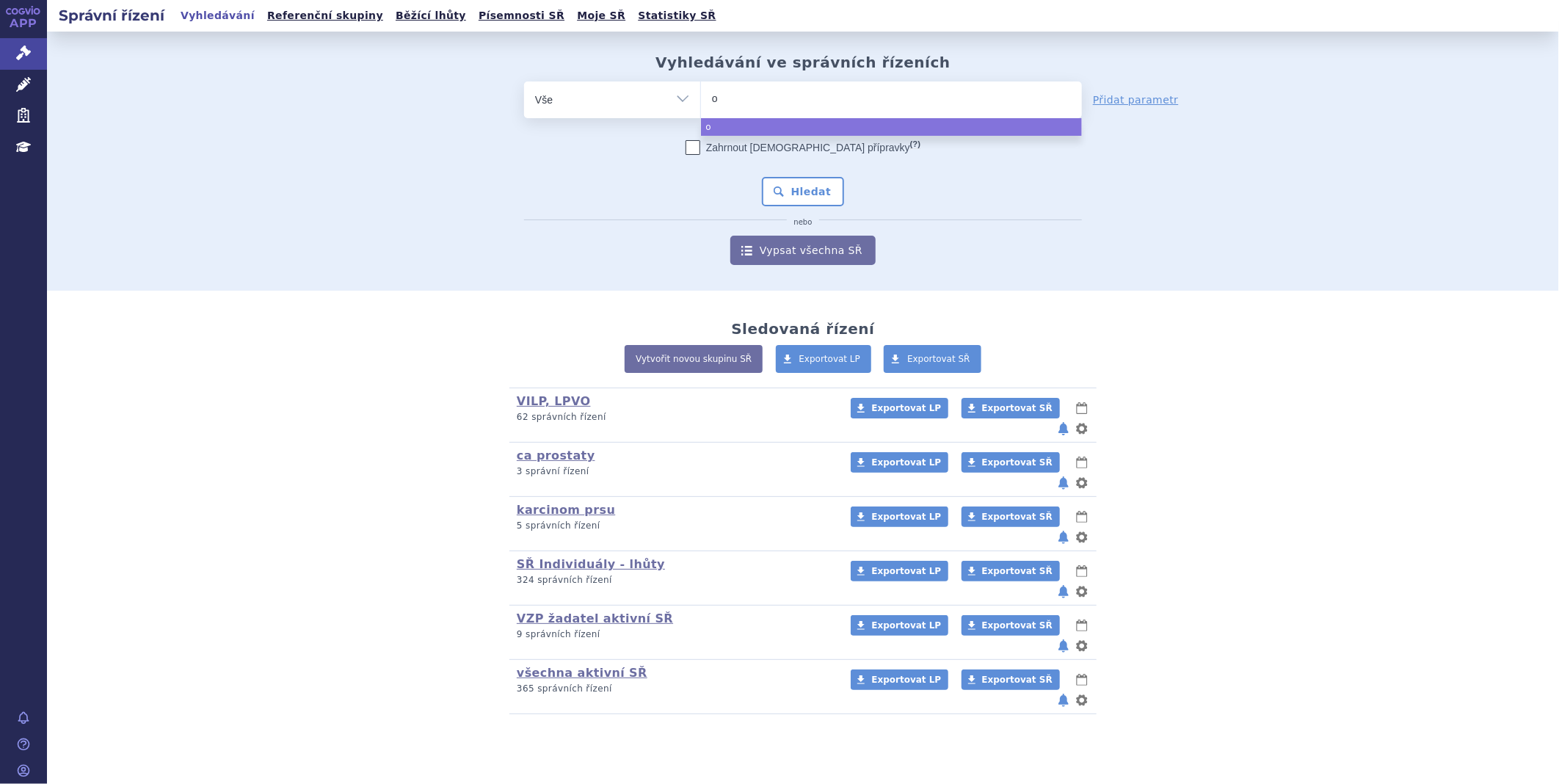
type input "op"
type input "opdi"
type input "opdiv"
type input "[MEDICAL_DATA]"
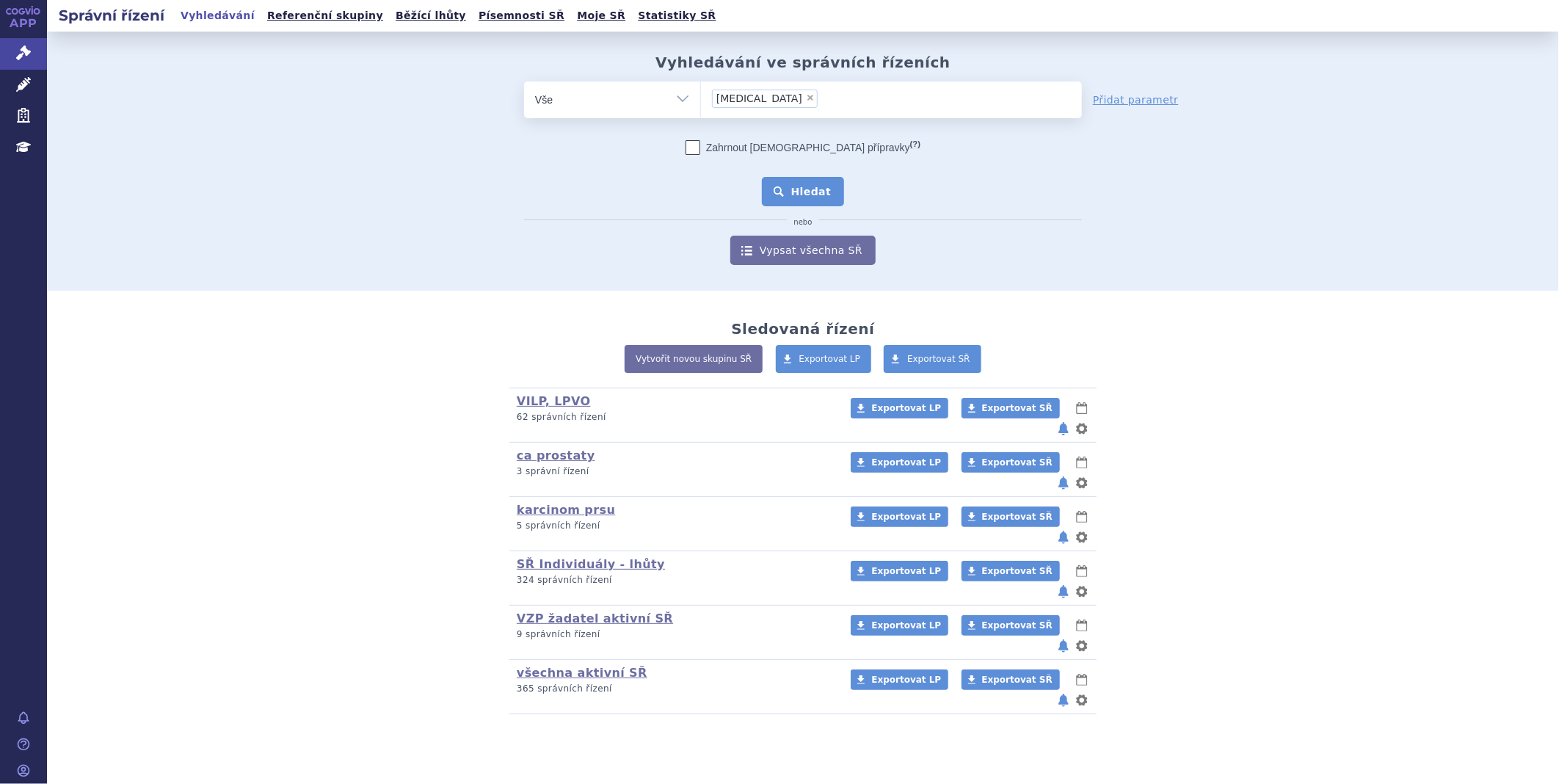
select select "[MEDICAL_DATA]"
click at [796, 188] on button "Hledat" at bounding box center [803, 192] width 83 height 29
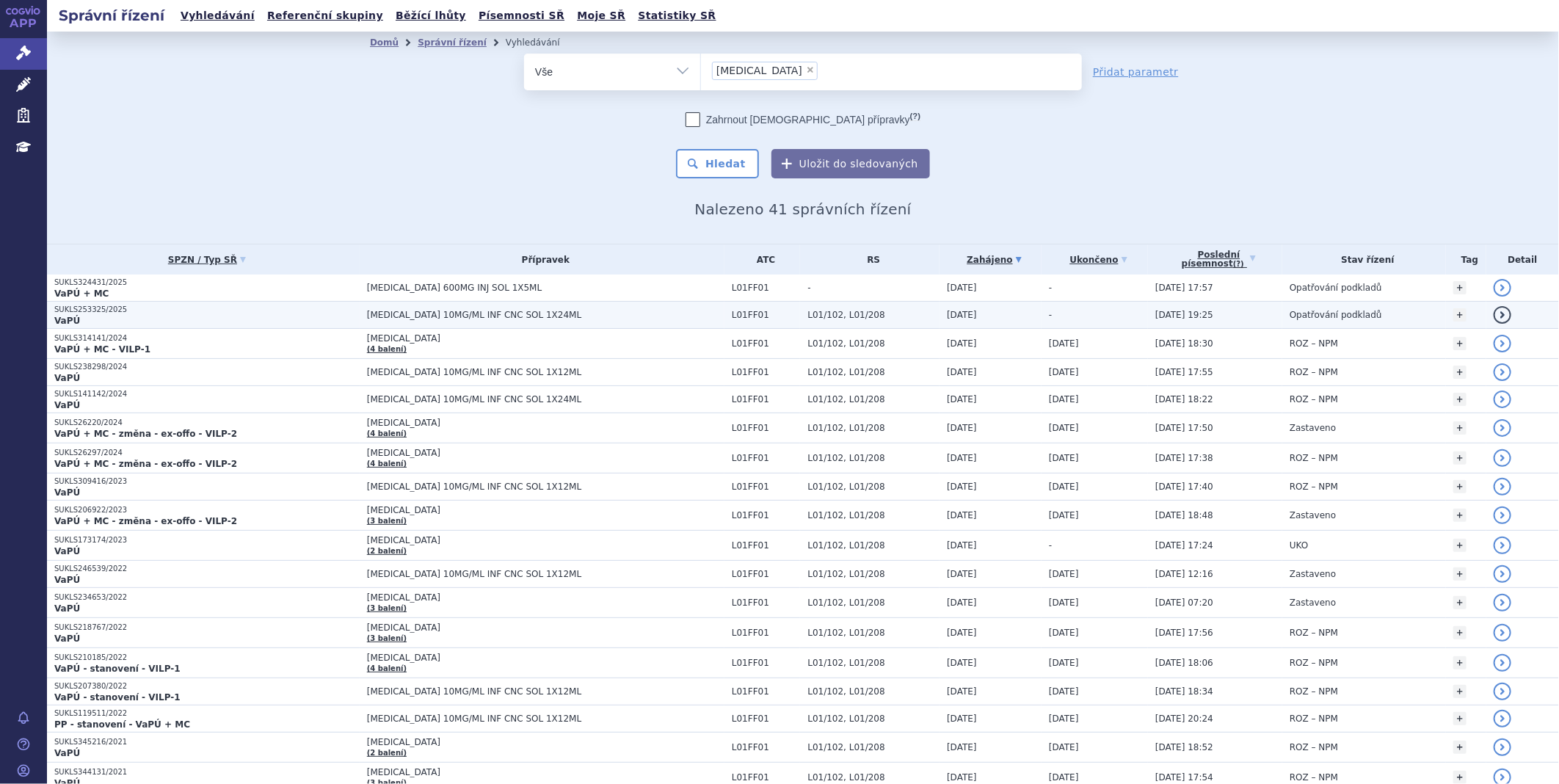
click at [412, 318] on span "[MEDICAL_DATA] 10MG/ML INF CNC SOL 1X24ML" at bounding box center [546, 314] width 357 height 10
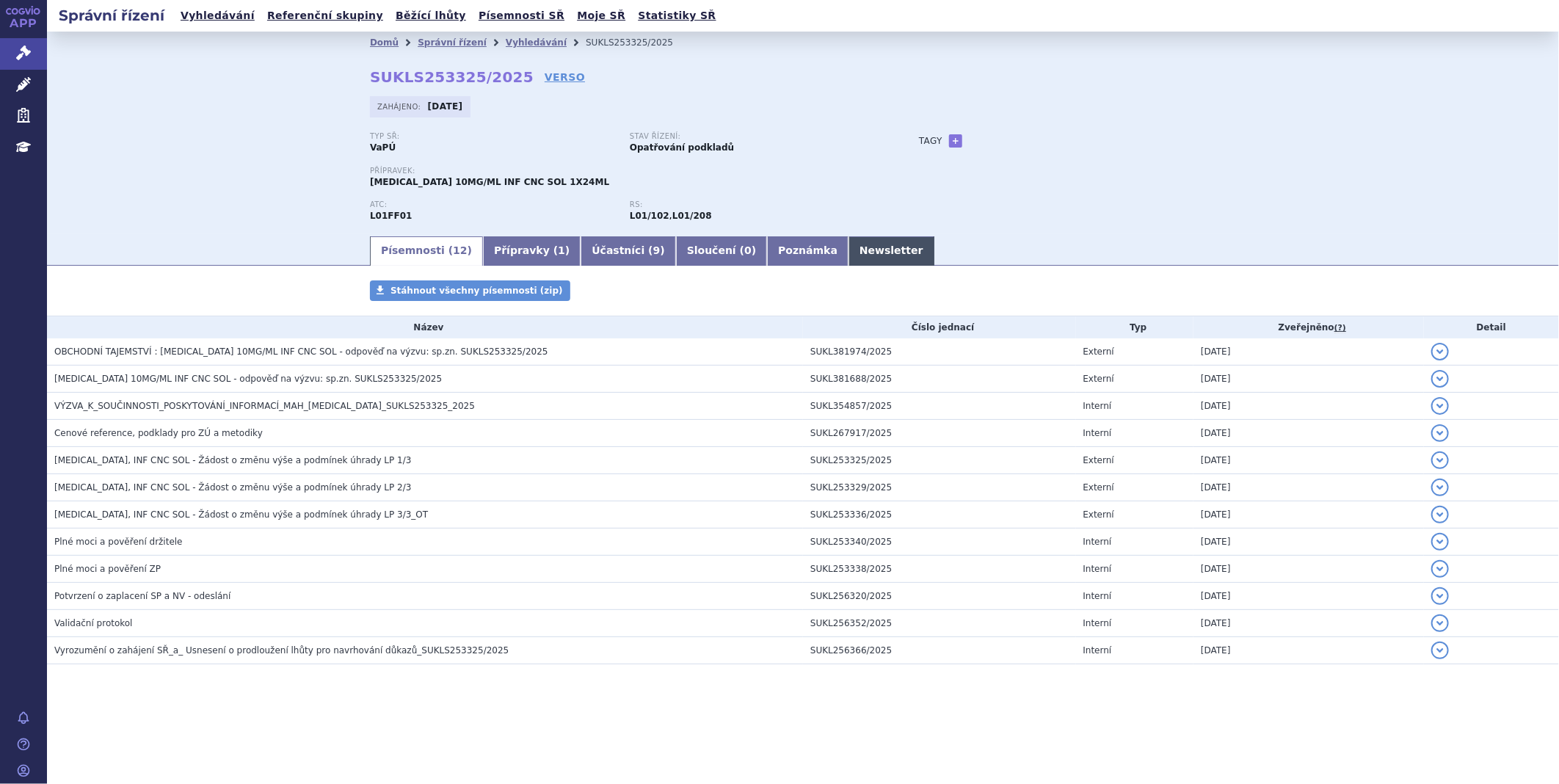
click at [848, 238] on link "Newsletter" at bounding box center [891, 251] width 86 height 29
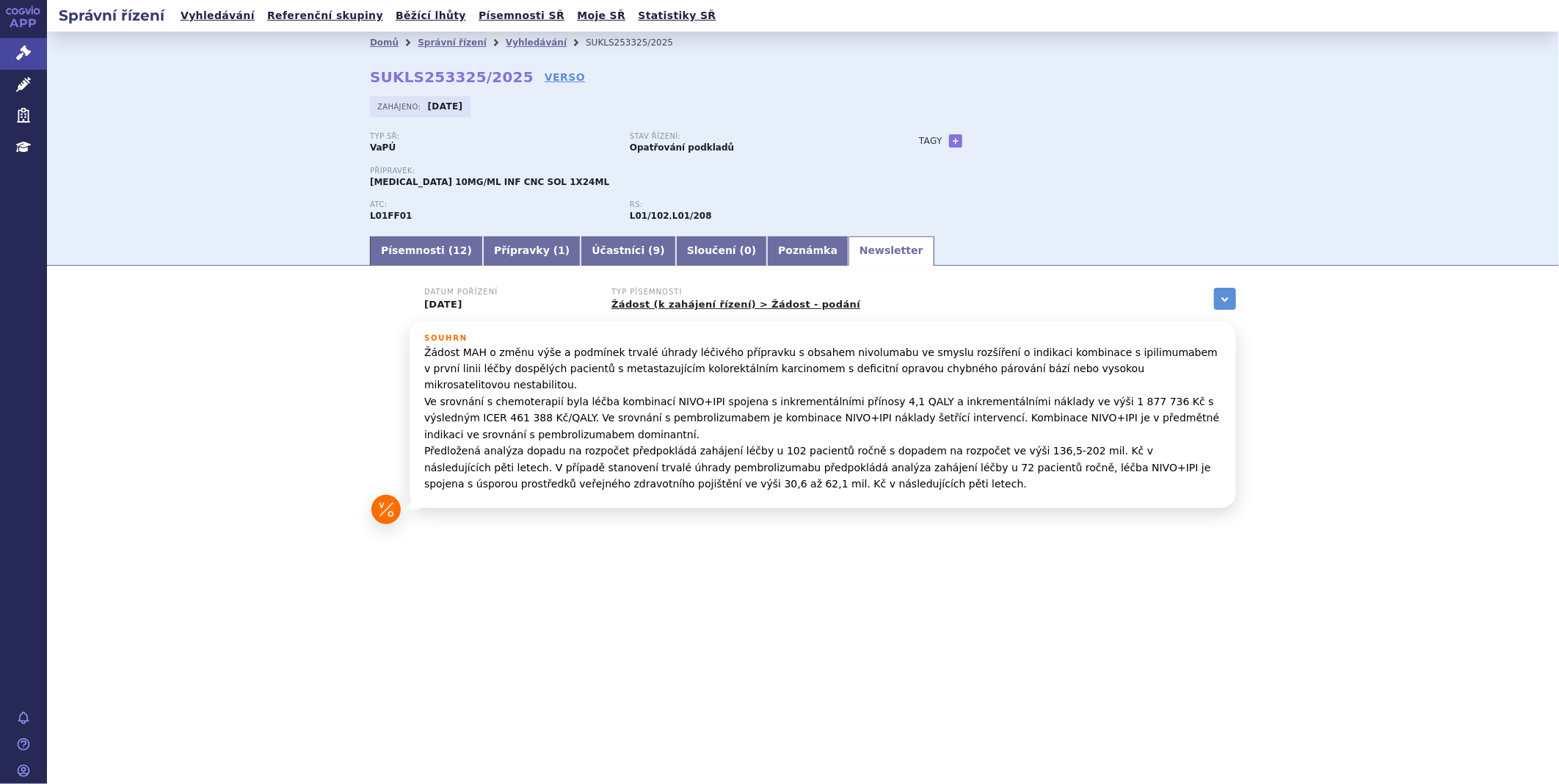
click at [546, 199] on div "Přípravek: [MEDICAL_DATA] 10MG/ML INF CNC SOL 1X24ML" at bounding box center [630, 183] width 520 height 34
click at [523, 238] on ul "Písemnosti ( 12 ) Přípravky ( 1 ) Účastníci ( 9 ) Sloučení ( 0 ) Poznámka Newsl…" at bounding box center [803, 250] width 866 height 31
drag, startPoint x: 523, startPoint y: 238, endPoint x: 525, endPoint y: 259, distance: 21.1
click at [525, 259] on link "Přípravky ( 1 )" at bounding box center [531, 251] width 98 height 29
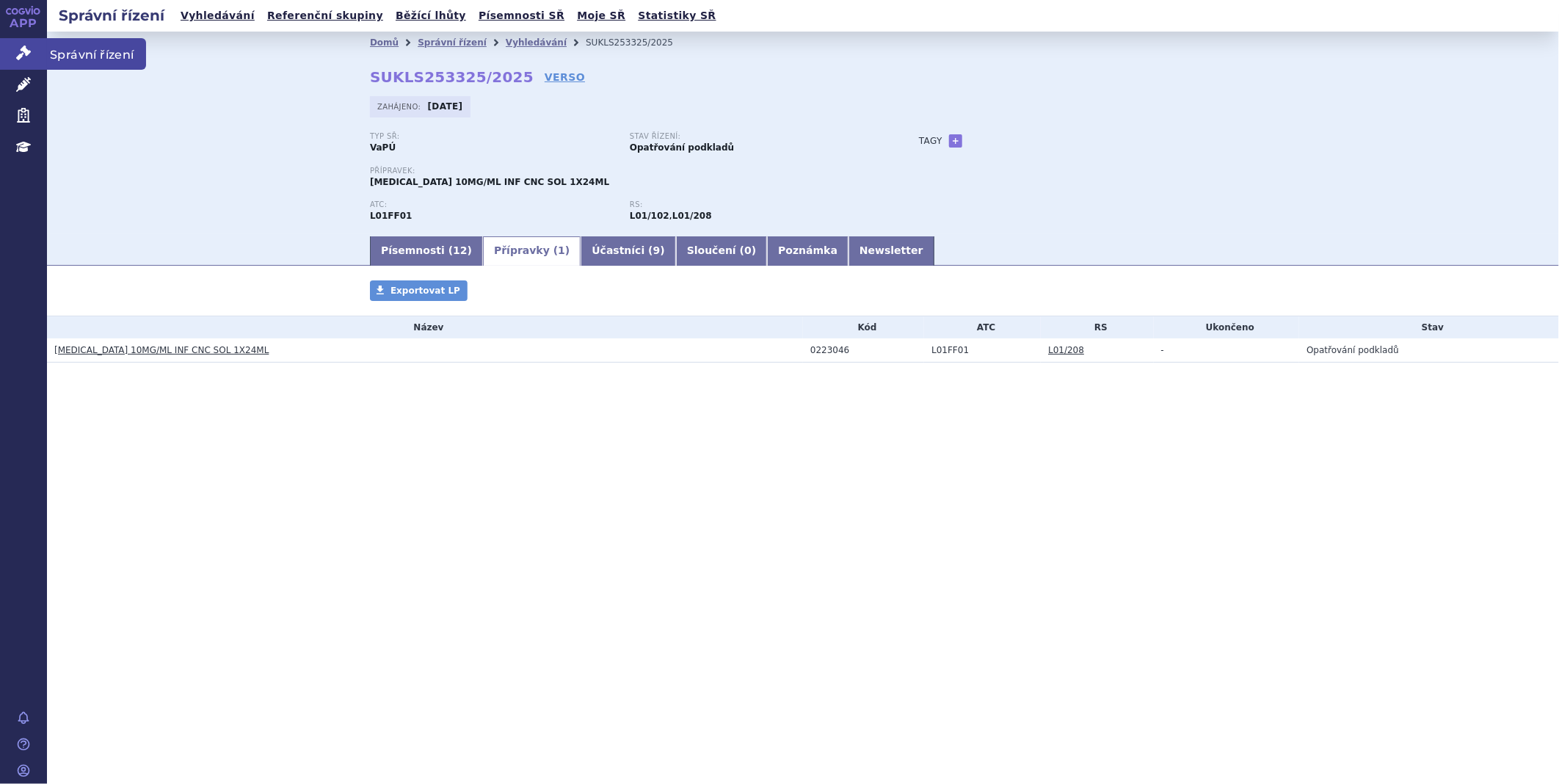
click at [32, 58] on link "Správní řízení" at bounding box center [23, 54] width 47 height 31
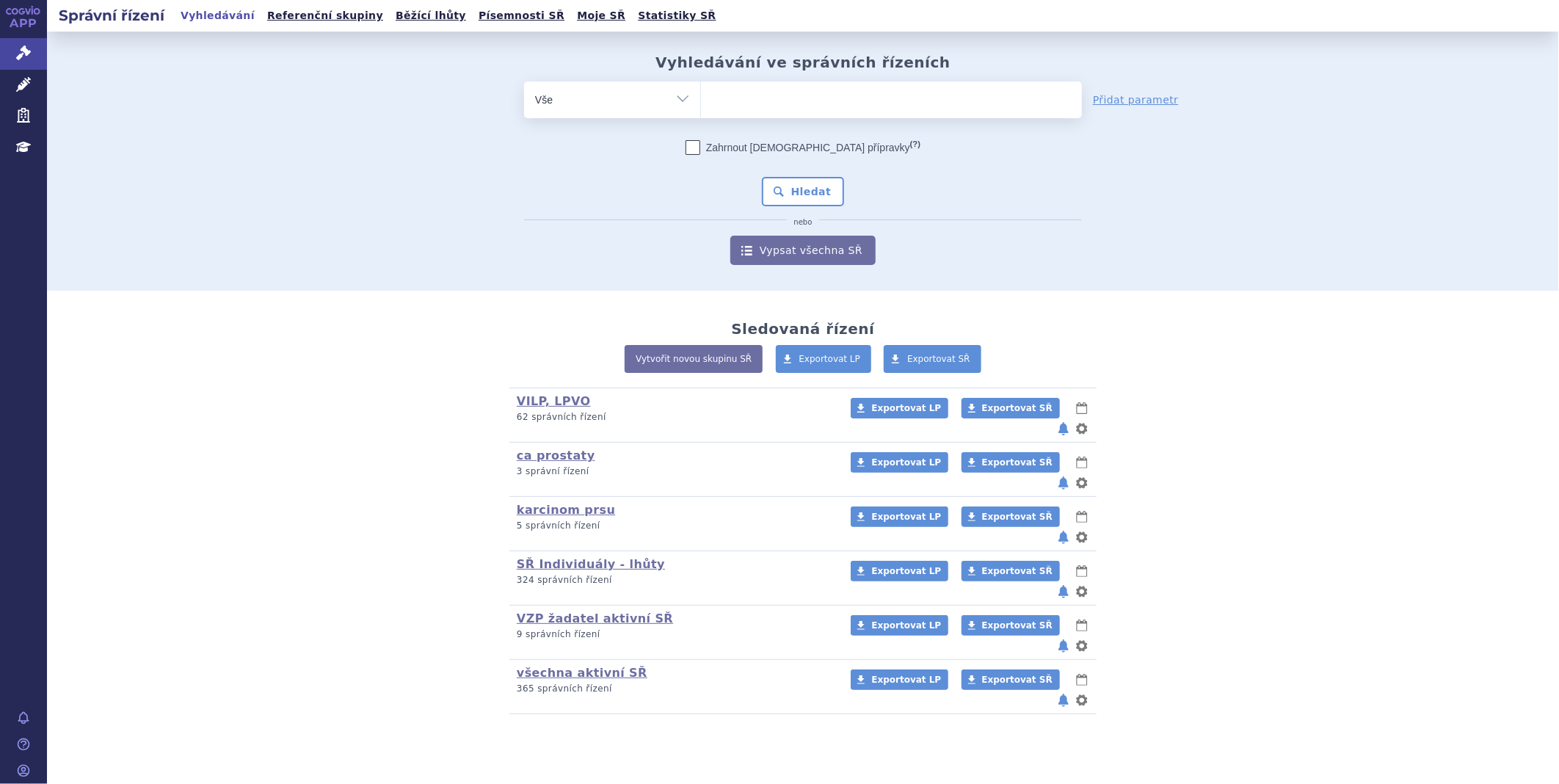
click at [875, 106] on ul at bounding box center [891, 97] width 381 height 31
click at [701, 106] on select at bounding box center [700, 99] width 1 height 37
type input "lyn"
type input "lynp"
type input "lynpa"
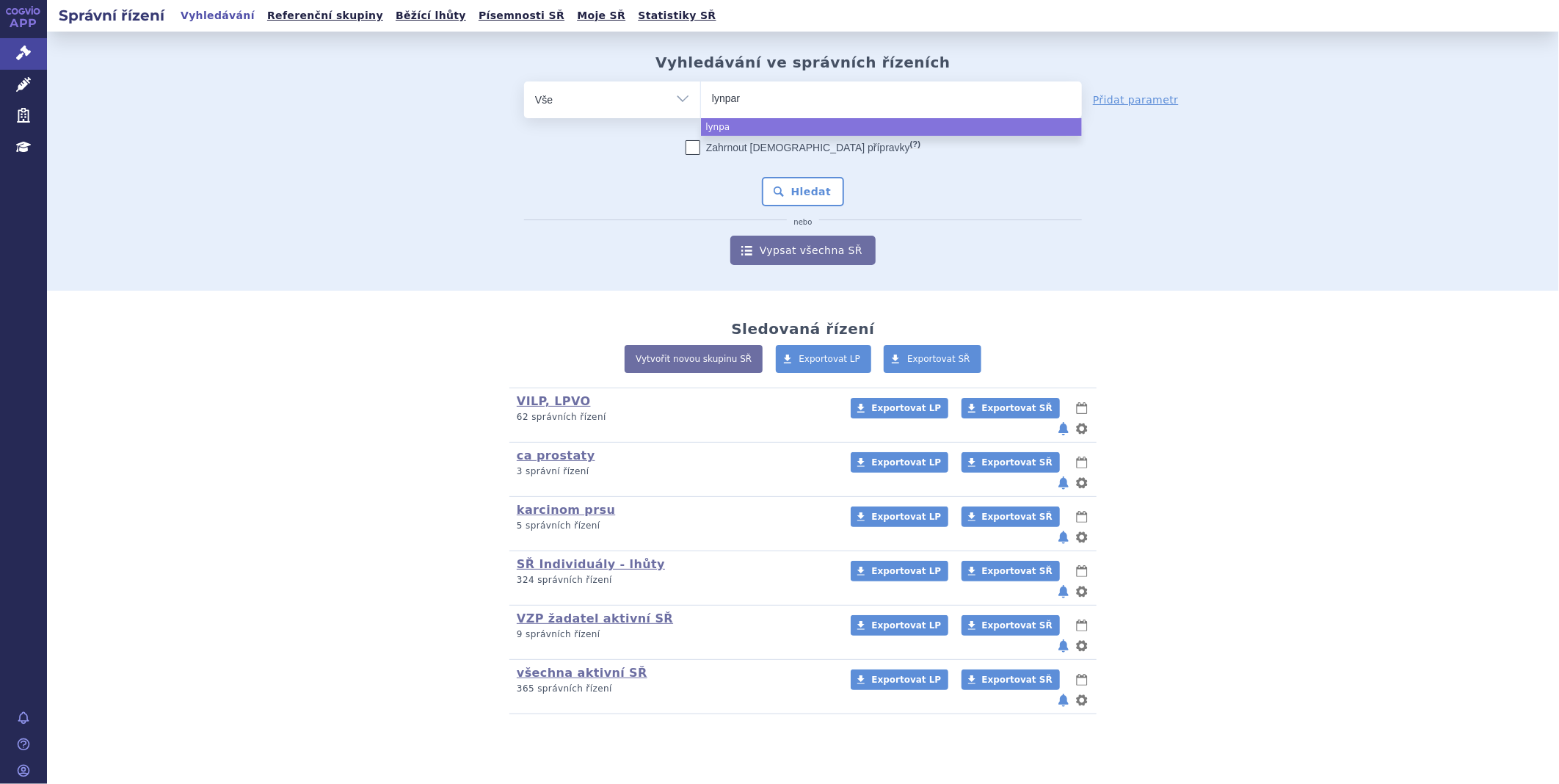
type input "lynparz"
type input "[MEDICAL_DATA]"
select select "[MEDICAL_DATA]"
click at [811, 195] on button "Hledat" at bounding box center [803, 192] width 83 height 29
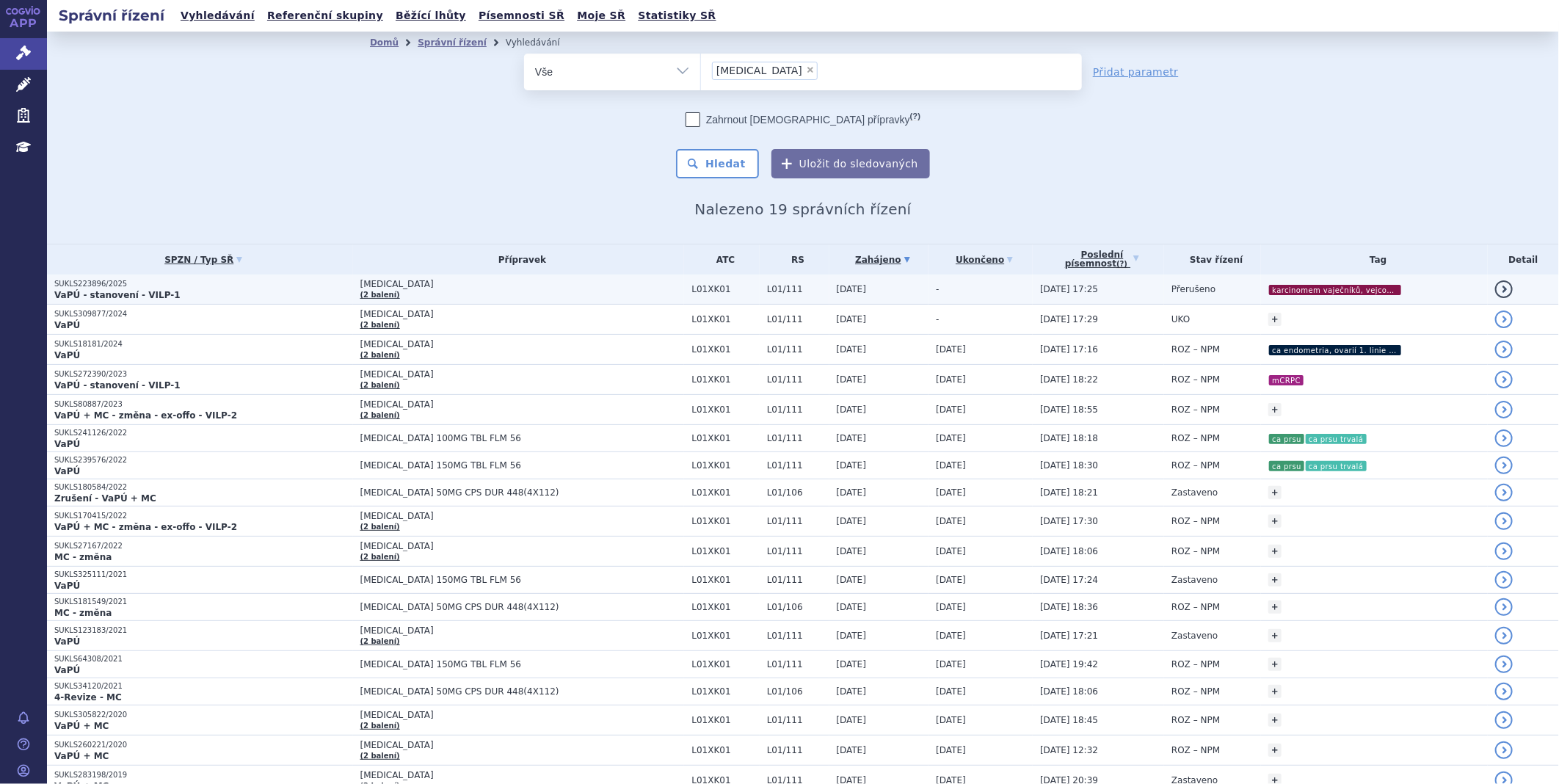
click at [479, 287] on span "[MEDICAL_DATA]" at bounding box center [522, 283] width 324 height 10
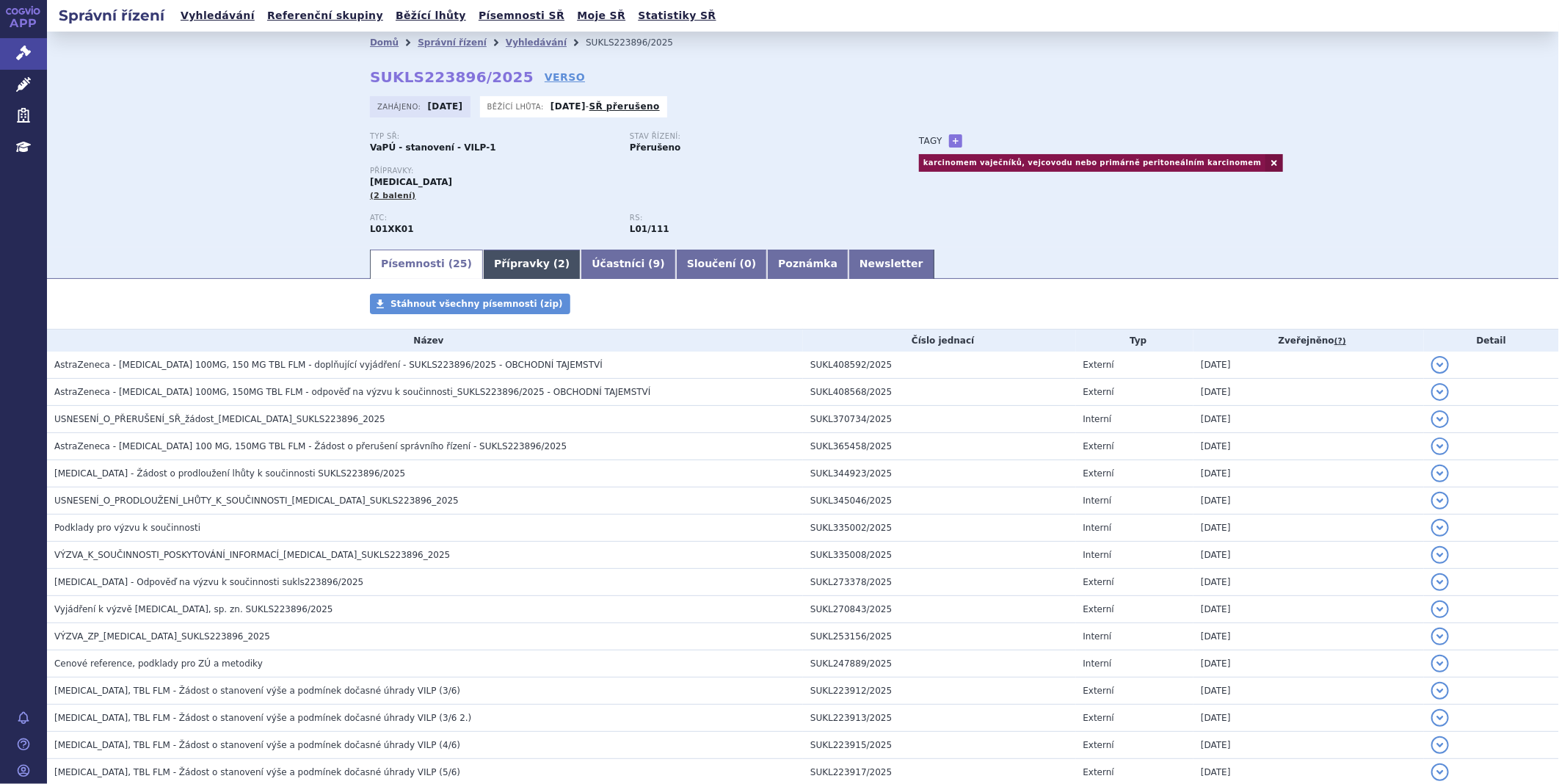
click at [507, 269] on link "Přípravky ( 2 )" at bounding box center [531, 264] width 98 height 29
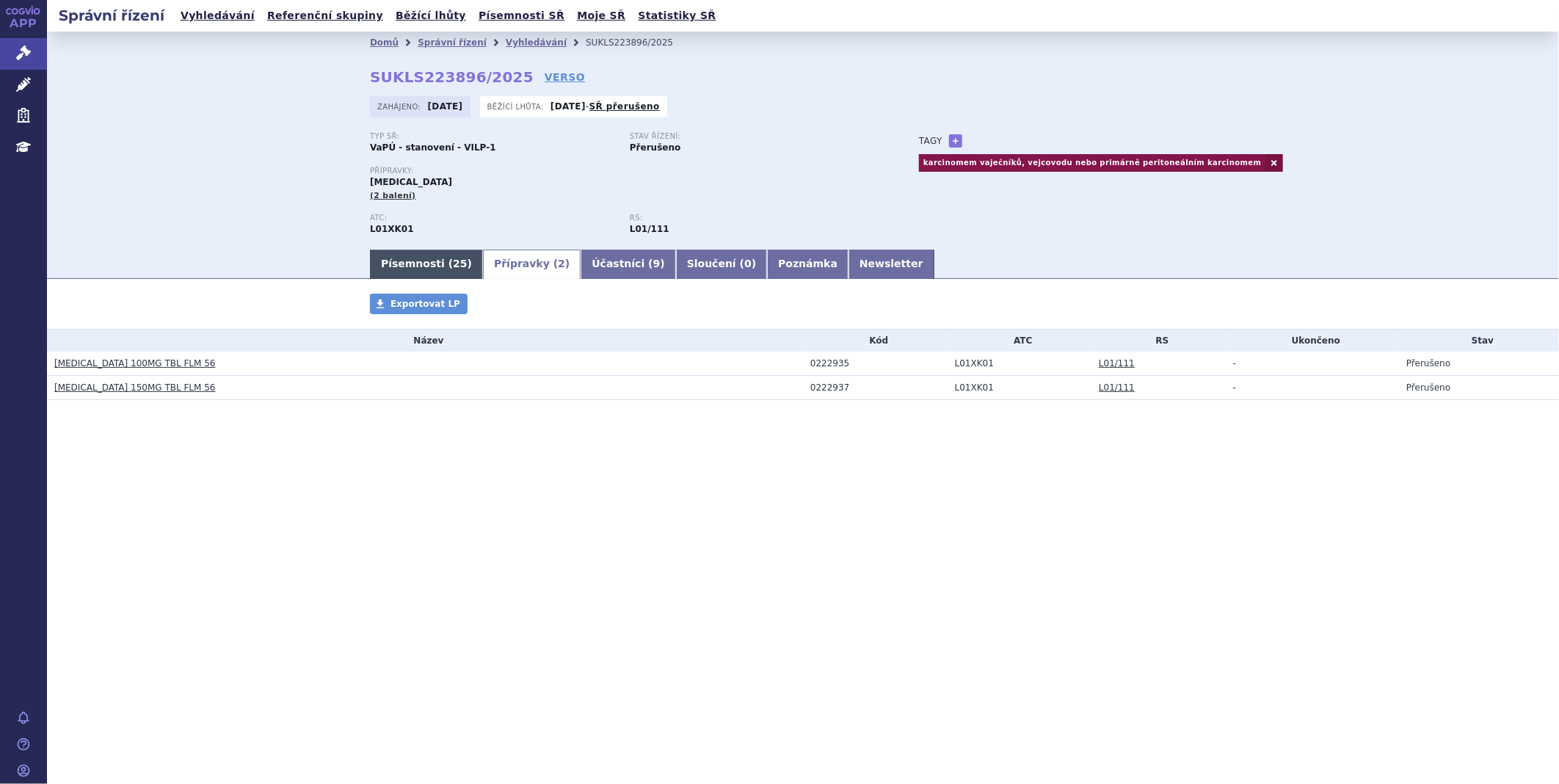
click at [422, 270] on link "Písemnosti ( 25 )" at bounding box center [427, 264] width 113 height 29
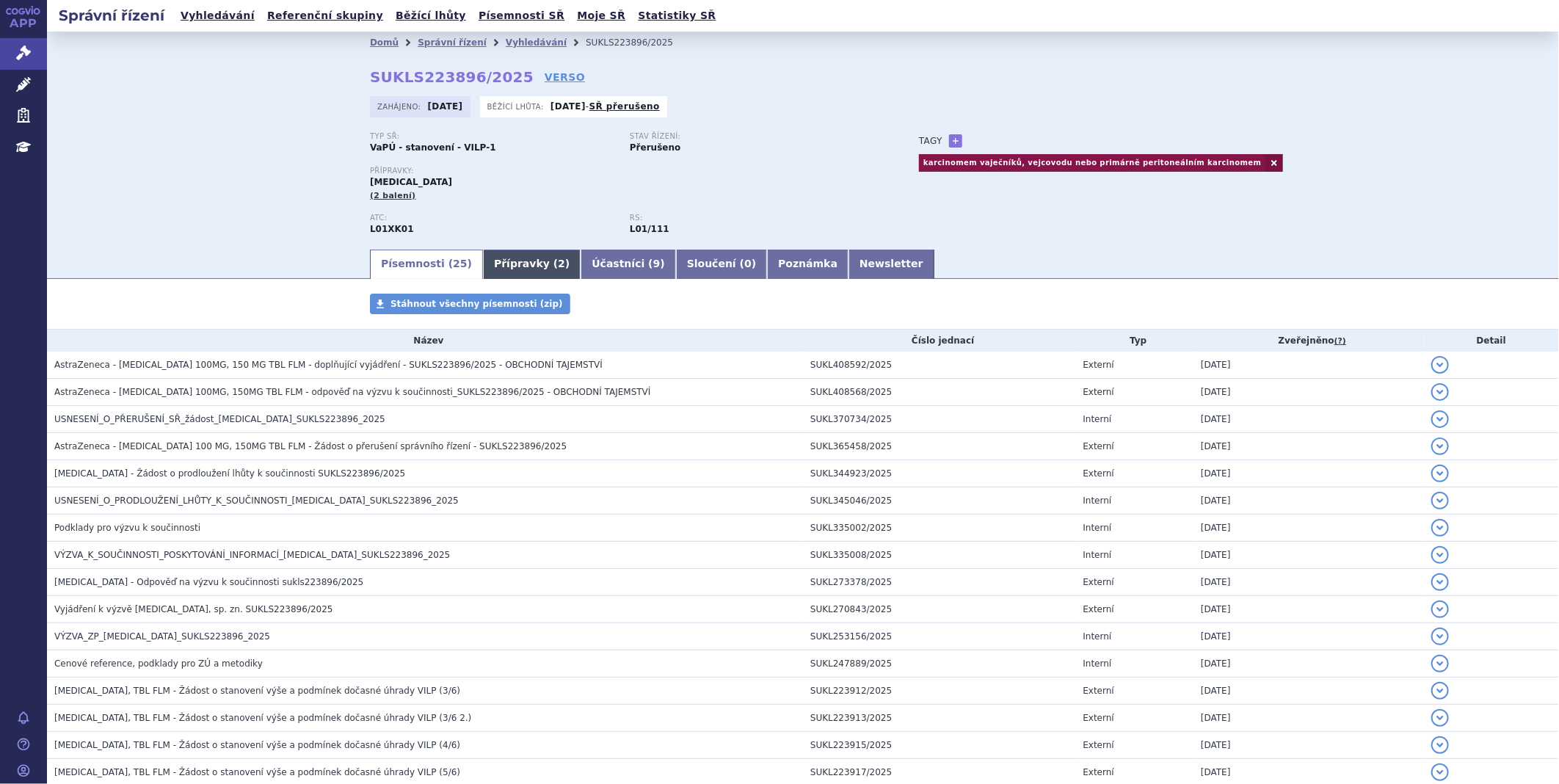
click at [514, 264] on link "Přípravky ( 2 )" at bounding box center [531, 264] width 98 height 29
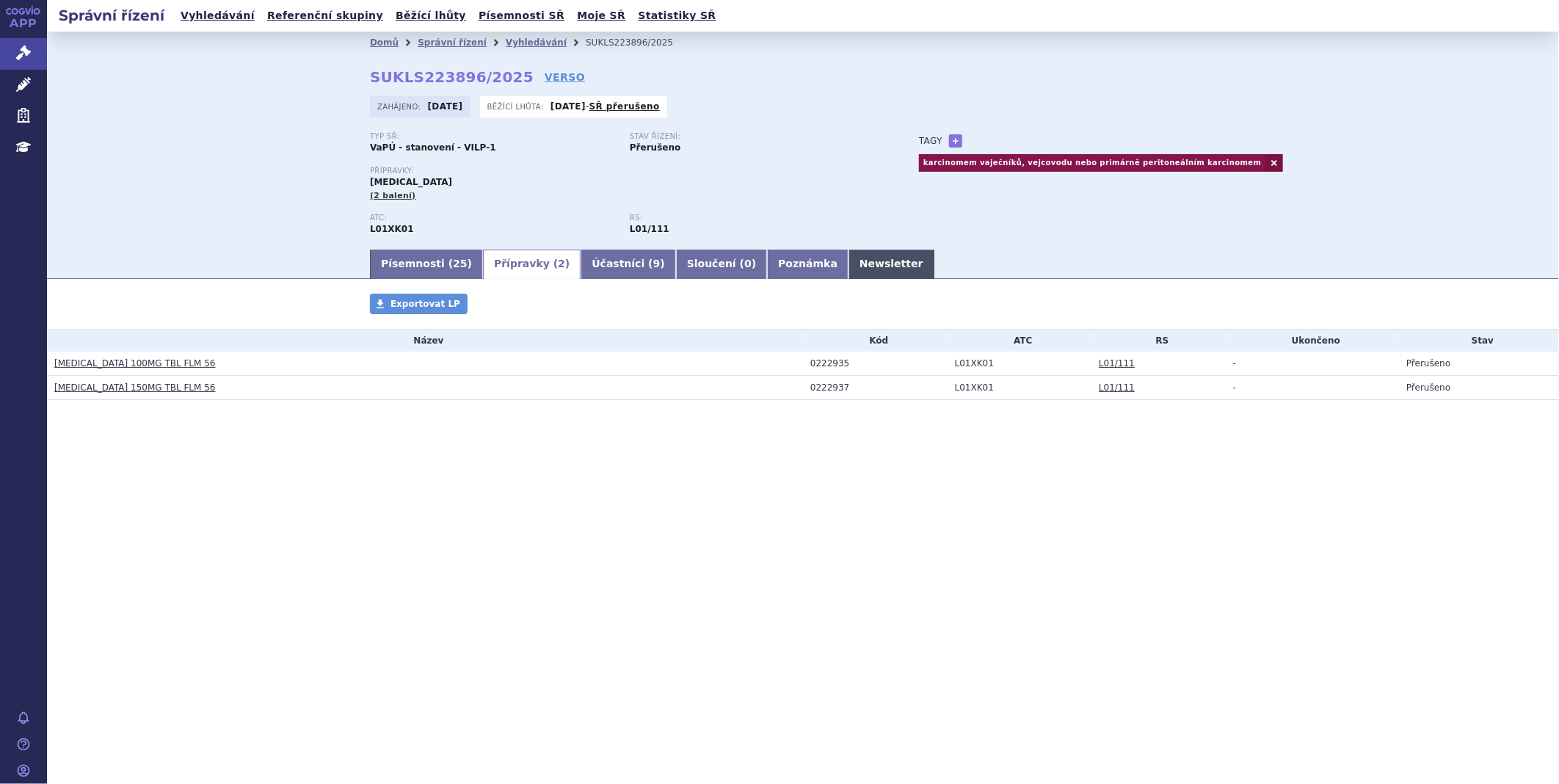
click at [848, 262] on link "Newsletter" at bounding box center [891, 264] width 86 height 29
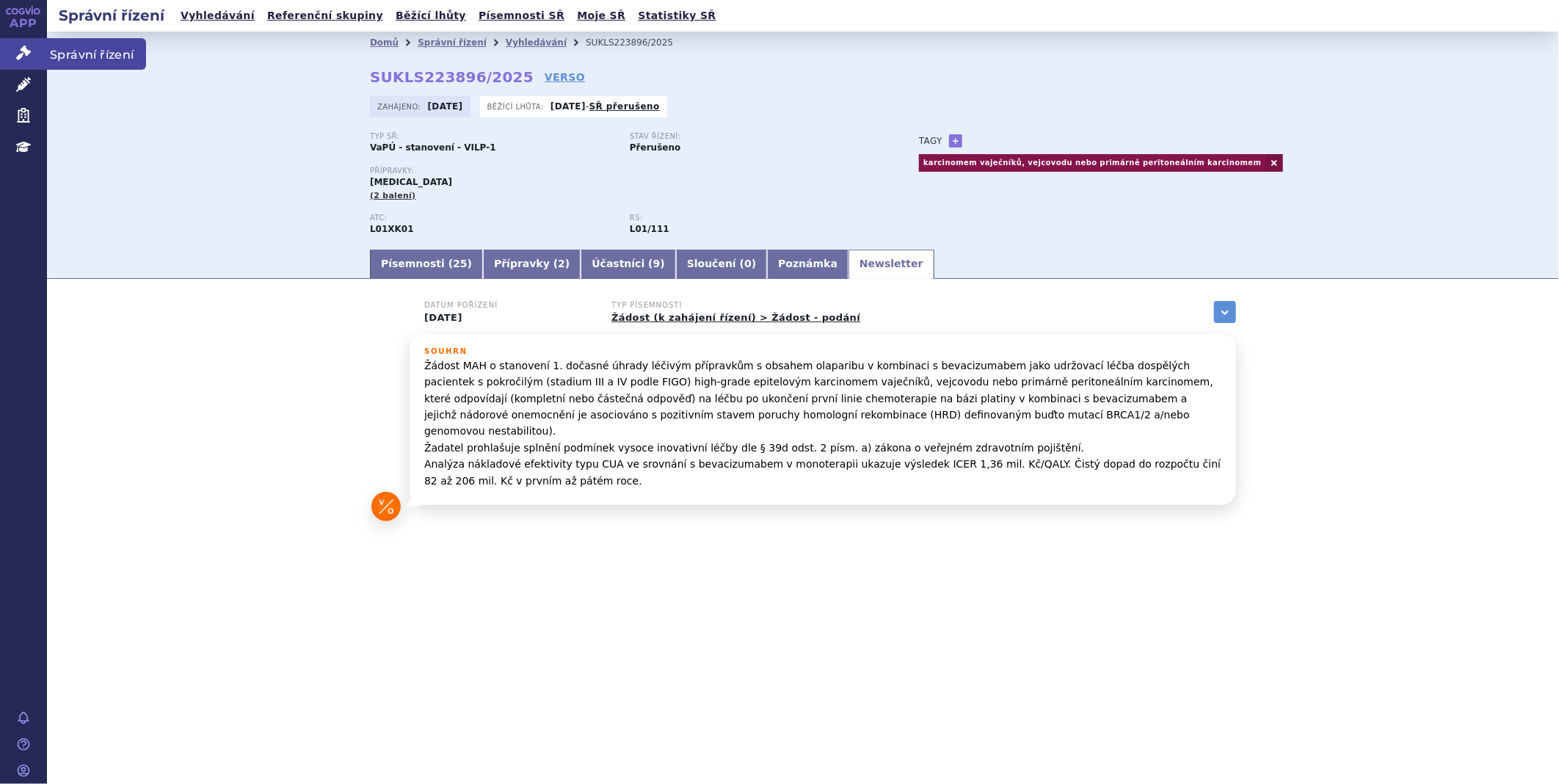
click at [31, 66] on link "Správní řízení" at bounding box center [23, 54] width 47 height 31
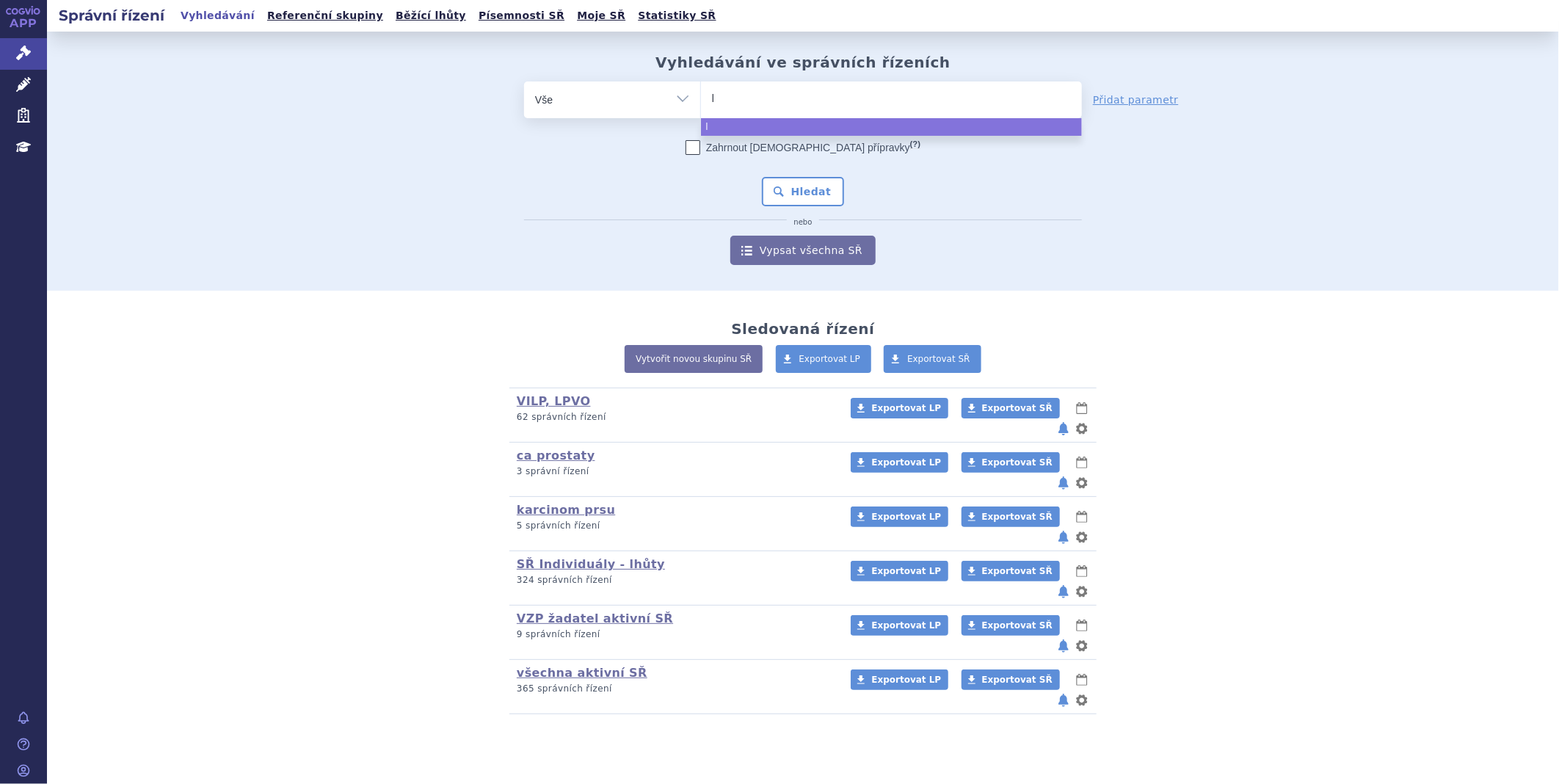
type input "le"
type input "len"
type input "lenvi"
type input "lenvim"
type input "[MEDICAL_DATA]"
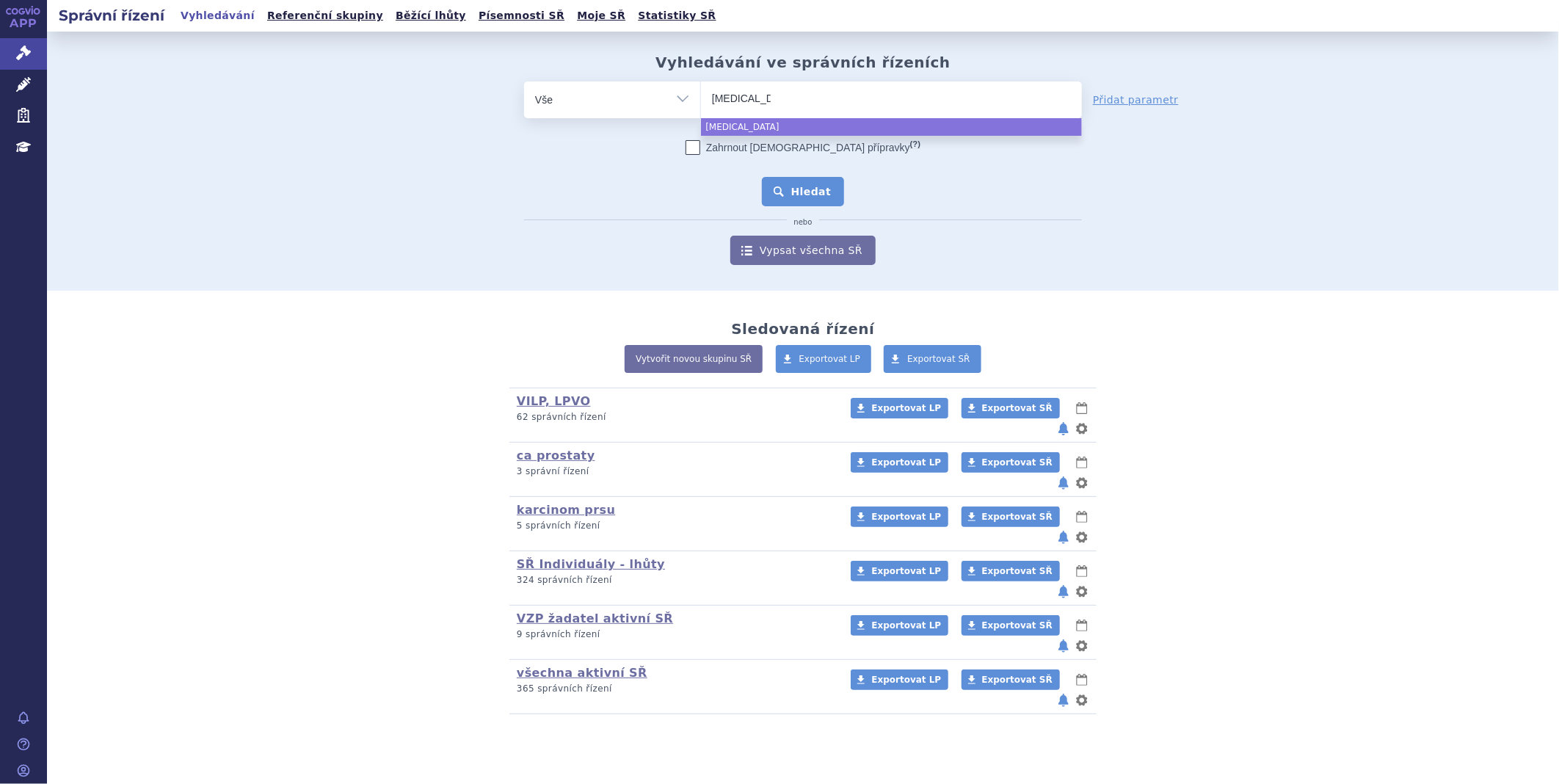
select select "[MEDICAL_DATA]"
click at [820, 196] on button "Hledat" at bounding box center [803, 192] width 83 height 29
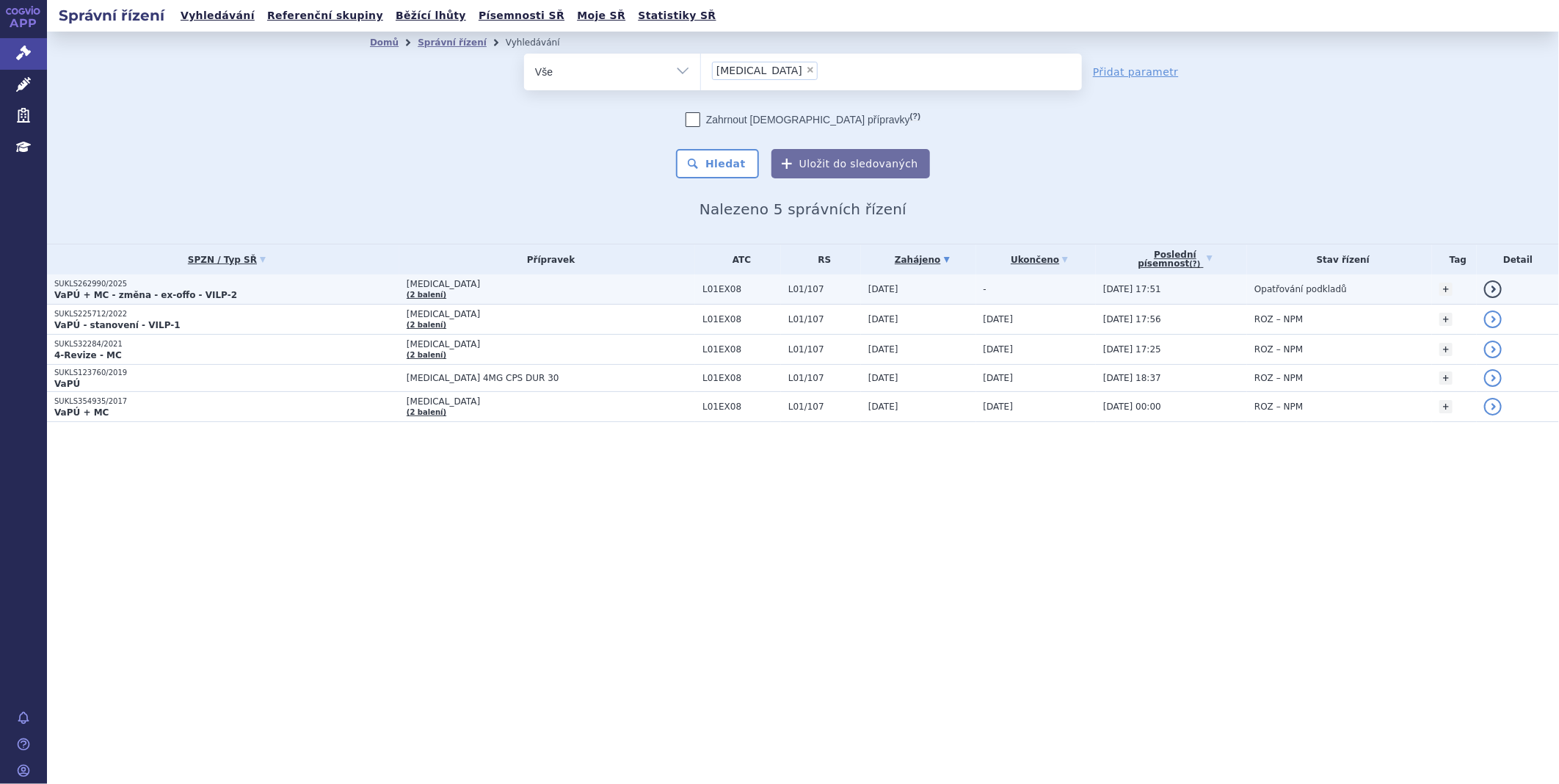
click at [724, 300] on td "L01EX08" at bounding box center [738, 289] width 86 height 30
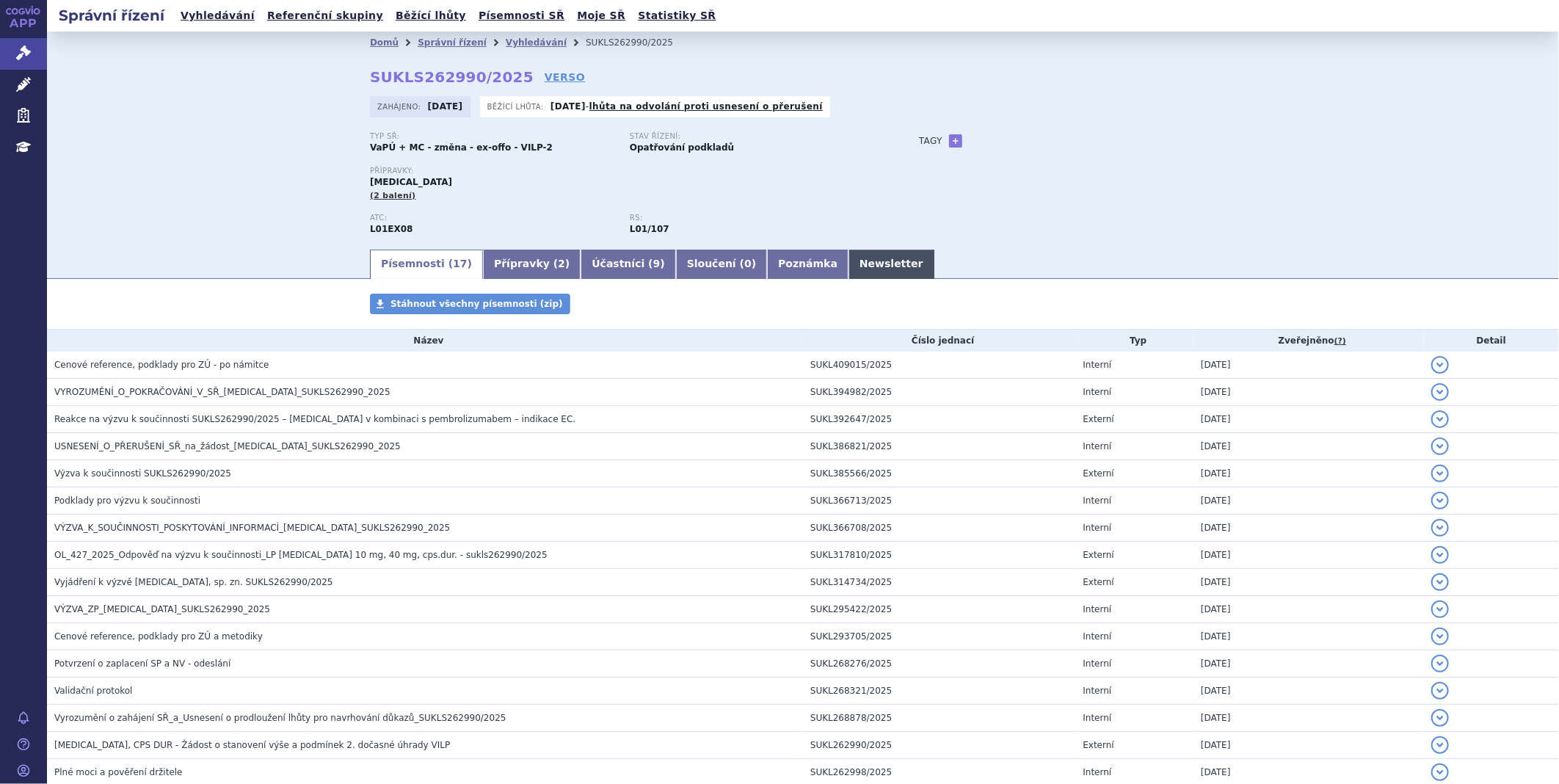
click at [848, 271] on link "Newsletter" at bounding box center [891, 264] width 86 height 29
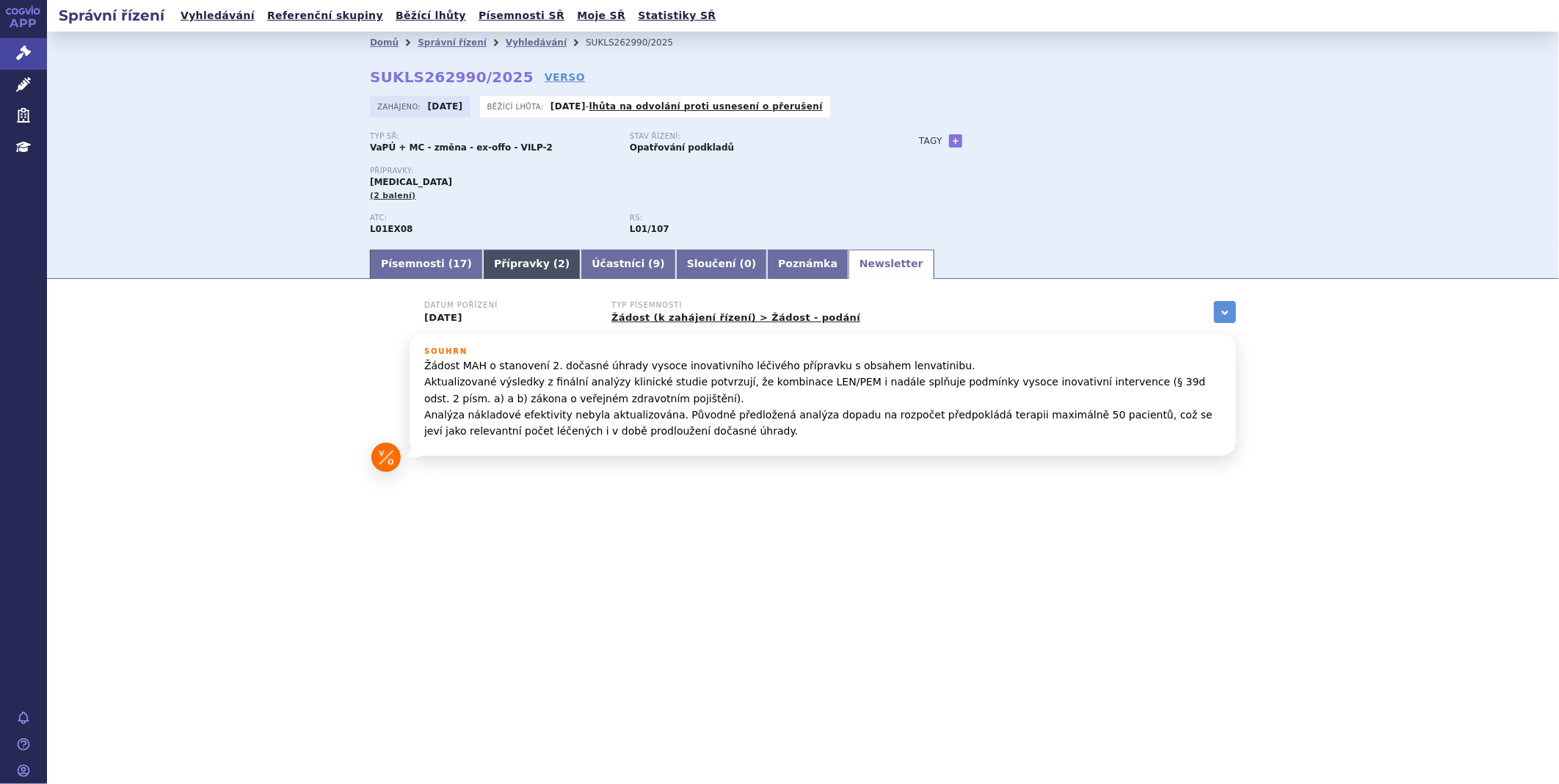
click at [522, 269] on link "Přípravky ( 2 )" at bounding box center [531, 264] width 98 height 29
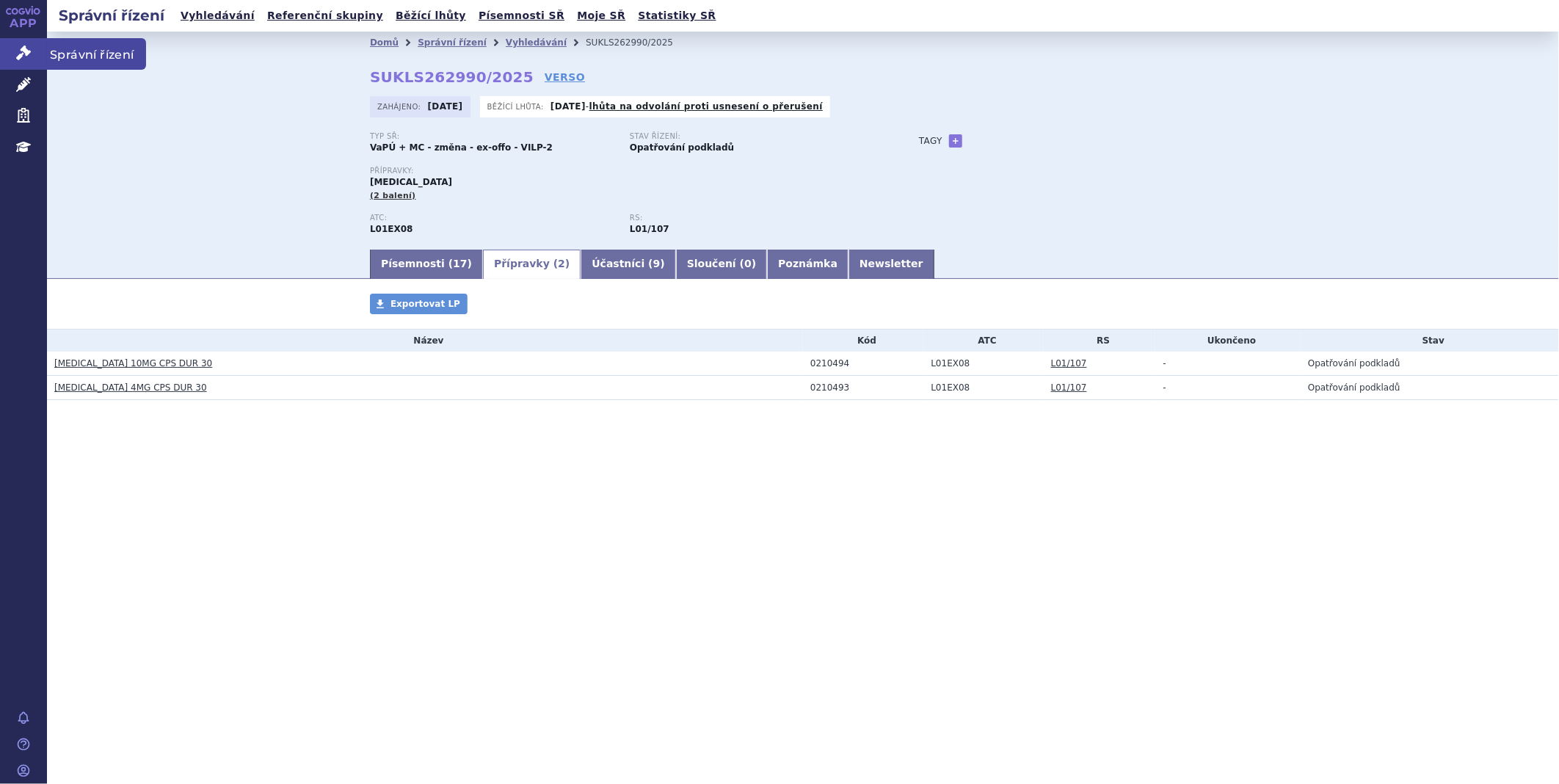
click at [39, 43] on link "Správní řízení" at bounding box center [23, 54] width 47 height 31
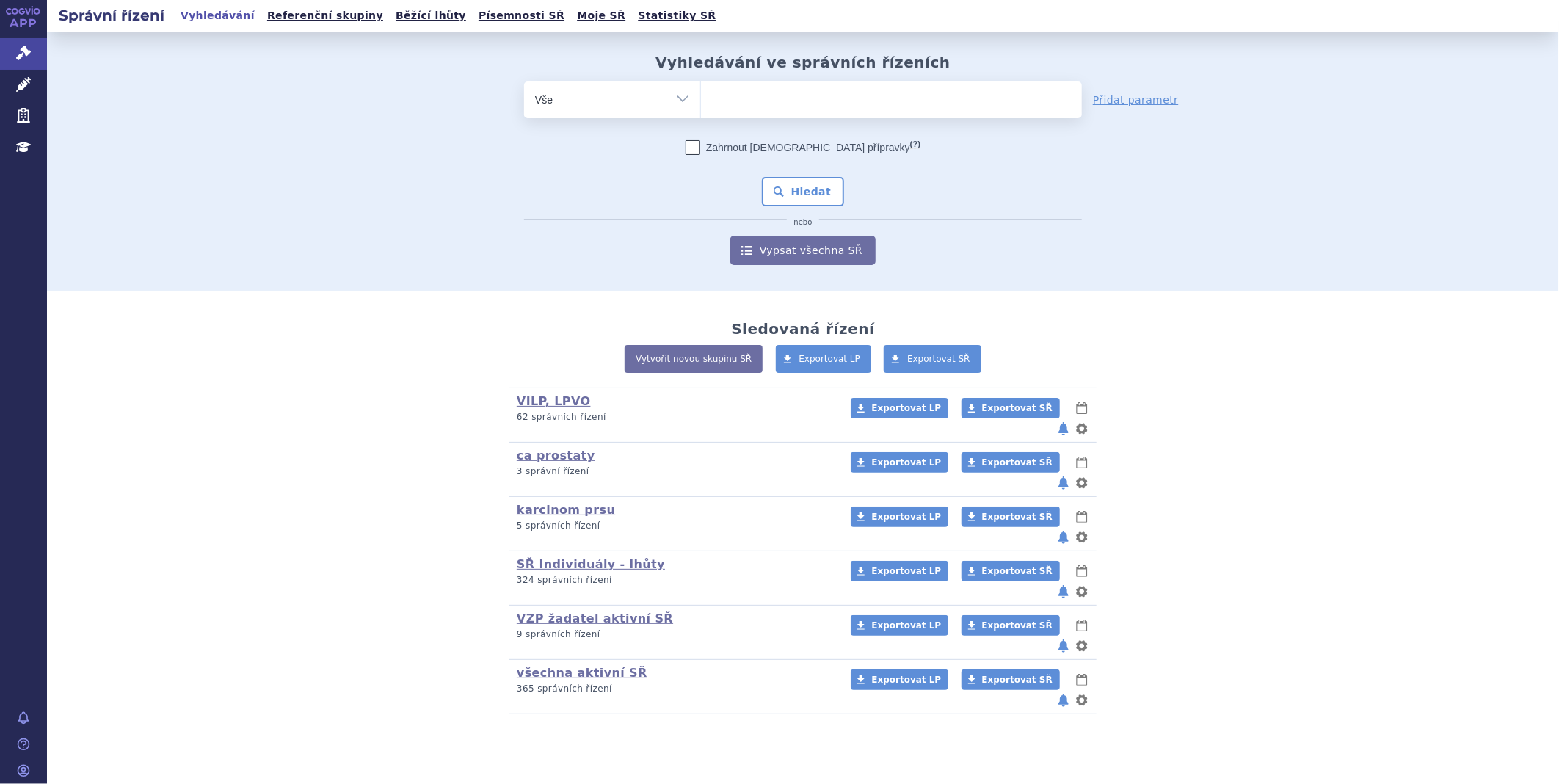
click at [748, 90] on ul at bounding box center [891, 97] width 381 height 31
click at [701, 90] on select at bounding box center [700, 99] width 1 height 37
type input "je"
type input "jem"
type input "jempe"
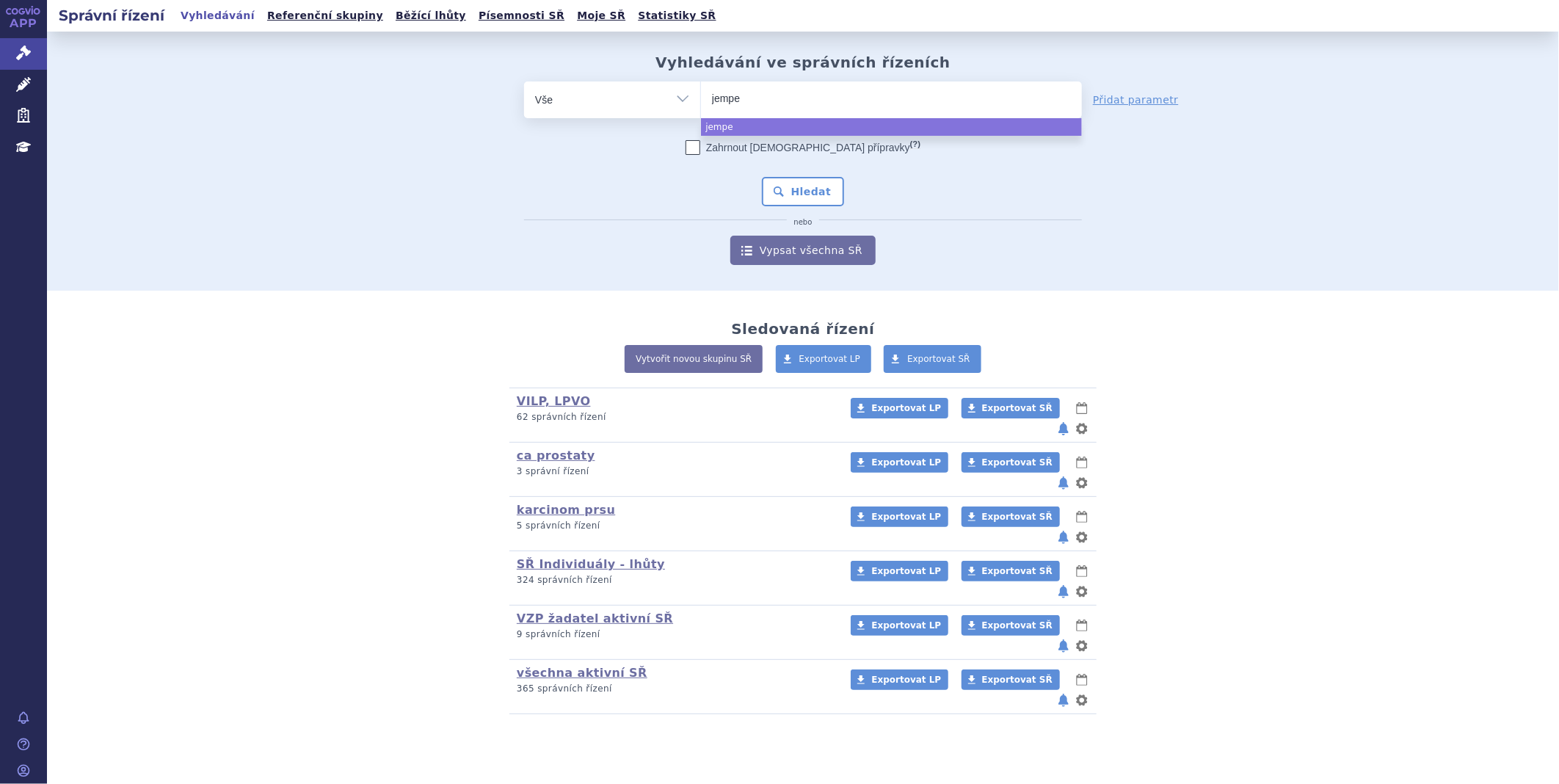
type input "jemper"
type input "jemperl"
type input "jemperli"
select select "jemperli"
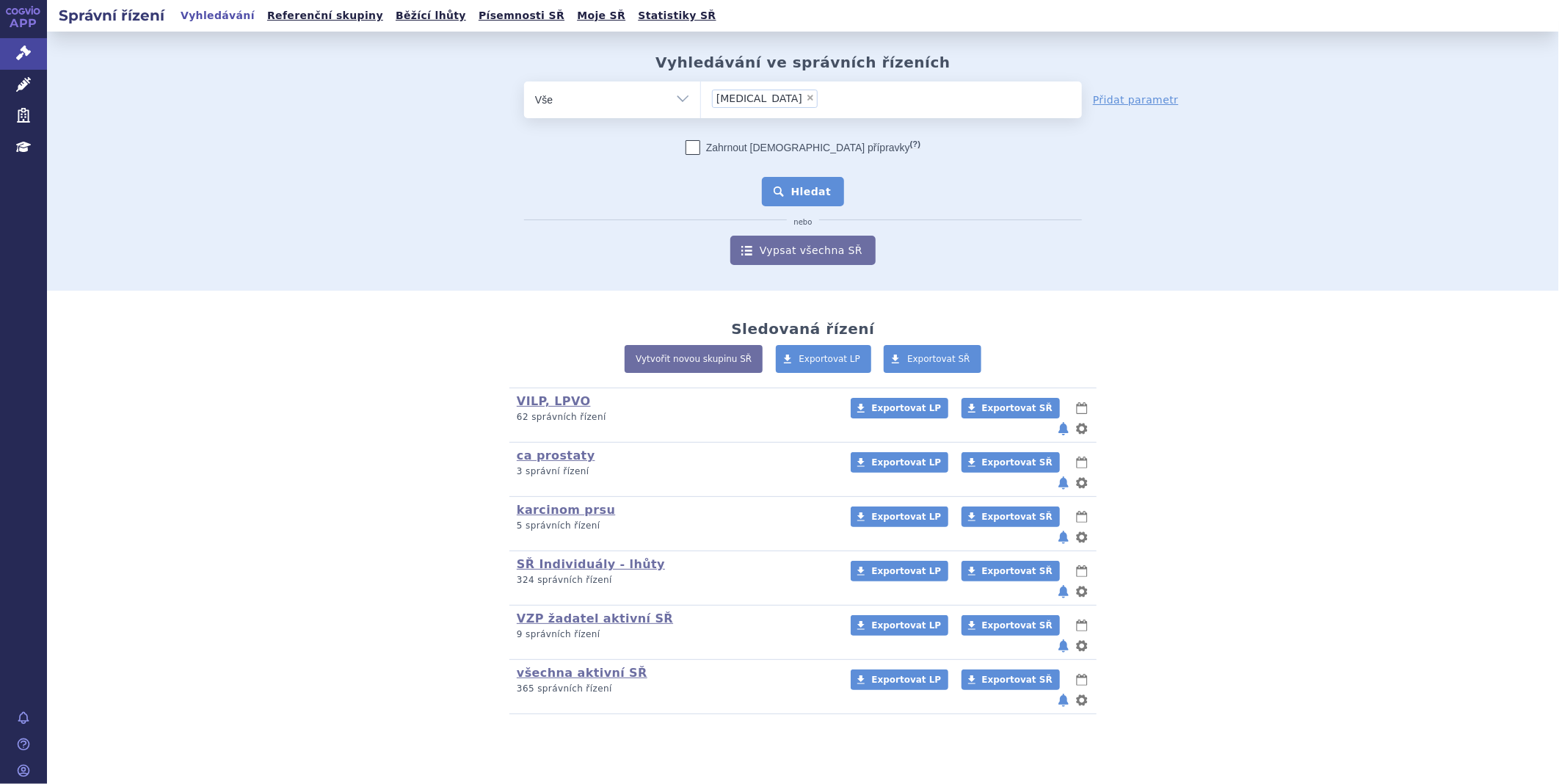
click at [779, 182] on button "Hledat" at bounding box center [803, 192] width 83 height 29
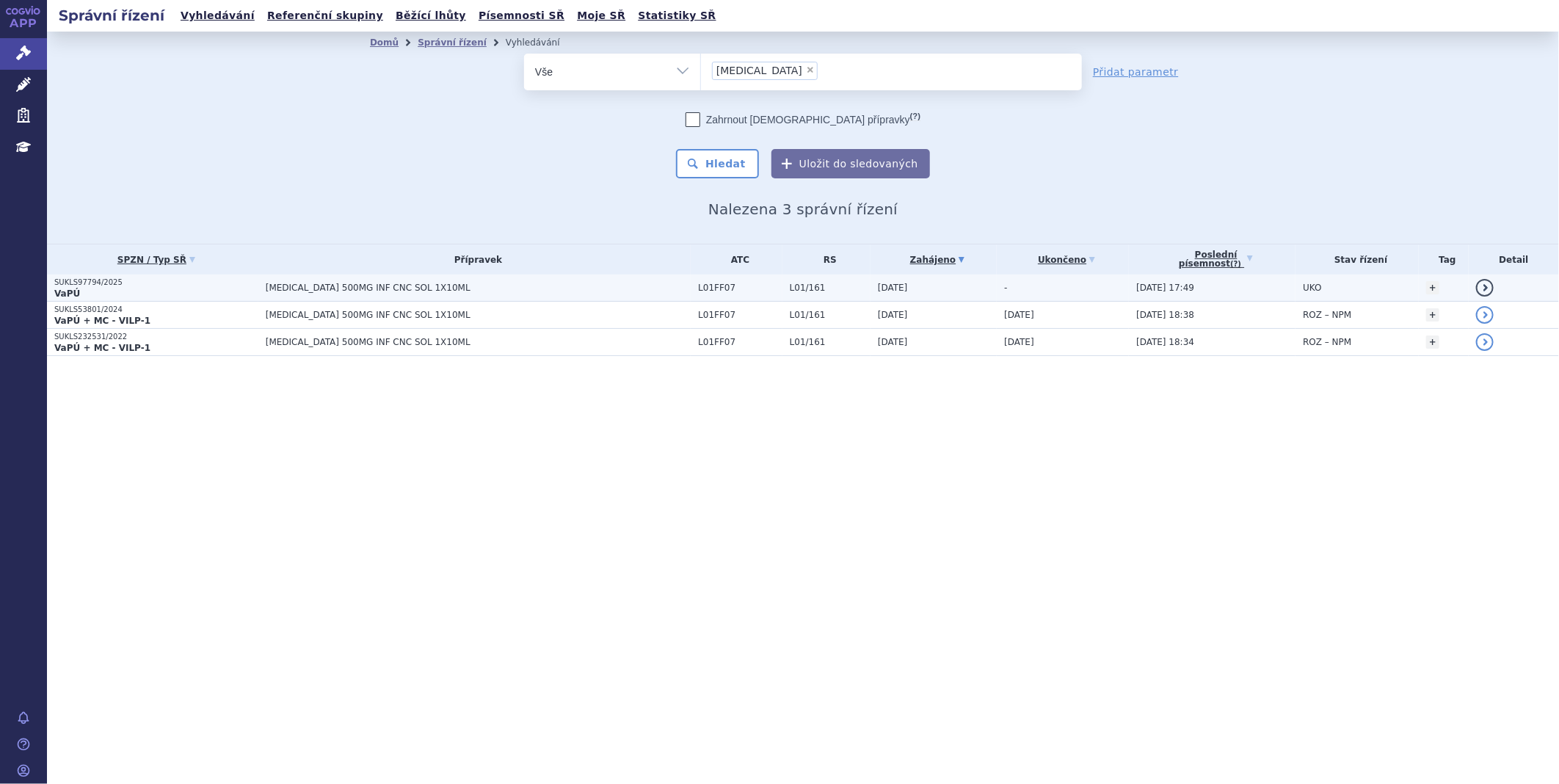
click at [352, 280] on td "[MEDICAL_DATA] 500MG INF CNC SOL 1X10ML" at bounding box center [475, 288] width 433 height 27
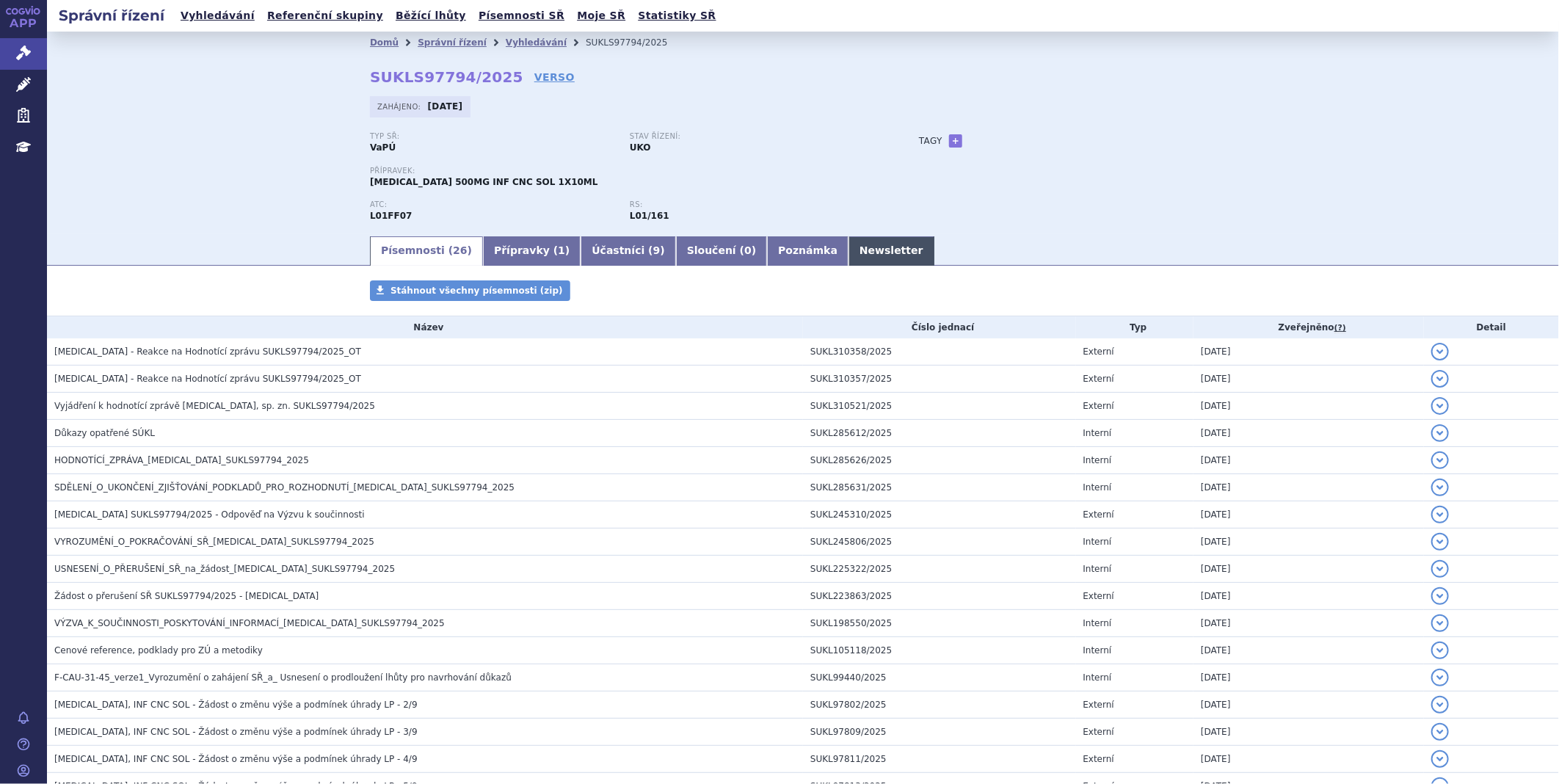
click at [848, 248] on link "Newsletter" at bounding box center [891, 251] width 86 height 29
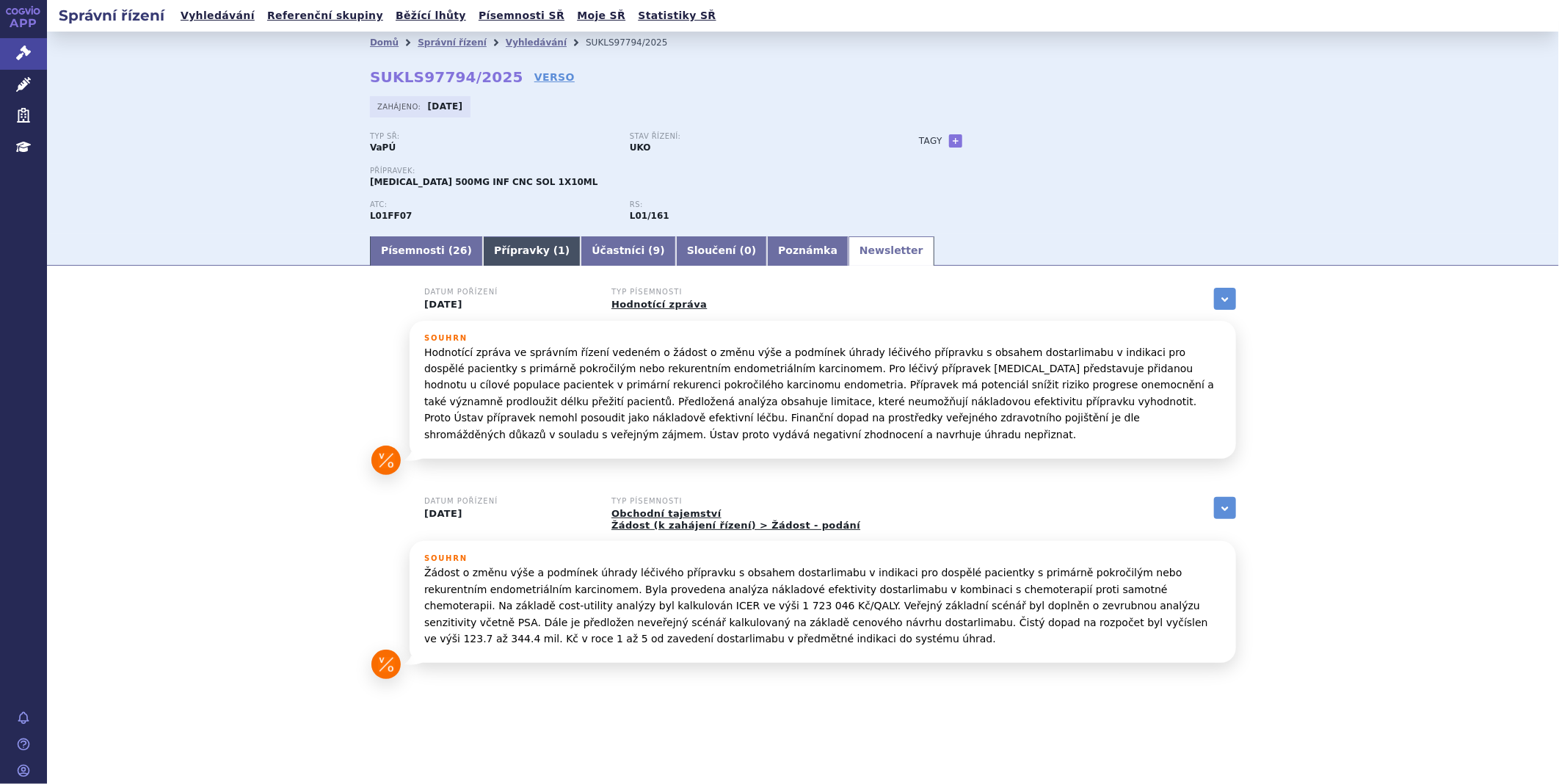
click at [518, 251] on link "Přípravky ( 1 )" at bounding box center [531, 251] width 98 height 29
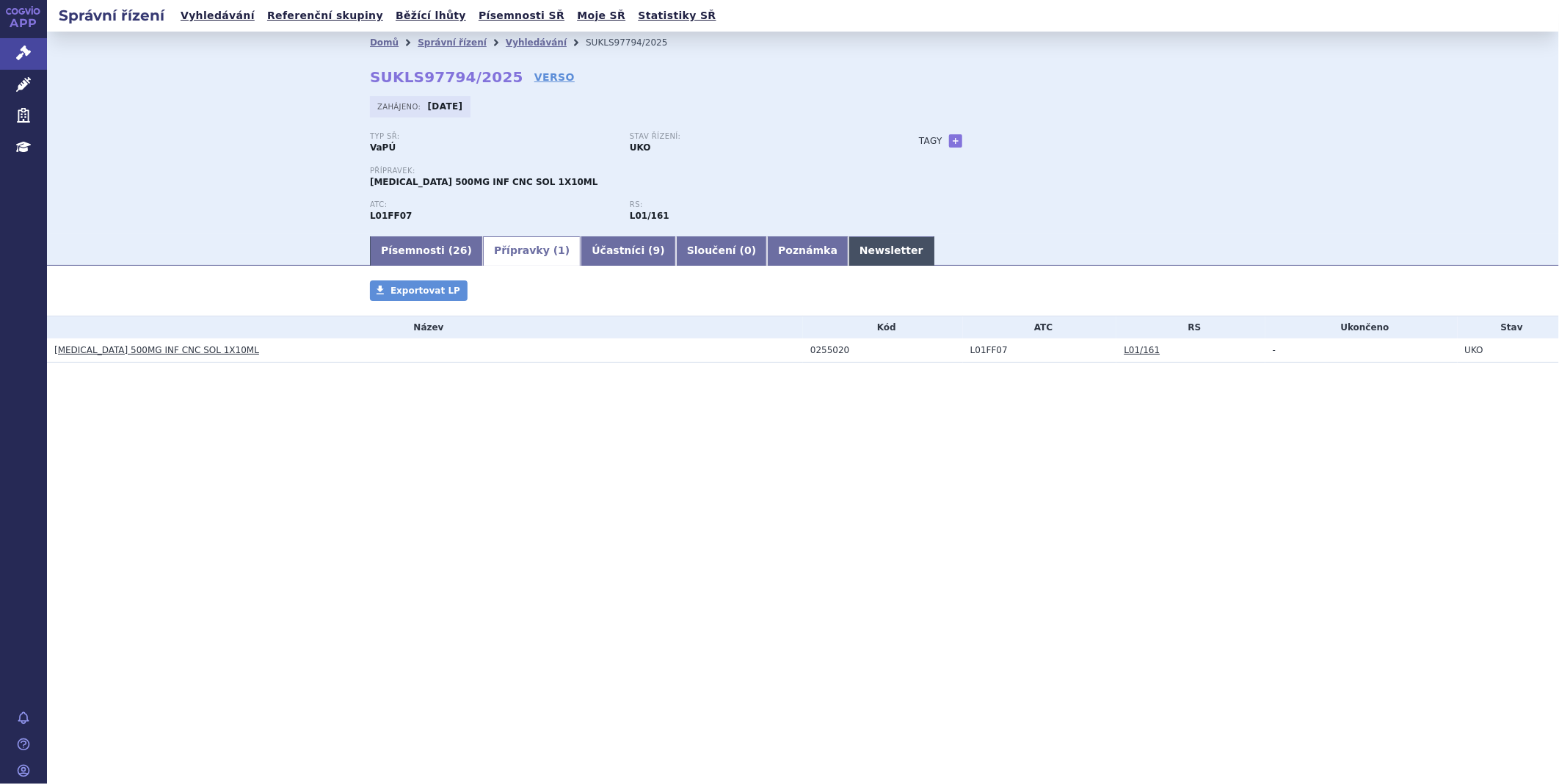
click at [852, 258] on link "Newsletter" at bounding box center [891, 251] width 86 height 29
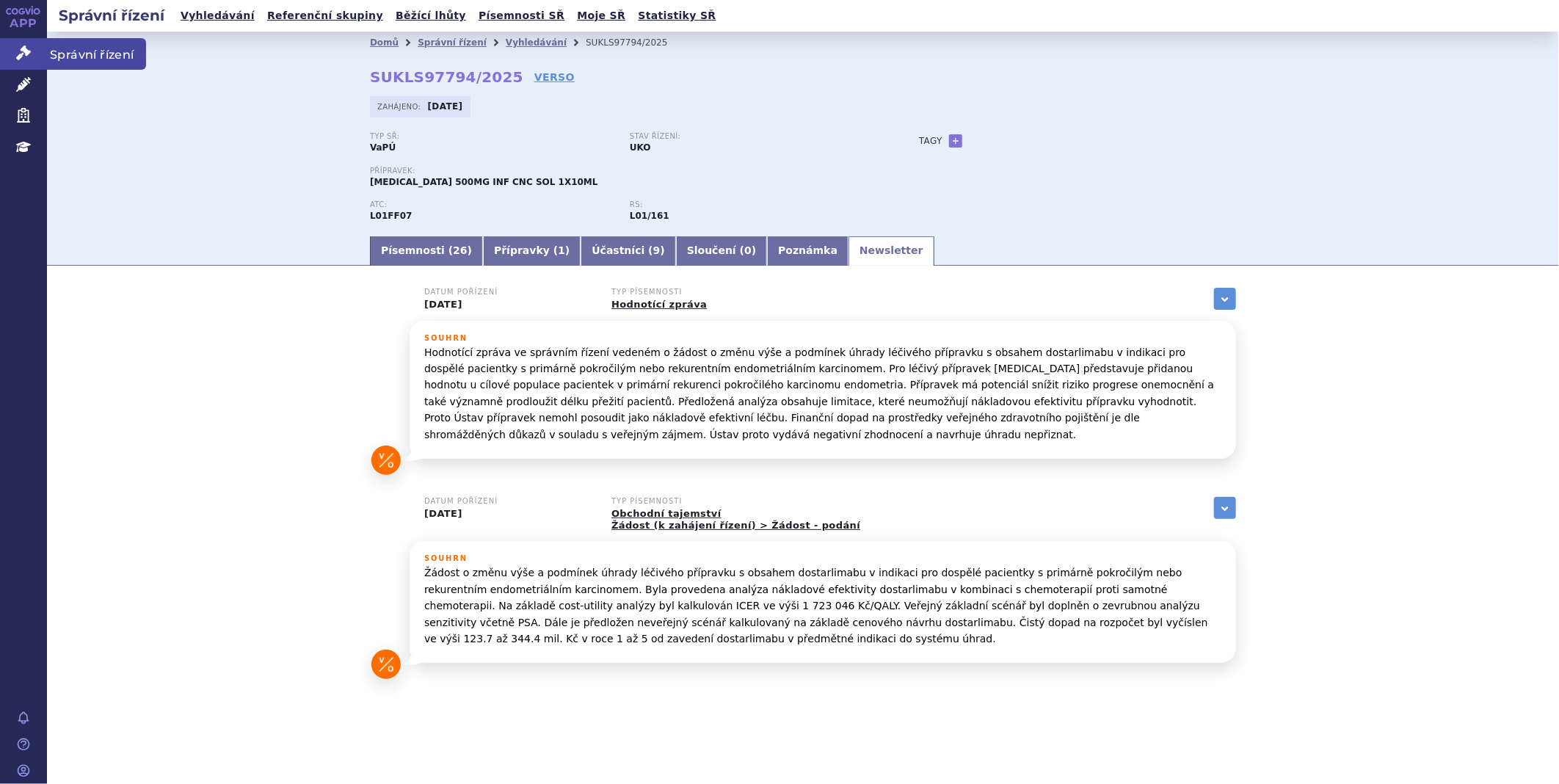
click at [9, 49] on link "Správní řízení" at bounding box center [23, 54] width 47 height 31
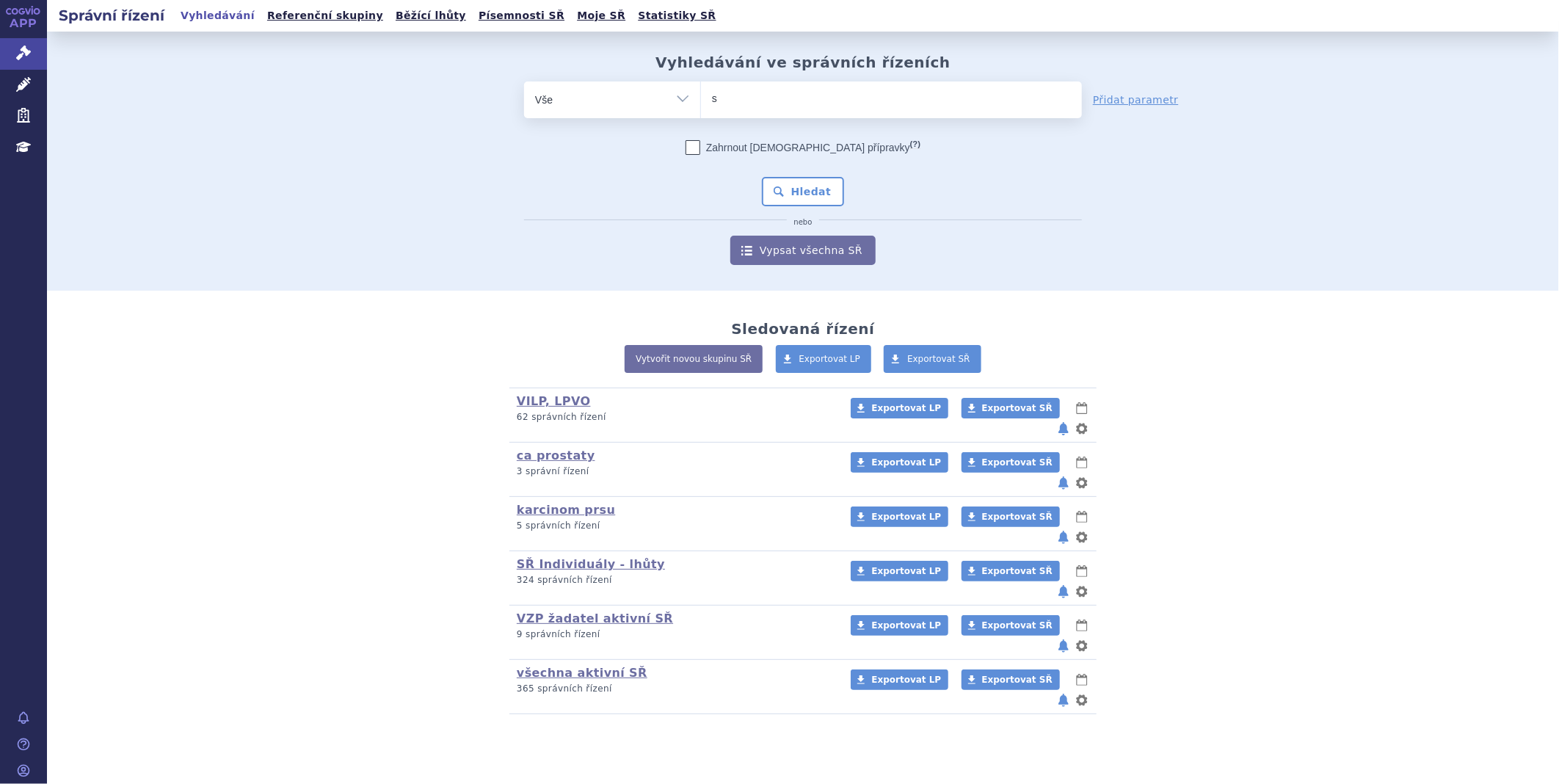
type input "sa"
type input "sar"
type input "sarck"
type input "sarc"
type input "sarcl"
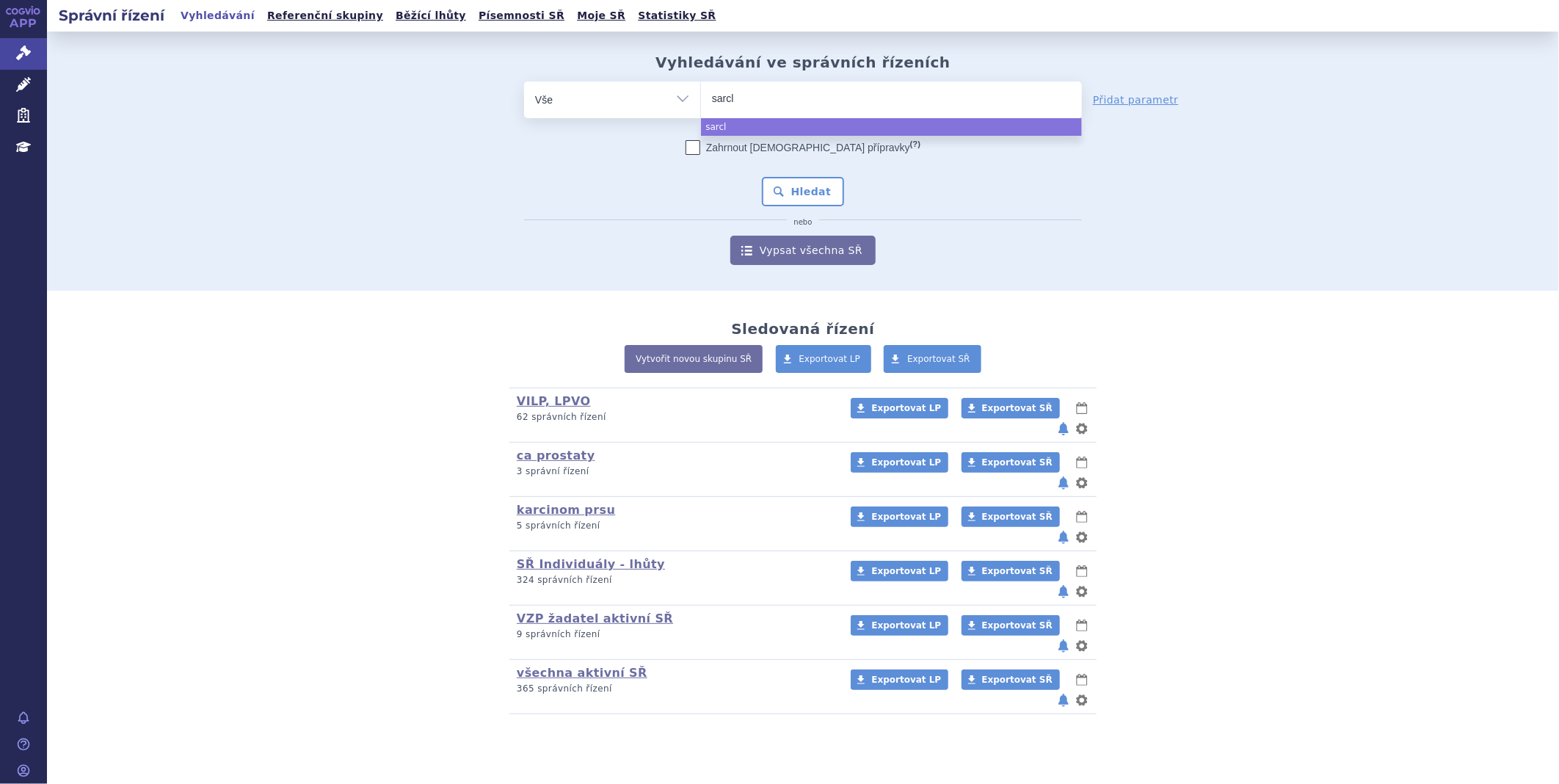
type input "sarcli"
type input "sarclis"
select select "sarclis"
click at [814, 195] on button "Hledat" at bounding box center [803, 192] width 83 height 29
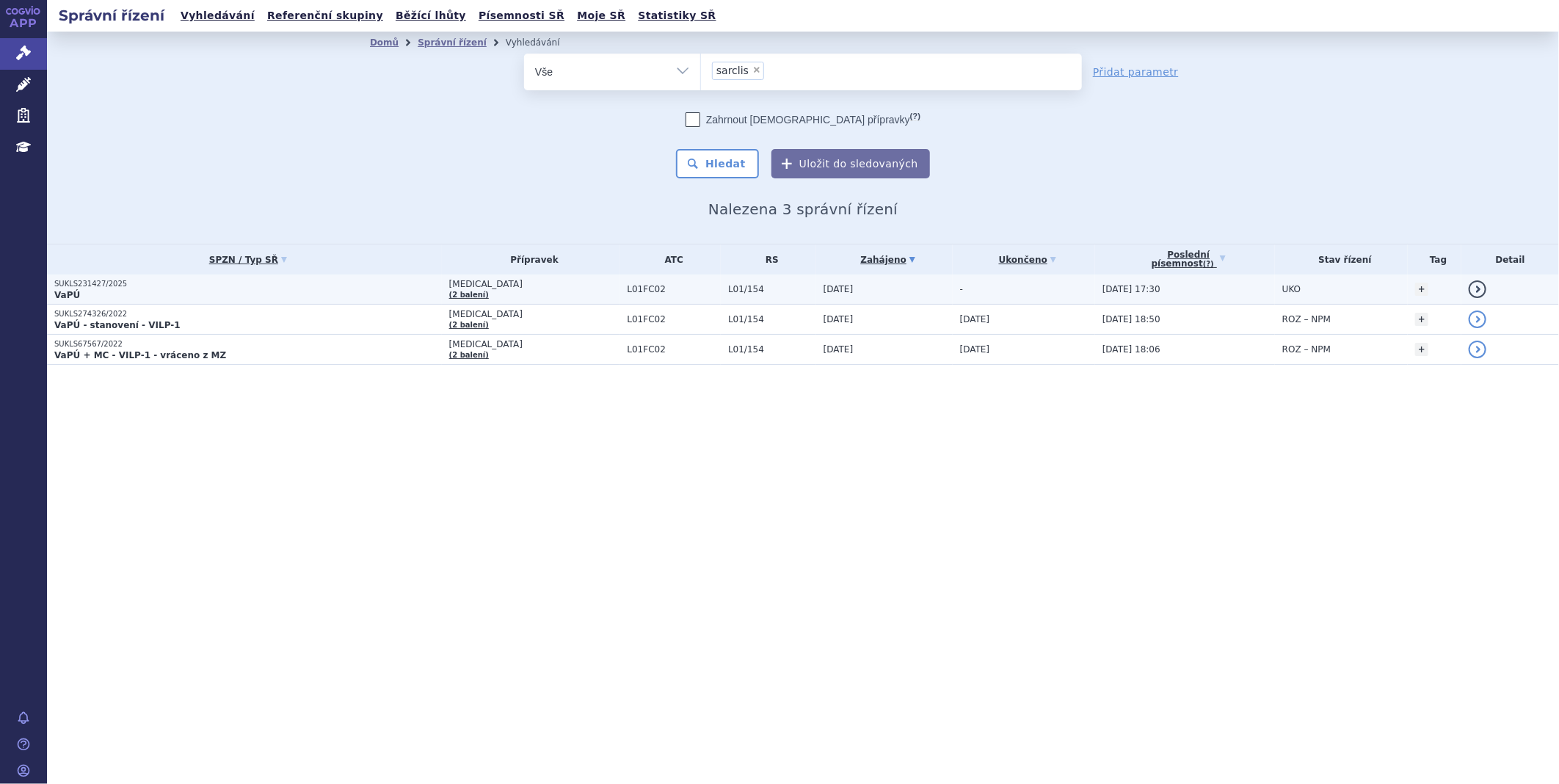
click at [82, 289] on p "VaPÚ" at bounding box center [248, 294] width 387 height 12
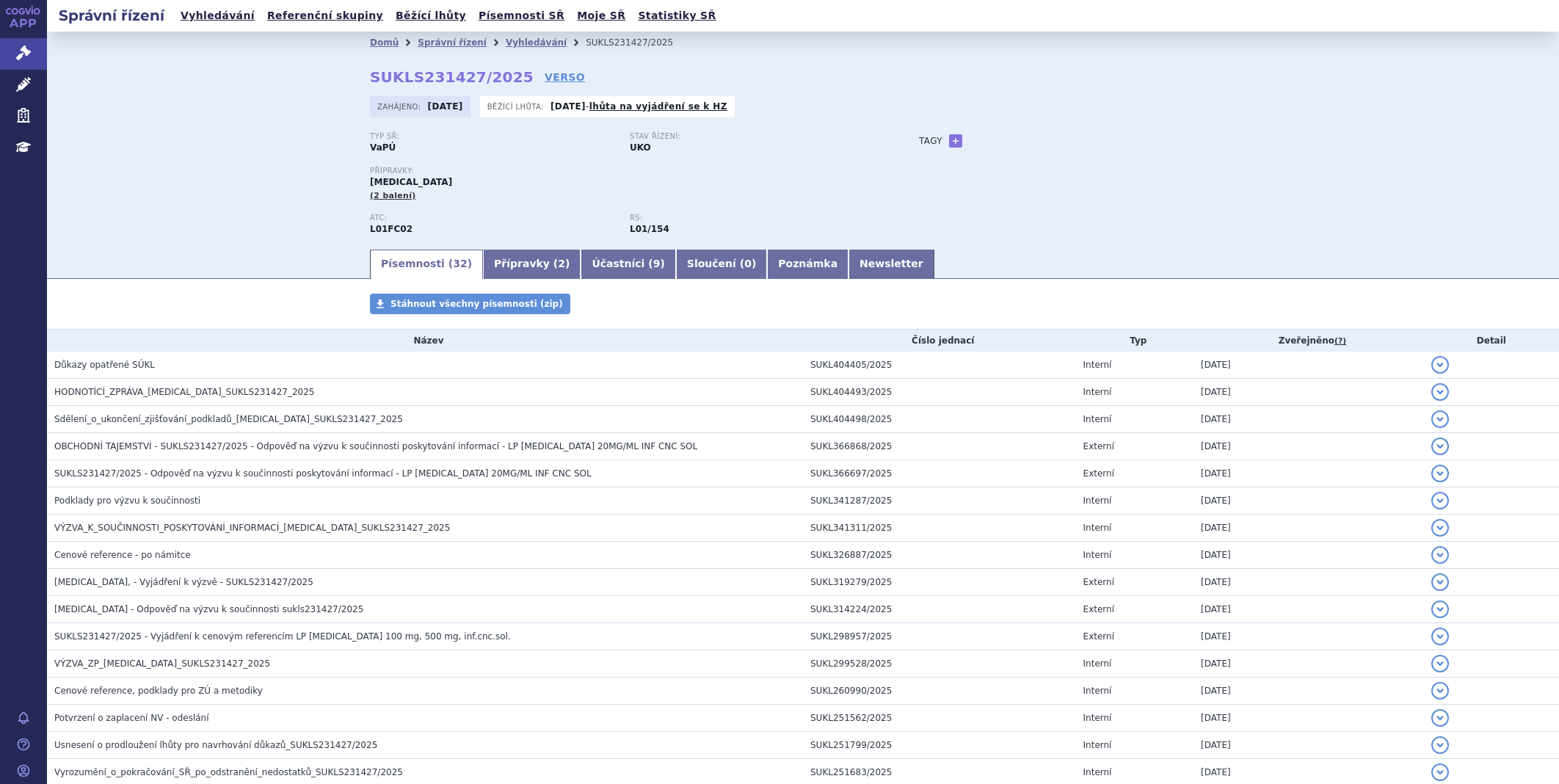
click at [513, 257] on link "Přípravky ( 2 )" at bounding box center [531, 264] width 98 height 29
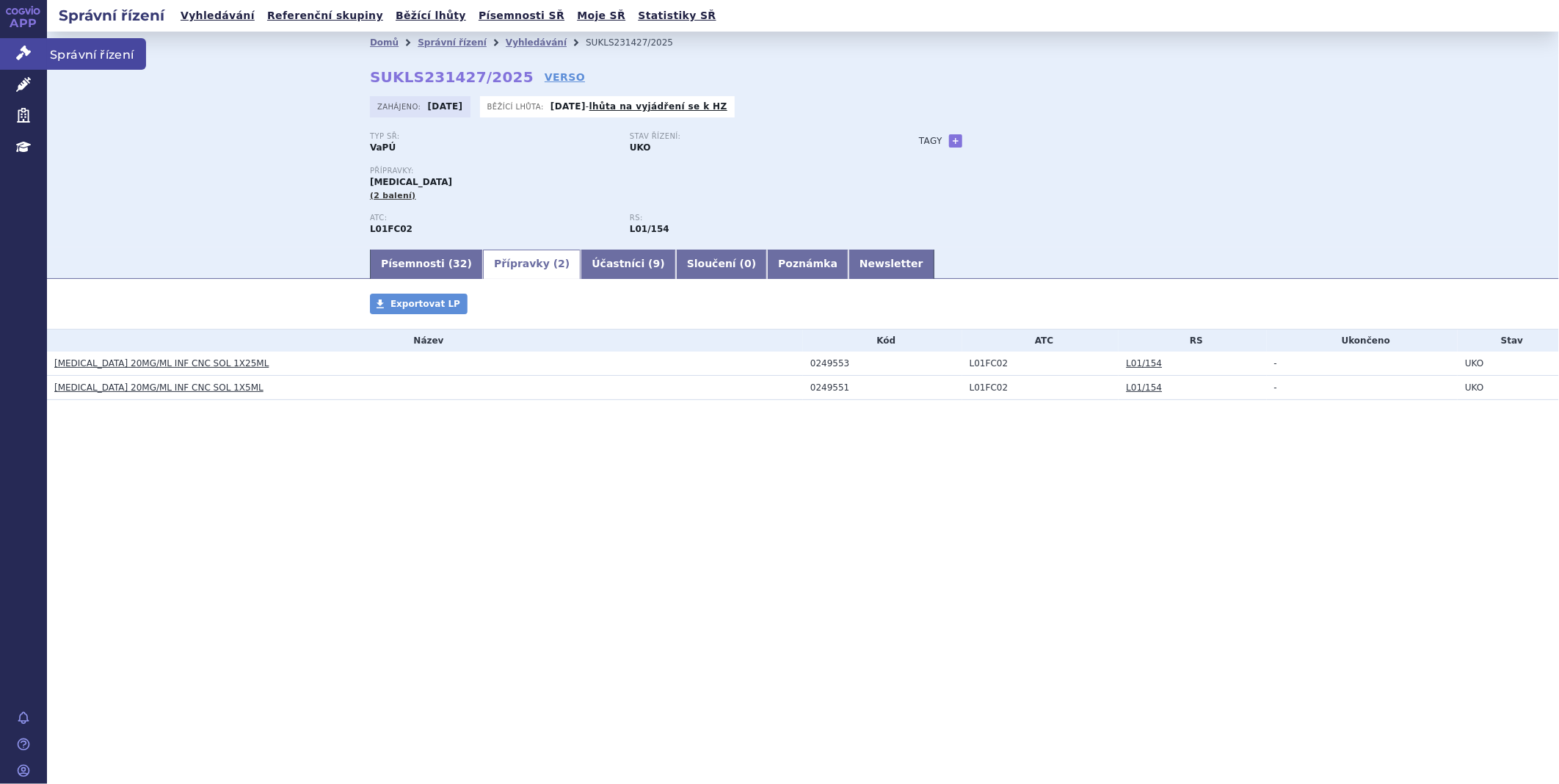
click at [28, 60] on icon at bounding box center [24, 53] width 15 height 15
